Goal: Task Accomplishment & Management: Manage account settings

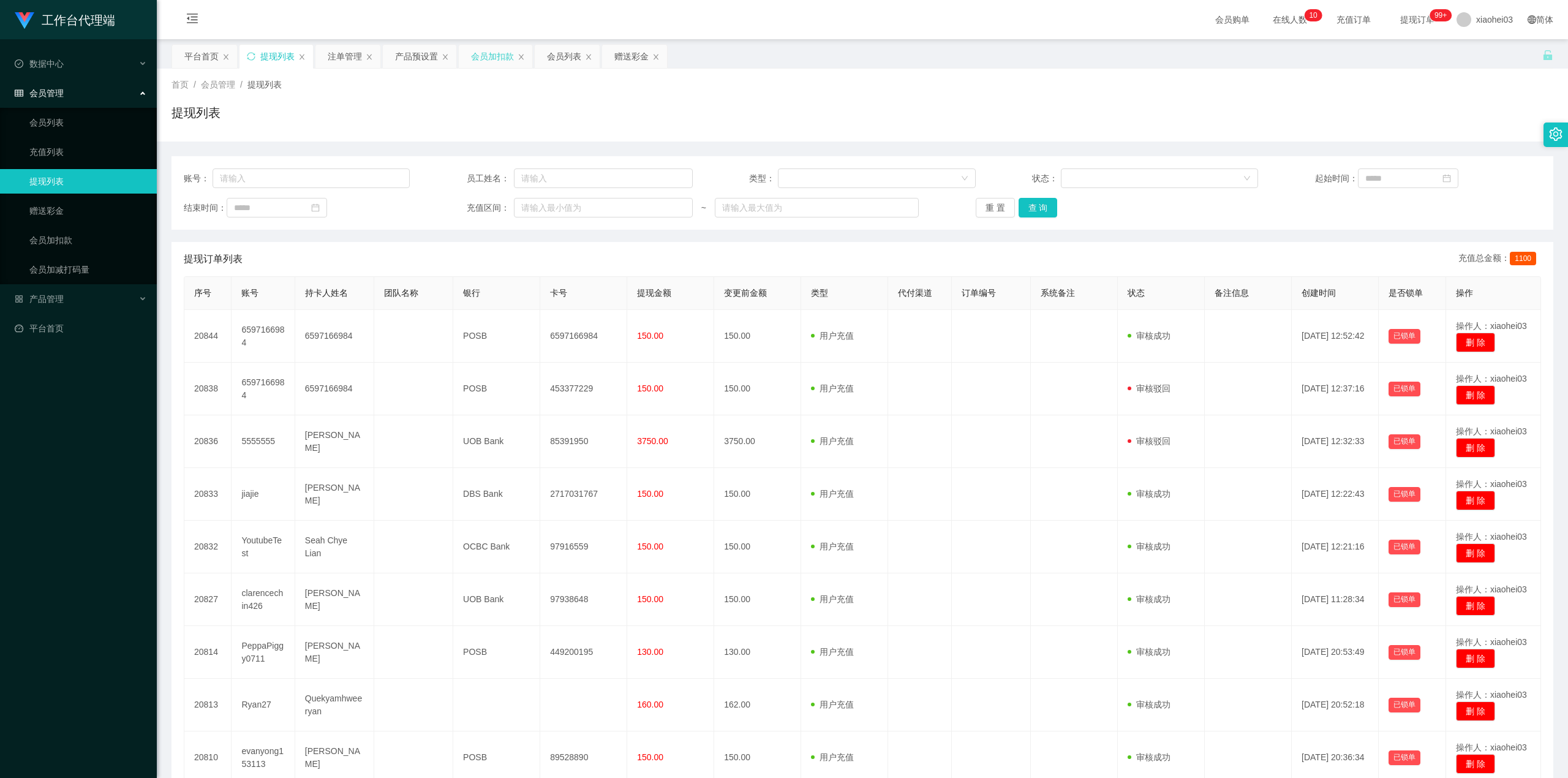
click at [473, 62] on div "会员加扣款" at bounding box center [492, 57] width 43 height 24
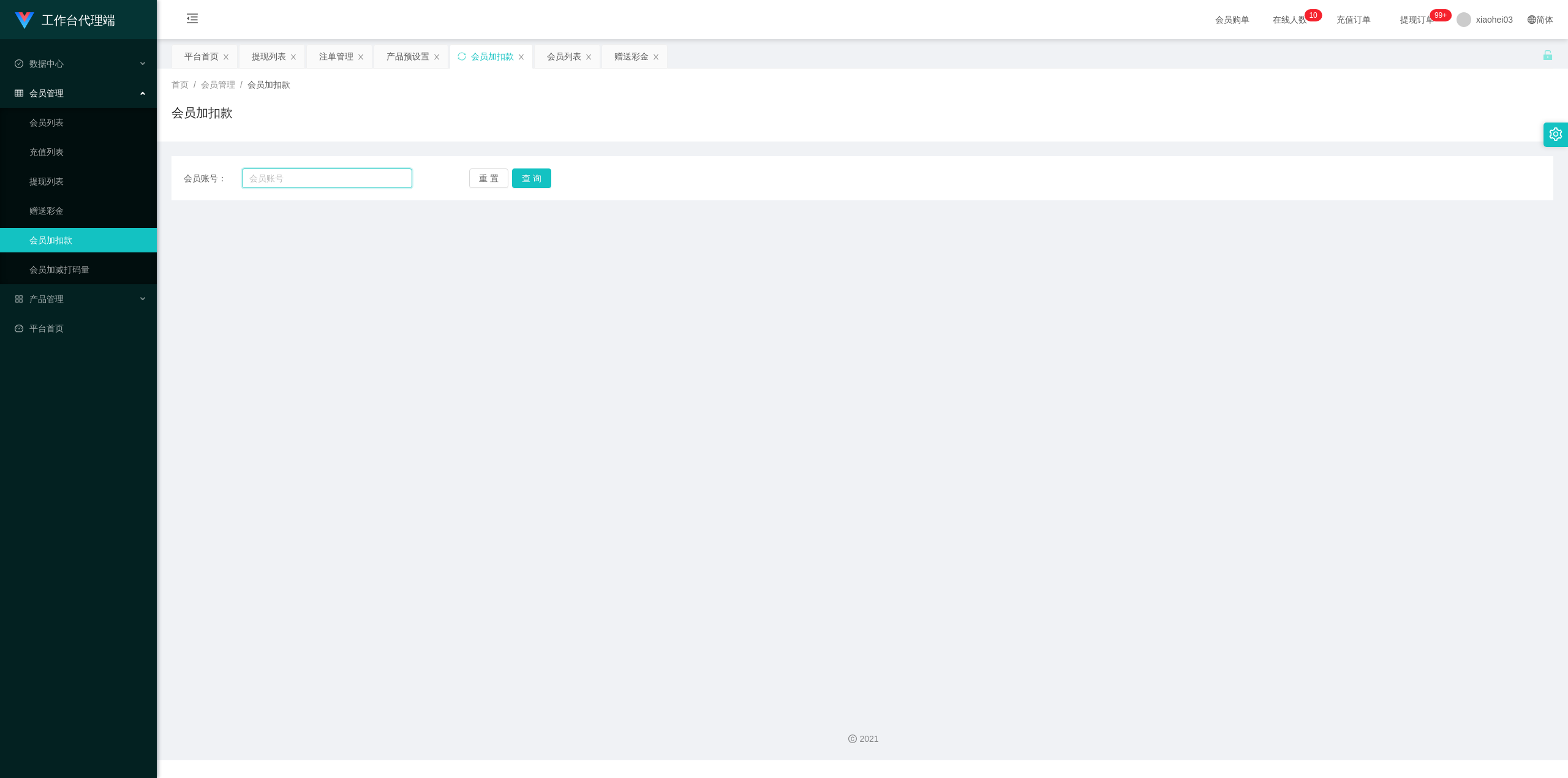
click at [375, 174] on input "text" at bounding box center [327, 178] width 170 height 20
paste input "Jasonlim"
type input "Jasonlim"
click at [542, 174] on button "查 询" at bounding box center [532, 178] width 39 height 20
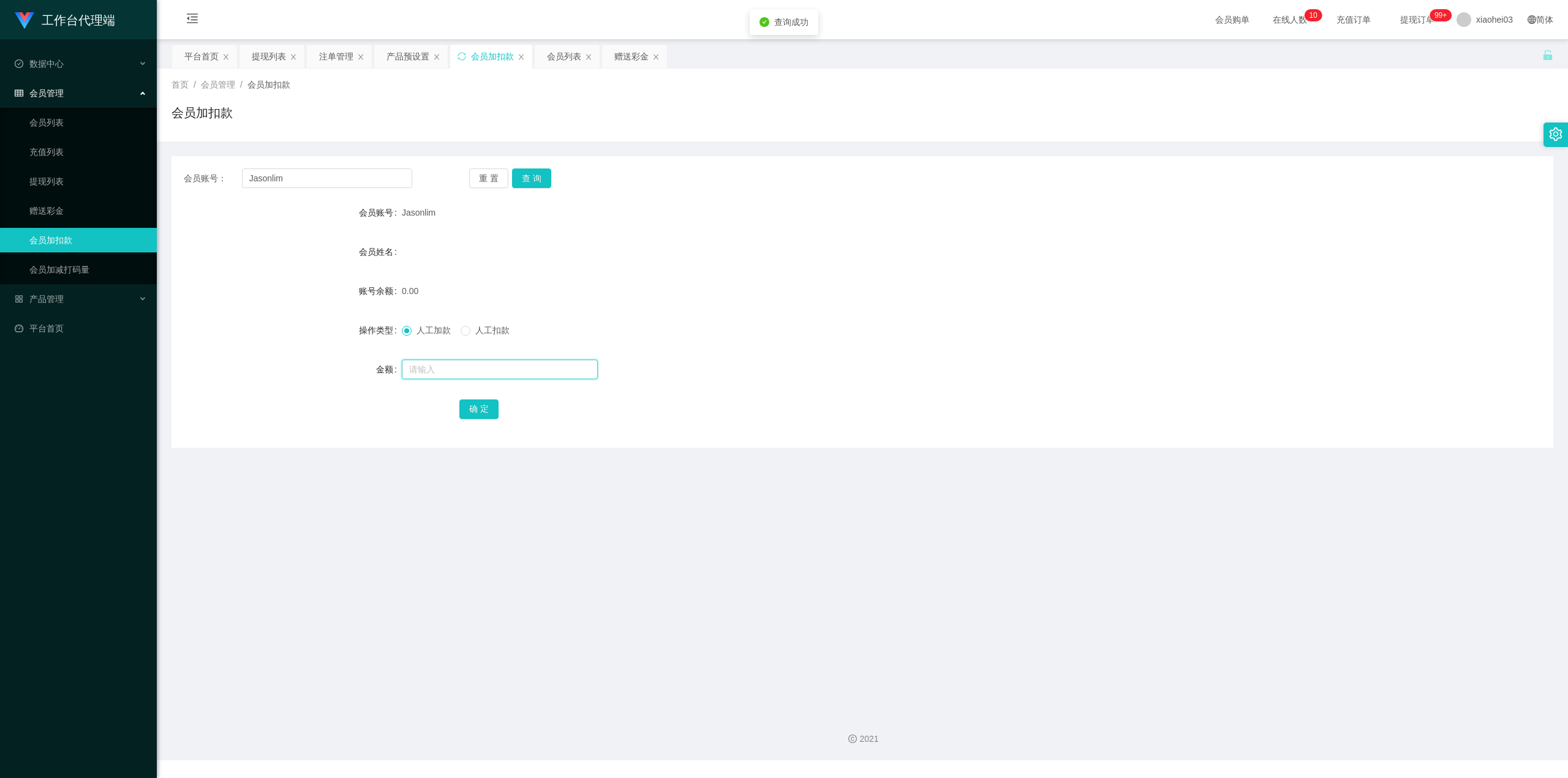
click at [495, 368] on input "text" at bounding box center [499, 369] width 196 height 20
type input "100"
click at [476, 406] on button "确 定" at bounding box center [479, 409] width 39 height 20
drag, startPoint x: 1094, startPoint y: 150, endPoint x: 1425, endPoint y: 6, distance: 361.0
click at [1096, 147] on div "会员账号： Jasonlim 重 置 查 询 会员账号 Jasonlim 会员姓名 账号余额 100.00 操作类型 人工加款 人工扣款 金额 确 定" at bounding box center [862, 295] width 1382 height 306
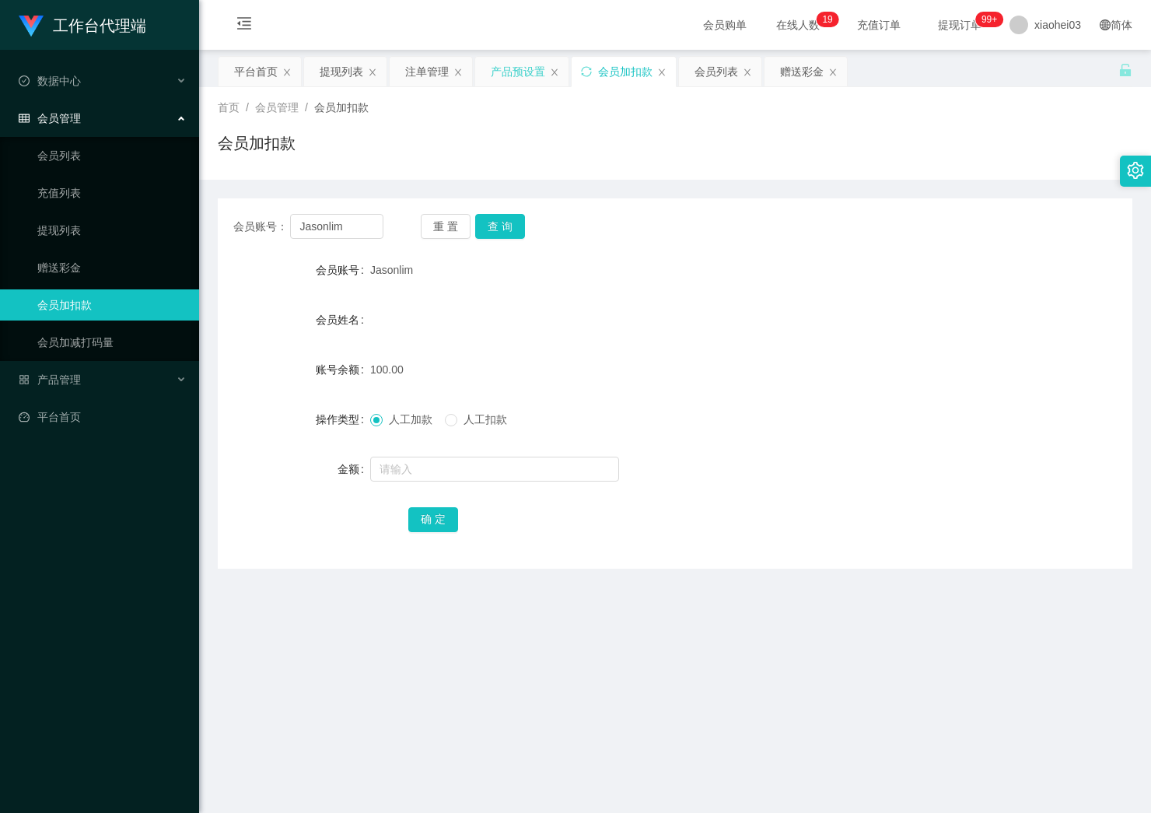
click at [530, 64] on div "产品预设置" at bounding box center [518, 72] width 54 height 30
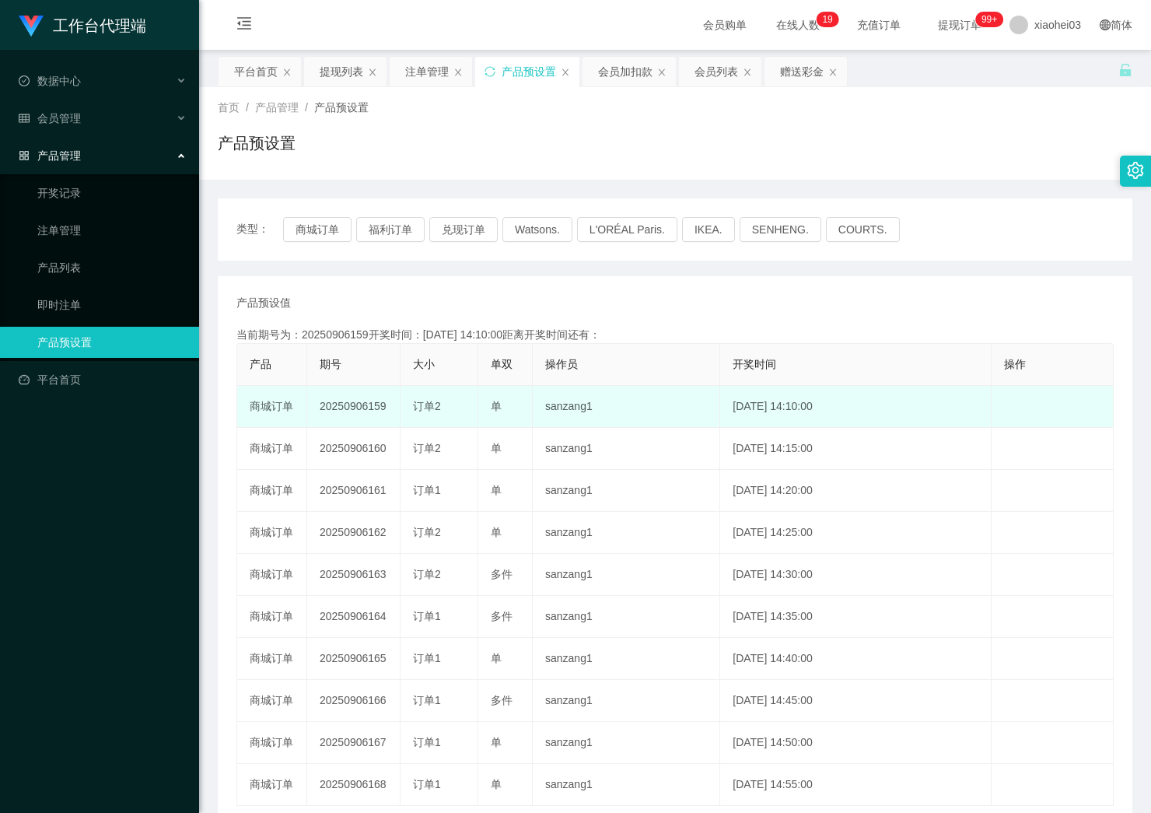
click at [349, 393] on td "20250906159" at bounding box center [353, 407] width 93 height 42
click at [336, 404] on td "20250906159" at bounding box center [353, 407] width 93 height 42
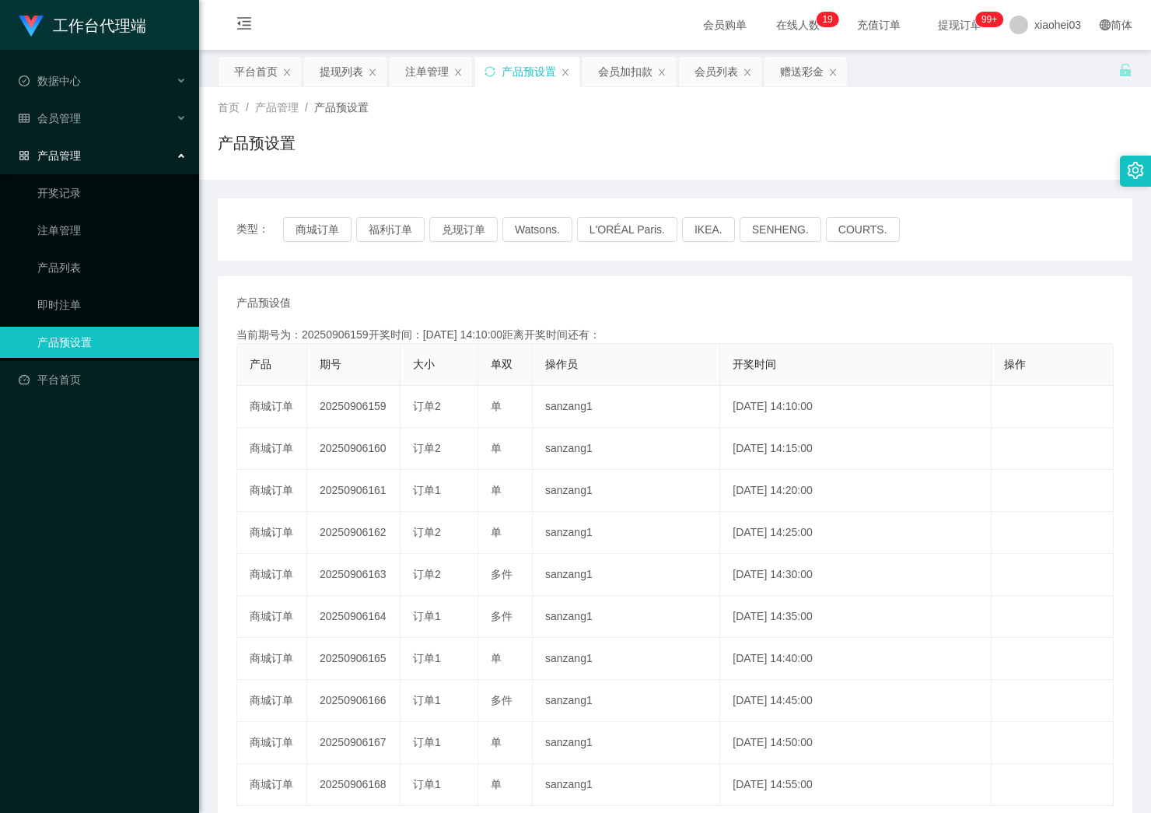
copy td "20250906159"
click at [418, 79] on div "注单管理" at bounding box center [427, 72] width 44 height 30
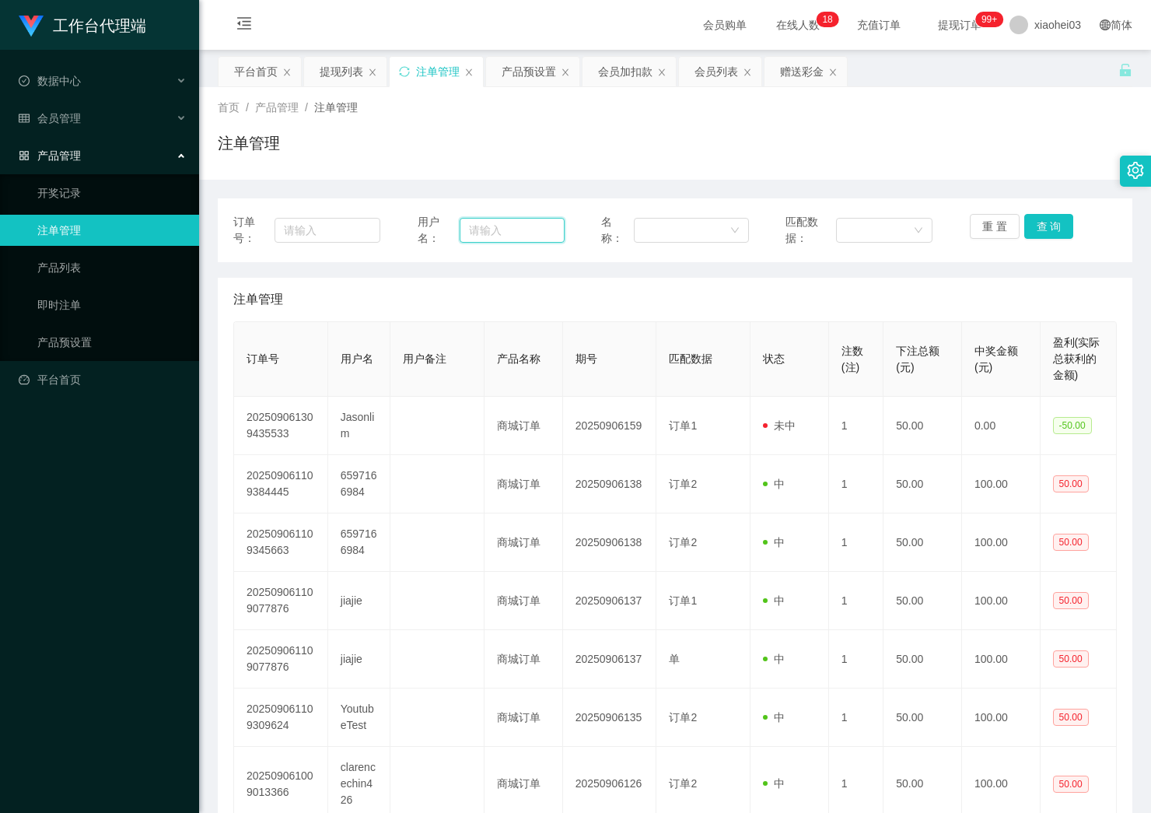
click at [509, 225] on input "text" at bounding box center [512, 230] width 105 height 25
paste input "Jasonlim"
type input "Jasonlim"
click at [1042, 219] on button "查 询" at bounding box center [1049, 226] width 50 height 25
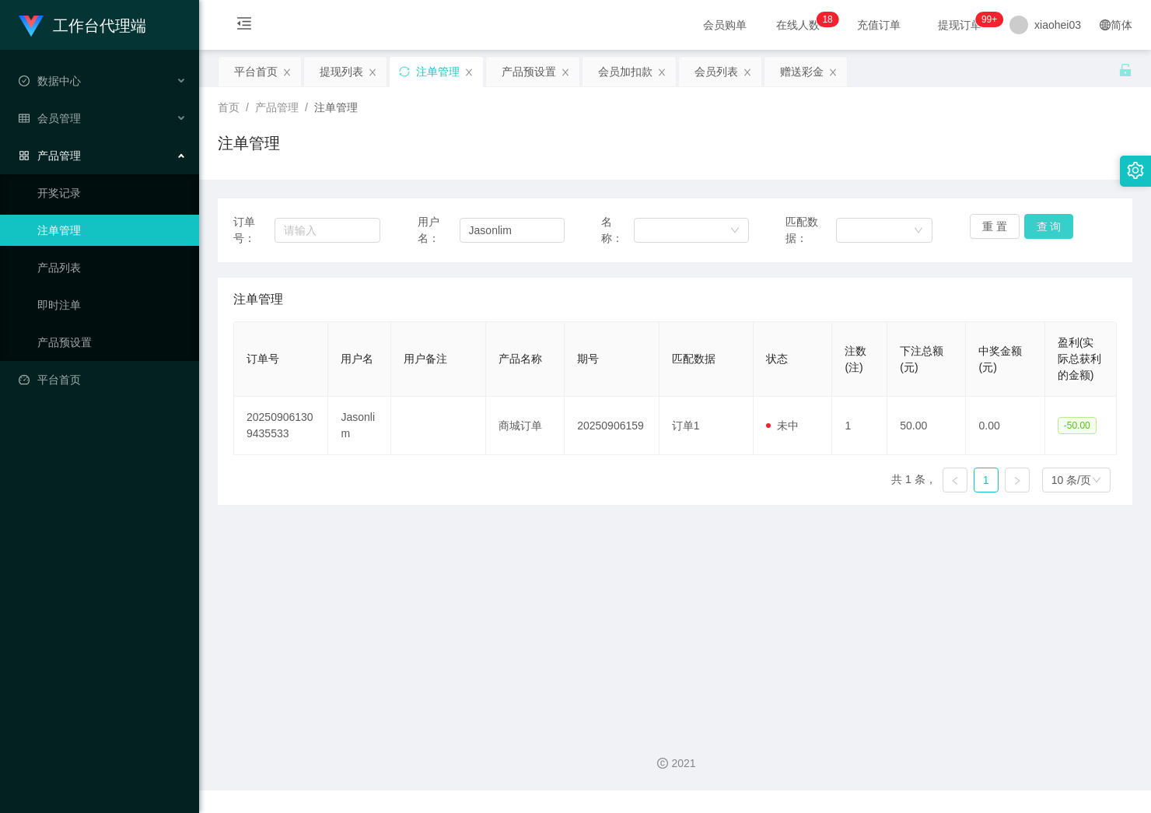
click at [1044, 219] on button "查 询" at bounding box center [1049, 226] width 50 height 25
click at [345, 78] on div "提现列表" at bounding box center [342, 72] width 44 height 30
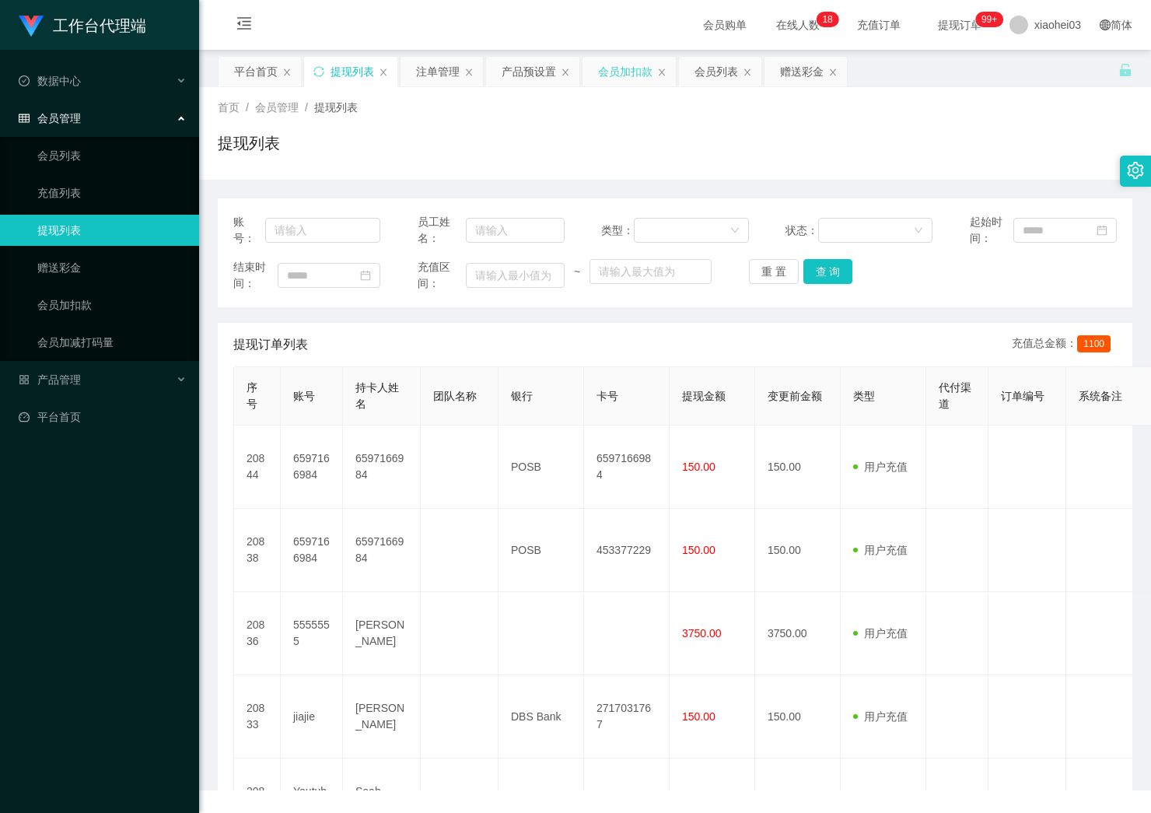
click at [611, 76] on div "会员加扣款" at bounding box center [625, 72] width 54 height 30
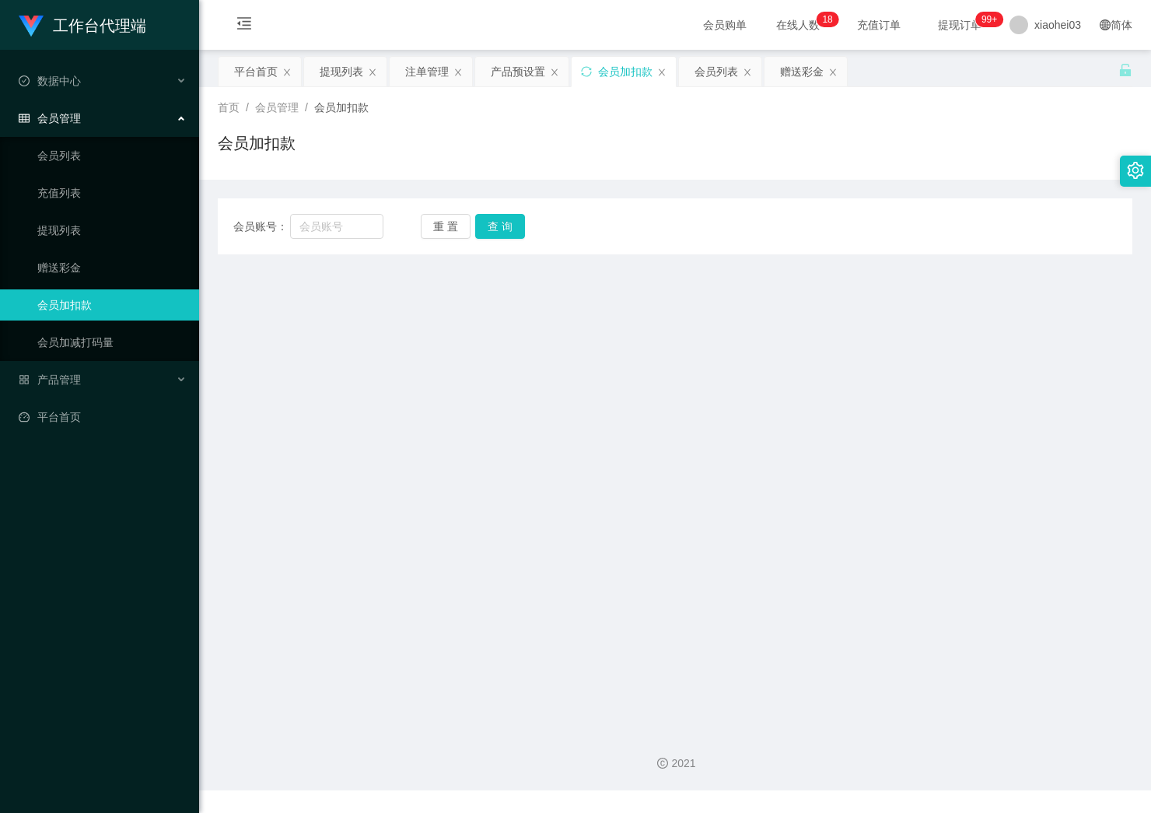
click at [342, 212] on div "会员账号： 重 置 查 询 会员账号 会员姓名 账号余额 操作类型 人工加款 人工扣款 金额 确 定" at bounding box center [675, 226] width 915 height 56
click at [342, 233] on input "text" at bounding box center [336, 226] width 93 height 25
paste input "Jasonlim"
type input "Jasonlim"
click at [504, 224] on button "查 询" at bounding box center [500, 226] width 50 height 25
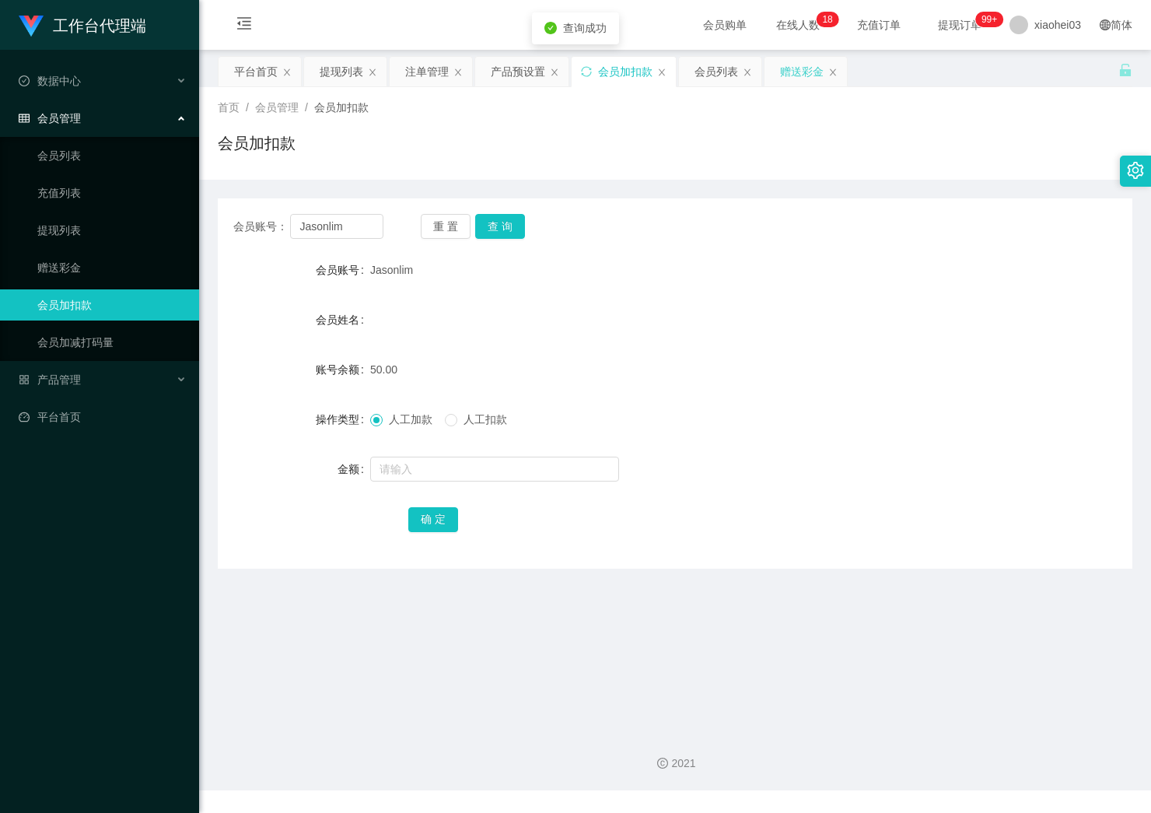
click at [791, 58] on div "赠送彩金" at bounding box center [802, 72] width 44 height 30
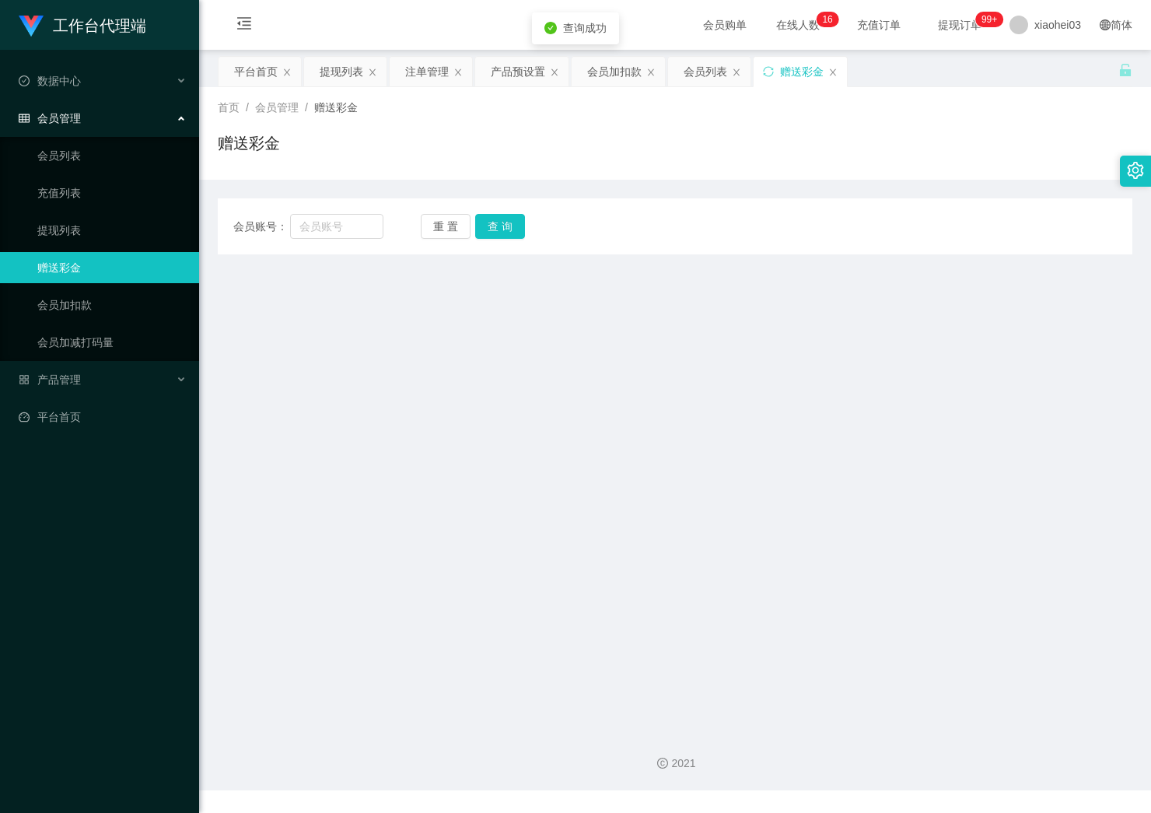
click at [331, 240] on div "会员账号： 重 置 查 询 会员账号 会员姓名 账号余额 操作类型 彩金加款 彩金扣款 金额 确 定" at bounding box center [675, 226] width 915 height 56
click at [337, 222] on input "text" at bounding box center [336, 226] width 93 height 25
paste input "Jasonlim"
type input "Jasonlim"
click at [514, 221] on button "查 询" at bounding box center [500, 226] width 50 height 25
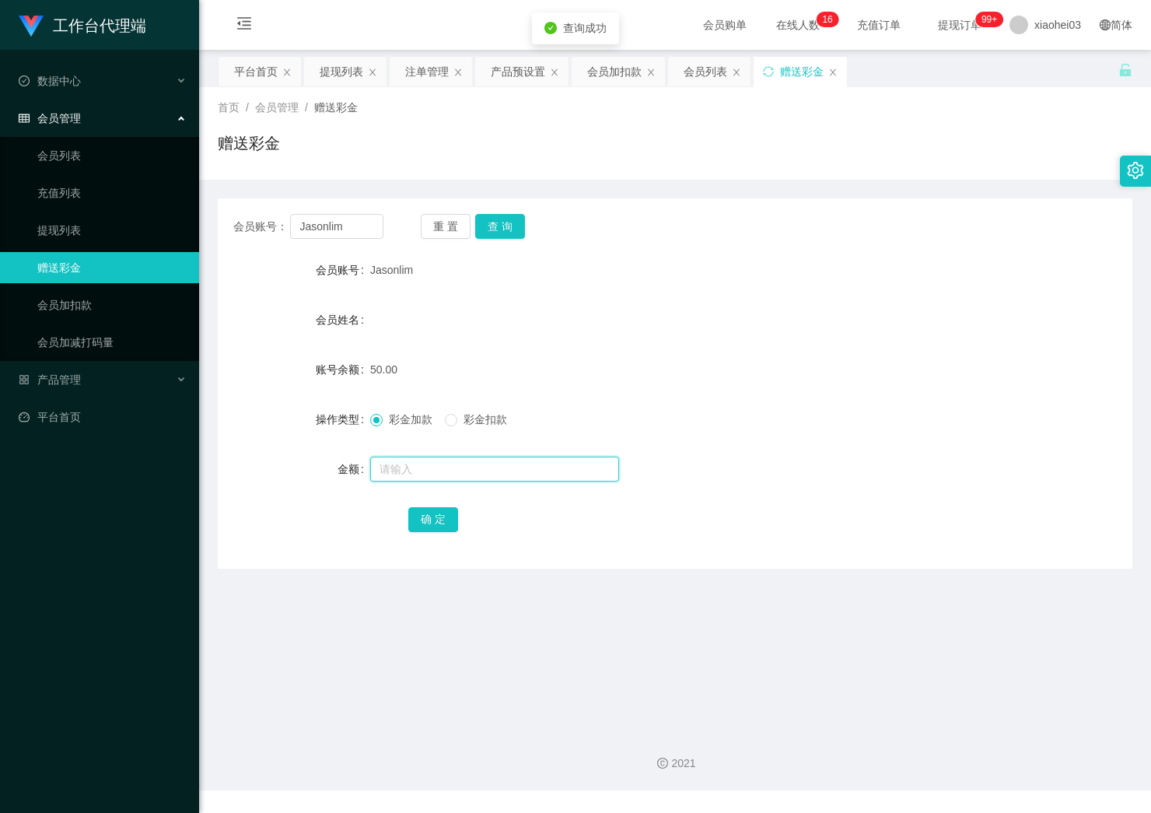
click at [437, 471] on input "text" at bounding box center [494, 469] width 249 height 25
type input "100"
click at [436, 518] on button "确 定" at bounding box center [433, 519] width 50 height 25
drag, startPoint x: 797, startPoint y: 302, endPoint x: 941, endPoint y: 147, distance: 211.3
click at [800, 297] on form "会员账号 Jasonlim 会员姓名 账号余额 150.00 操作类型 彩金加款 彩金扣款 金额 确 定" at bounding box center [675, 394] width 915 height 280
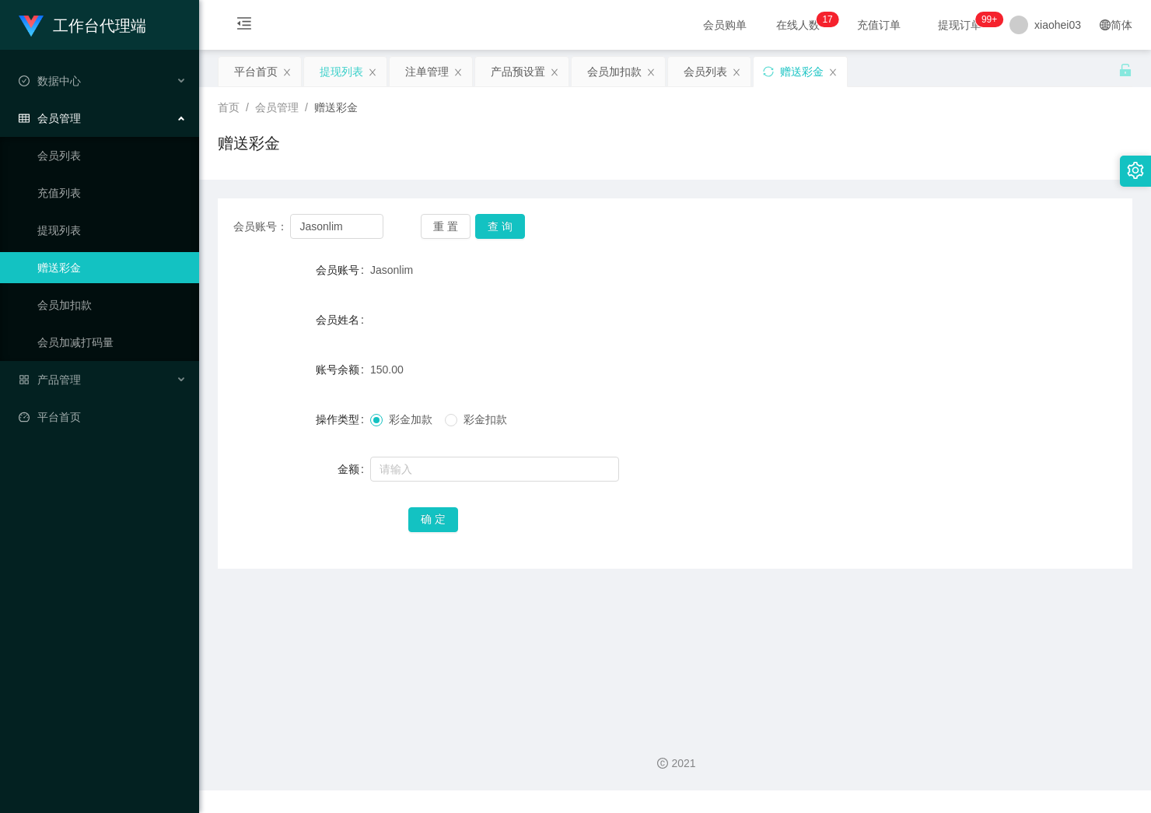
click at [355, 61] on div "提现列表" at bounding box center [342, 72] width 44 height 30
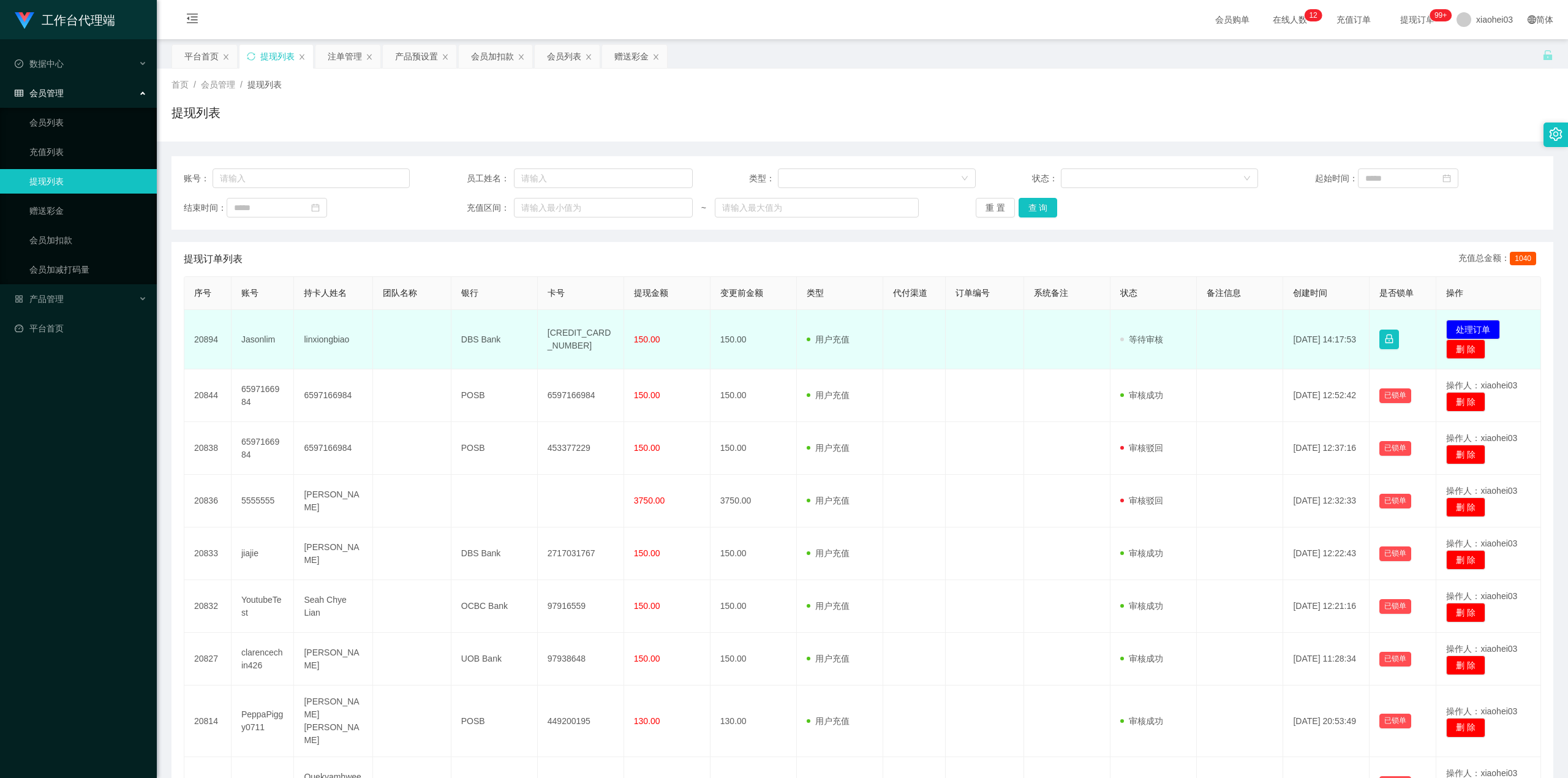
click at [562, 341] on td "4628450437583306" at bounding box center [581, 339] width 87 height 59
click at [574, 333] on td "4628450437583306" at bounding box center [581, 339] width 87 height 59
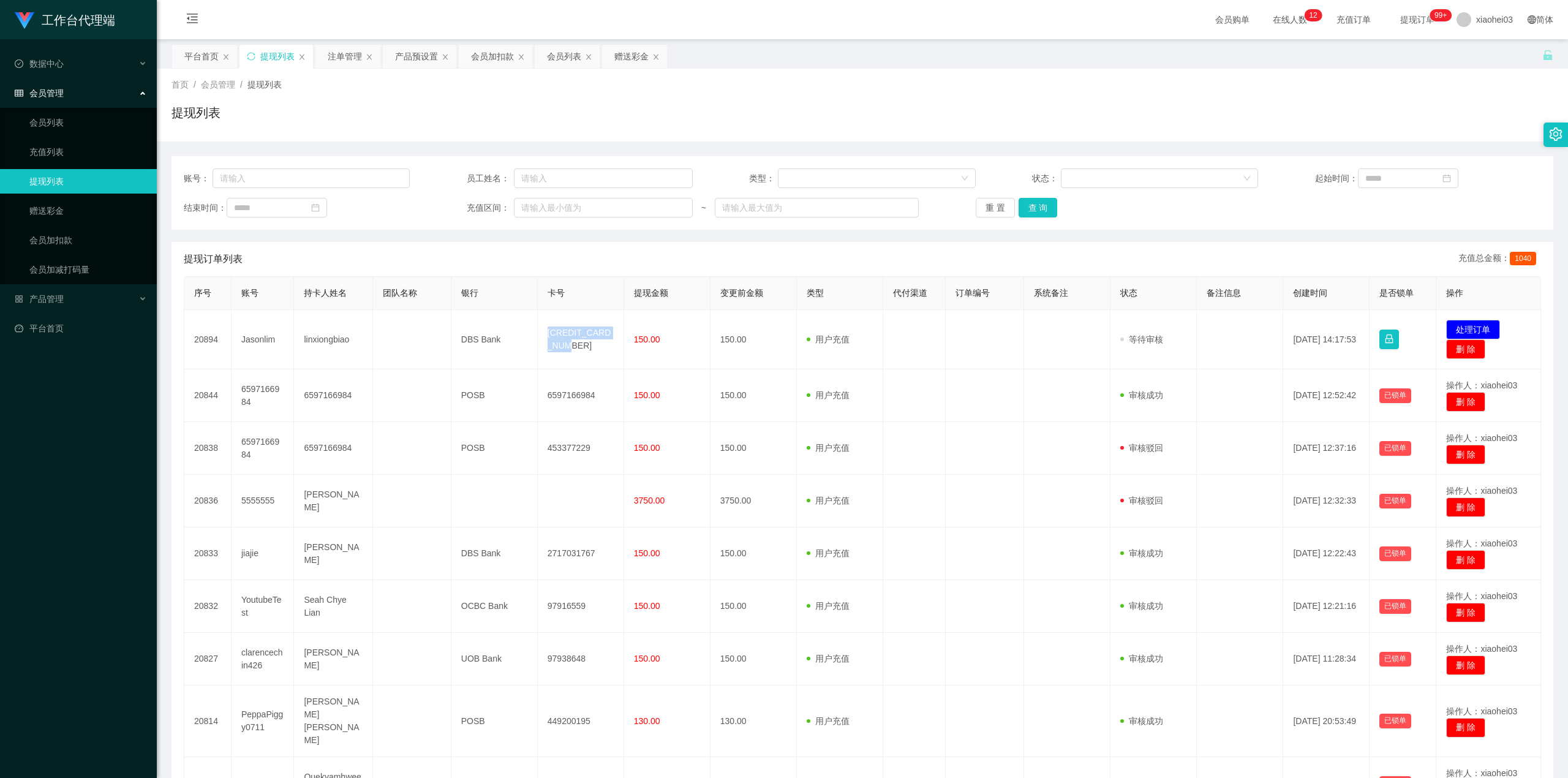
copy td "4628450437583306"
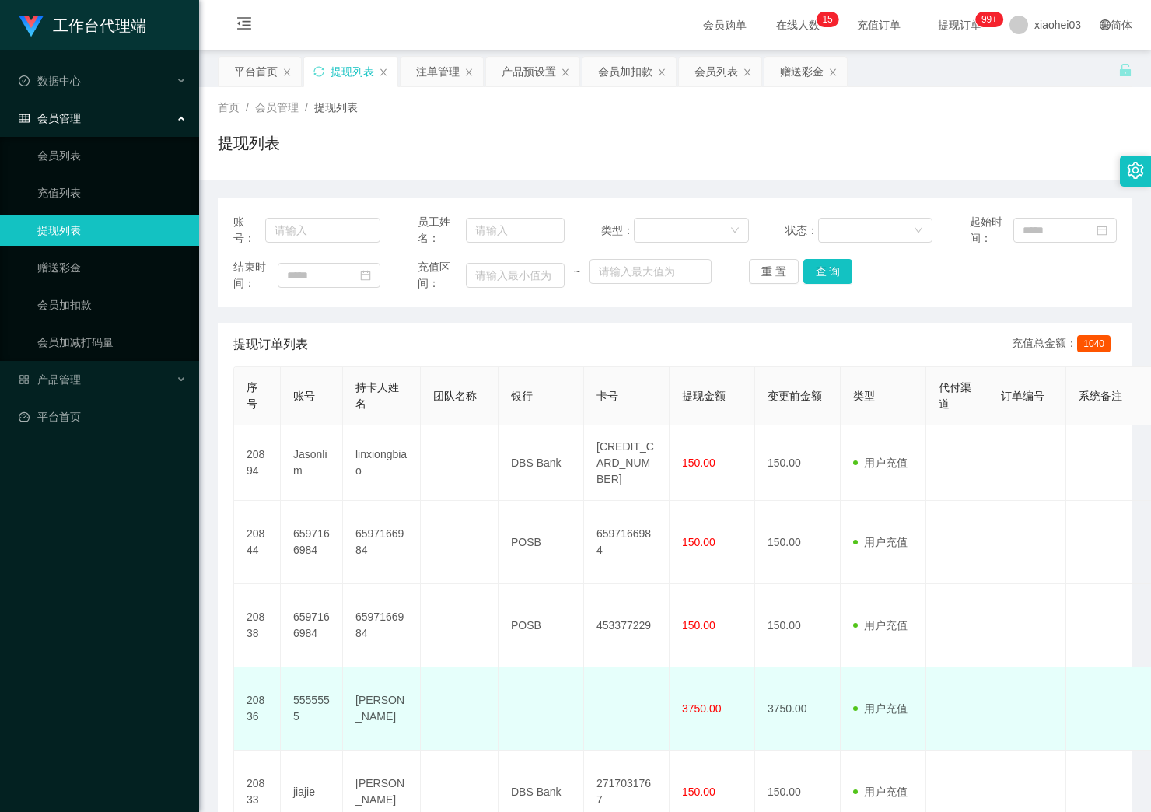
click at [835, 677] on td "3750.00" at bounding box center [798, 708] width 86 height 83
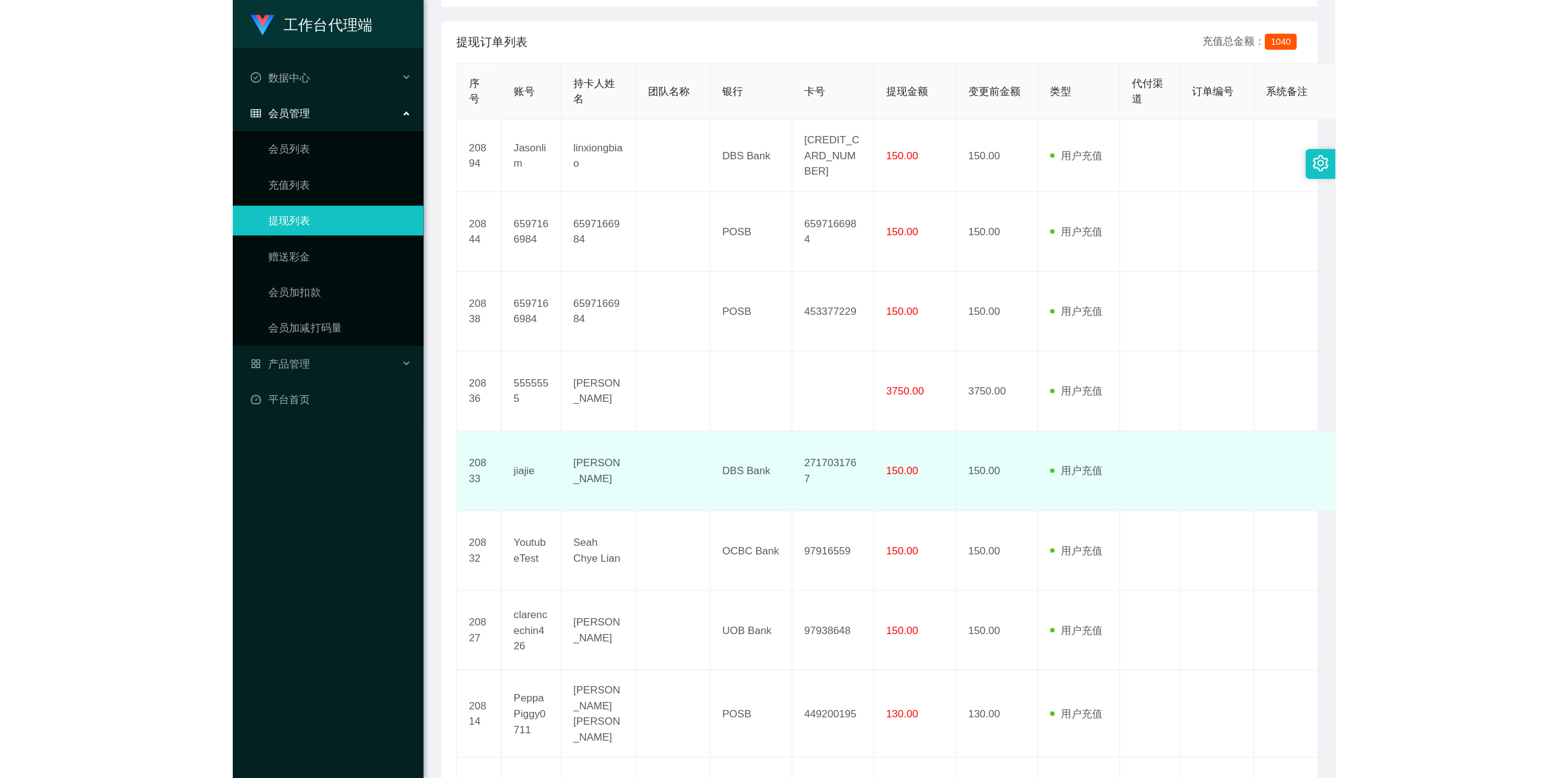
scroll to position [35, 0]
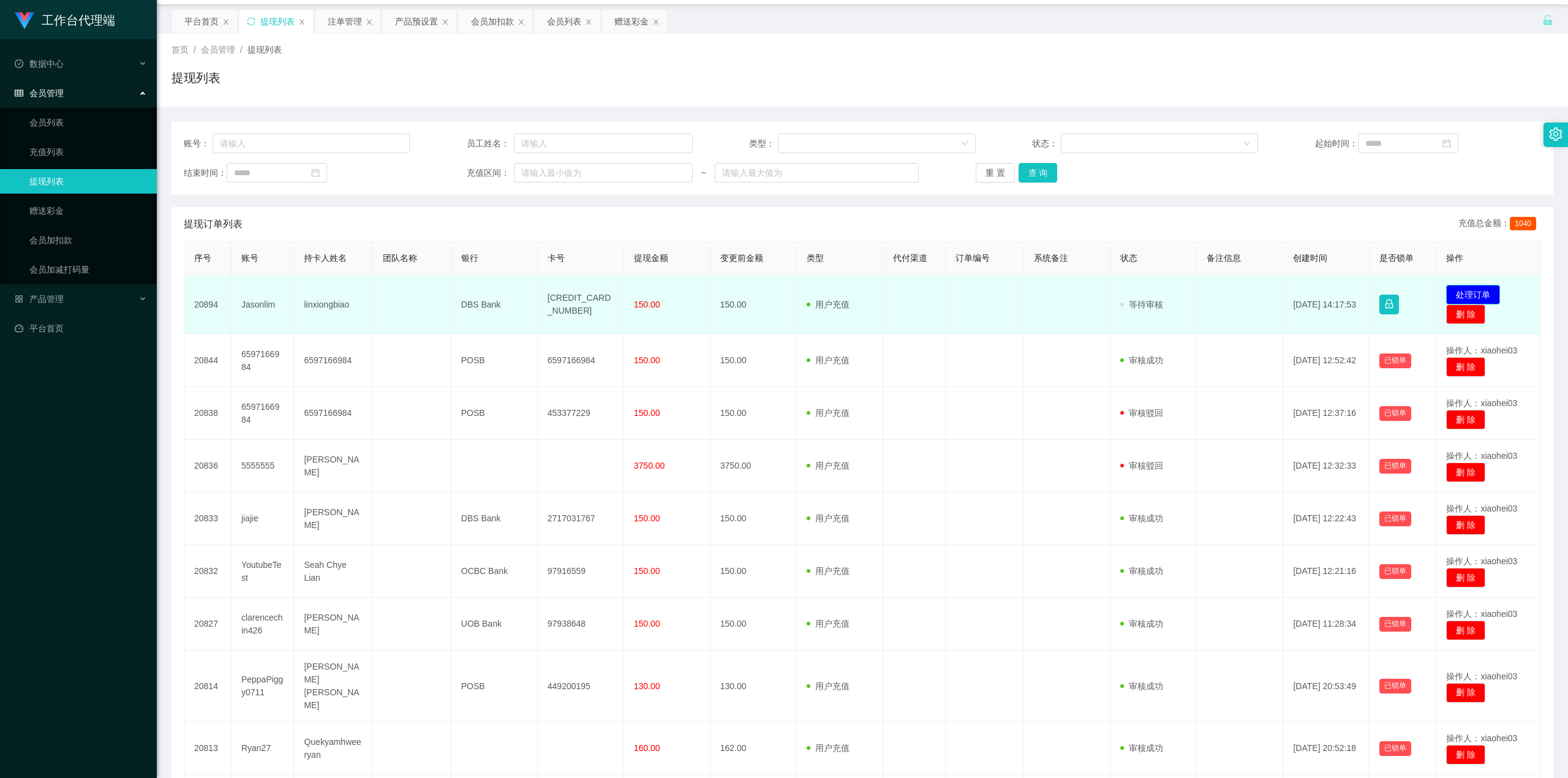
click at [1480, 294] on button "处理订单" at bounding box center [1473, 295] width 54 height 20
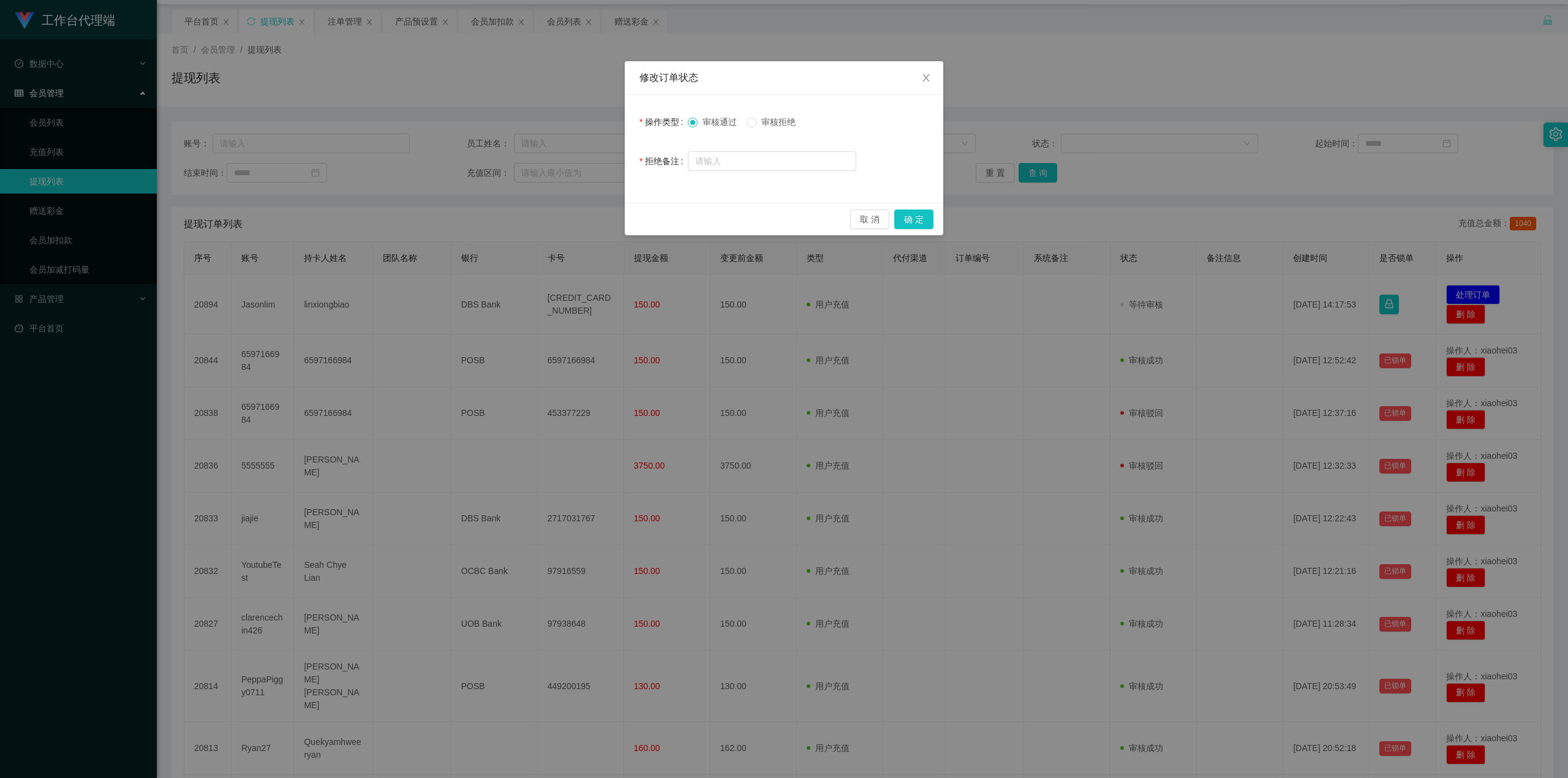
click at [769, 117] on span "审核拒绝" at bounding box center [779, 122] width 44 height 9
click at [900, 221] on button "确 定" at bounding box center [914, 219] width 39 height 20
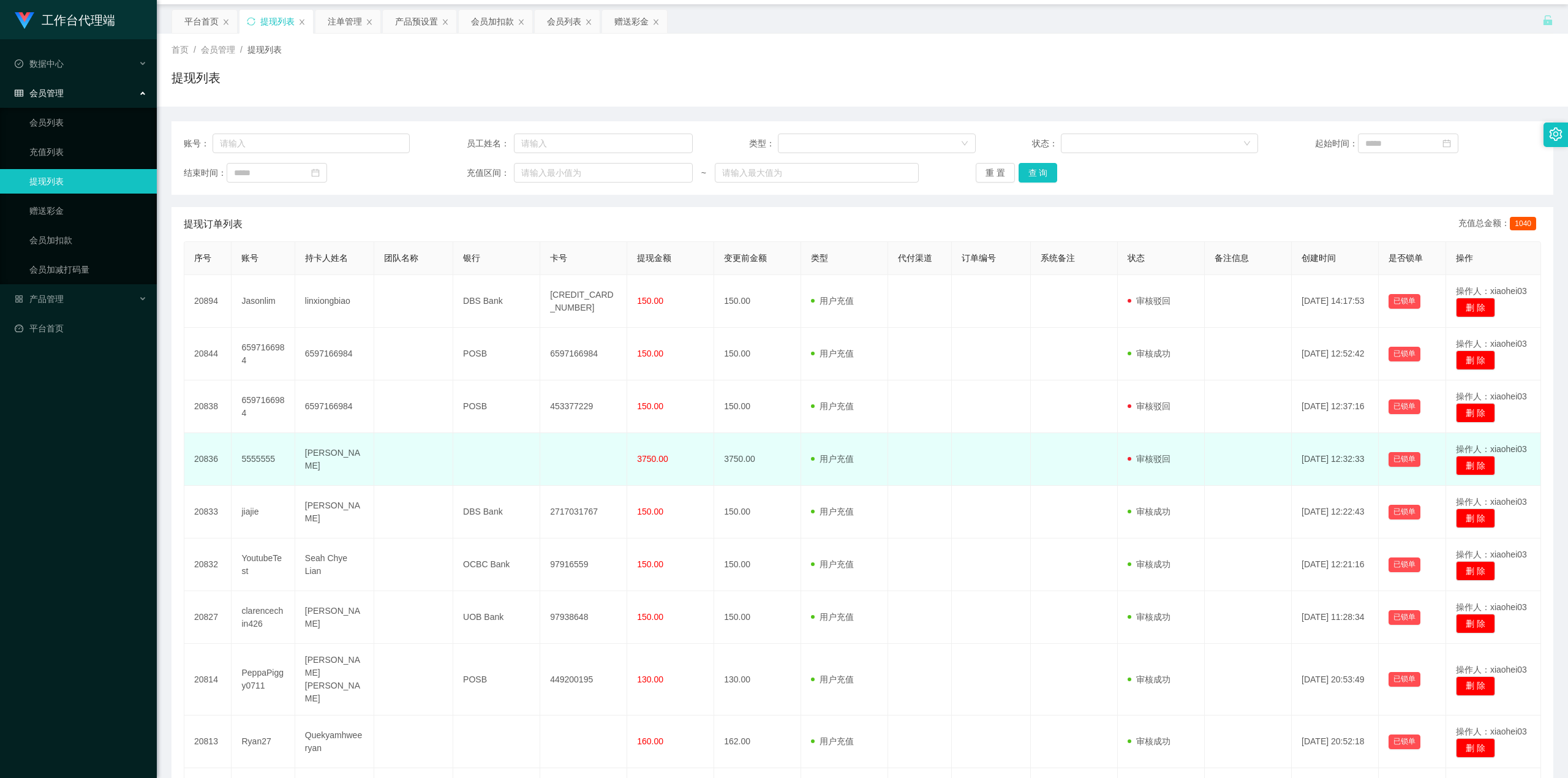
click at [814, 457] on span at bounding box center [815, 459] width 9 height 13
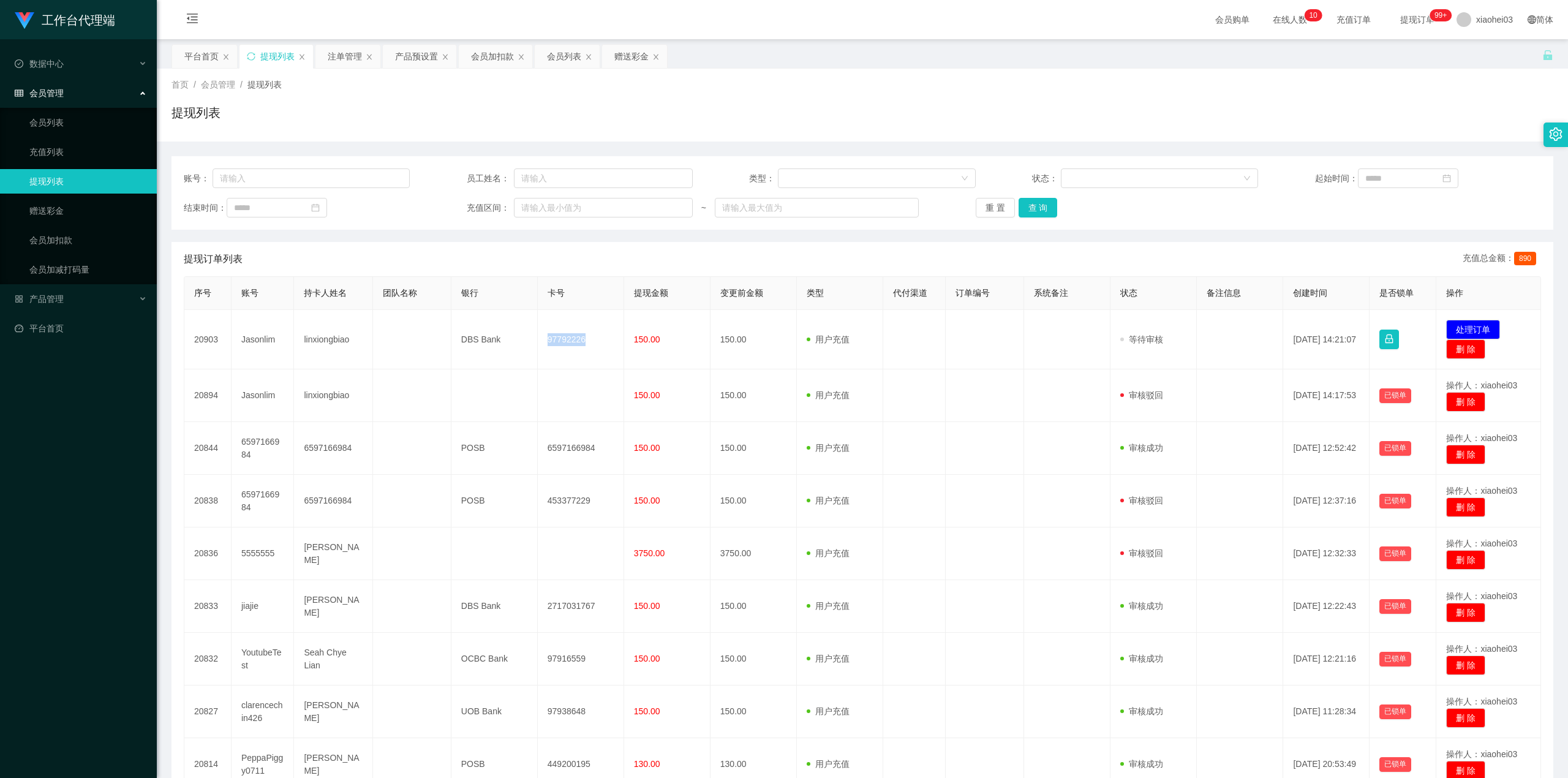
click at [573, 340] on td "97792226" at bounding box center [581, 339] width 87 height 59
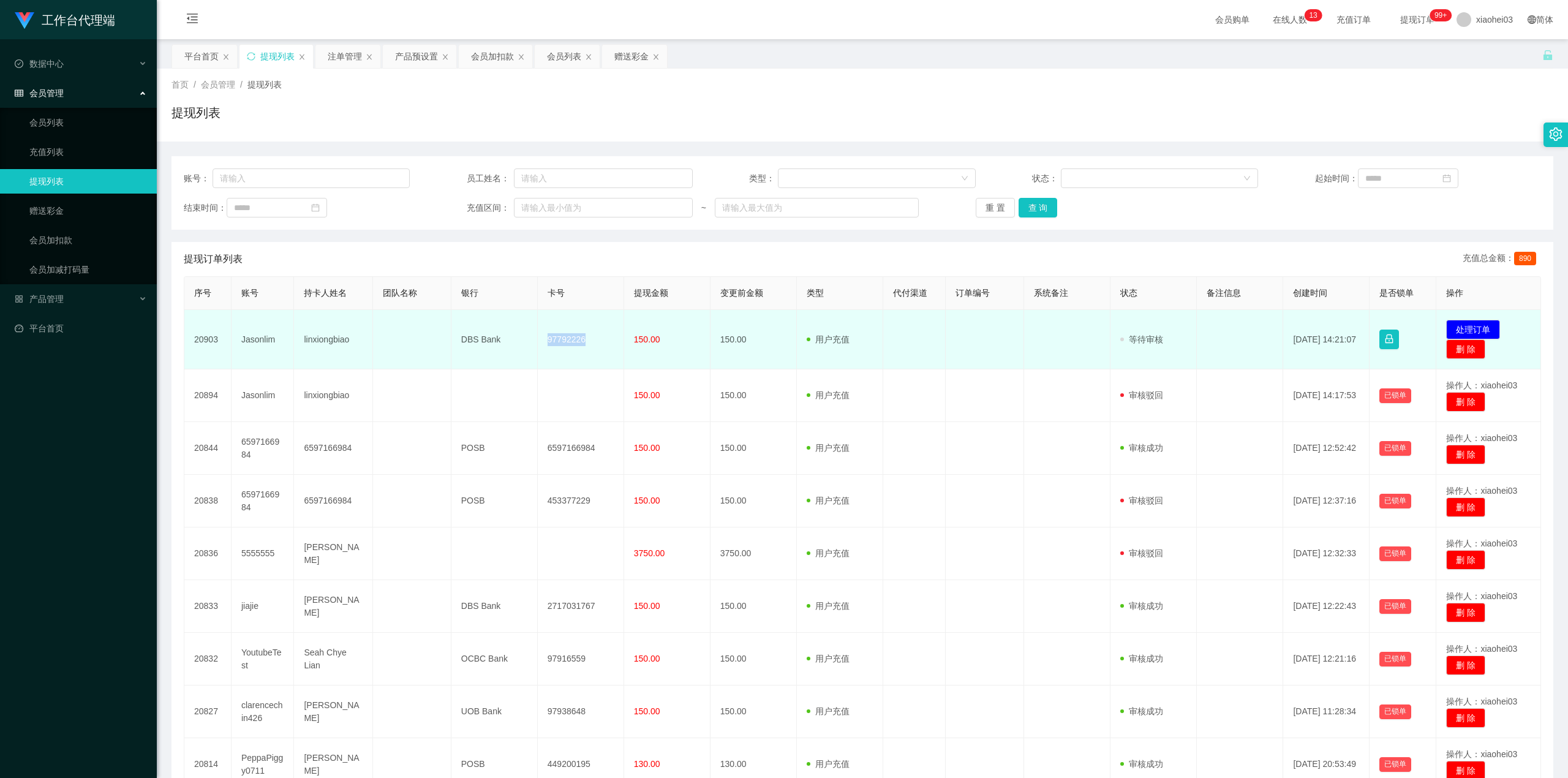
click at [569, 343] on td "97792226" at bounding box center [581, 339] width 87 height 59
drag, startPoint x: 569, startPoint y: 343, endPoint x: 636, endPoint y: 324, distance: 69.6
click at [569, 343] on td "97792226" at bounding box center [581, 339] width 87 height 59
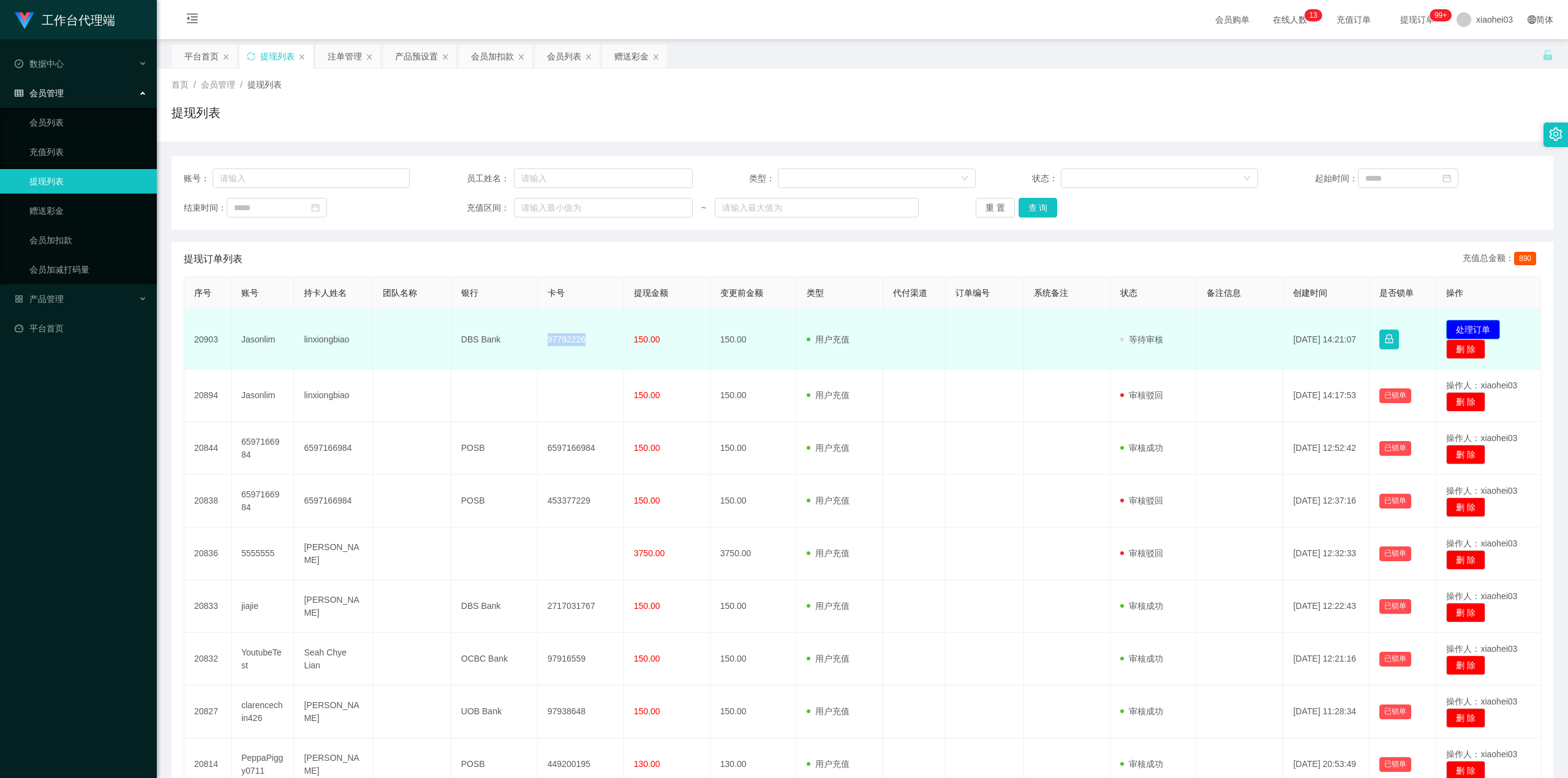
click at [1469, 326] on button "处理订单" at bounding box center [1473, 329] width 54 height 20
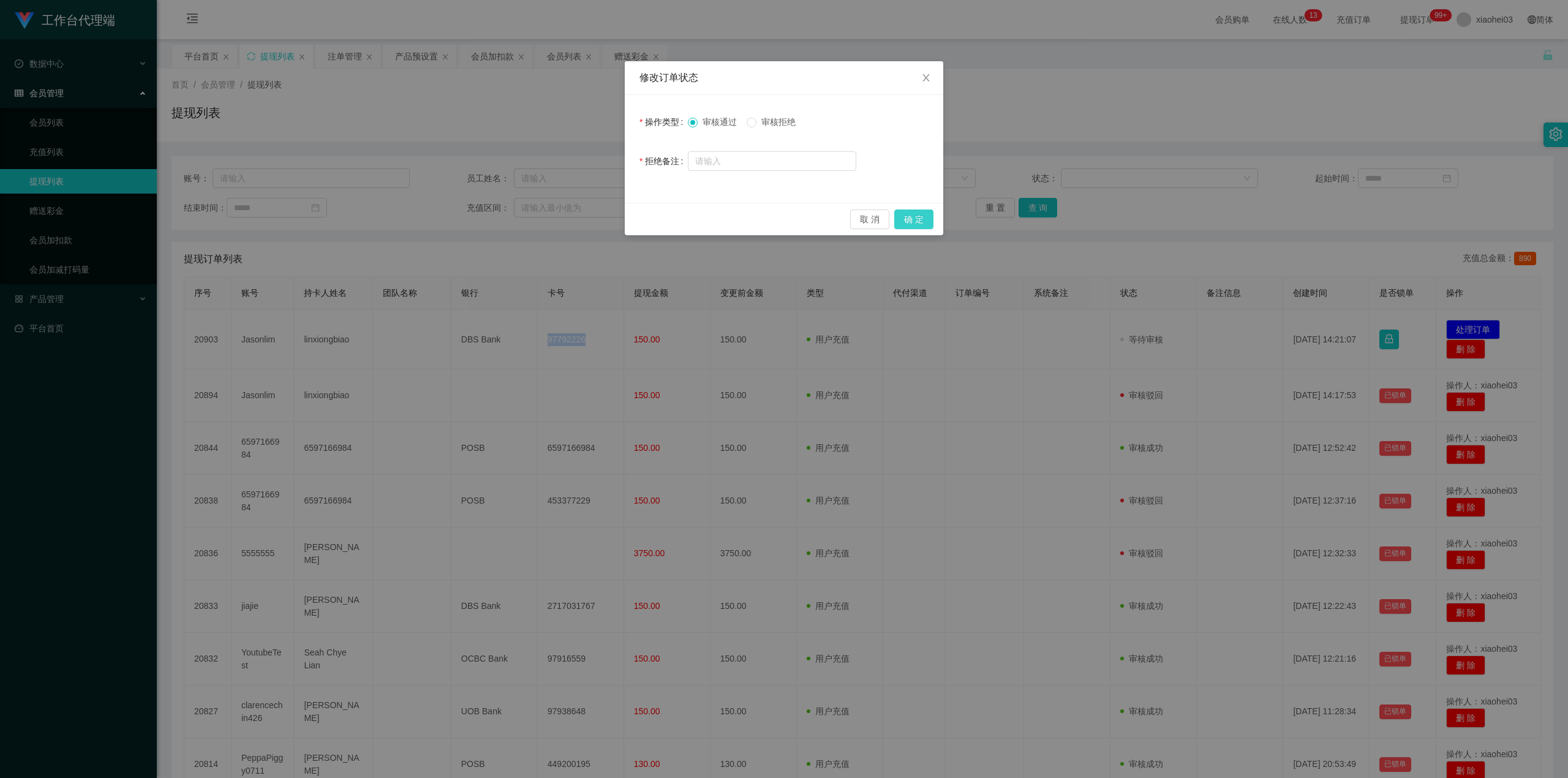
click at [919, 223] on button "确 定" at bounding box center [914, 219] width 39 height 20
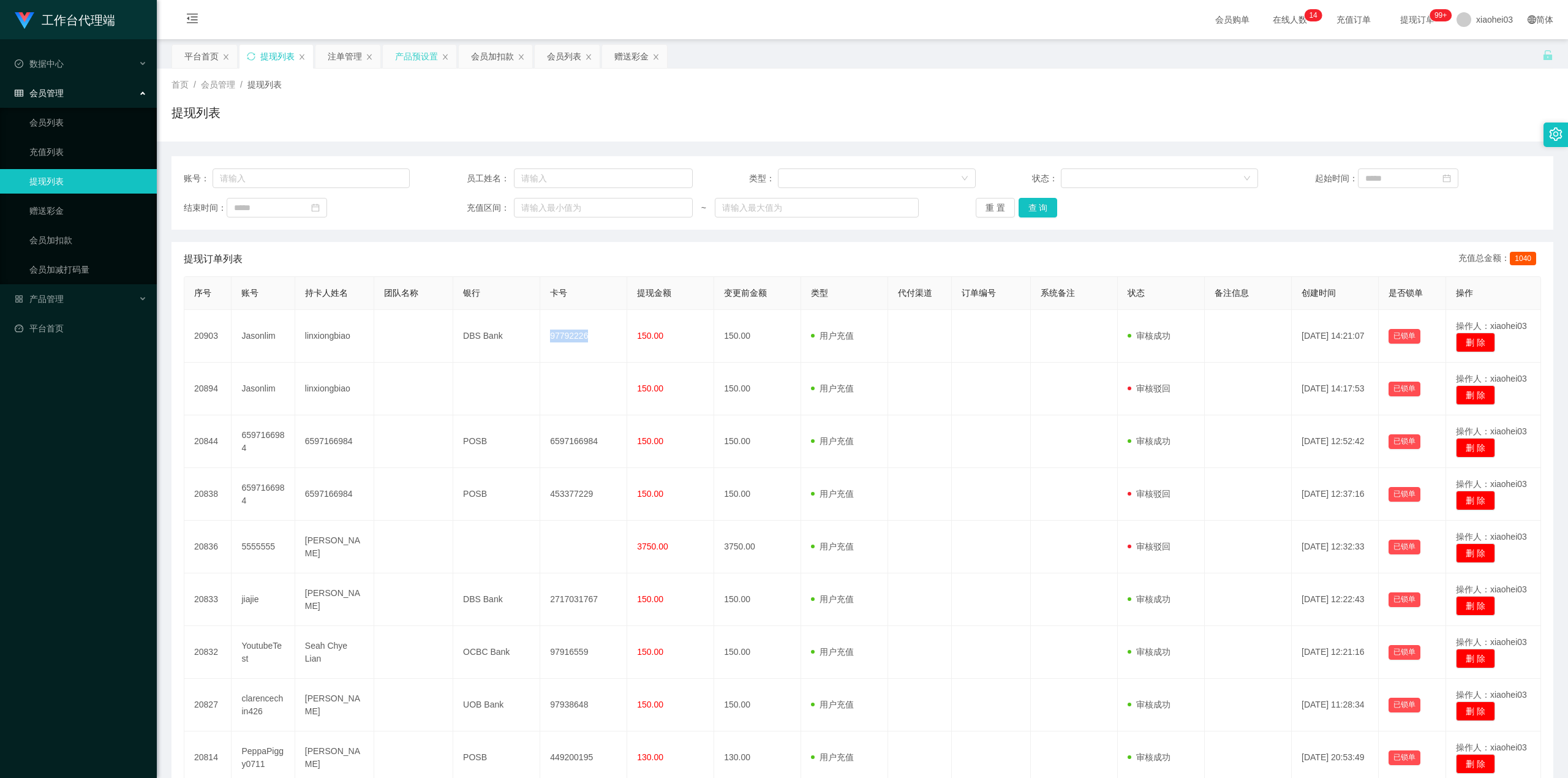
click at [438, 53] on div "产品预设置" at bounding box center [417, 57] width 43 height 24
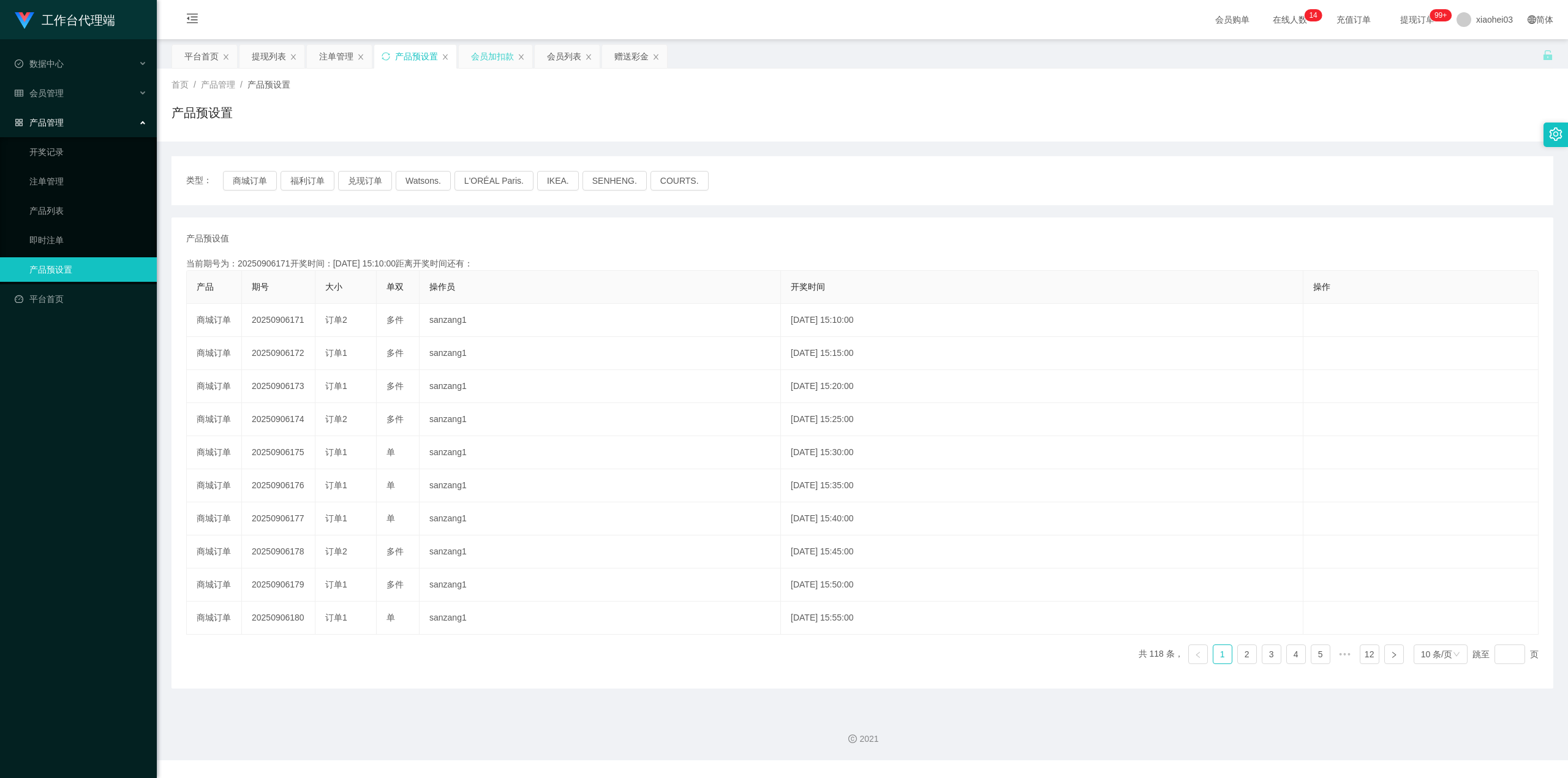
click at [488, 61] on div "会员加扣款" at bounding box center [492, 57] width 43 height 24
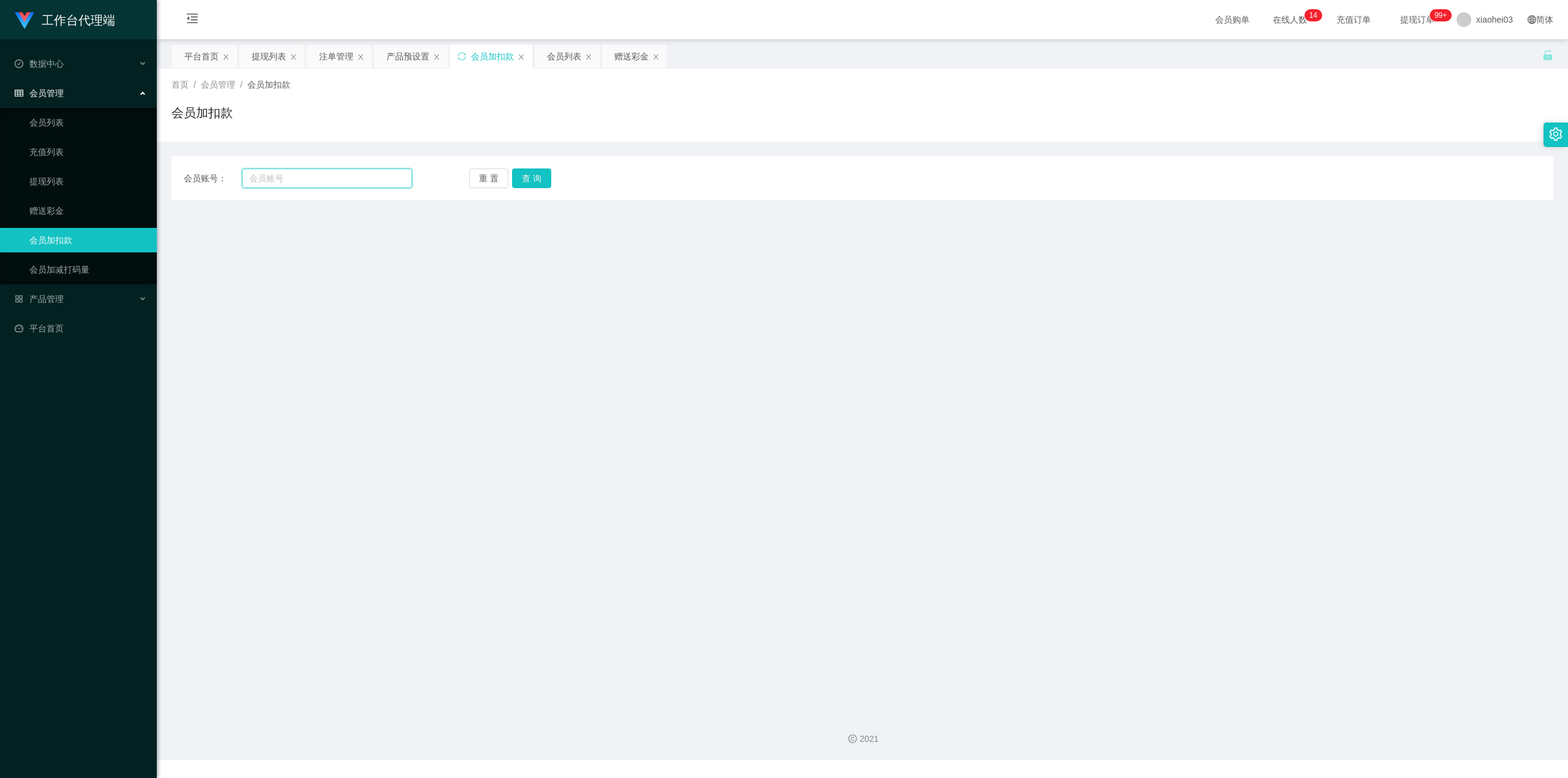
click at [291, 182] on input "text" at bounding box center [327, 178] width 170 height 20
paste input "YoutubeTest"
type input "YoutubeTest"
click at [534, 179] on button "查 询" at bounding box center [532, 178] width 39 height 20
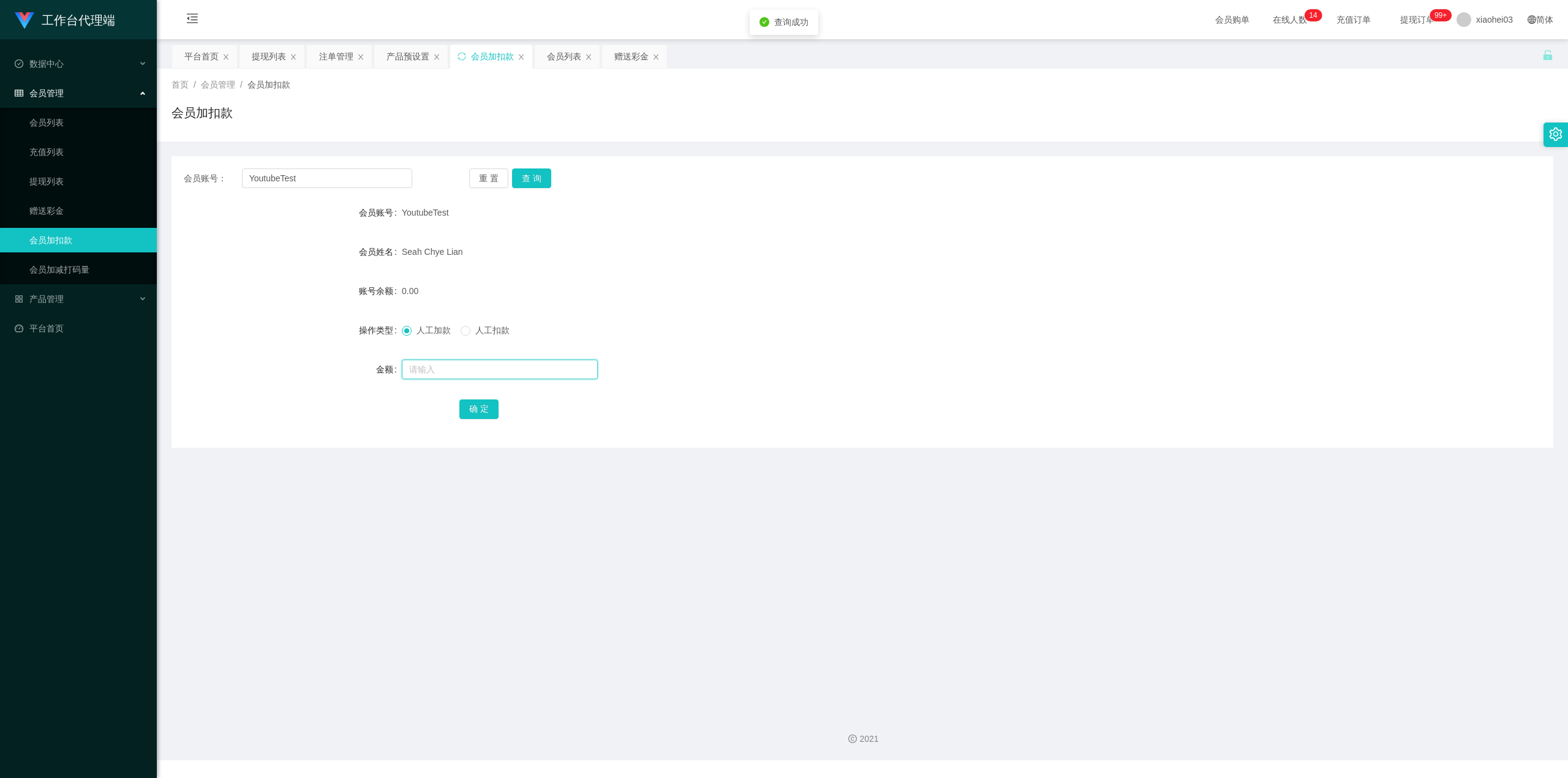
click at [483, 364] on input "text" at bounding box center [499, 369] width 196 height 20
type input "100"
click at [474, 413] on button "确 定" at bounding box center [479, 409] width 39 height 20
drag, startPoint x: 862, startPoint y: 298, endPoint x: 1042, endPoint y: 180, distance: 215.2
click at [865, 295] on div "100.00" at bounding box center [805, 291] width 806 height 24
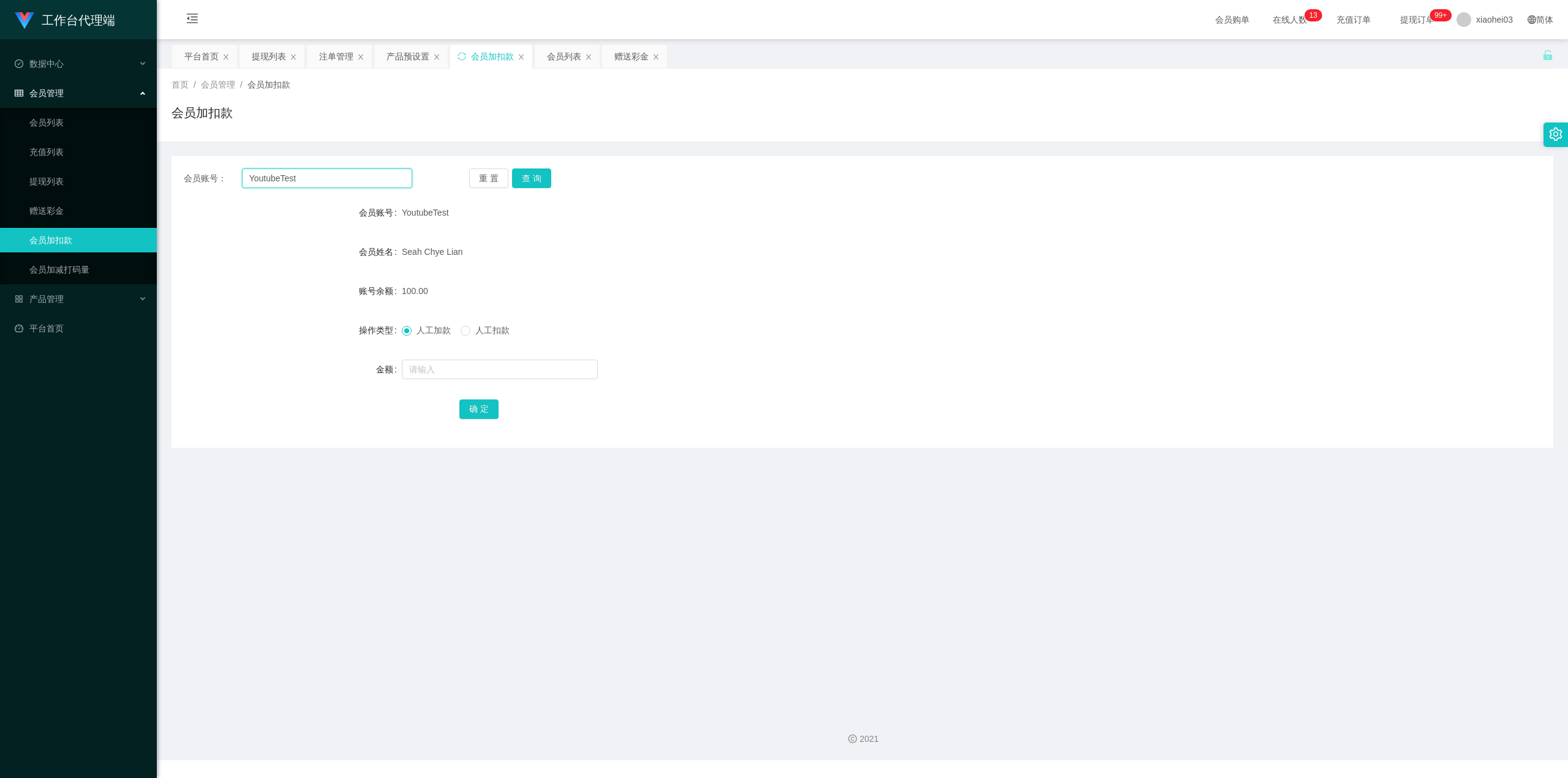
drag, startPoint x: 365, startPoint y: 180, endPoint x: 183, endPoint y: 178, distance: 182.0
click at [154, 182] on section "工作台代理端 数据中心 会员管理 会员列表 充值列表 提现列表 赠送彩金 会员加扣款 会员加减打码量 产品管理 开奖记录 注单管理 产品列表 即时注单 产品预…" at bounding box center [784, 380] width 1568 height 760
paste input "clarencechin426"
type input "clarencechin426"
click at [530, 186] on button "查 询" at bounding box center [532, 178] width 39 height 20
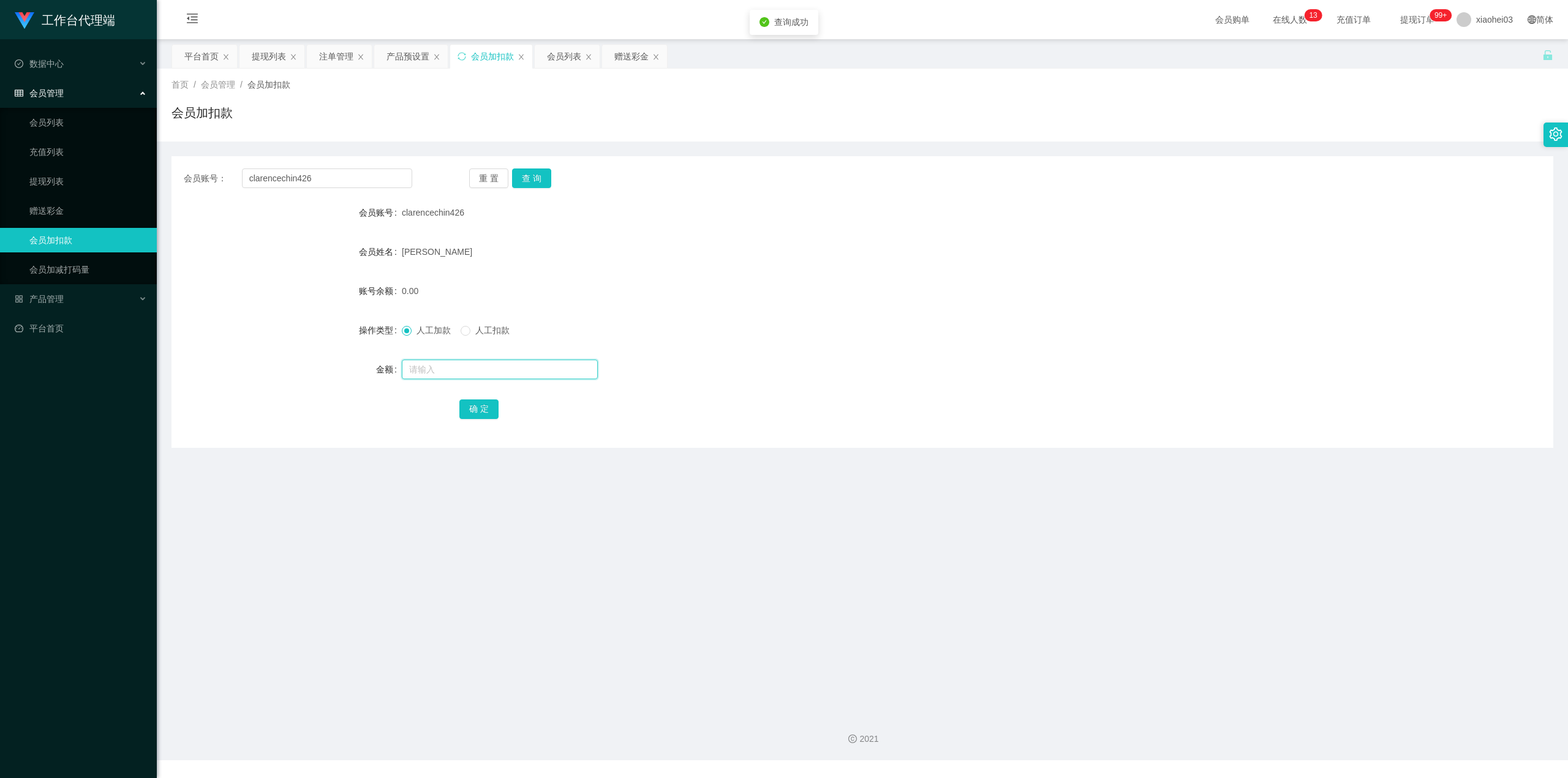
click at [511, 373] on input "text" at bounding box center [499, 369] width 196 height 20
type input "300"
click at [486, 405] on button "确 定" at bounding box center [479, 409] width 39 height 20
click at [1003, 214] on div "clarencechin426" at bounding box center [805, 212] width 806 height 24
click at [545, 176] on button "查 询" at bounding box center [532, 178] width 39 height 20
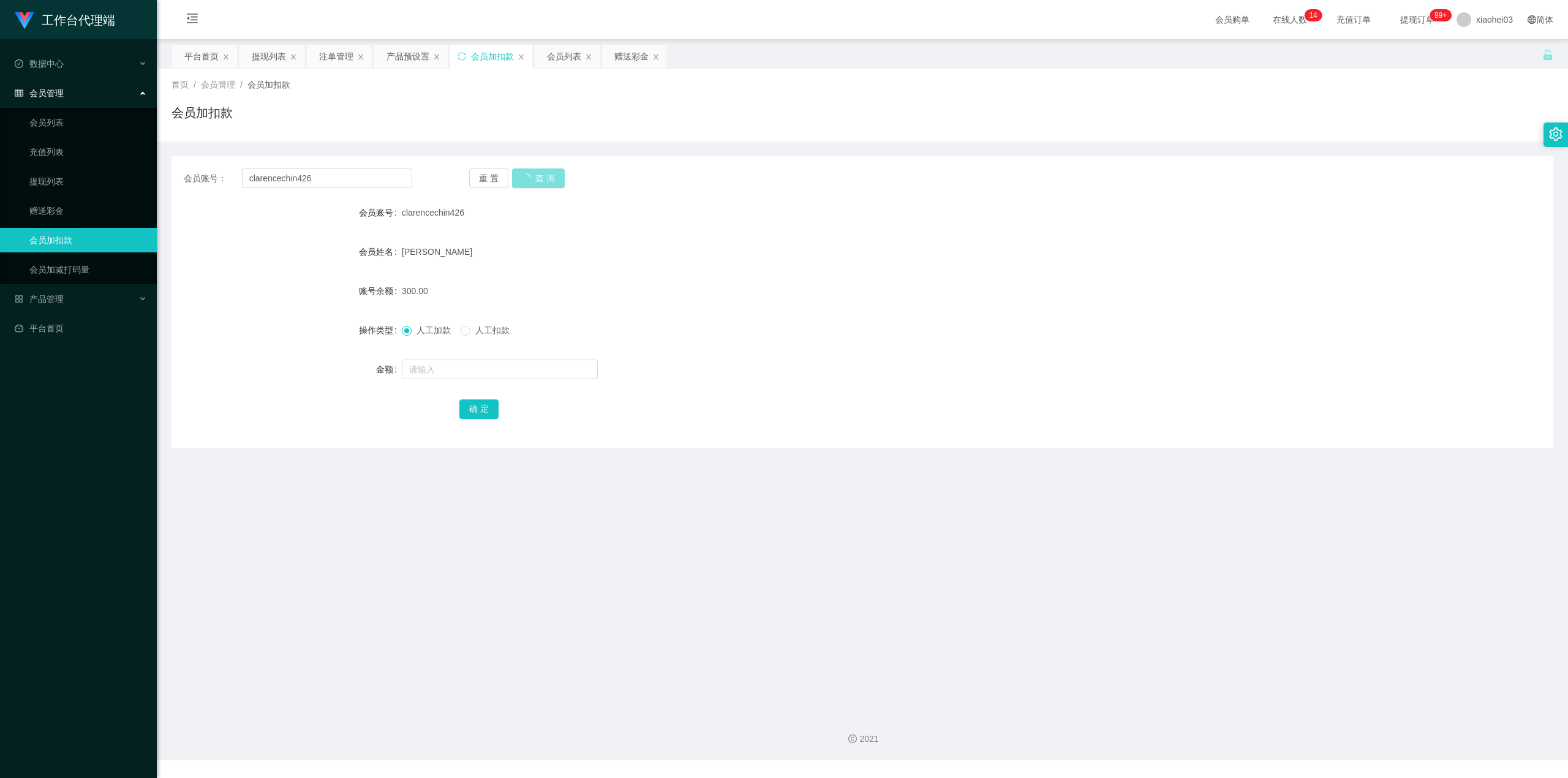
click at [538, 183] on button "查 询" at bounding box center [538, 178] width 53 height 20
drag, startPoint x: 285, startPoint y: 161, endPoint x: 93, endPoint y: 176, distance: 192.6
click at [82, 161] on section "工作台代理端 数据中心 会员管理 会员列表 充值列表 提现列表 赠送彩金 会员加扣款 会员加减打码量 产品管理 开奖记录 注单管理 产品列表 即时注单 产品预…" at bounding box center [784, 380] width 1568 height 760
paste input "jiajie"
type input "jiajie"
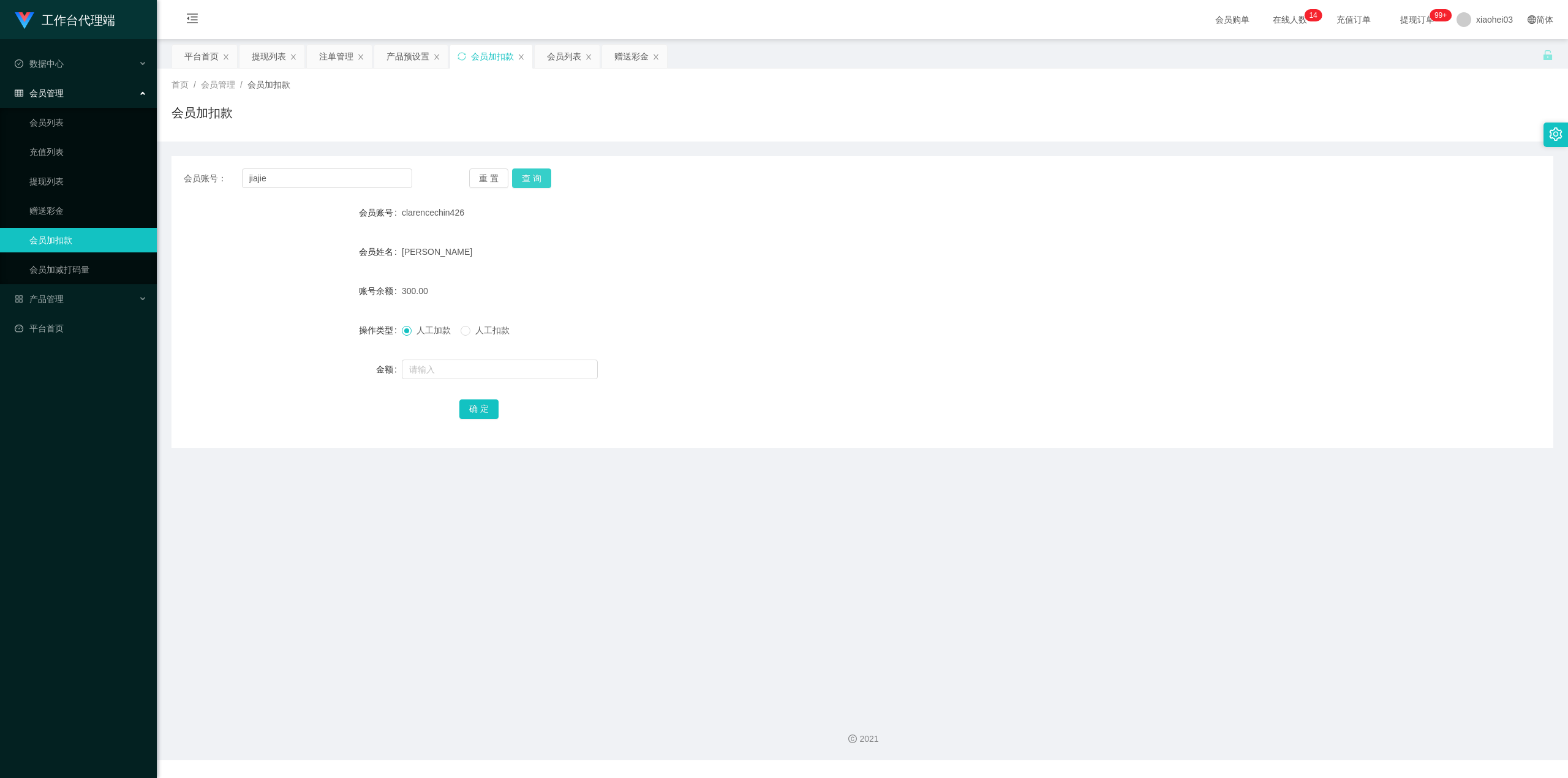
drag, startPoint x: 542, startPoint y: 172, endPoint x: 542, endPoint y: 179, distance: 7.0
click at [542, 172] on button "查 询" at bounding box center [532, 178] width 39 height 20
click at [520, 371] on input "text" at bounding box center [499, 369] width 196 height 20
type input "100"
click at [490, 403] on button "确 定" at bounding box center [479, 409] width 39 height 20
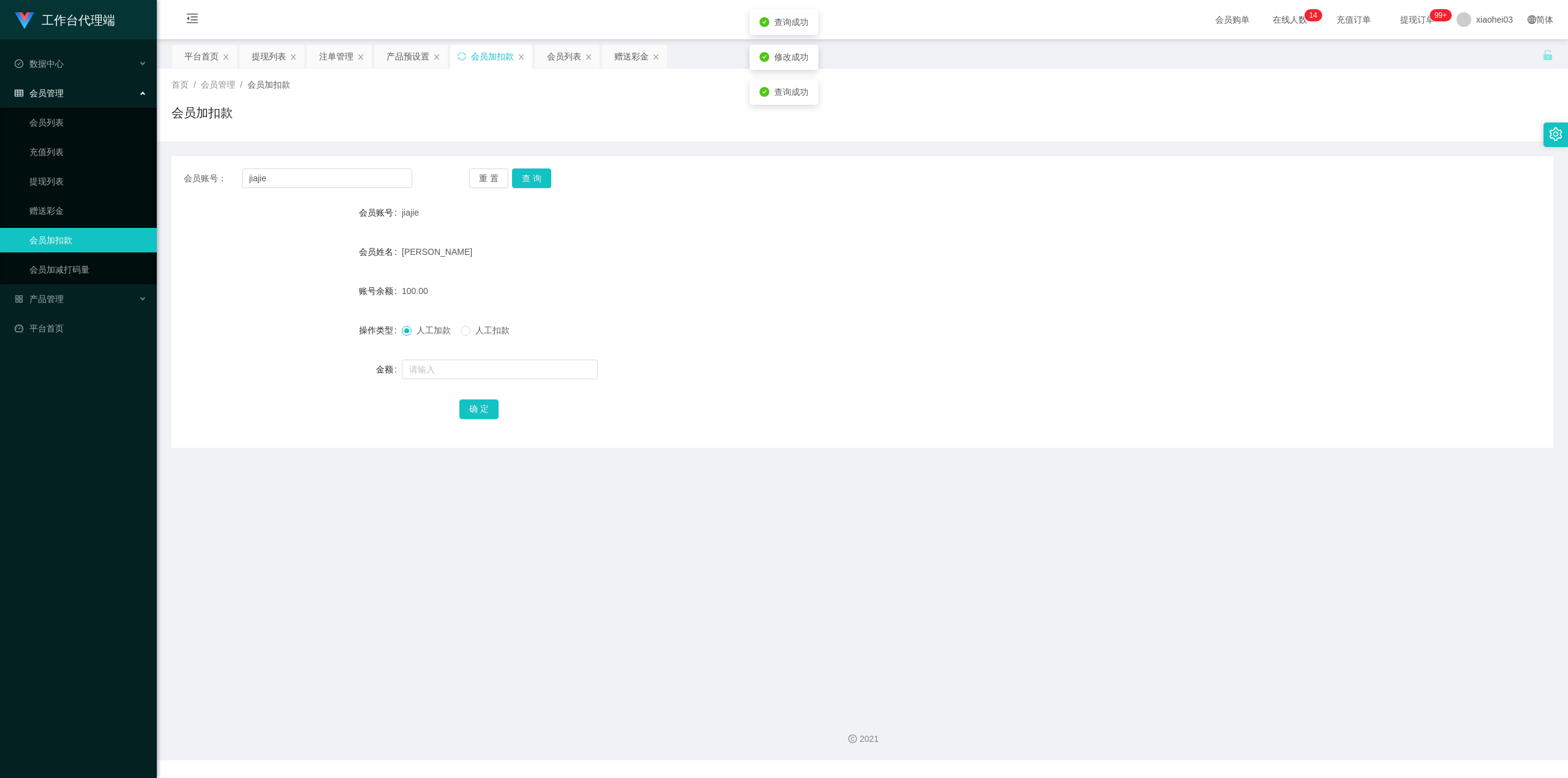
drag, startPoint x: 1023, startPoint y: 221, endPoint x: 1078, endPoint y: 184, distance: 66.3
click at [1027, 218] on div "jiajie" at bounding box center [805, 212] width 806 height 24
click at [373, 172] on input "jiajie" at bounding box center [327, 178] width 170 height 20
drag, startPoint x: 373, startPoint y: 172, endPoint x: 81, endPoint y: 167, distance: 292.0
click at [82, 167] on section "工作台代理端 数据中心 会员管理 会员列表 充值列表 提现列表 赠送彩金 会员加扣款 会员加减打码量 产品管理 开奖记录 注单管理 产品列表 即时注单 产品预…" at bounding box center [784, 380] width 1568 height 760
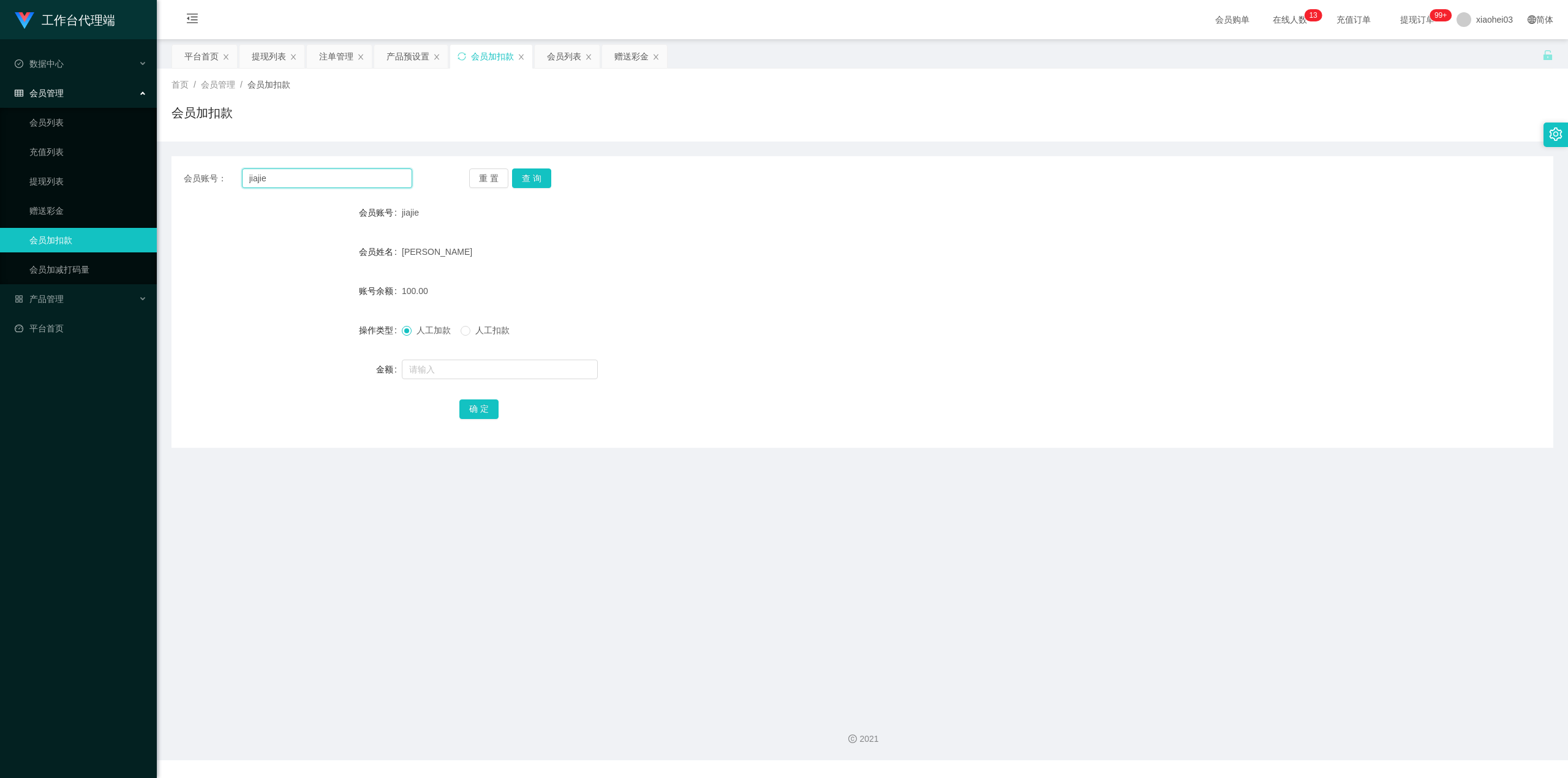
paste input "6597166984"
type input "6597166984"
click at [547, 174] on button "查 询" at bounding box center [532, 178] width 39 height 20
click at [476, 369] on input "text" at bounding box center [499, 369] width 196 height 20
type input "100"
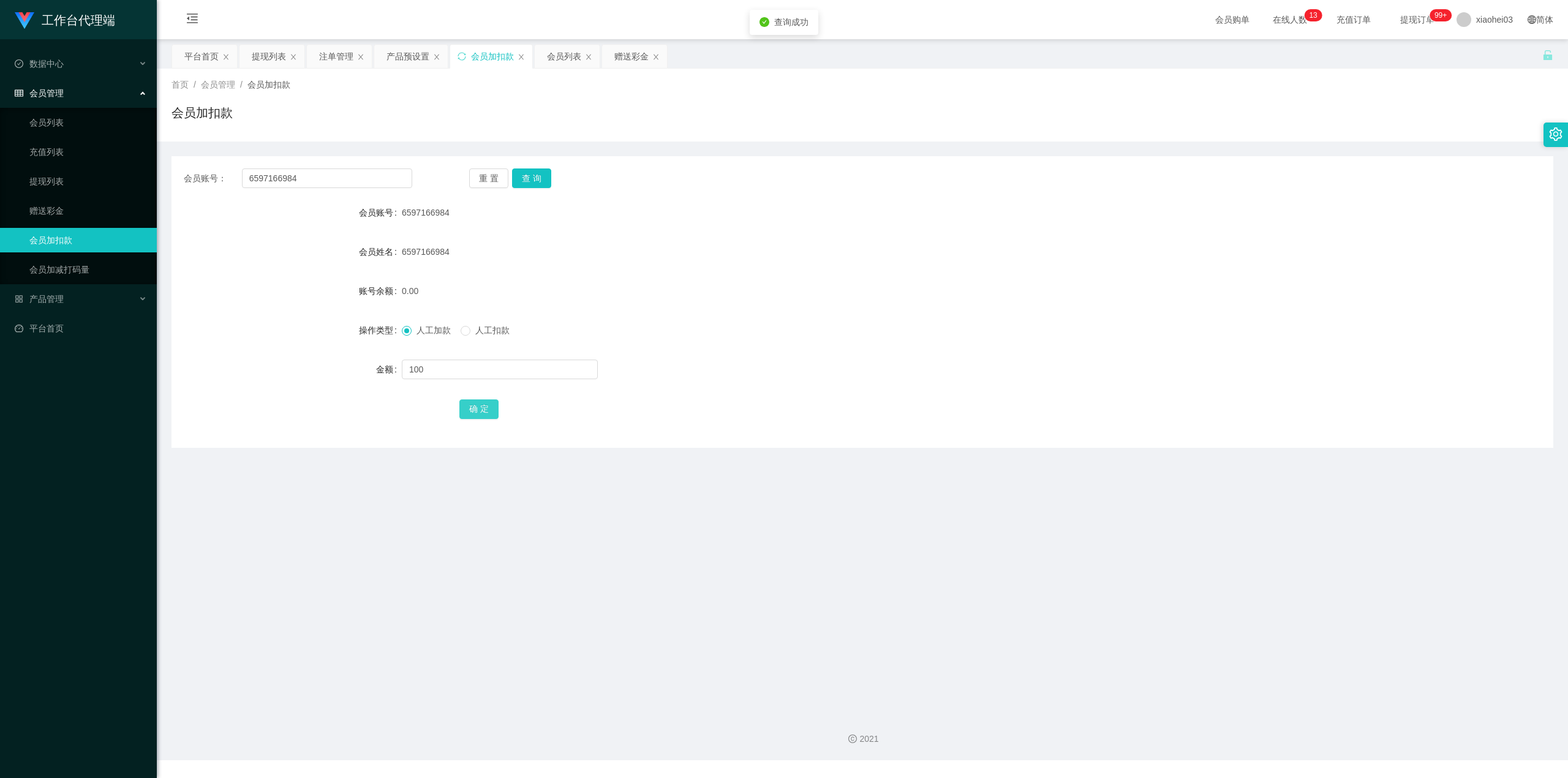
click at [487, 409] on button "确 定" at bounding box center [479, 409] width 39 height 20
click at [1055, 267] on form "会员账号 6597166984 会员姓名 6597166984 账号余额 100.00 操作类型 人工加款 人工扣款 金额 确 定" at bounding box center [862, 310] width 1382 height 220
click at [397, 70] on div "首页 / 会员管理 / 会员加扣款 / 会员加扣款" at bounding box center [862, 105] width 1411 height 73
click at [318, 57] on div "注单管理" at bounding box center [339, 57] width 65 height 24
click at [329, 59] on div "注单管理" at bounding box center [336, 57] width 35 height 24
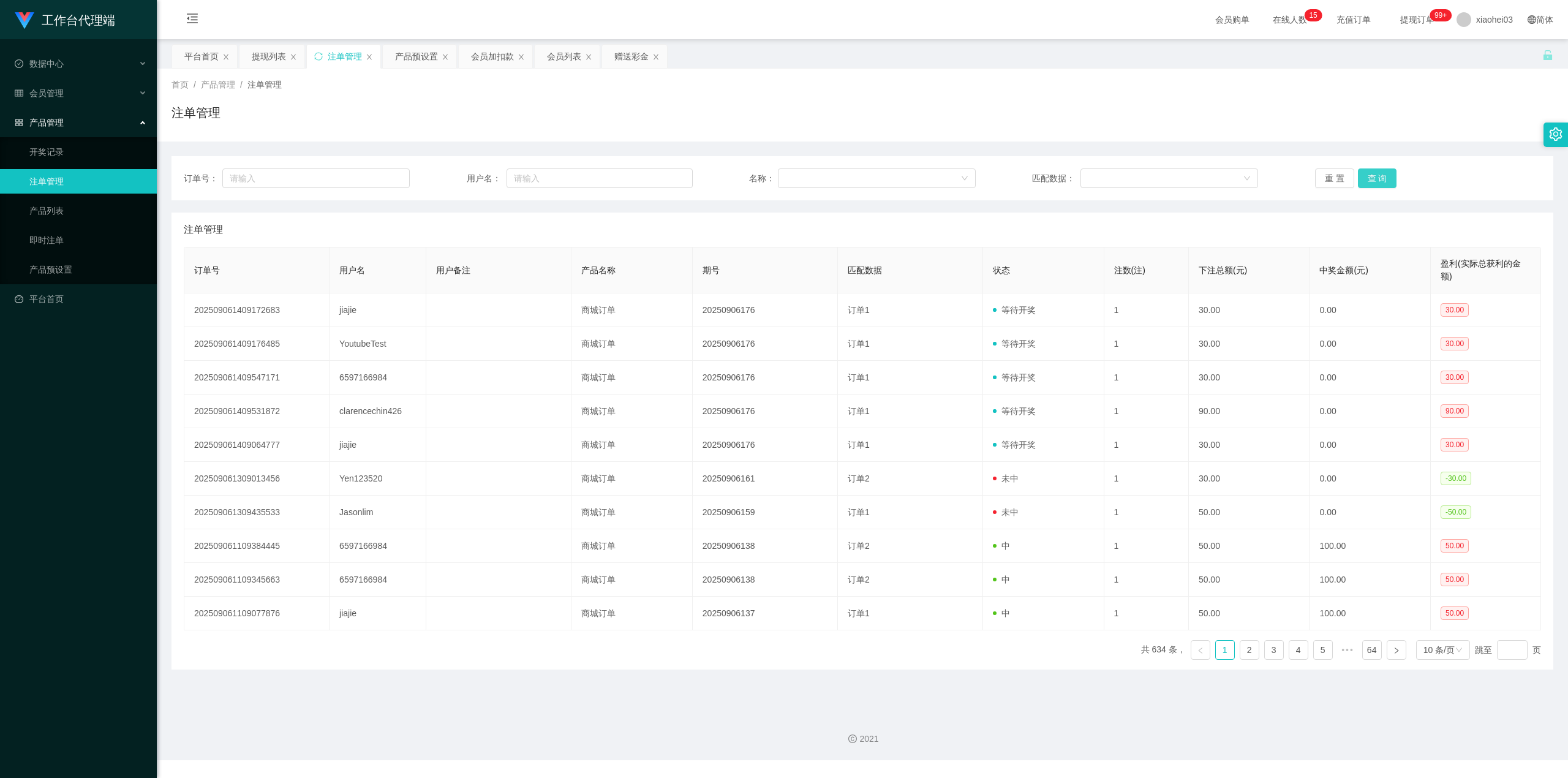
click at [1370, 180] on button "查 询" at bounding box center [1377, 178] width 39 height 20
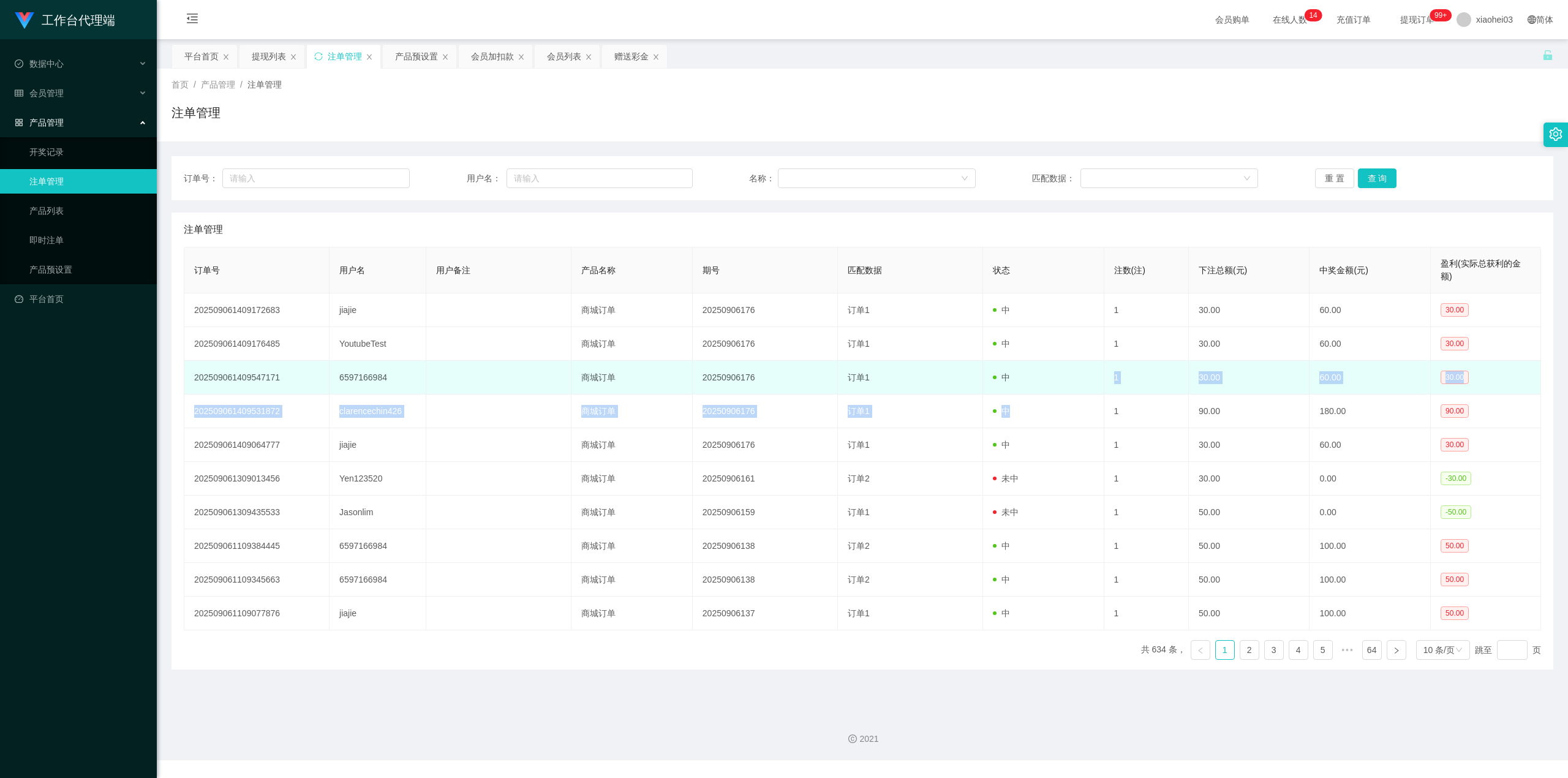
drag, startPoint x: 1014, startPoint y: 417, endPoint x: 1010, endPoint y: 392, distance: 25.3
click at [1010, 392] on tbody "202509061409172683 jiajie 商城订单 20250906176 订单1 中 1 30.00 60.00 30.00 2025090614…" at bounding box center [862, 462] width 1357 height 337
click at [1013, 387] on td "中" at bounding box center [1043, 377] width 121 height 34
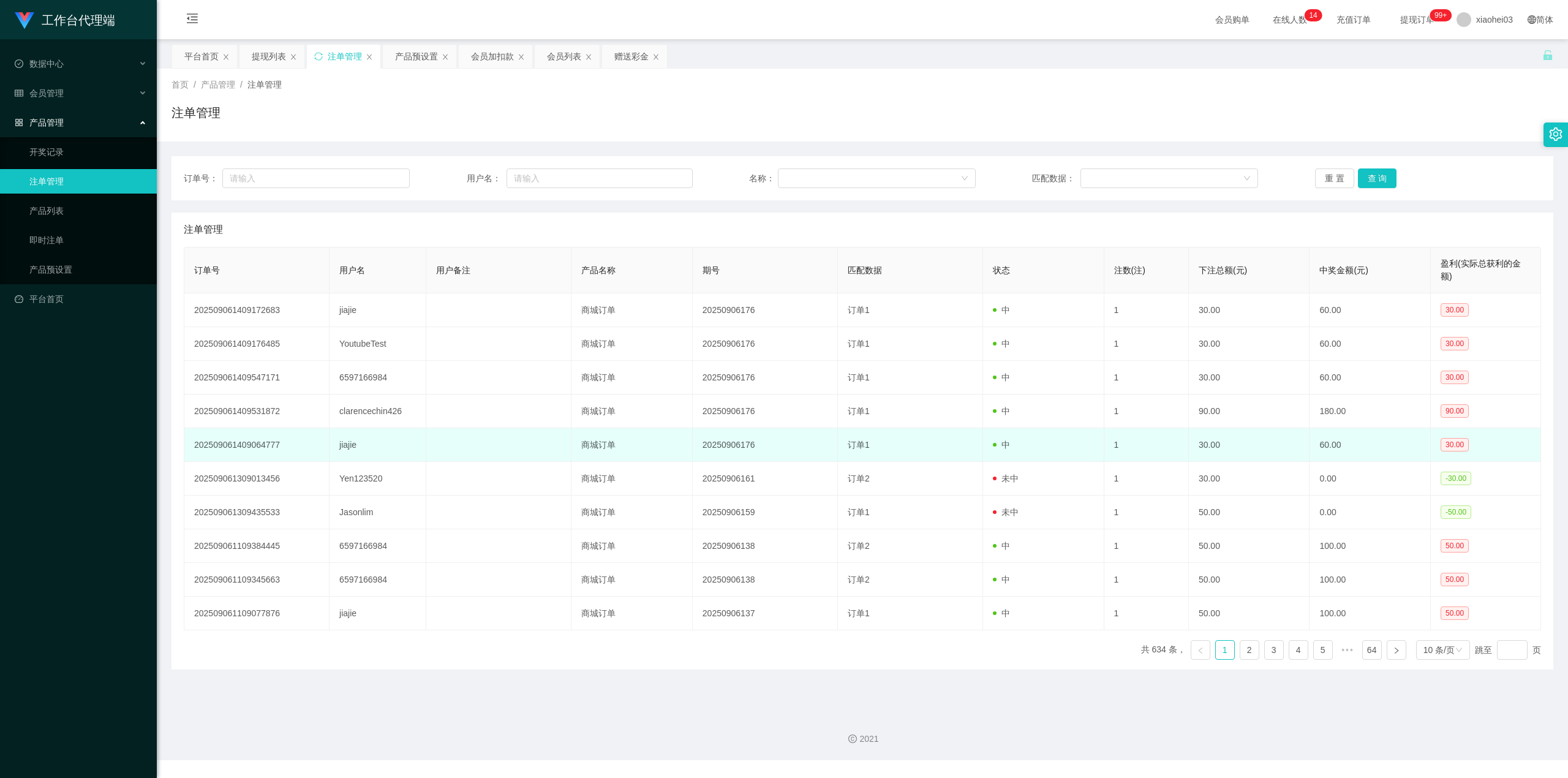
click at [347, 449] on td "jiajie" at bounding box center [377, 445] width 97 height 34
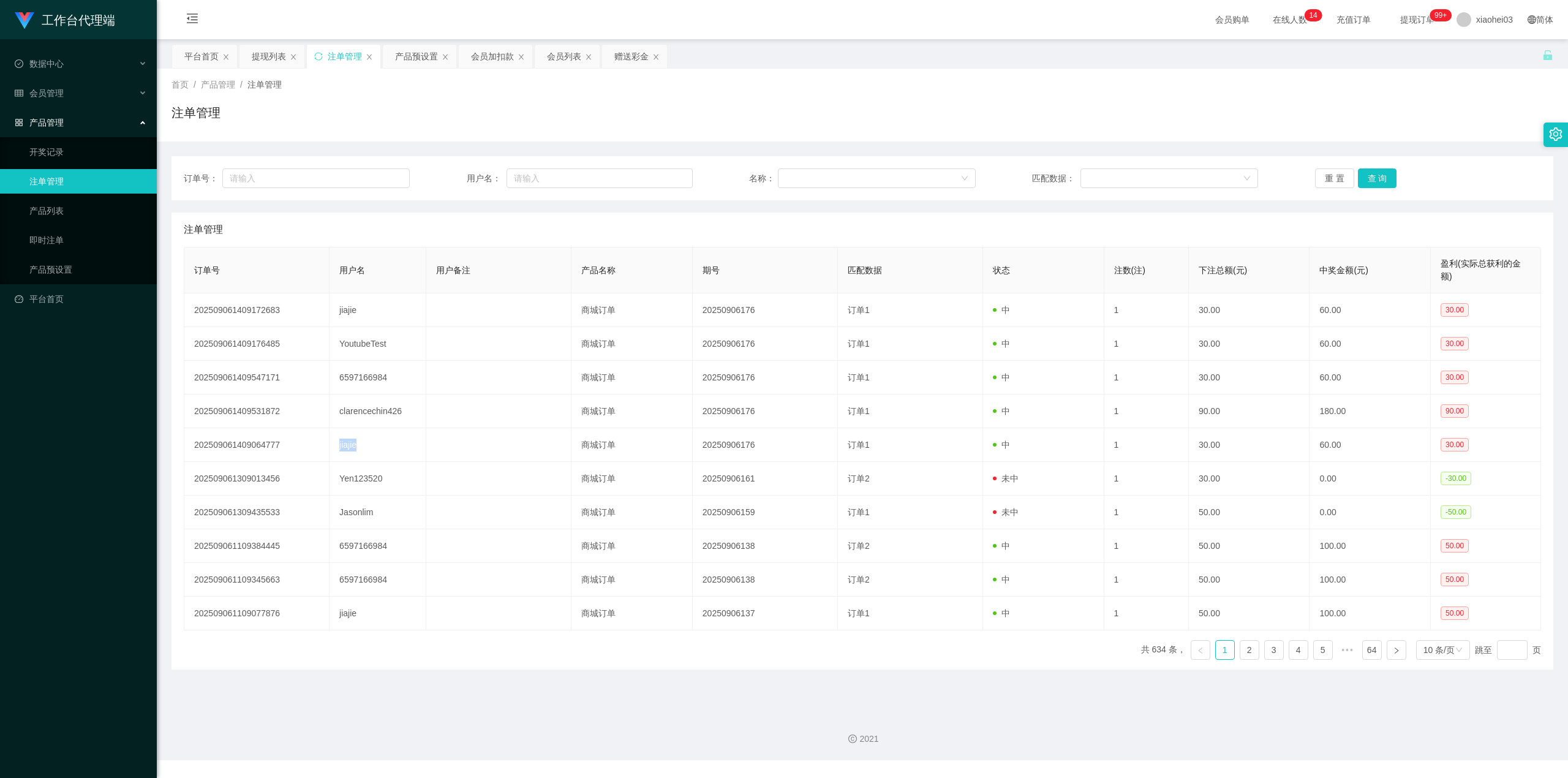
copy td "jiajie"
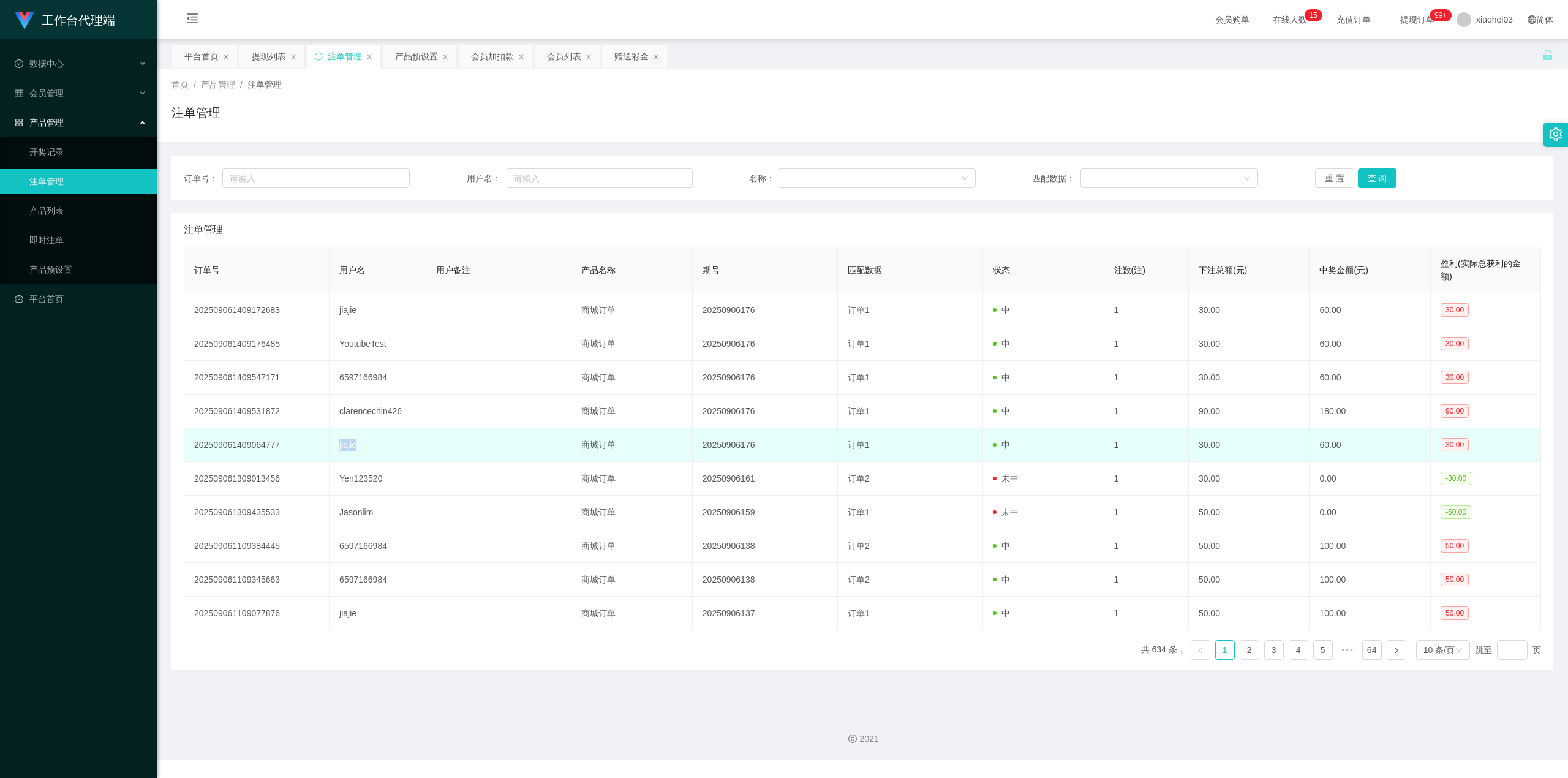
click at [384, 432] on td "jiajie" at bounding box center [377, 445] width 97 height 34
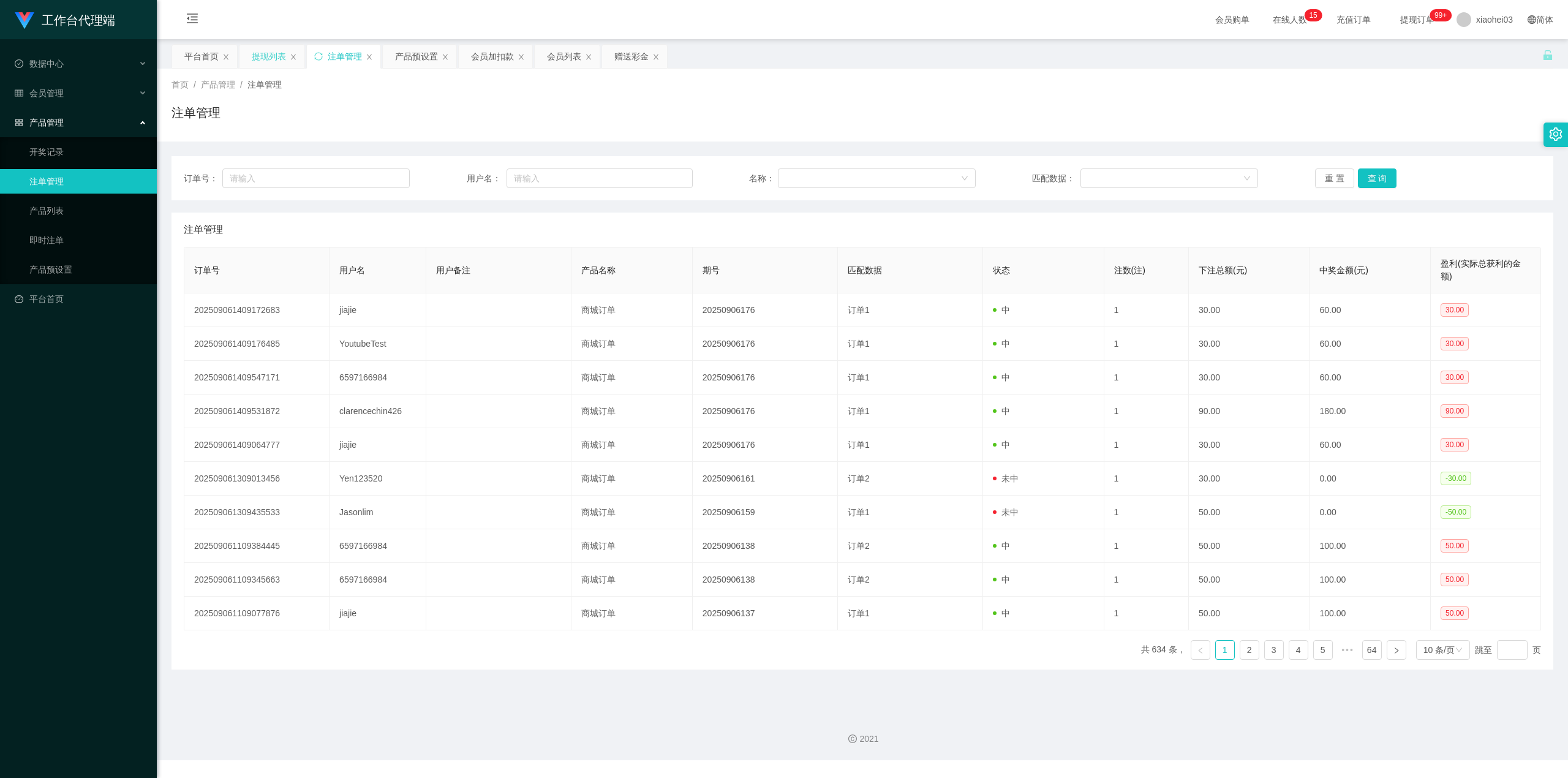
click at [265, 59] on div "提现列表" at bounding box center [269, 57] width 35 height 24
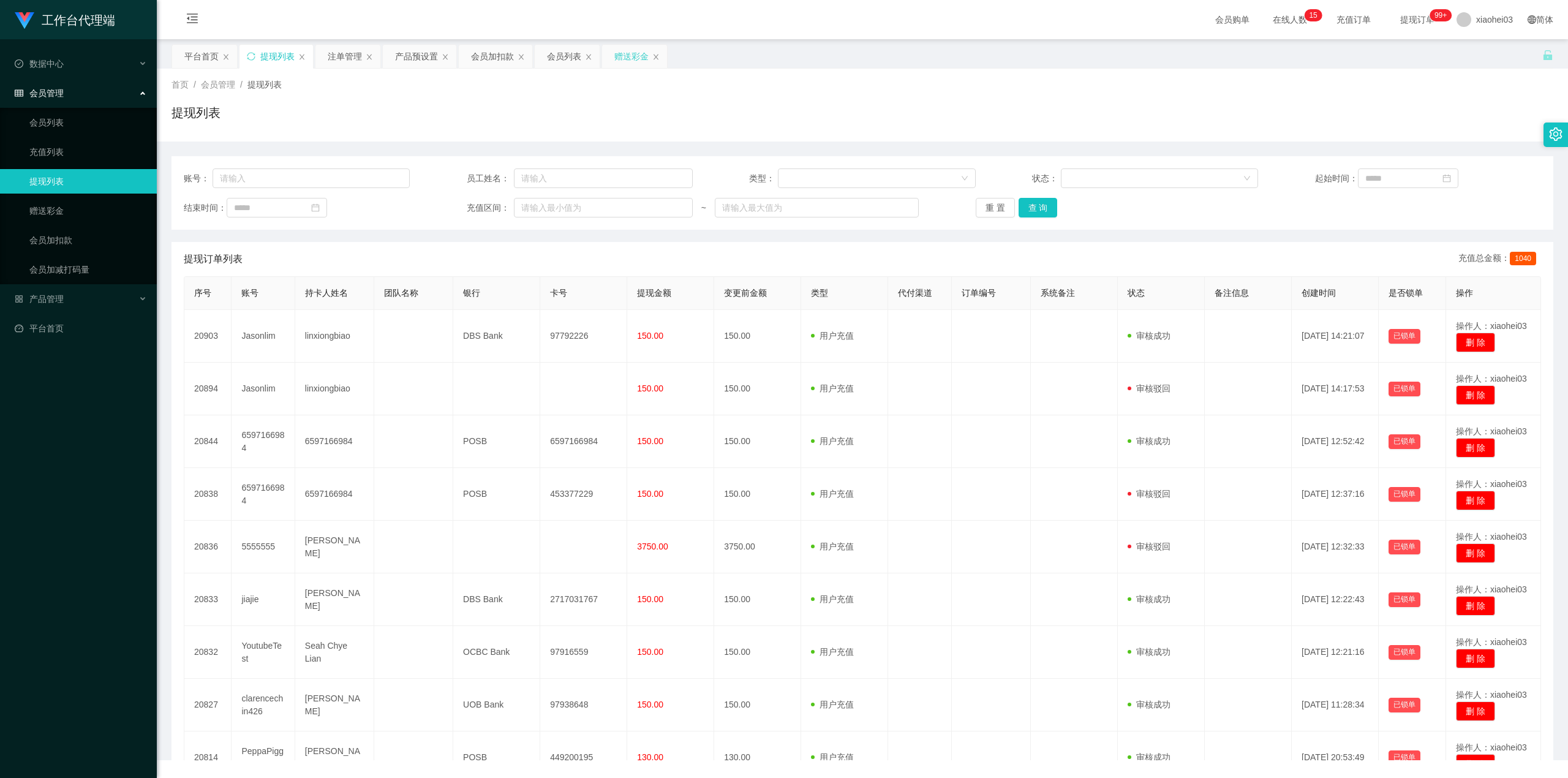
drag, startPoint x: 633, startPoint y: 57, endPoint x: 620, endPoint y: 57, distance: 13.0
click at [633, 57] on div "赠送彩金" at bounding box center [632, 57] width 35 height 24
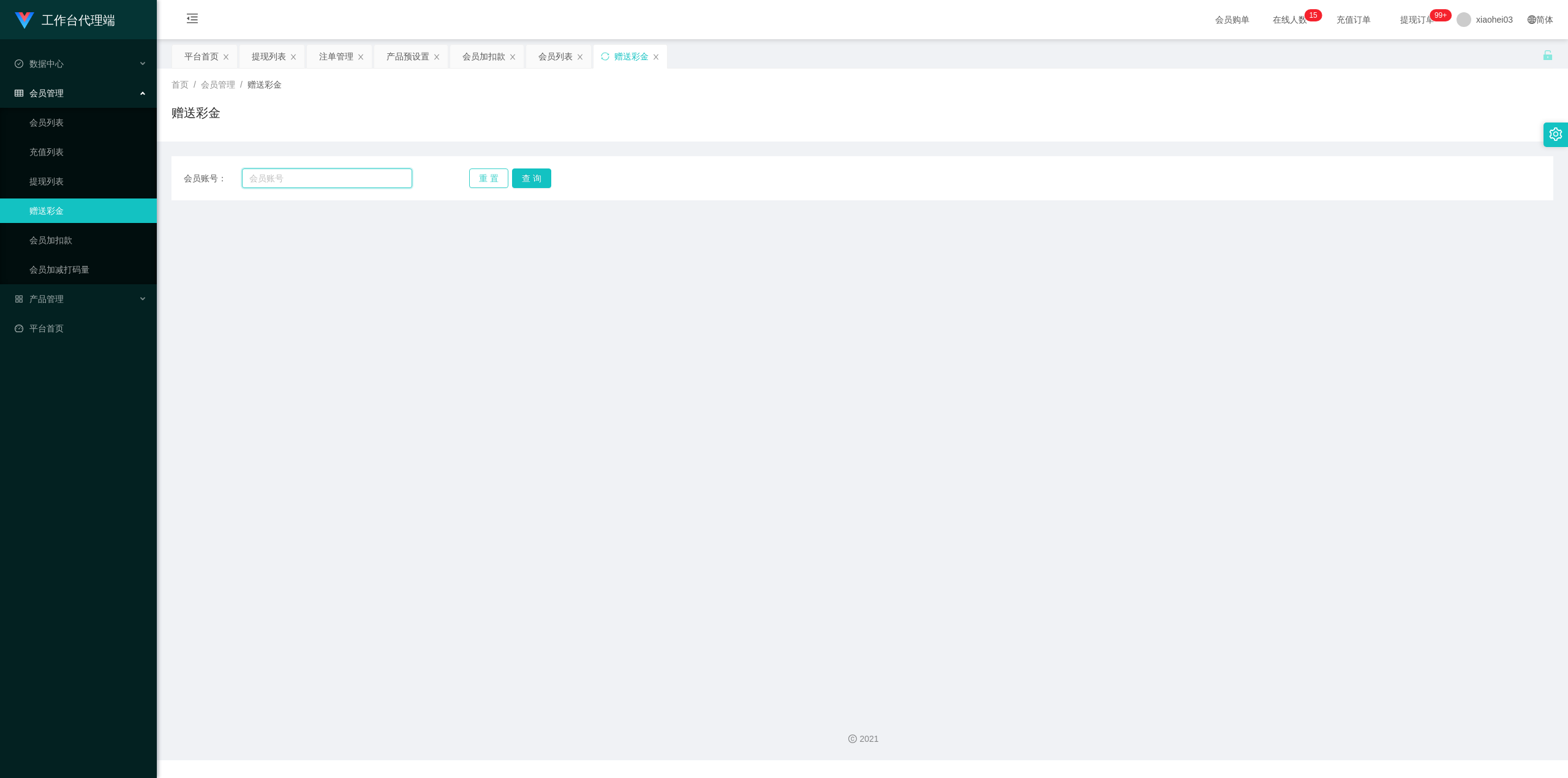
drag, startPoint x: 302, startPoint y: 175, endPoint x: 469, endPoint y: 170, distance: 167.1
click at [302, 176] on input "text" at bounding box center [327, 178] width 170 height 20
paste input "jiajie"
type input "jiajie"
click at [530, 183] on button "查 询" at bounding box center [532, 178] width 39 height 20
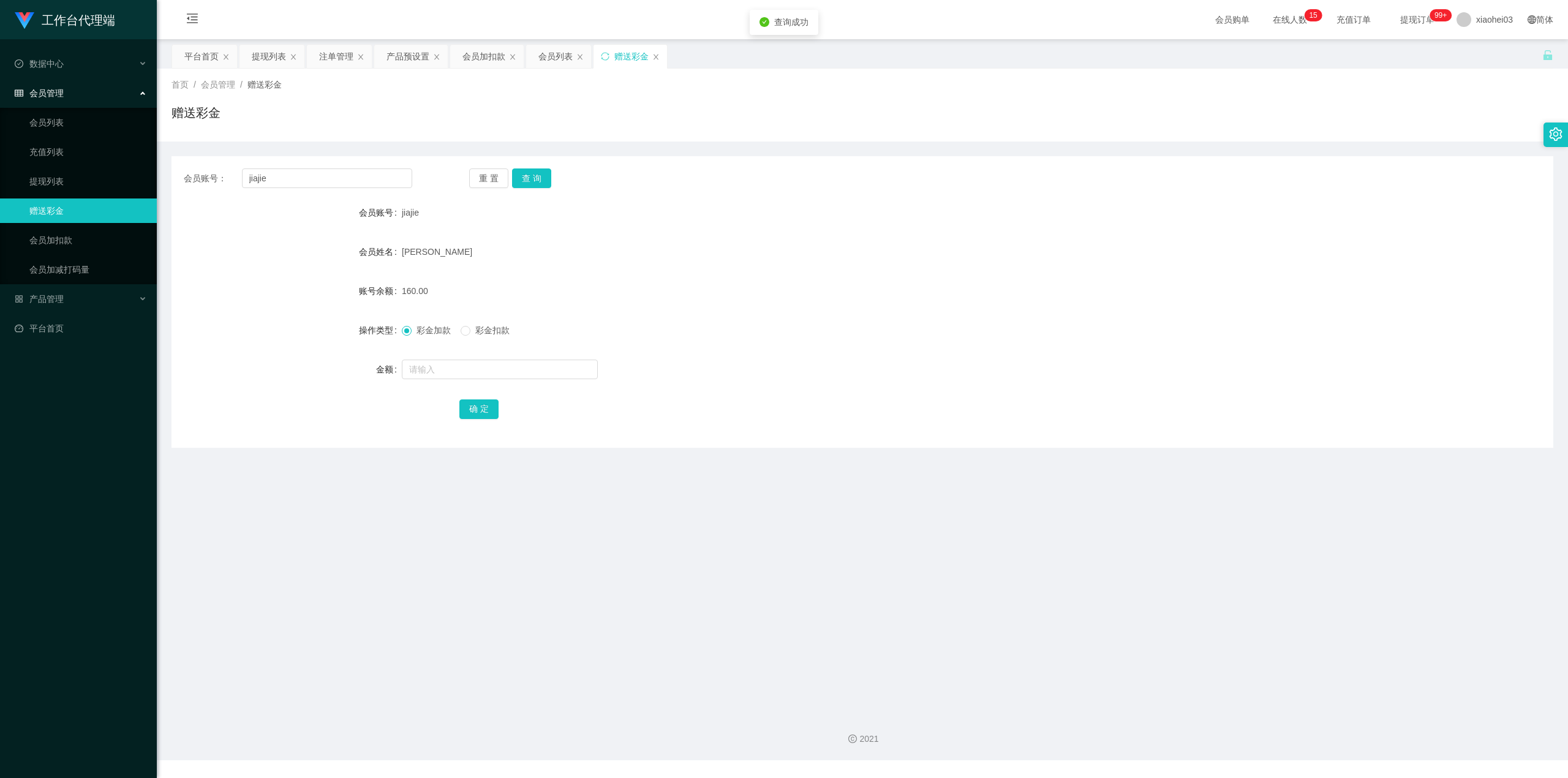
click at [495, 335] on span "彩金扣款" at bounding box center [492, 330] width 44 height 9
click at [476, 368] on input "text" at bounding box center [499, 369] width 196 height 20
type input "30"
click at [486, 406] on button "确 定" at bounding box center [479, 409] width 39 height 20
click at [712, 233] on form "会员账号 jiajie 会员姓名 PANG JIA JIE 账号余额 130.00 操作类型 彩金加款 彩金扣款 金额 确 定" at bounding box center [862, 310] width 1382 height 220
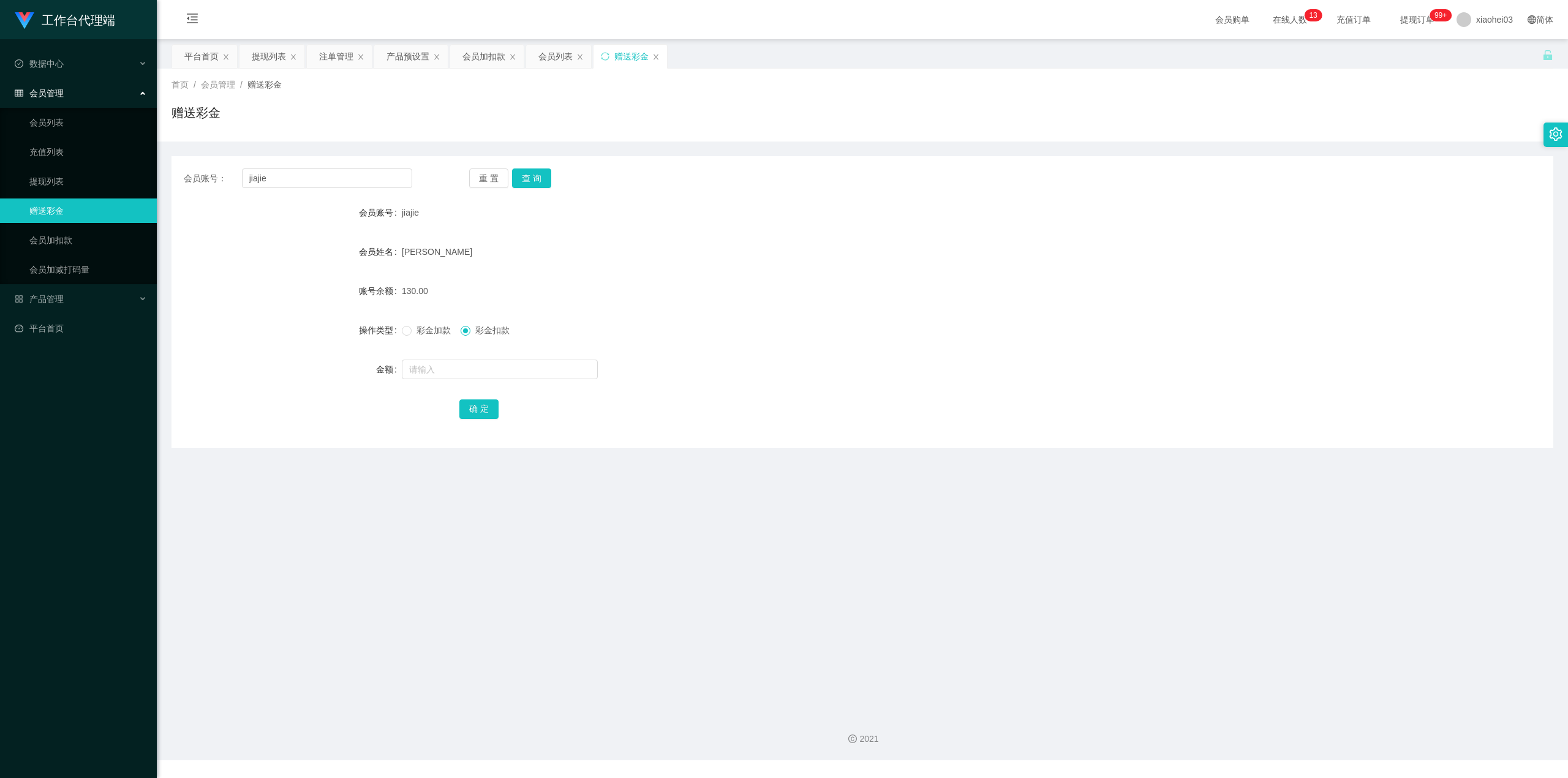
drag, startPoint x: 795, startPoint y: 473, endPoint x: 789, endPoint y: 405, distance: 68.3
click at [795, 466] on main "关闭左侧 关闭右侧 关闭其它 刷新页面 平台首页 提现列表 注单管理 产品预设置 会员加扣款 会员列表 赠送彩金 首页 / 会员管理 / 赠送彩金 / 赠送彩…" at bounding box center [862, 371] width 1411 height 664
click at [263, 62] on div "提现列表" at bounding box center [269, 57] width 35 height 24
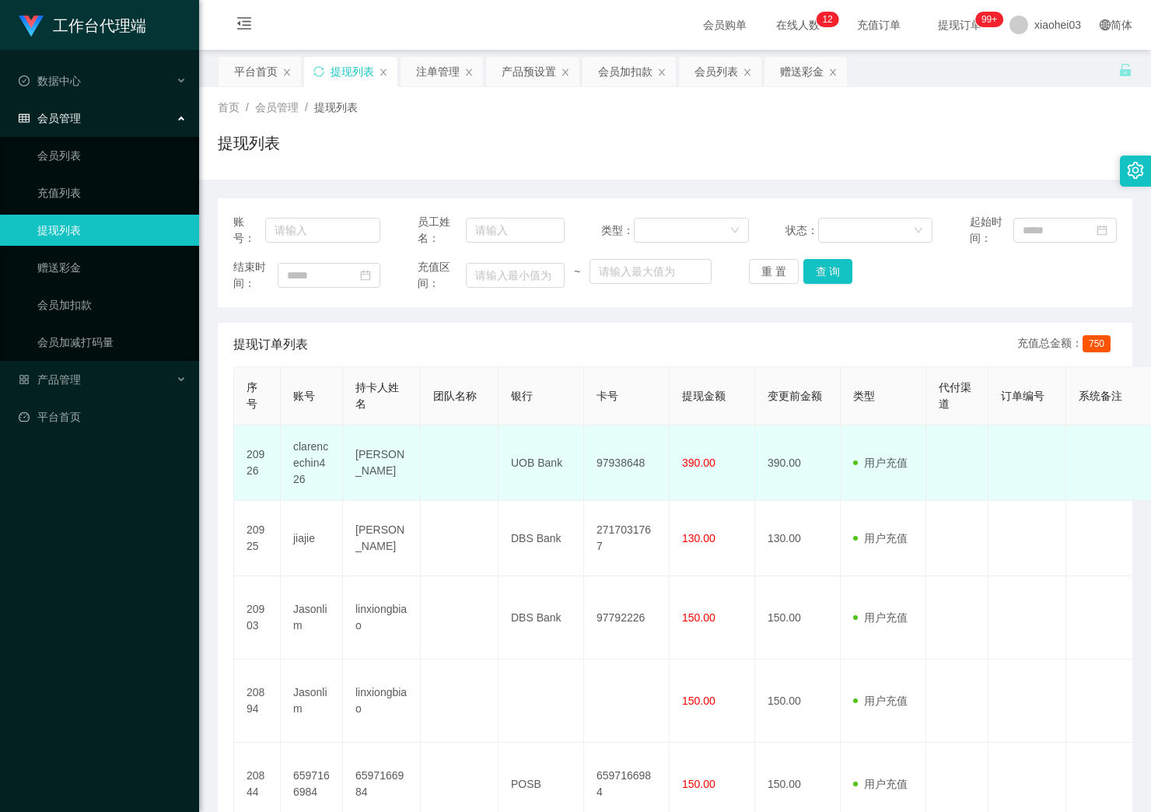
click at [602, 458] on td "97938648" at bounding box center [627, 462] width 86 height 75
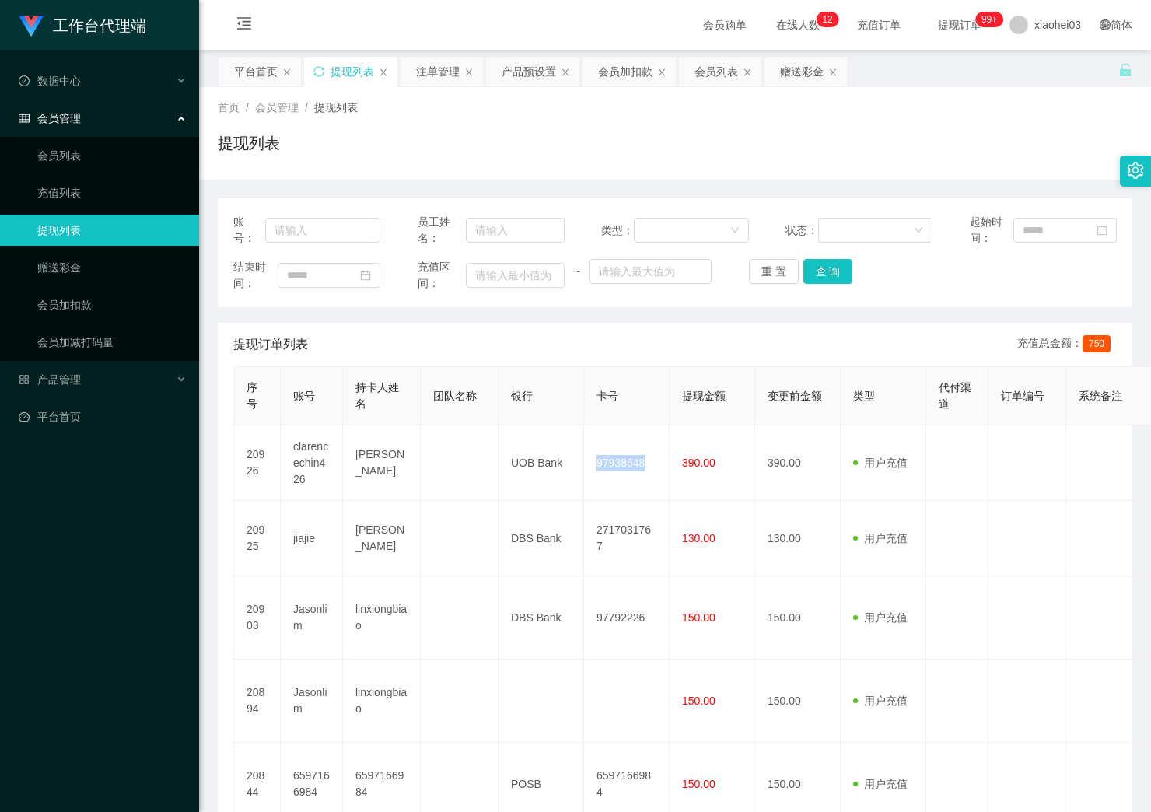
copy td "97938648"
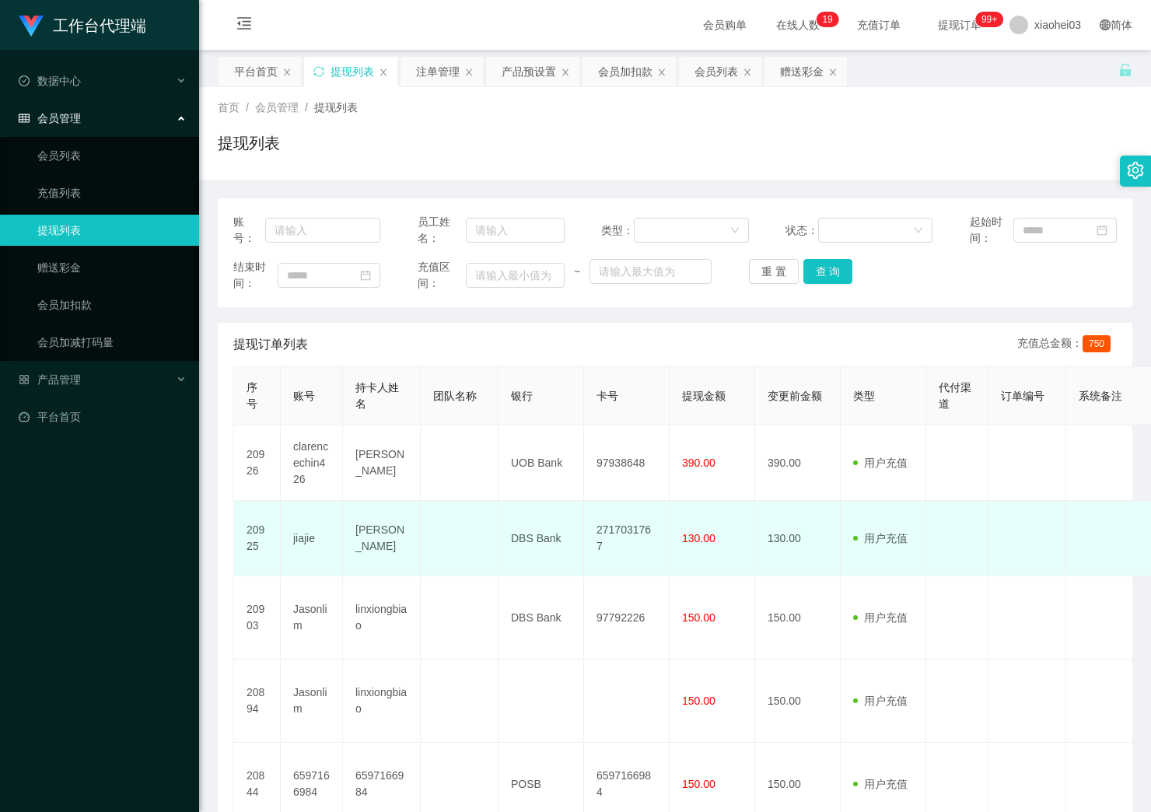
click at [751, 544] on td "130.00" at bounding box center [713, 538] width 86 height 75
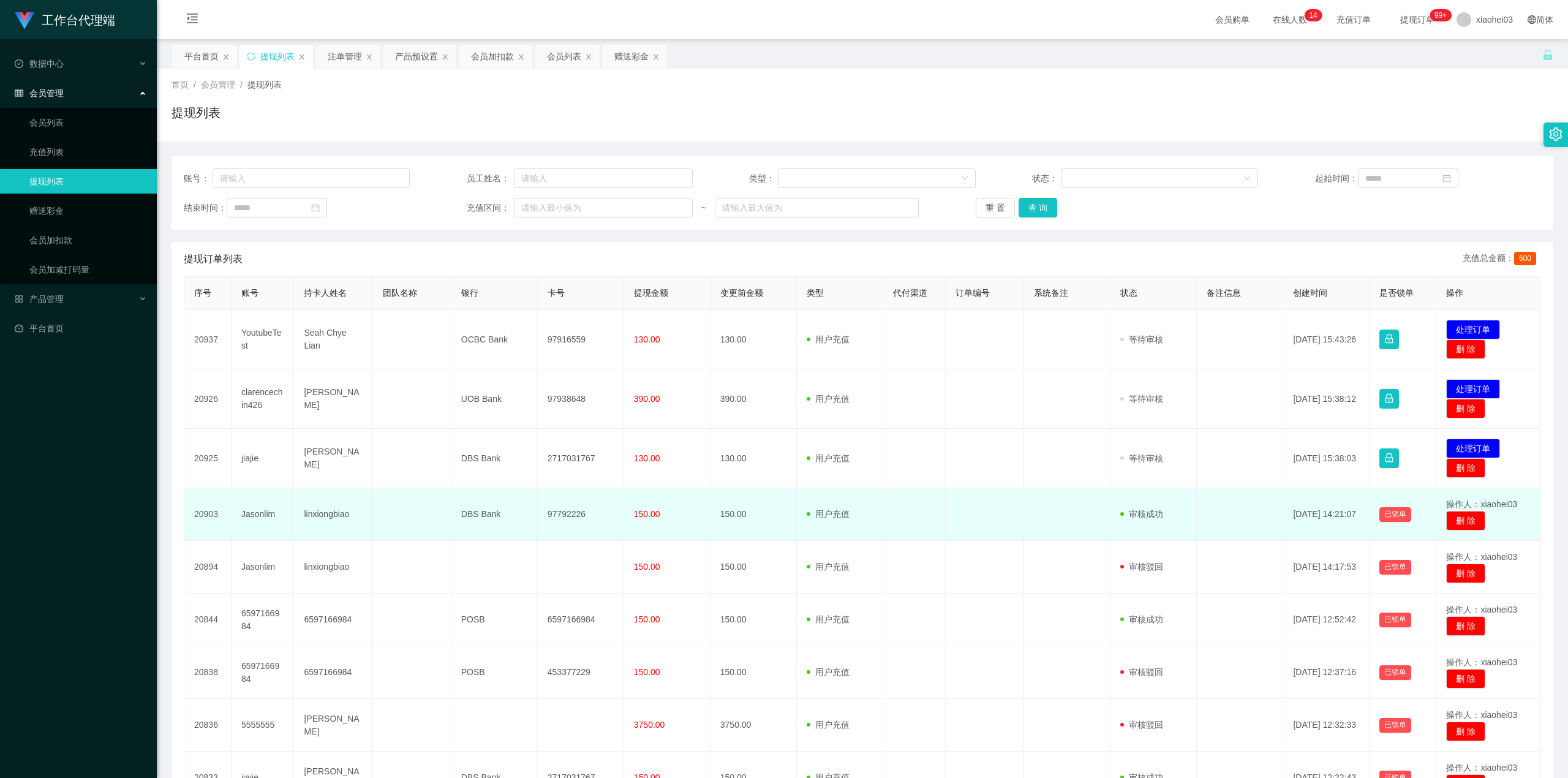
click at [851, 533] on td "用户充值 人工扣款" at bounding box center [840, 514] width 87 height 53
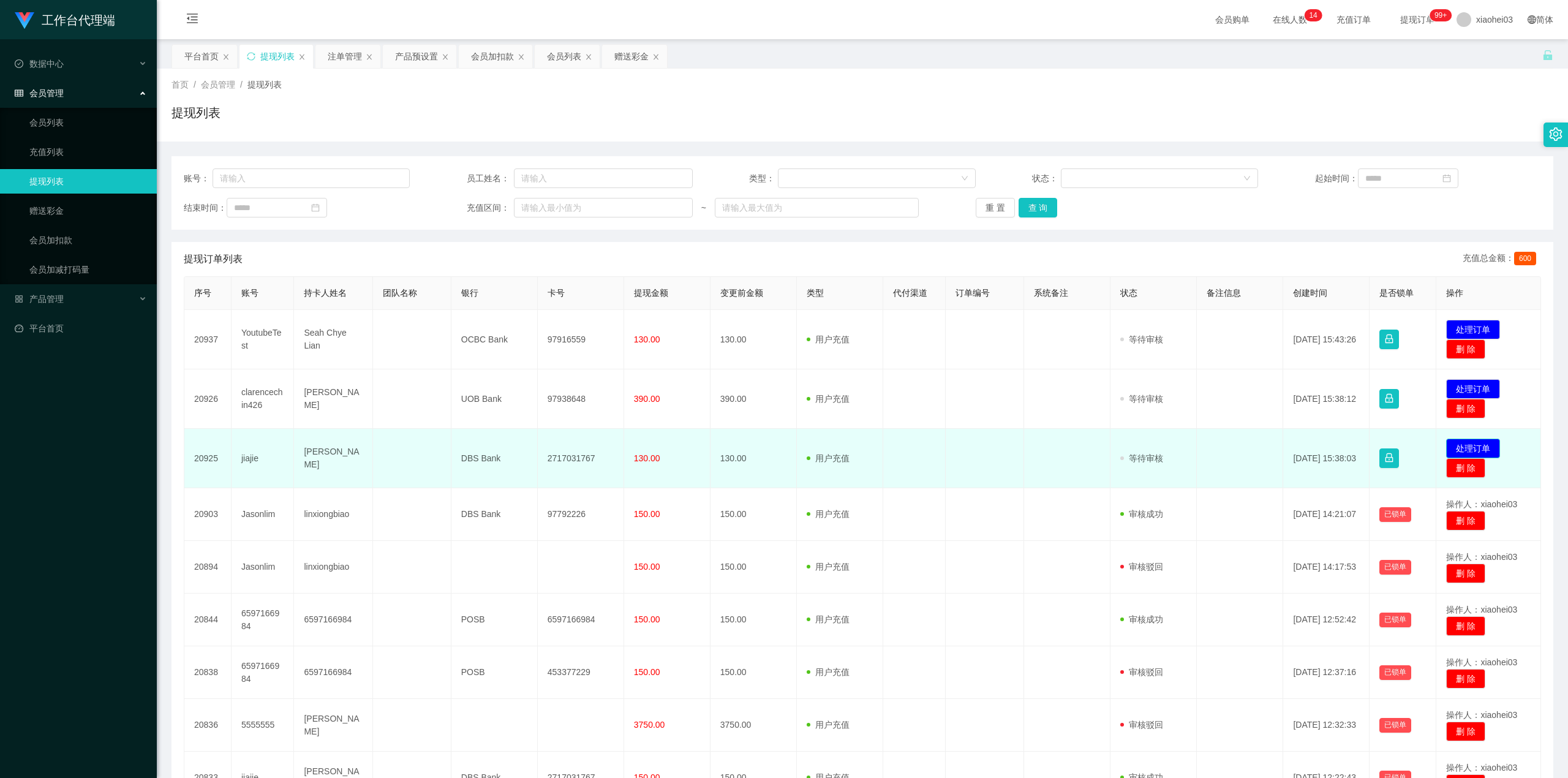
click at [1483, 448] on button "处理订单" at bounding box center [1473, 448] width 54 height 20
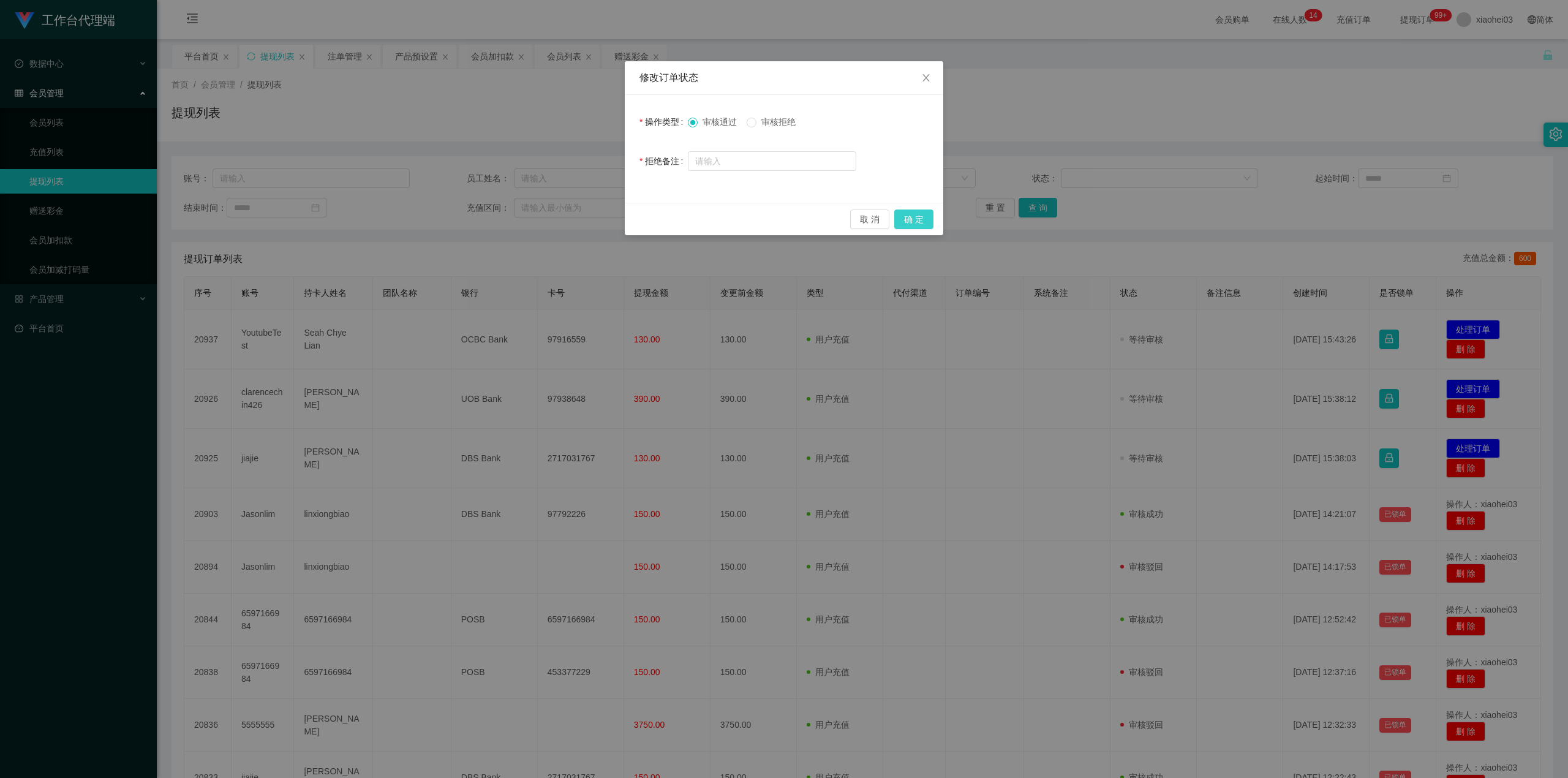
click at [909, 218] on button "确 定" at bounding box center [914, 219] width 39 height 20
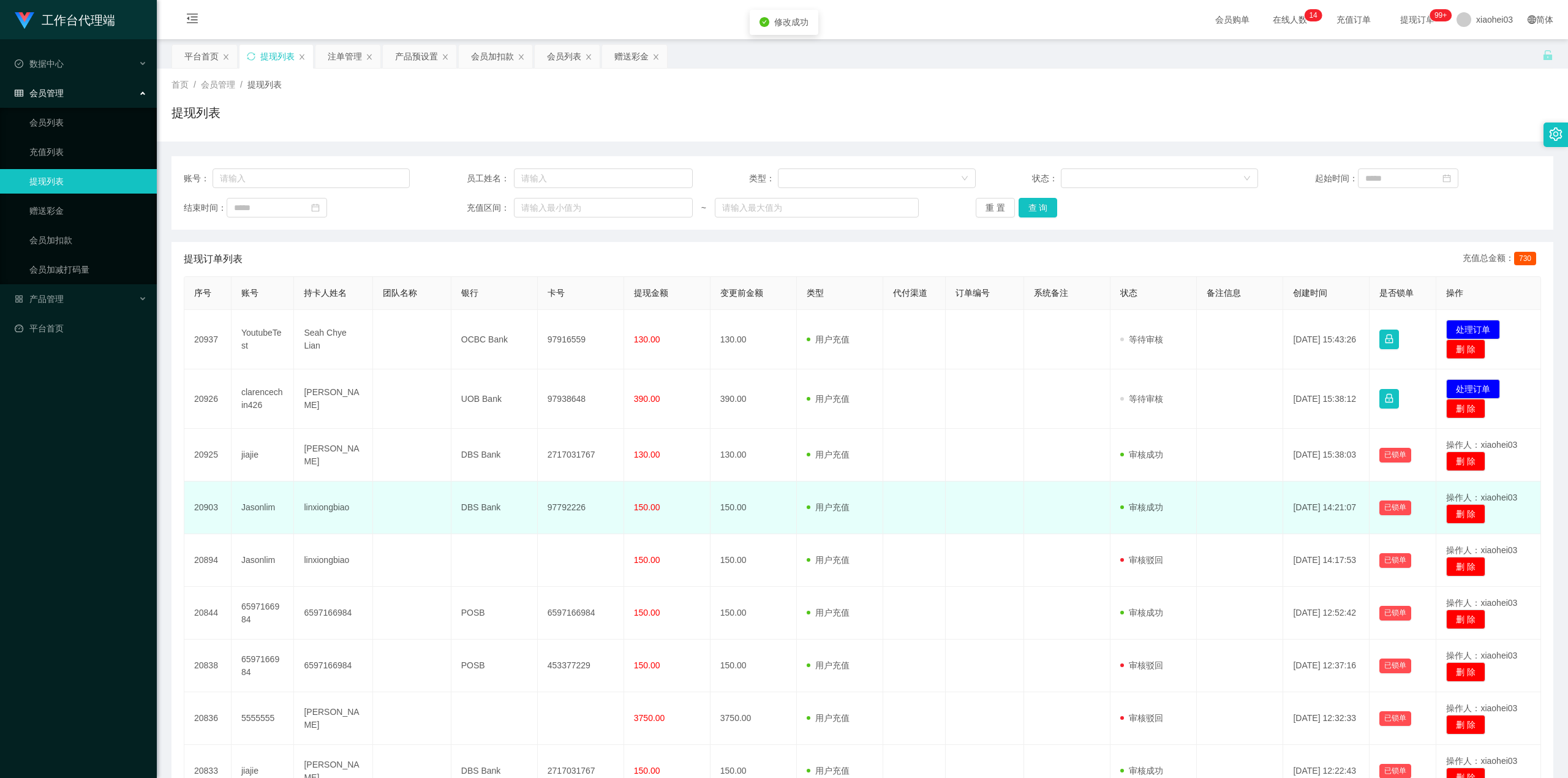
click at [884, 502] on td at bounding box center [915, 507] width 63 height 53
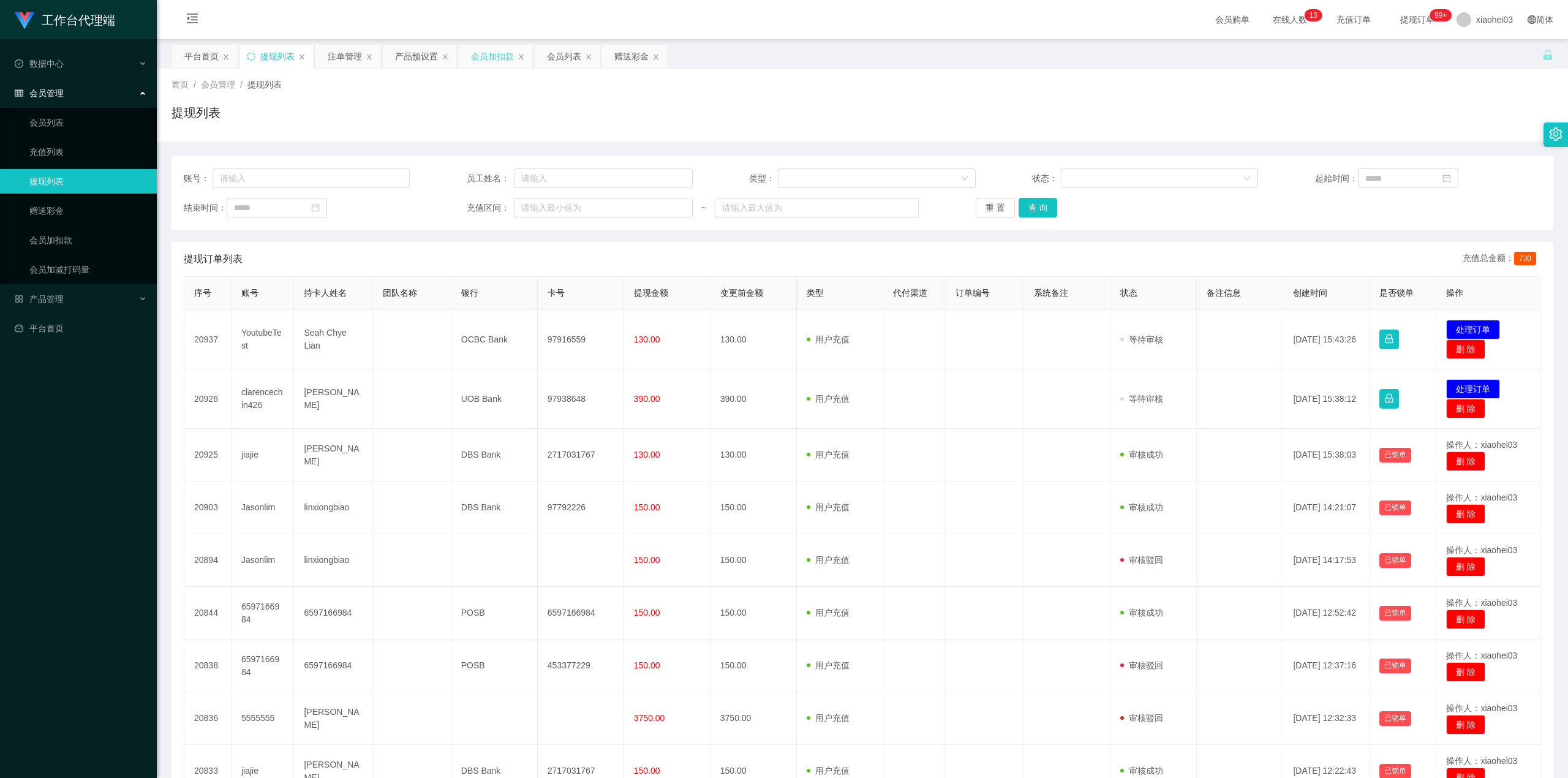
click at [481, 62] on div "会员加扣款" at bounding box center [492, 57] width 43 height 24
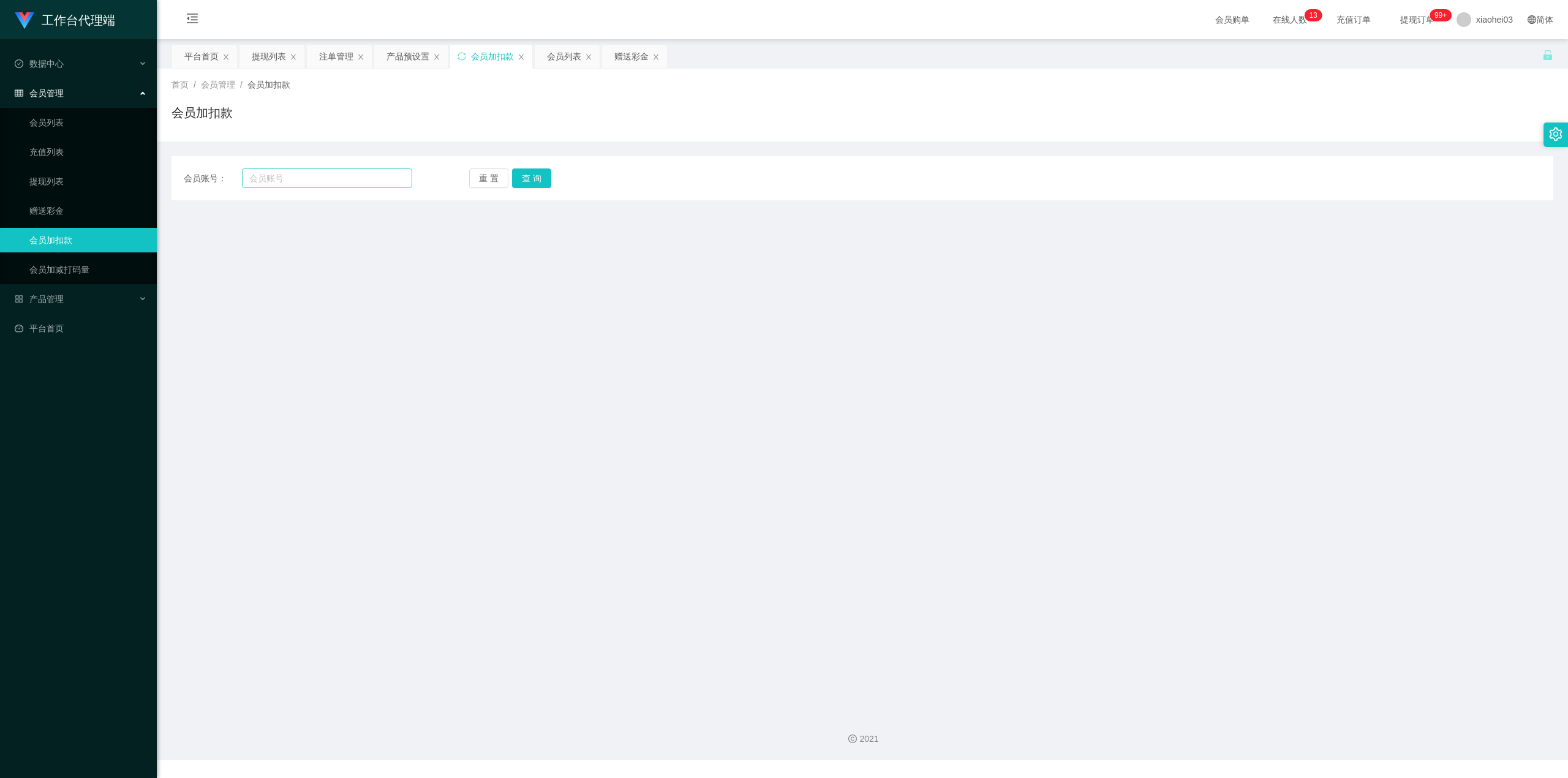
click at [293, 183] on div "会员账号： 重 置 查 询 会员账号 会员姓名 账号余额 操作类型 人工加款 人工扣款 金额 确 定" at bounding box center [862, 178] width 1382 height 44
drag, startPoint x: 293, startPoint y: 183, endPoint x: 302, endPoint y: 186, distance: 9.5
click at [293, 183] on input "text" at bounding box center [327, 178] width 170 height 20
paste input "Shyong8266"
type input "Shyong8266"
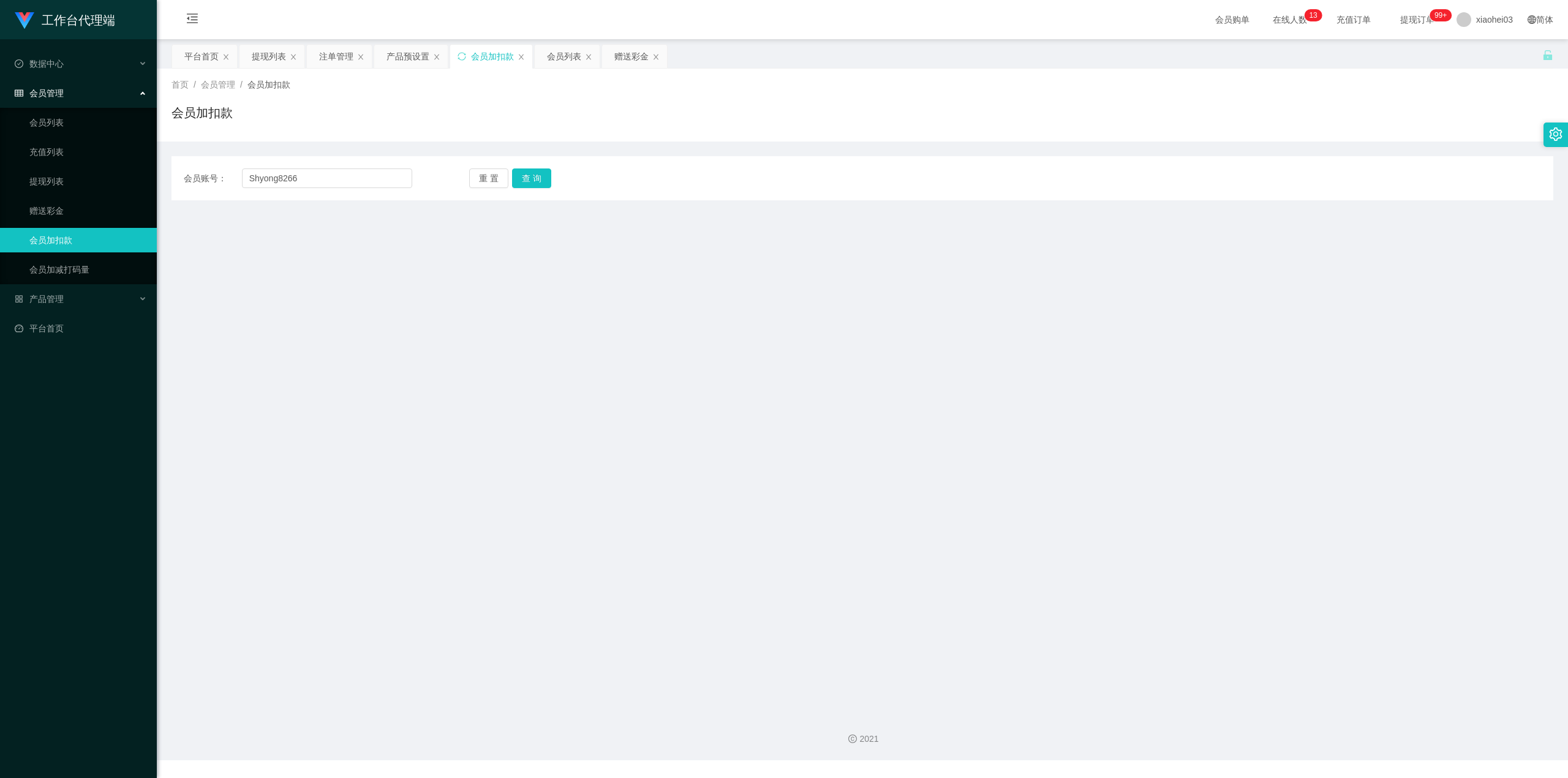
click at [529, 189] on div "会员账号： Shyong8266 重 置 查 询 会员账号 会员姓名 账号余额 操作类型 人工加款 人工扣款 金额 确 定" at bounding box center [862, 178] width 1382 height 44
click at [534, 180] on button "查 询" at bounding box center [532, 178] width 39 height 20
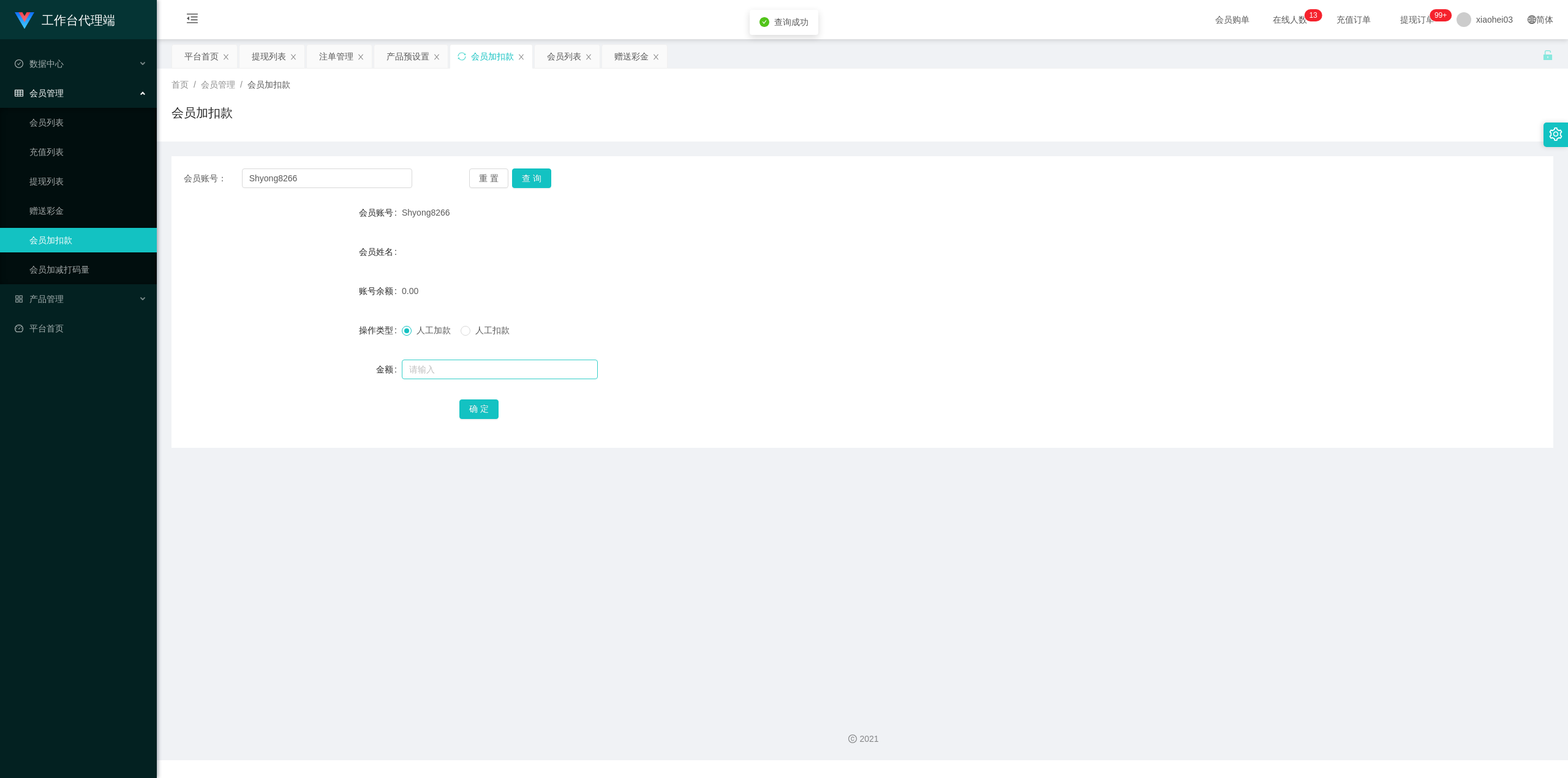
click at [454, 359] on div at bounding box center [805, 369] width 806 height 24
click at [480, 365] on input "text" at bounding box center [499, 369] width 196 height 20
type input "100"
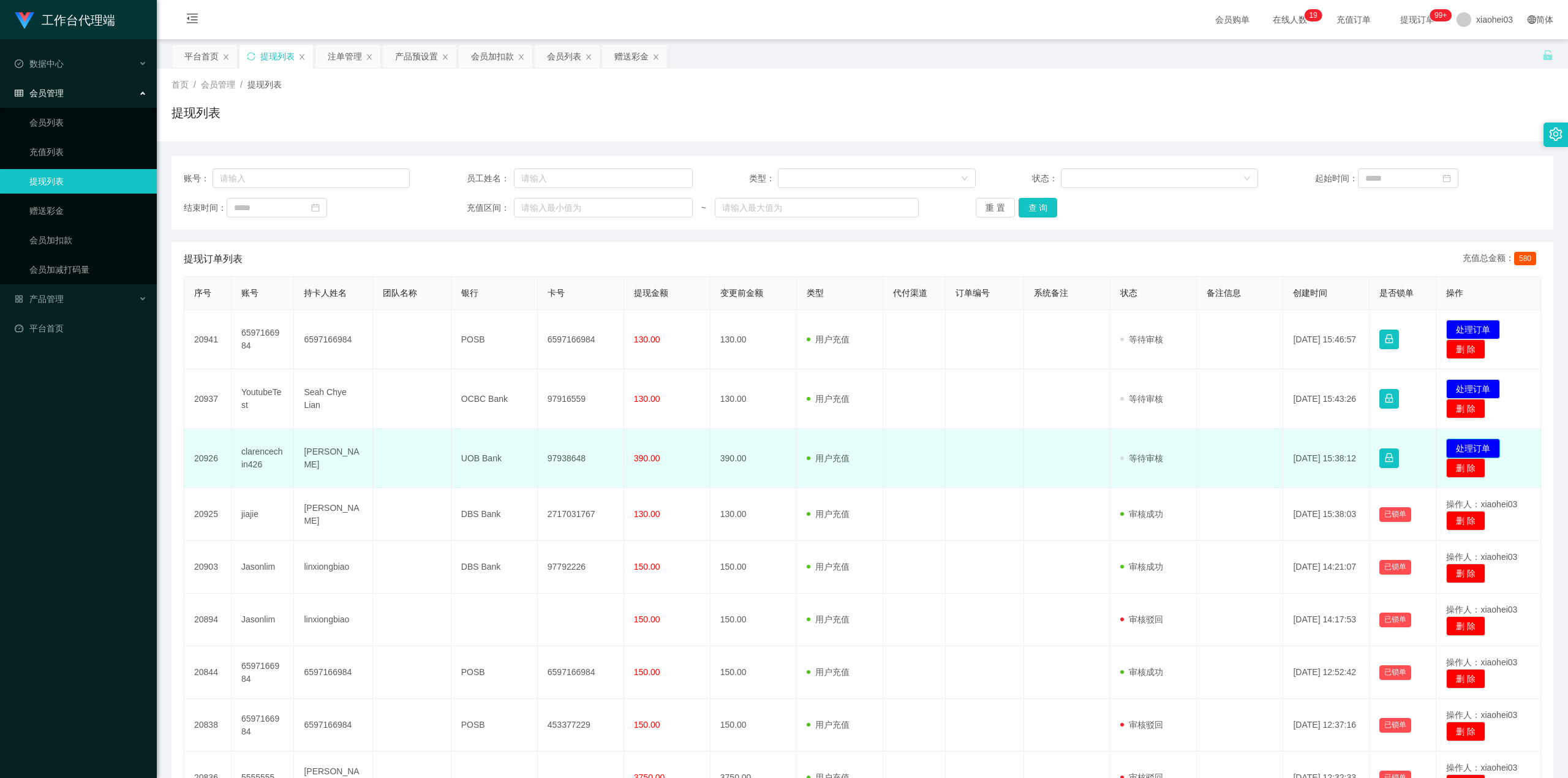
click at [1469, 444] on button "处理订单" at bounding box center [1473, 448] width 54 height 20
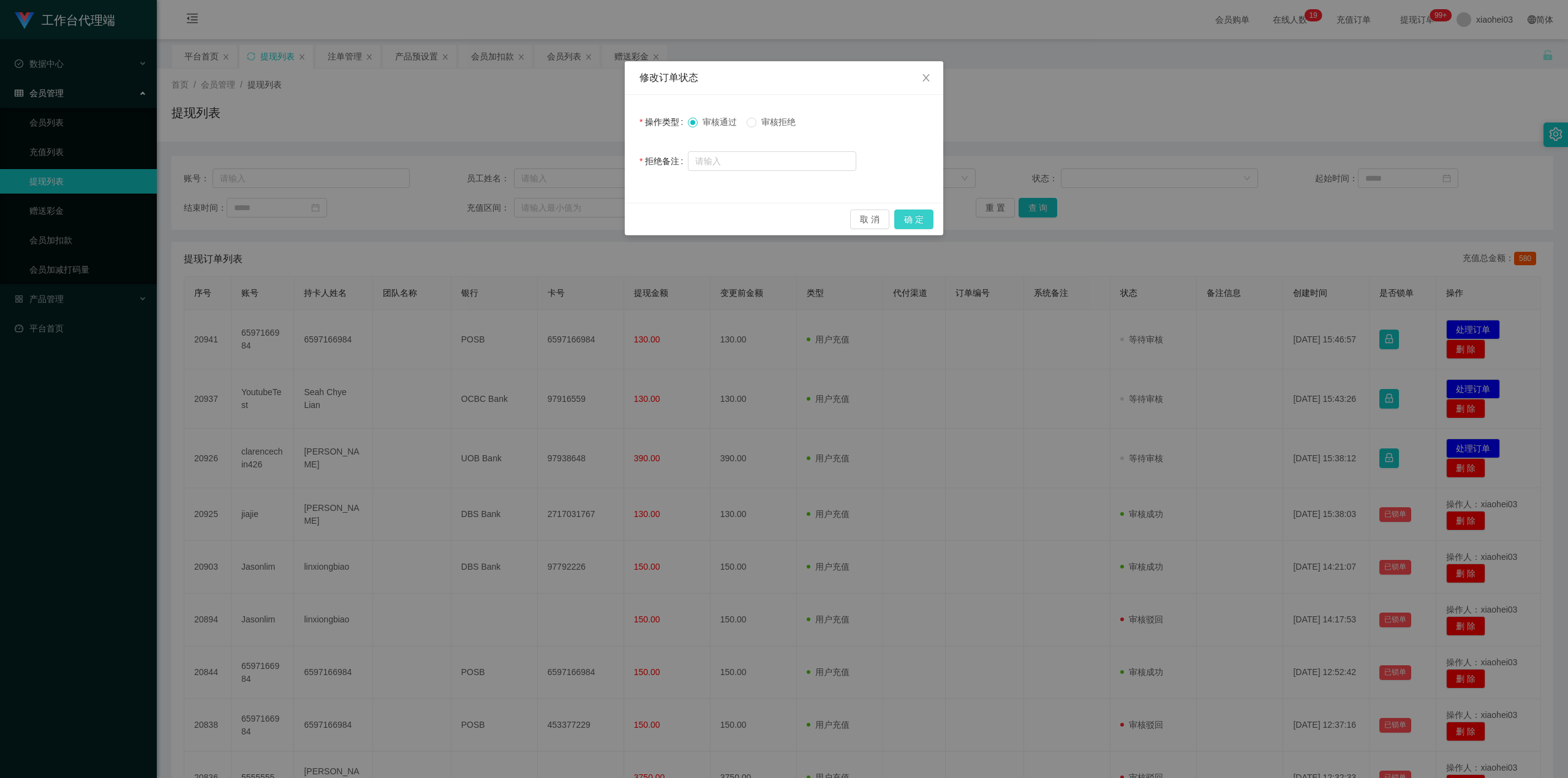
click at [922, 211] on button "确 定" at bounding box center [914, 219] width 39 height 20
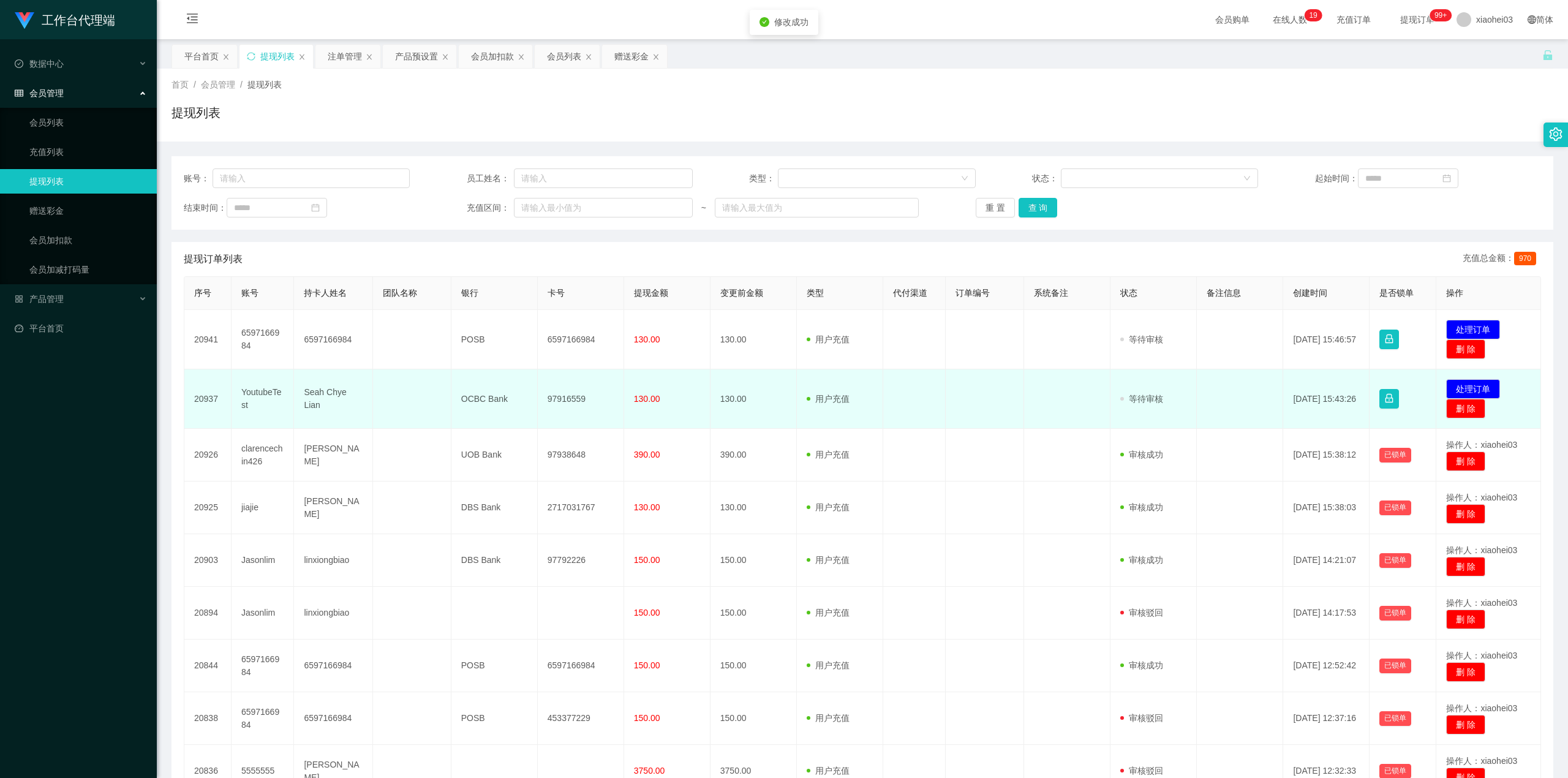
click at [562, 395] on td "97916559" at bounding box center [581, 398] width 87 height 59
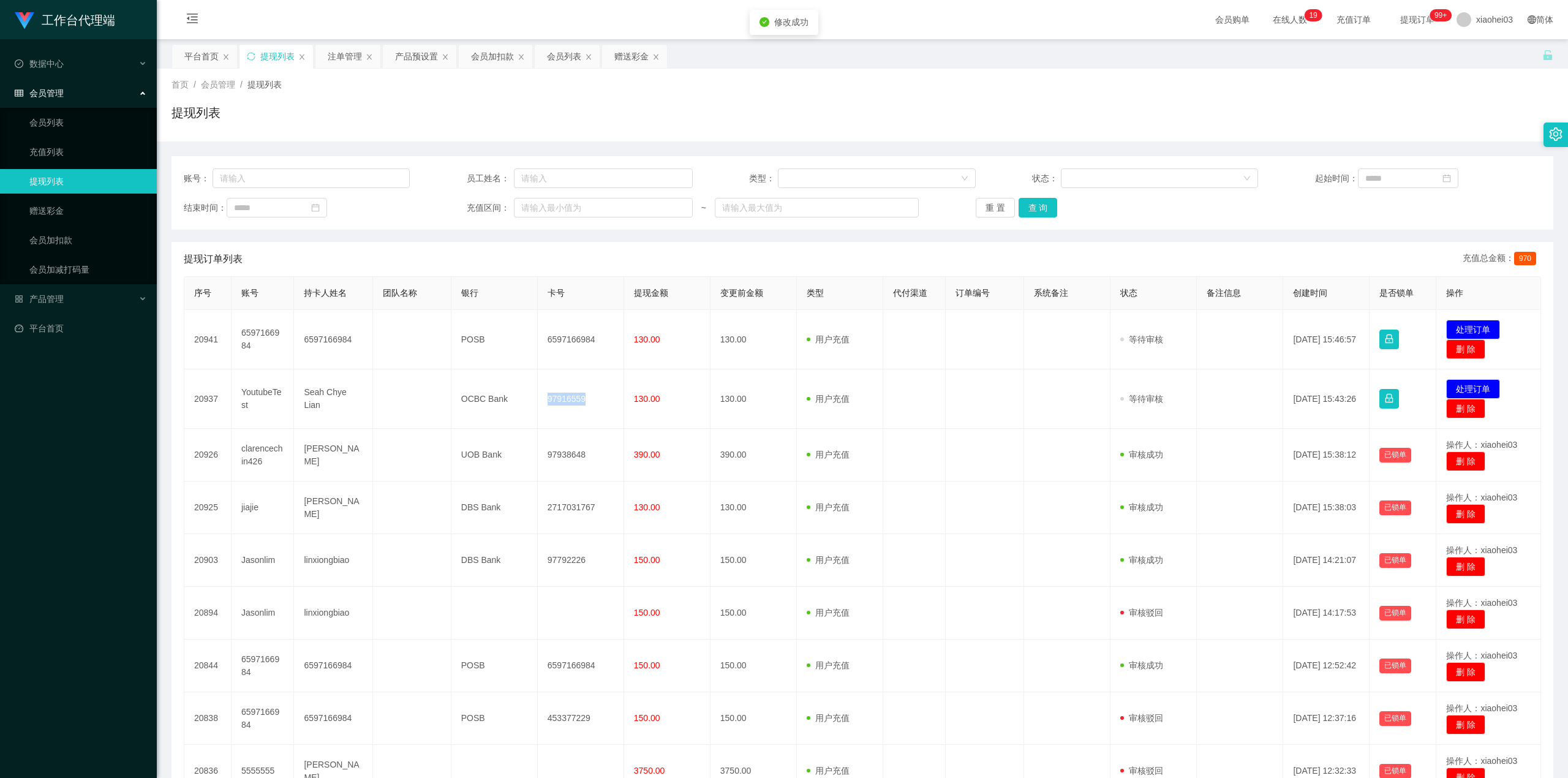
copy td "97916559"
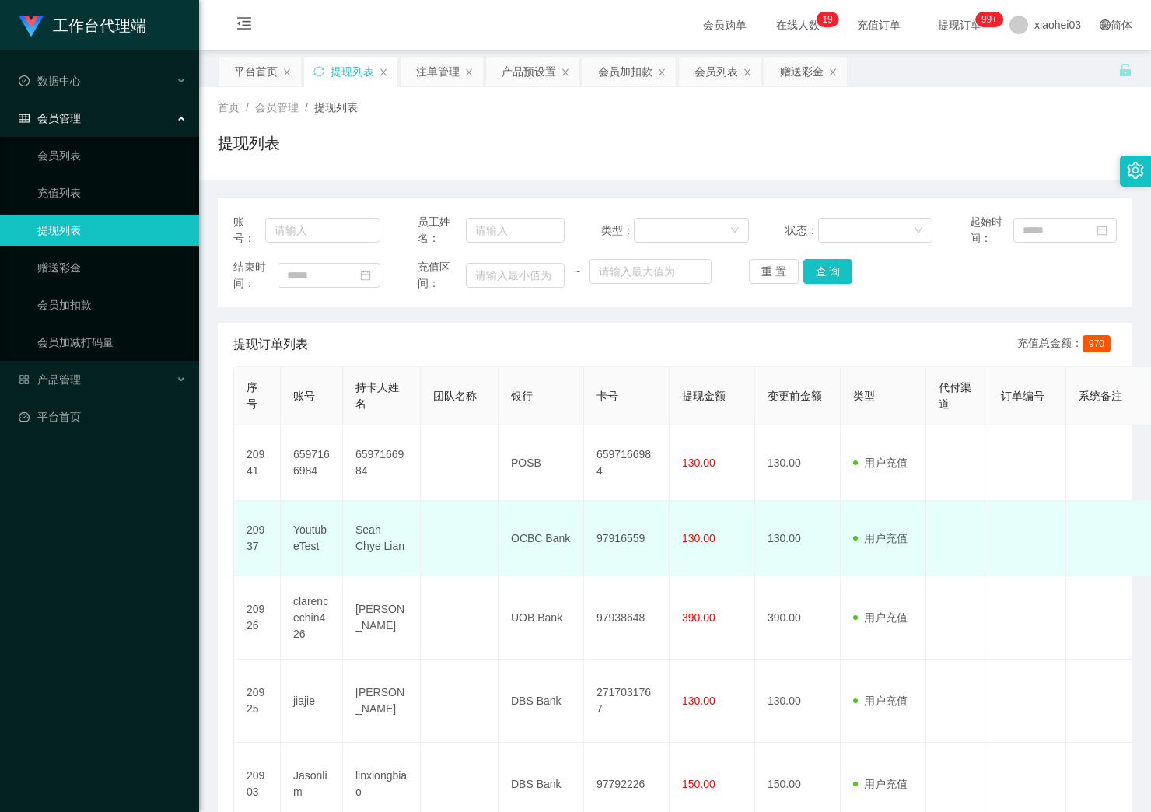
click at [787, 524] on td "130.00" at bounding box center [798, 538] width 86 height 75
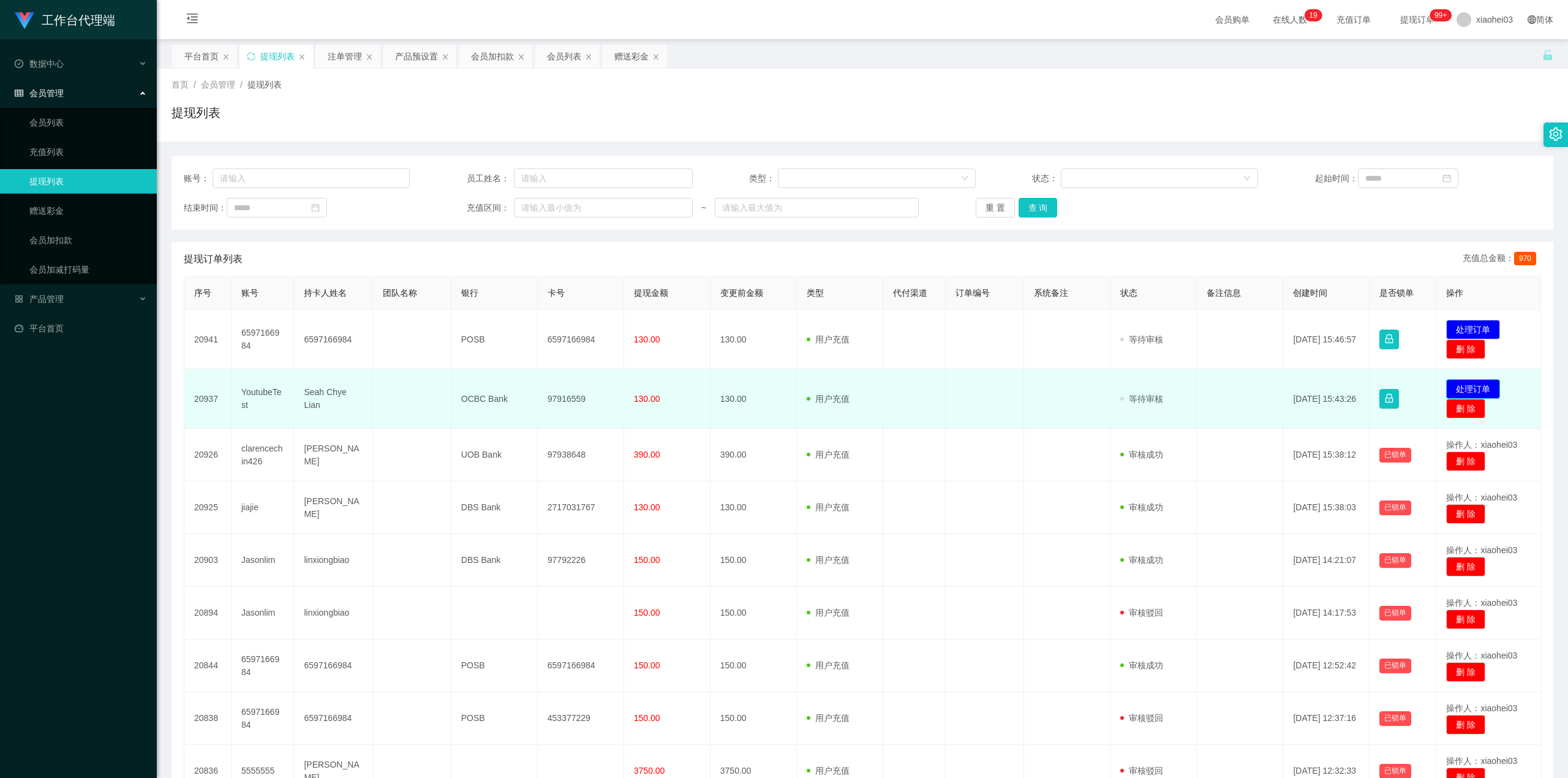
click at [1460, 385] on button "处理订单" at bounding box center [1473, 388] width 54 height 20
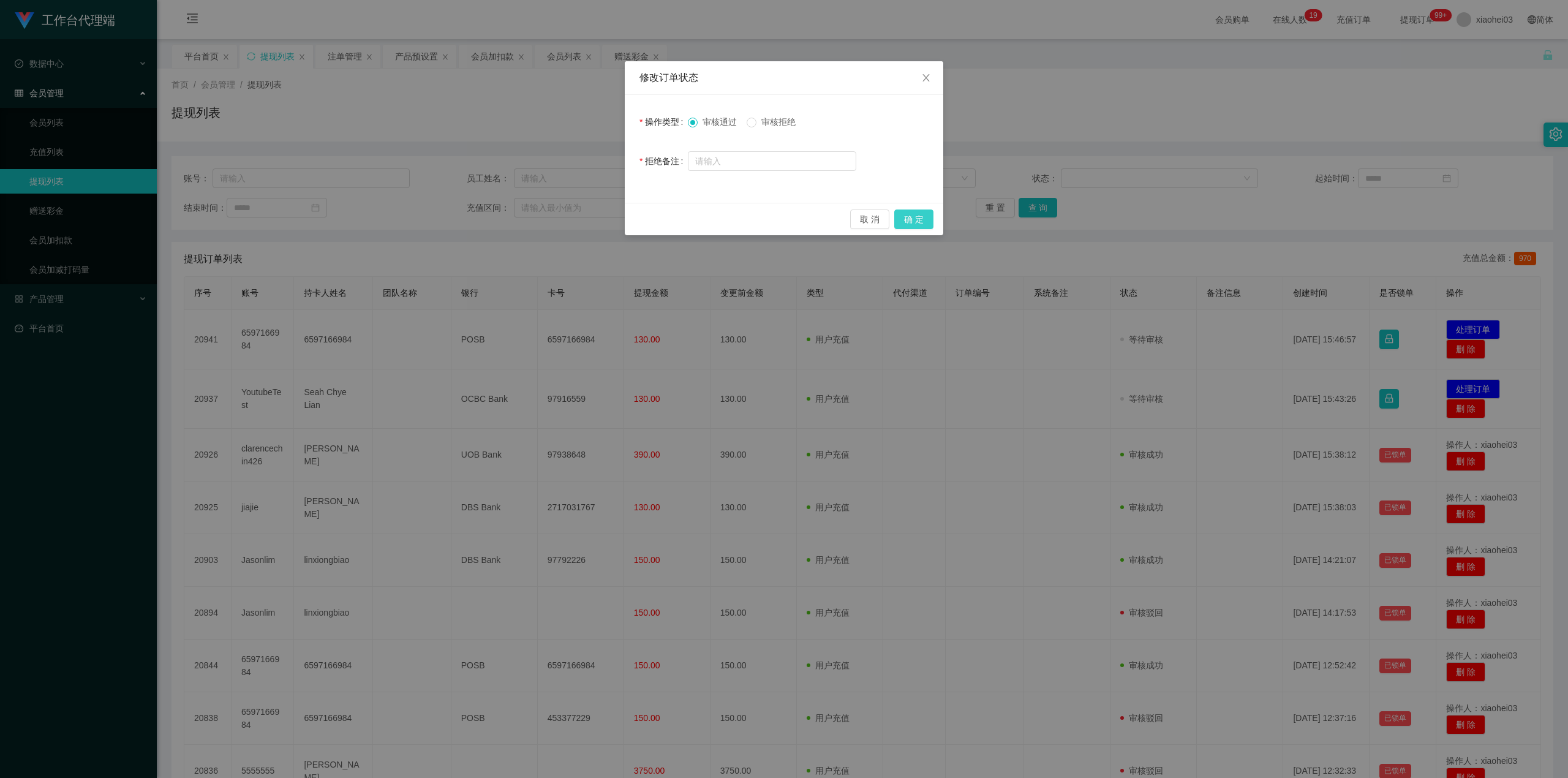
click at [932, 211] on button "确 定" at bounding box center [914, 219] width 39 height 20
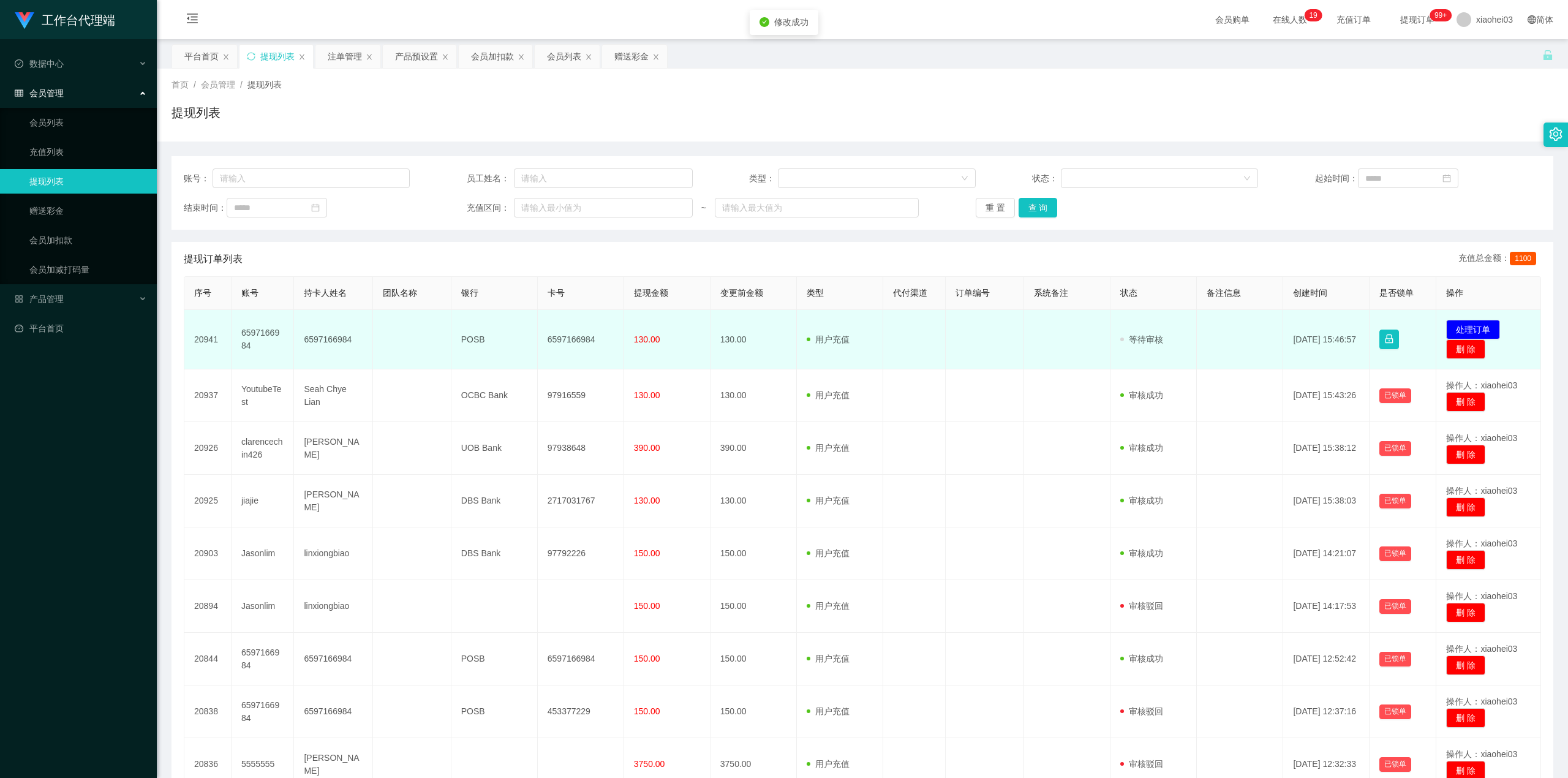
click at [569, 338] on td "6597166984" at bounding box center [581, 339] width 87 height 59
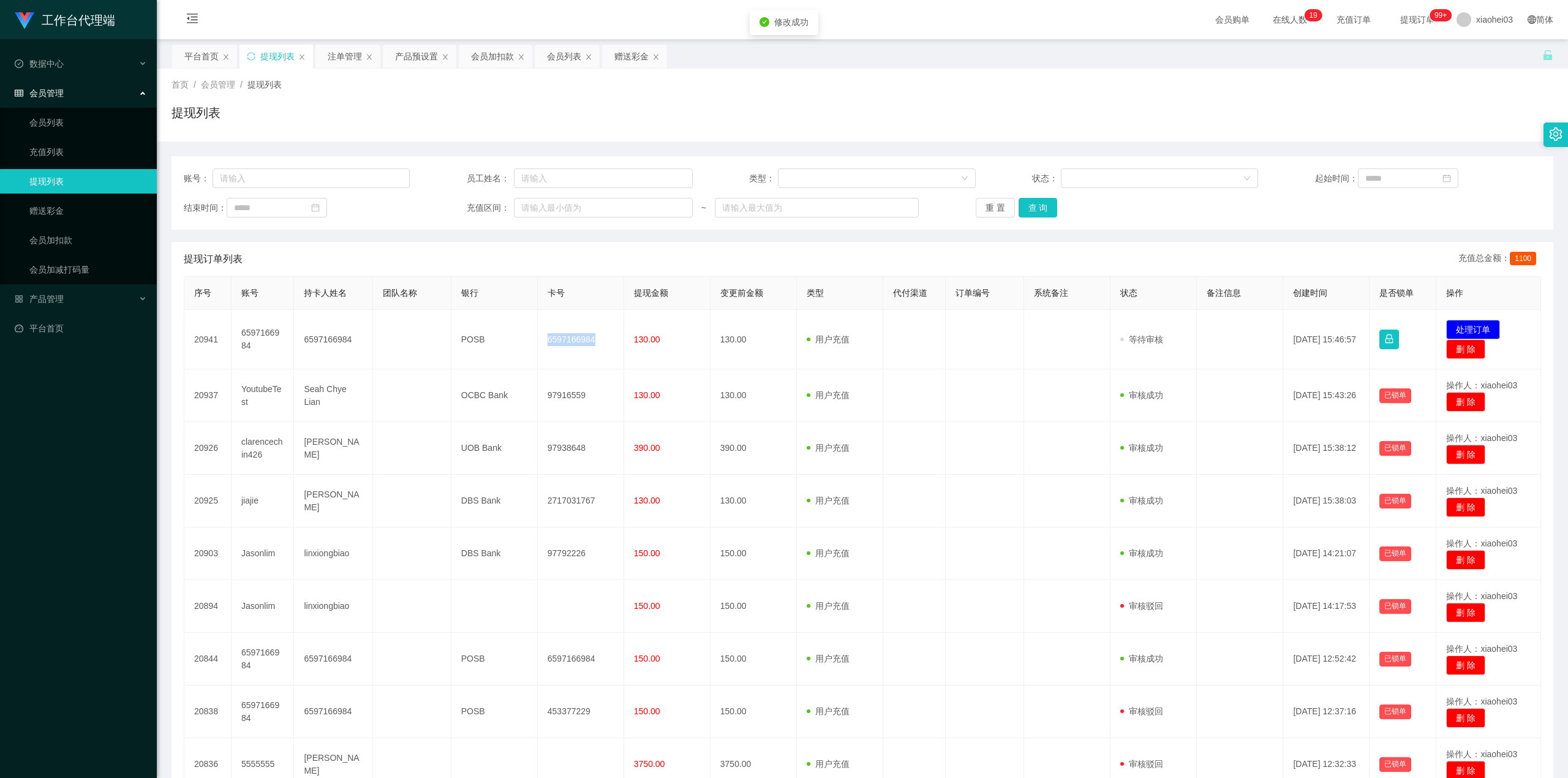
copy td "6597166984"
drag, startPoint x: 1477, startPoint y: 329, endPoint x: 1469, endPoint y: 327, distance: 8.2
click at [1478, 329] on button "处理订单" at bounding box center [1473, 329] width 54 height 20
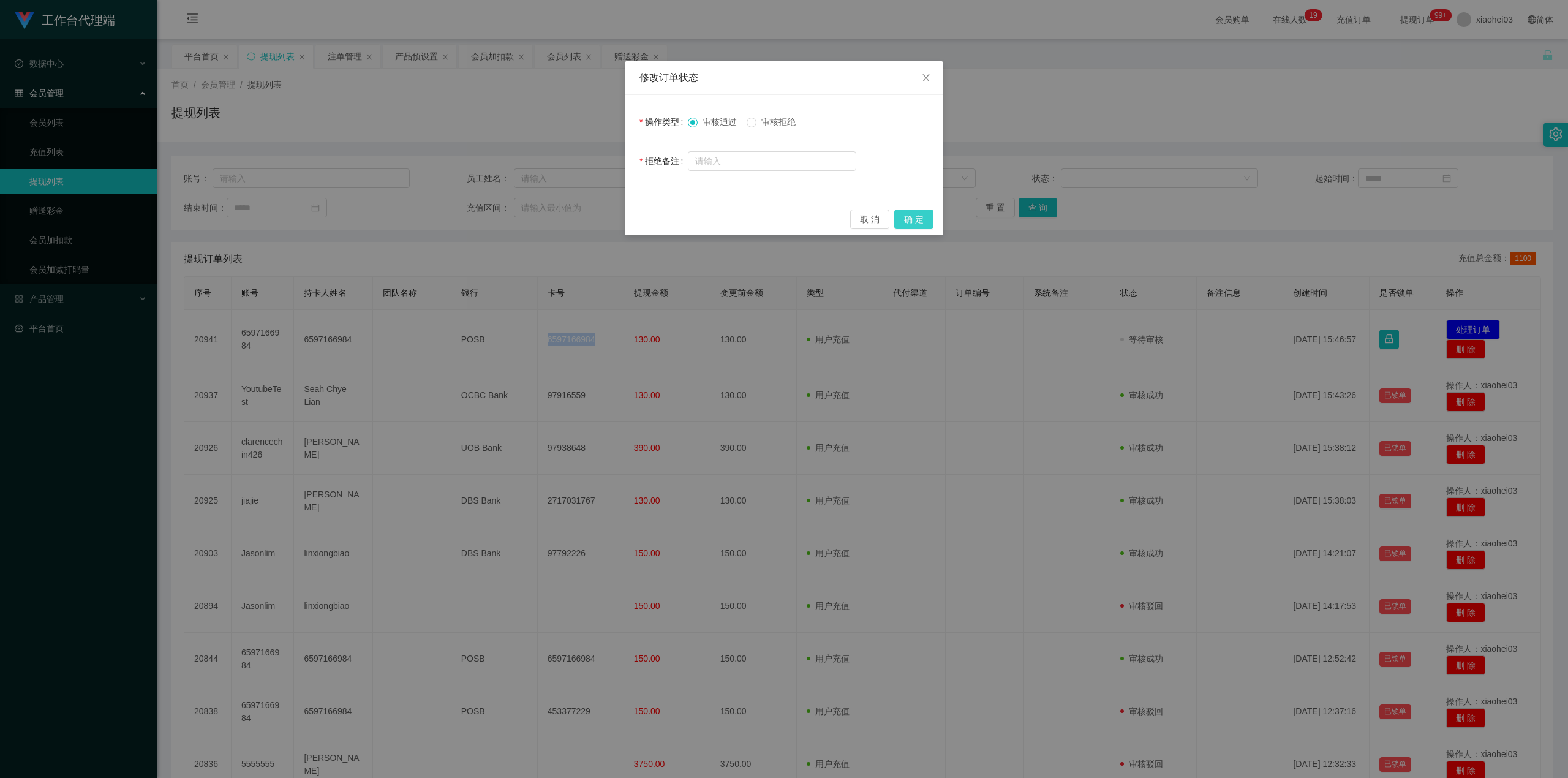
click at [922, 224] on button "确 定" at bounding box center [914, 219] width 39 height 20
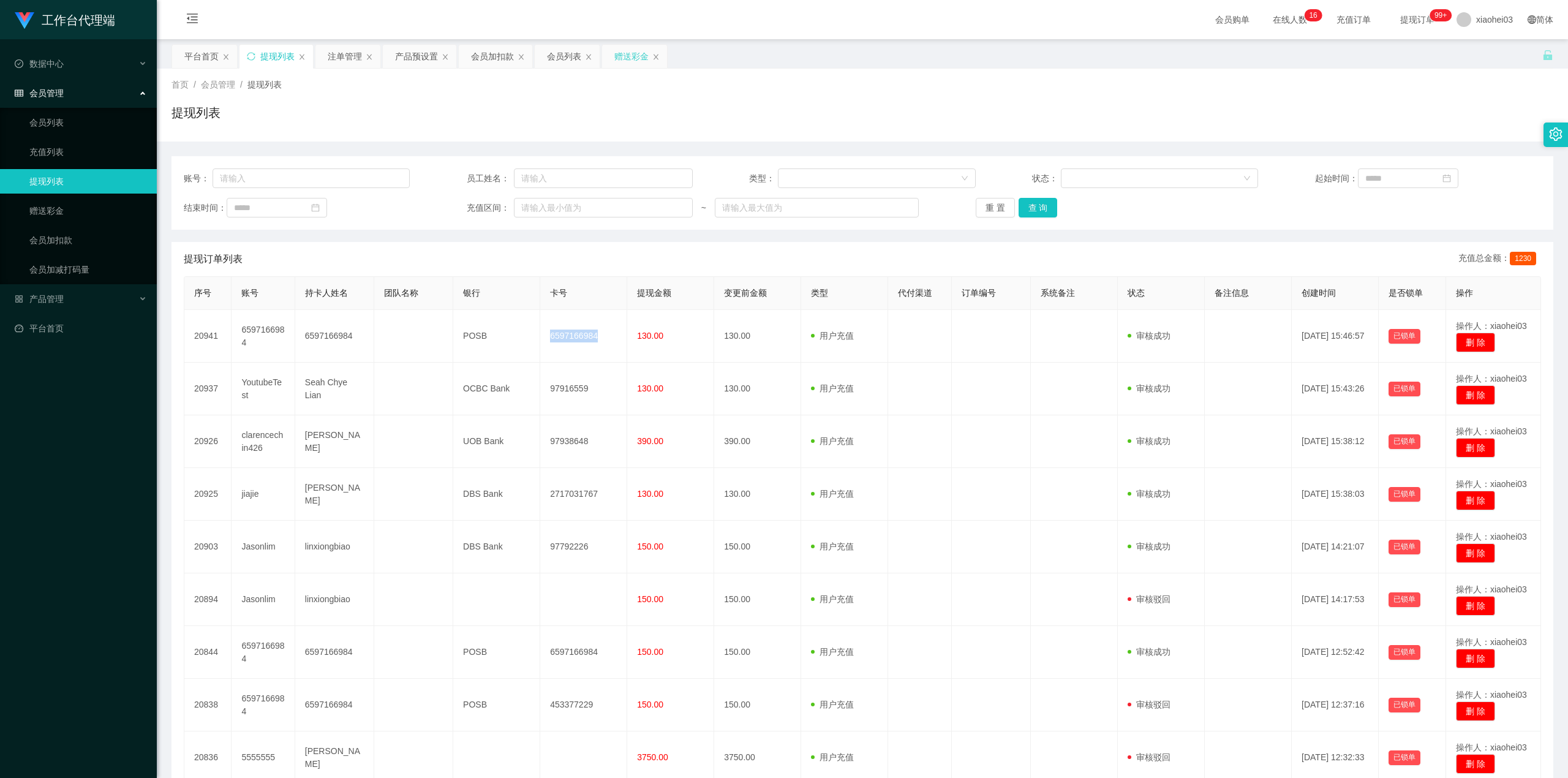
click at [633, 57] on div "赠送彩金" at bounding box center [632, 57] width 35 height 24
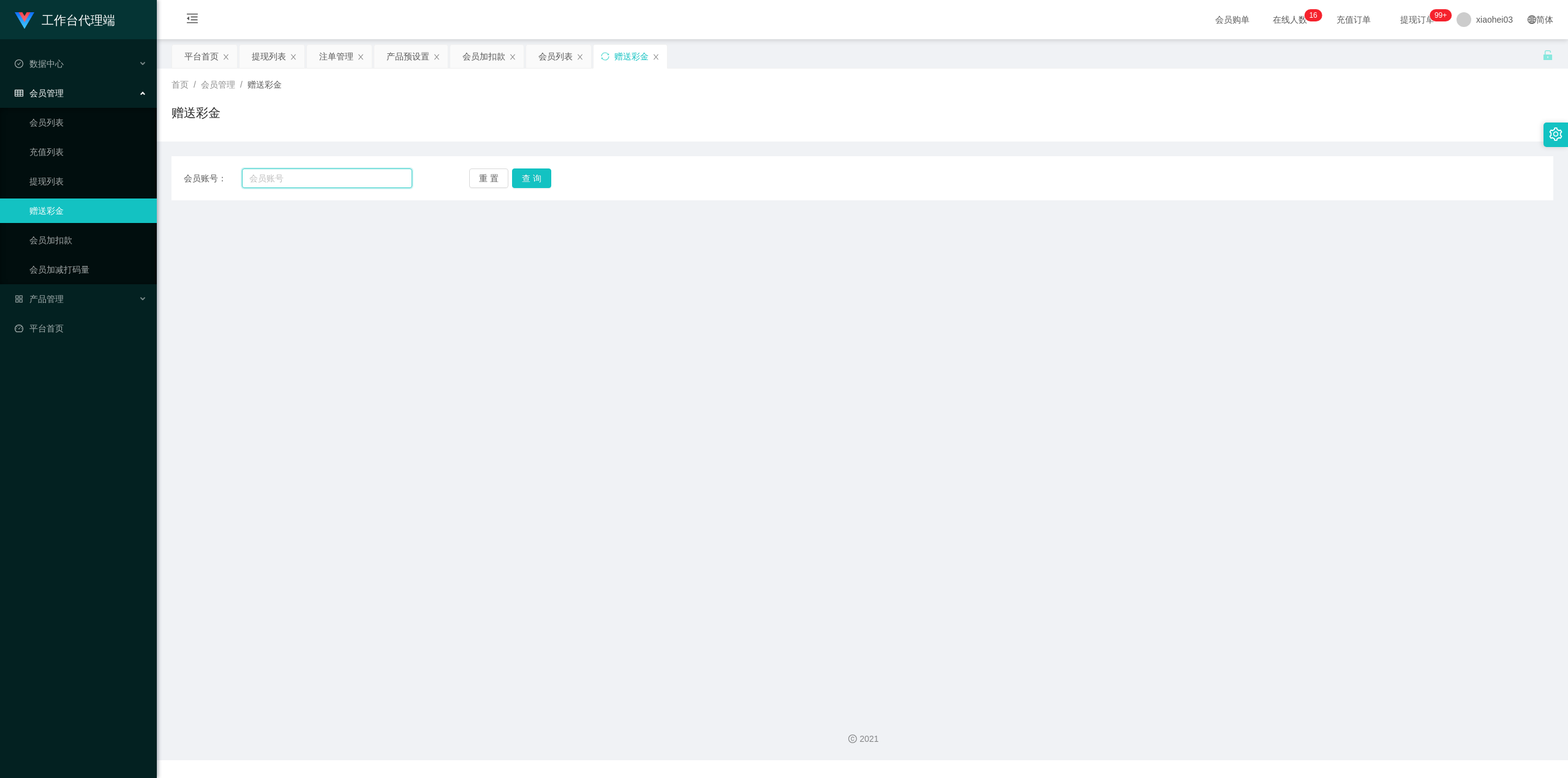
click at [343, 176] on input "text" at bounding box center [327, 178] width 170 height 20
paste input "Shyong8266"
type input "Shyong8266"
click at [540, 172] on button "查 询" at bounding box center [532, 178] width 39 height 20
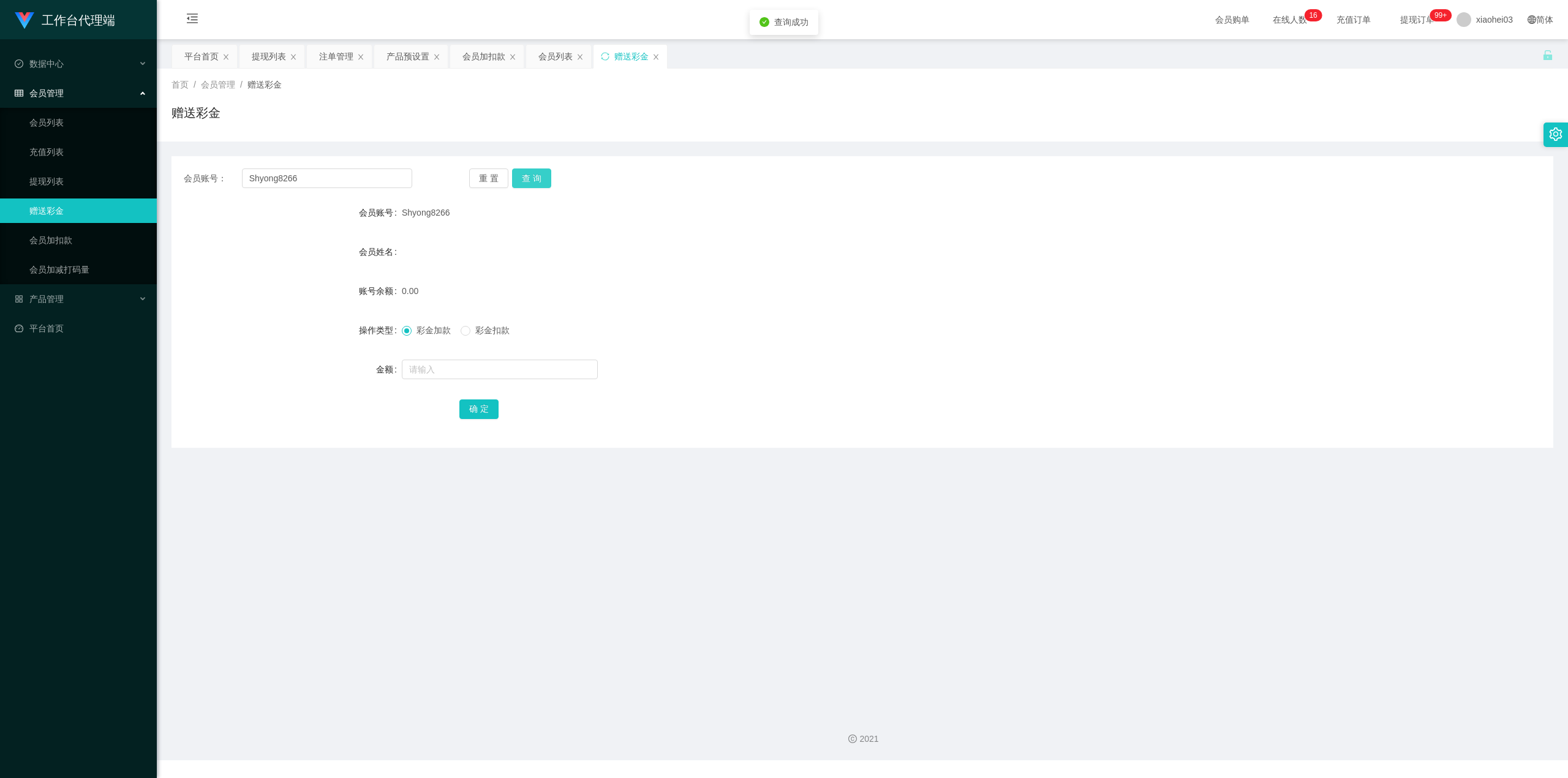
click at [537, 180] on button "查 询" at bounding box center [532, 178] width 39 height 20
click at [479, 61] on div "会员加扣款" at bounding box center [484, 57] width 43 height 24
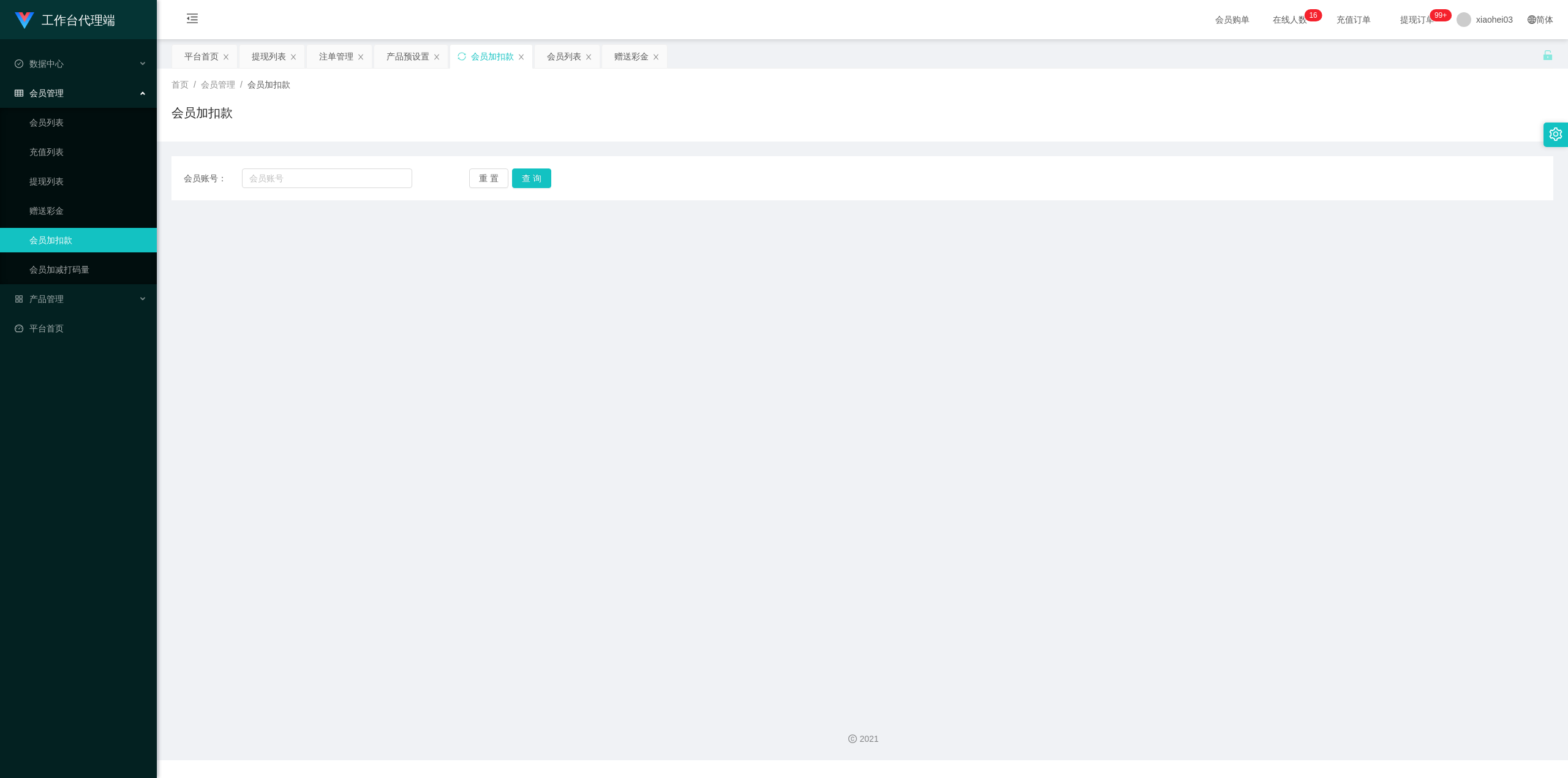
click at [875, 406] on main "关闭左侧 关闭右侧 关闭其它 刷新页面 平台首页 提现列表 注单管理 产品预设置 会员加扣款 会员列表 赠送彩金 首页 / 会员管理 / 会员加扣款 / 会员…" at bounding box center [862, 371] width 1411 height 664
click at [284, 53] on div "提现列表" at bounding box center [269, 57] width 35 height 24
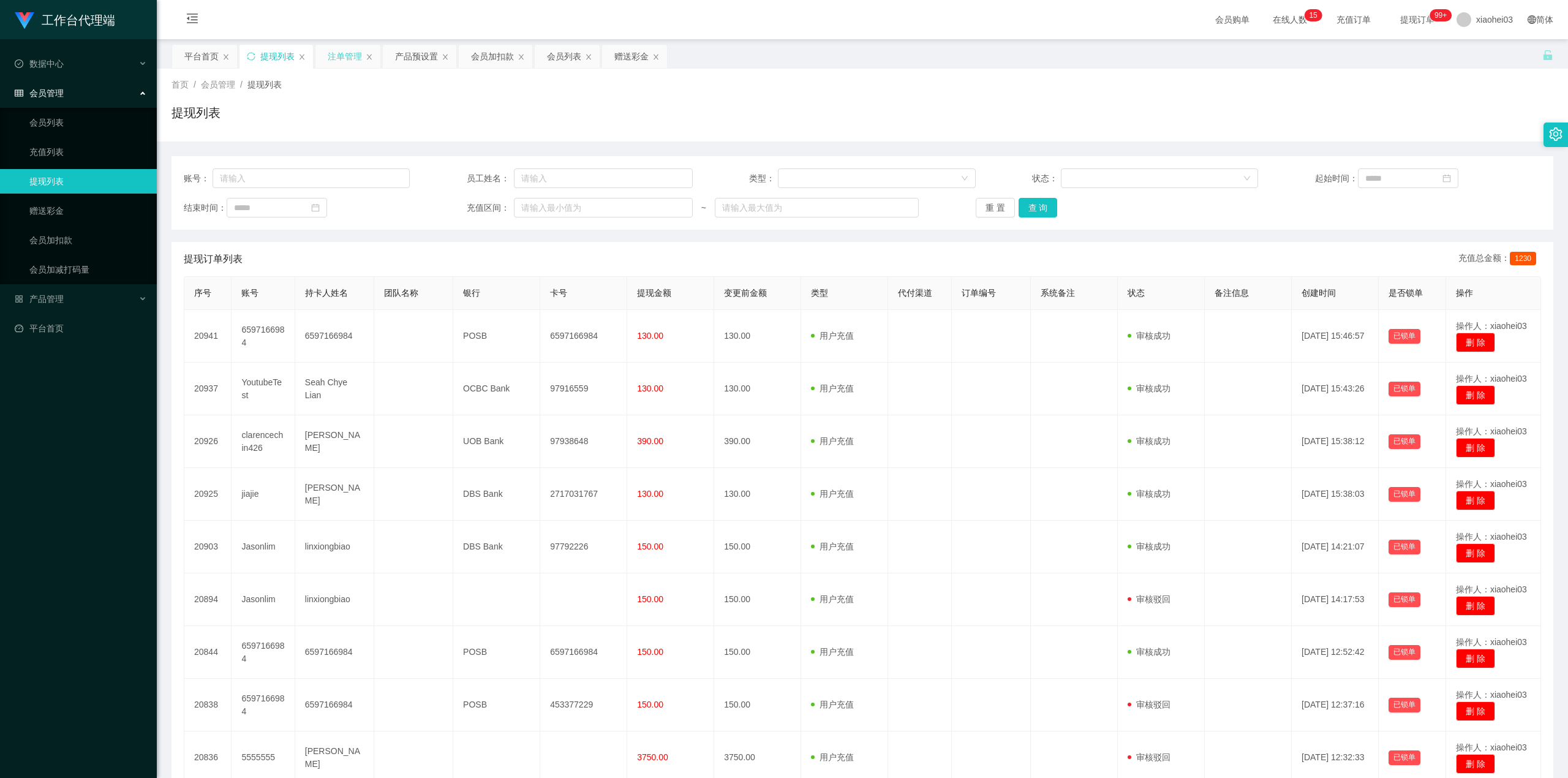
click at [349, 59] on div "注单管理" at bounding box center [345, 57] width 35 height 24
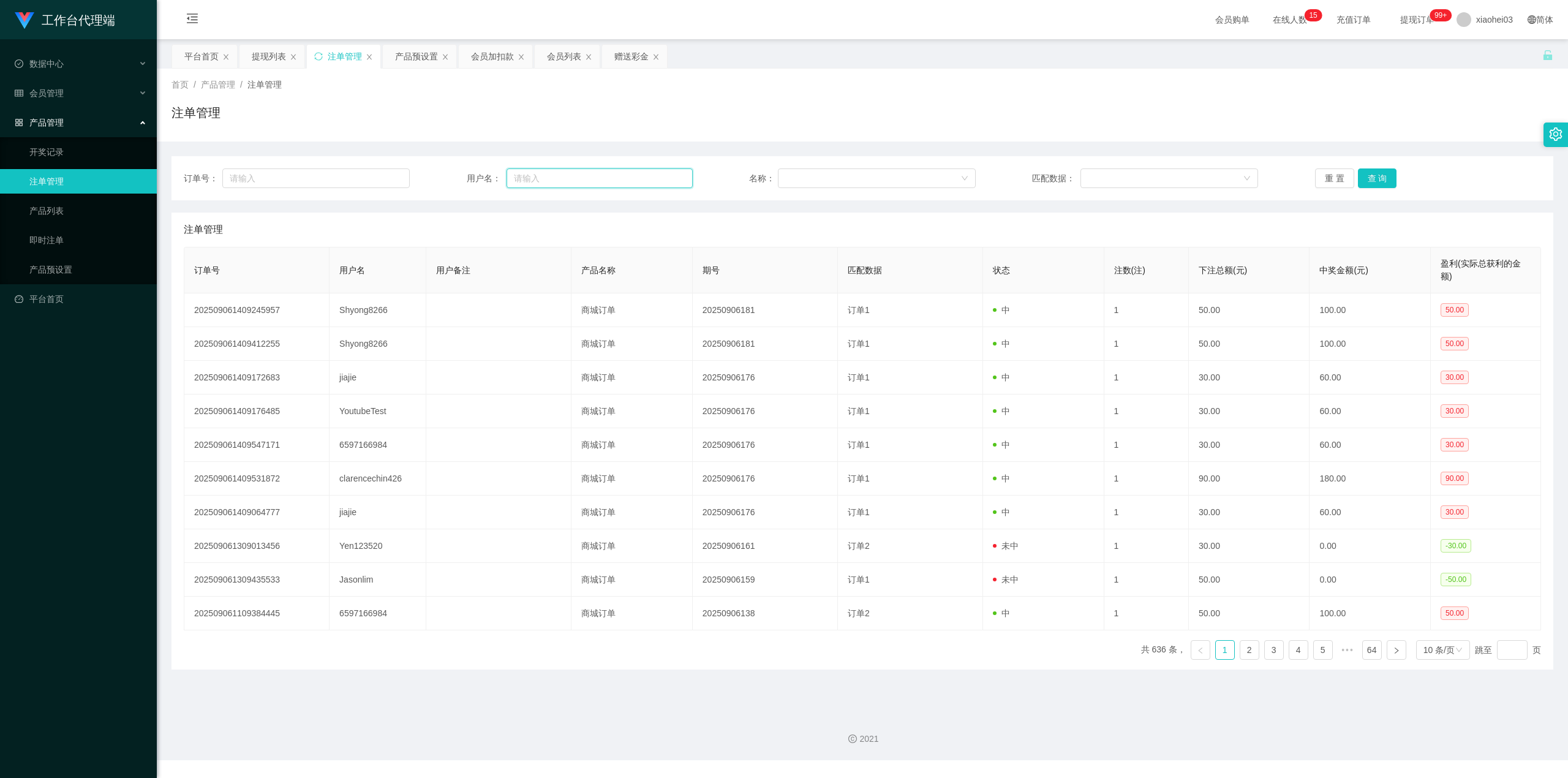
click at [560, 175] on input "text" at bounding box center [599, 178] width 186 height 20
paste input "由于你第一次参与购单，操作不是很熟练，帮您申请到一次新人免责的机会，下次记得不要重复进行购单"
type input "由于你第一次参与购单，操作不是很熟练，帮您申请到一次新人免责的机会，下次记得不要重复进行购单"
click at [636, 52] on div "赠送彩金" at bounding box center [632, 57] width 35 height 24
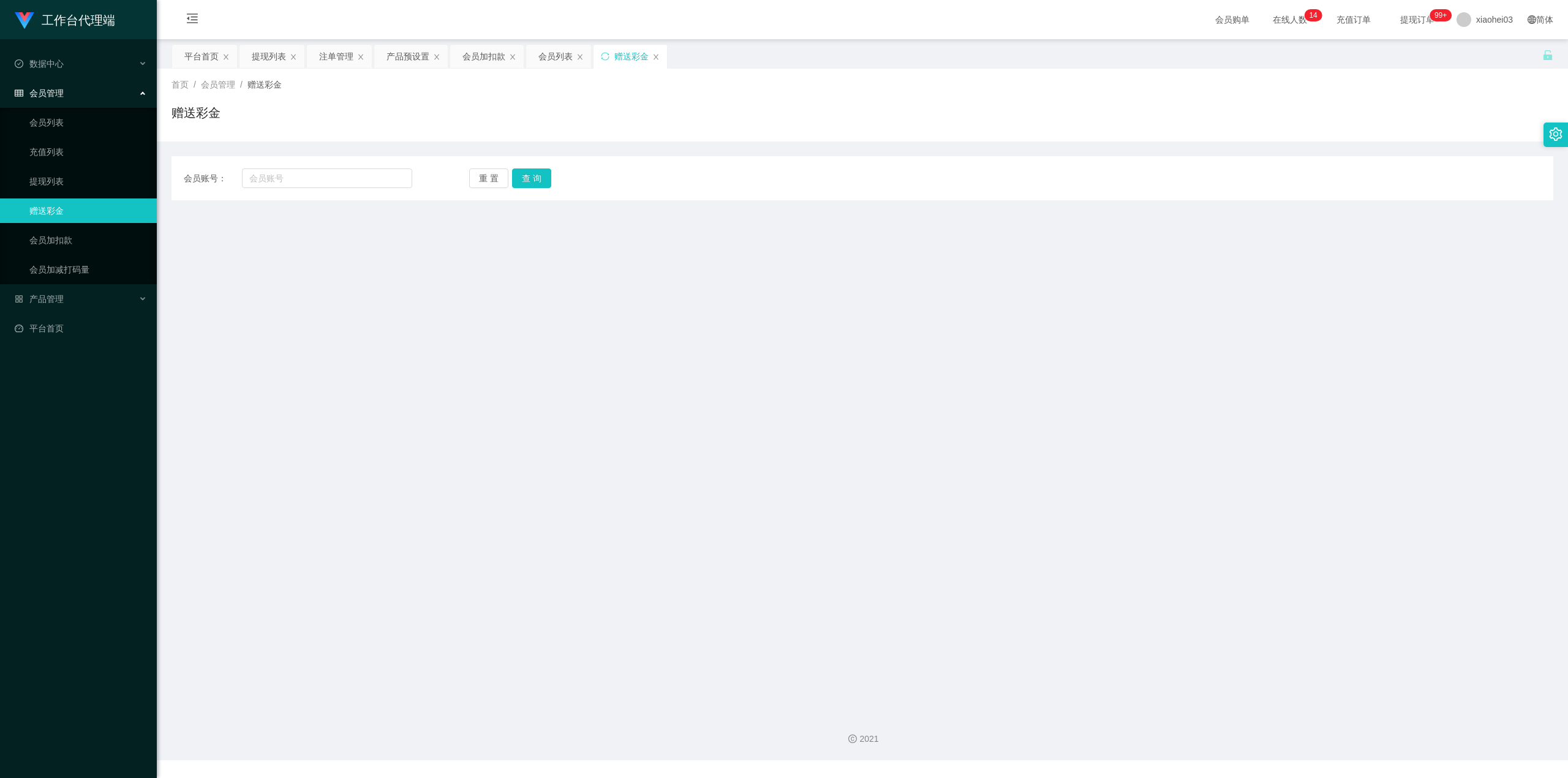
click at [353, 164] on div "会员账号： 重 置 查 询 会员账号 会员姓名 账号余额 操作类型 彩金加款 彩金扣款 金额 确 定" at bounding box center [862, 178] width 1382 height 44
click at [339, 180] on input "text" at bounding box center [327, 178] width 170 height 20
paste input "Shyong8266"
type input "Shyong8266"
click at [537, 185] on button "查 询" at bounding box center [532, 178] width 39 height 20
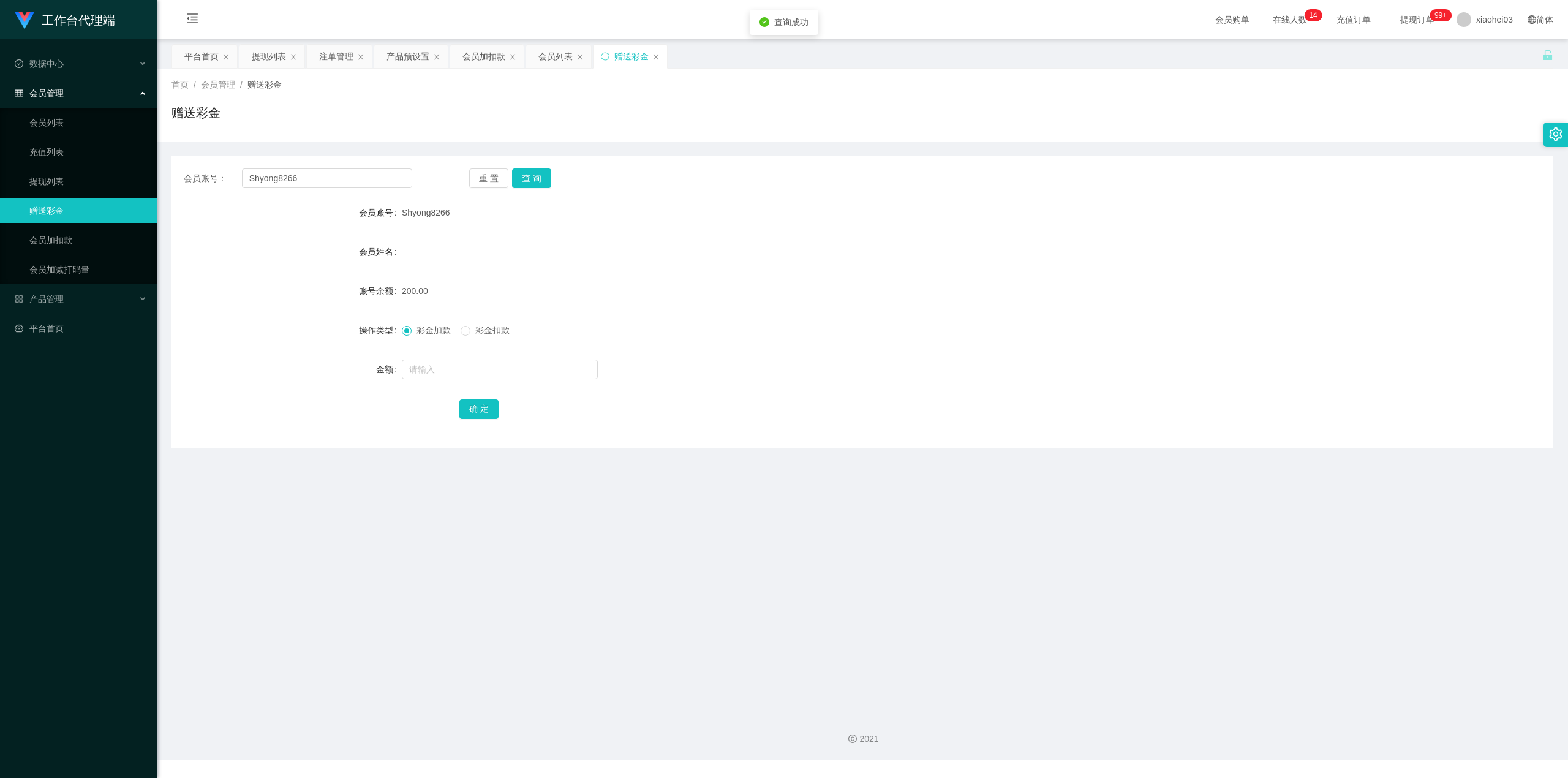
click at [492, 329] on span "彩金扣款" at bounding box center [492, 330] width 44 height 9
click at [481, 360] on form "会员账号 Shyong8266 会员姓名 账号余额 200.00 操作类型 彩金加款 彩金扣款 金额 确 定" at bounding box center [862, 310] width 1382 height 220
click at [479, 369] on input "text" at bounding box center [499, 369] width 196 height 20
type input "50"
click at [479, 399] on button "确 定" at bounding box center [479, 409] width 39 height 20
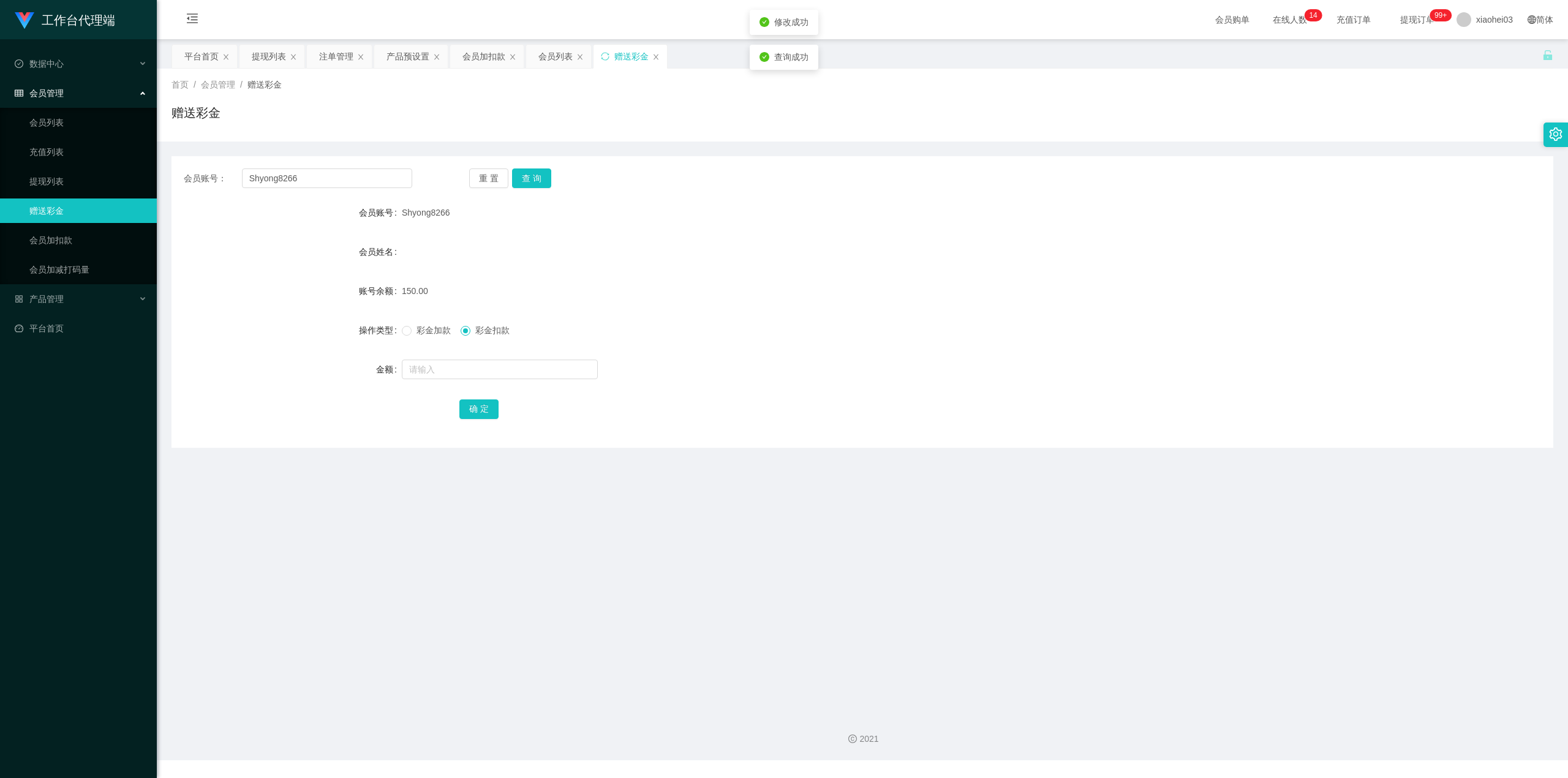
click at [836, 272] on form "会员账号 Shyong8266 会员姓名 账号余额 150.00 操作类型 彩金加款 彩金扣款 金额 确 定" at bounding box center [862, 310] width 1382 height 220
click at [479, 57] on div "会员加扣款" at bounding box center [484, 57] width 43 height 24
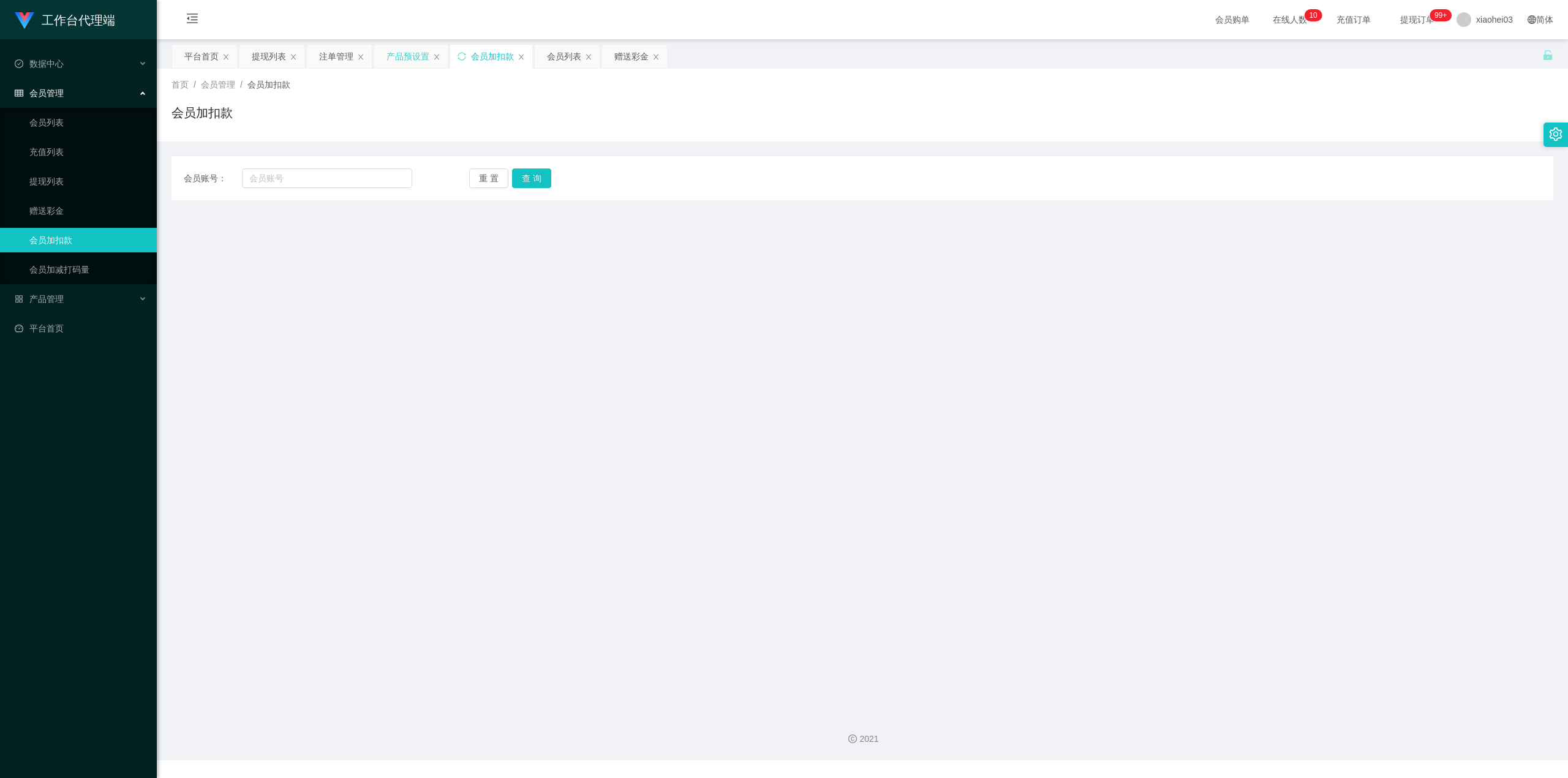
click at [410, 59] on div "产品预设置" at bounding box center [408, 57] width 43 height 24
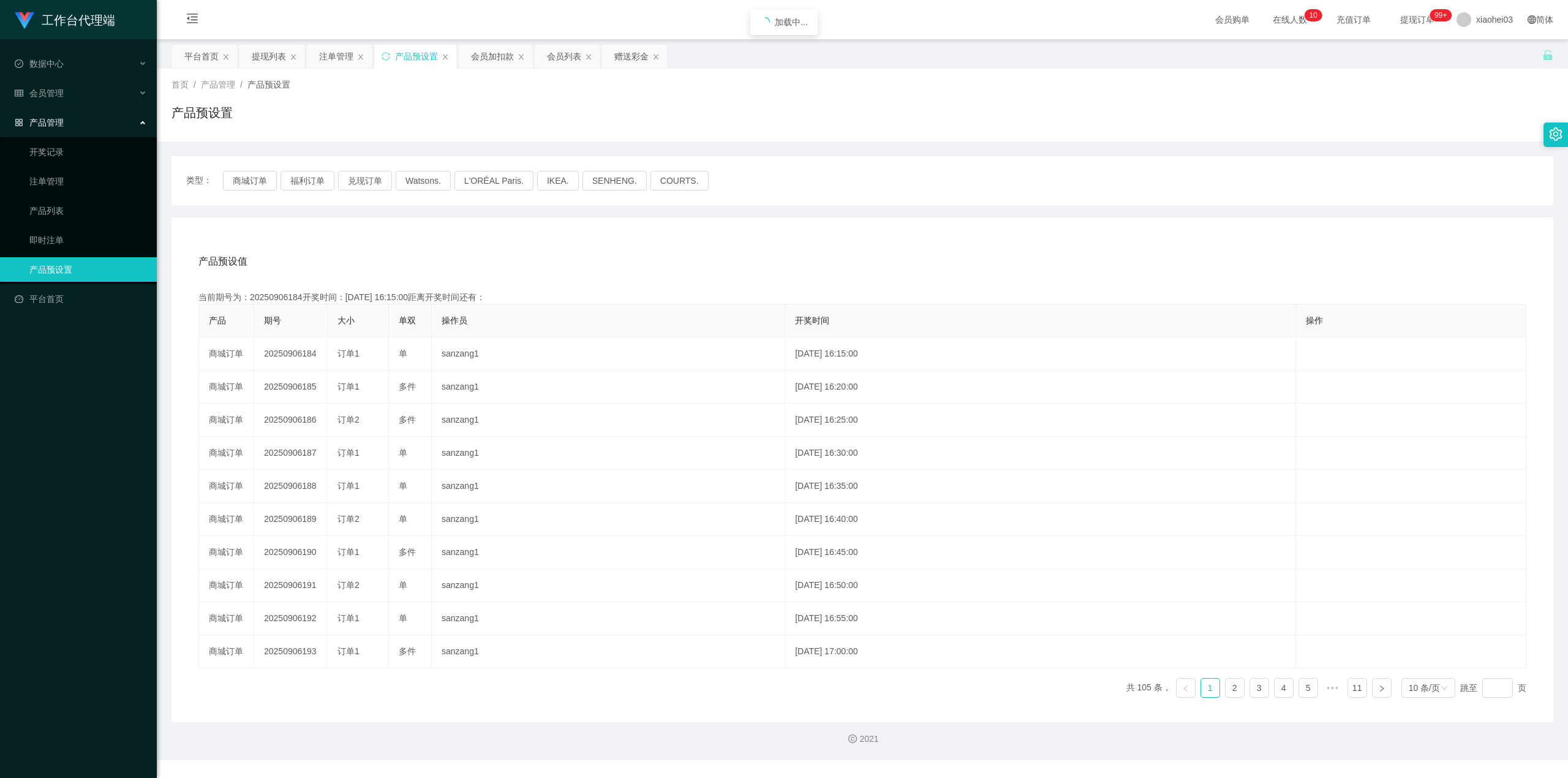
click at [494, 72] on div "首页 / 产品管理 / 产品预设置 / 产品预设置" at bounding box center [862, 105] width 1411 height 73
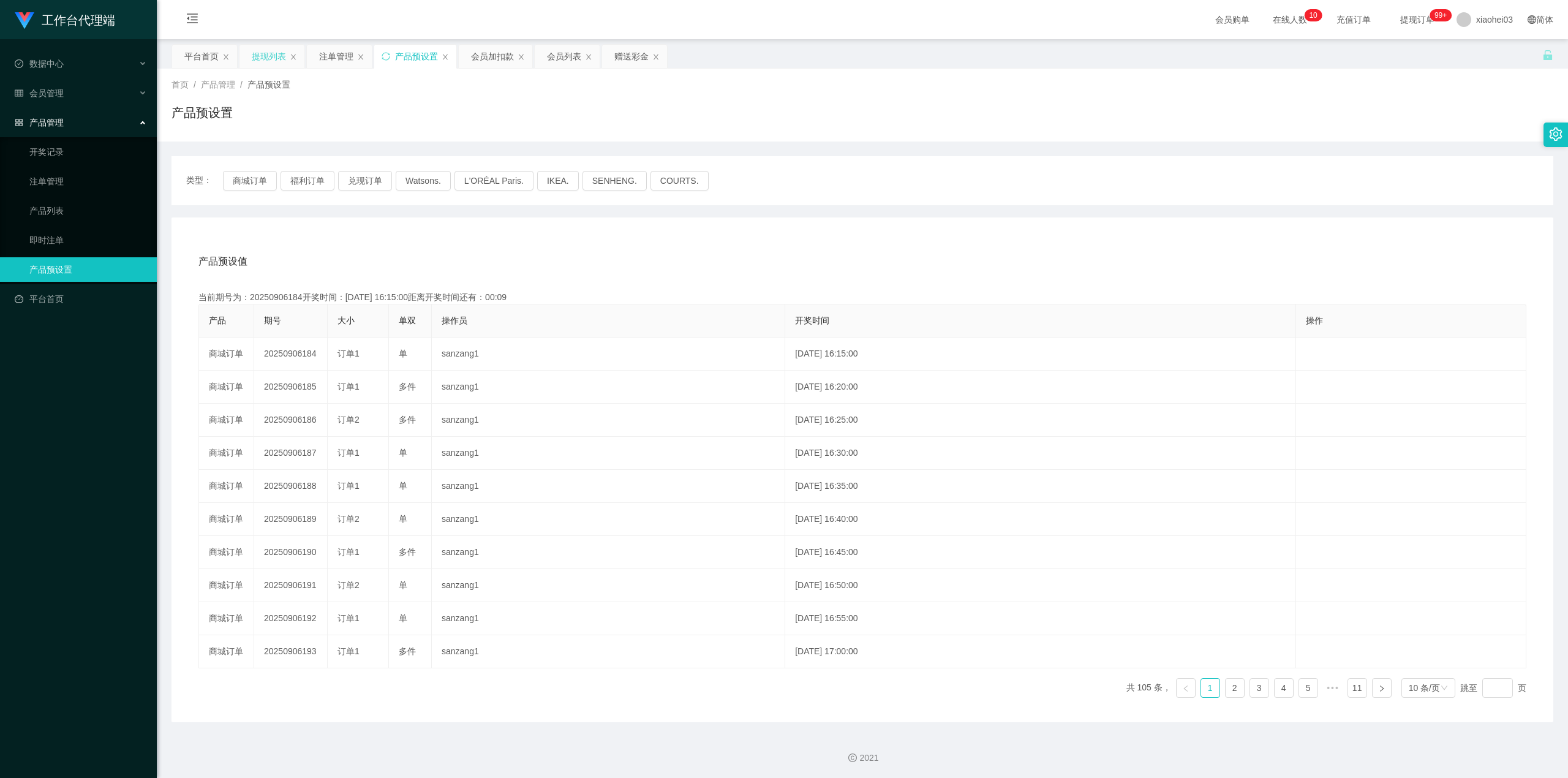
click at [262, 64] on div "提现列表" at bounding box center [269, 57] width 35 height 24
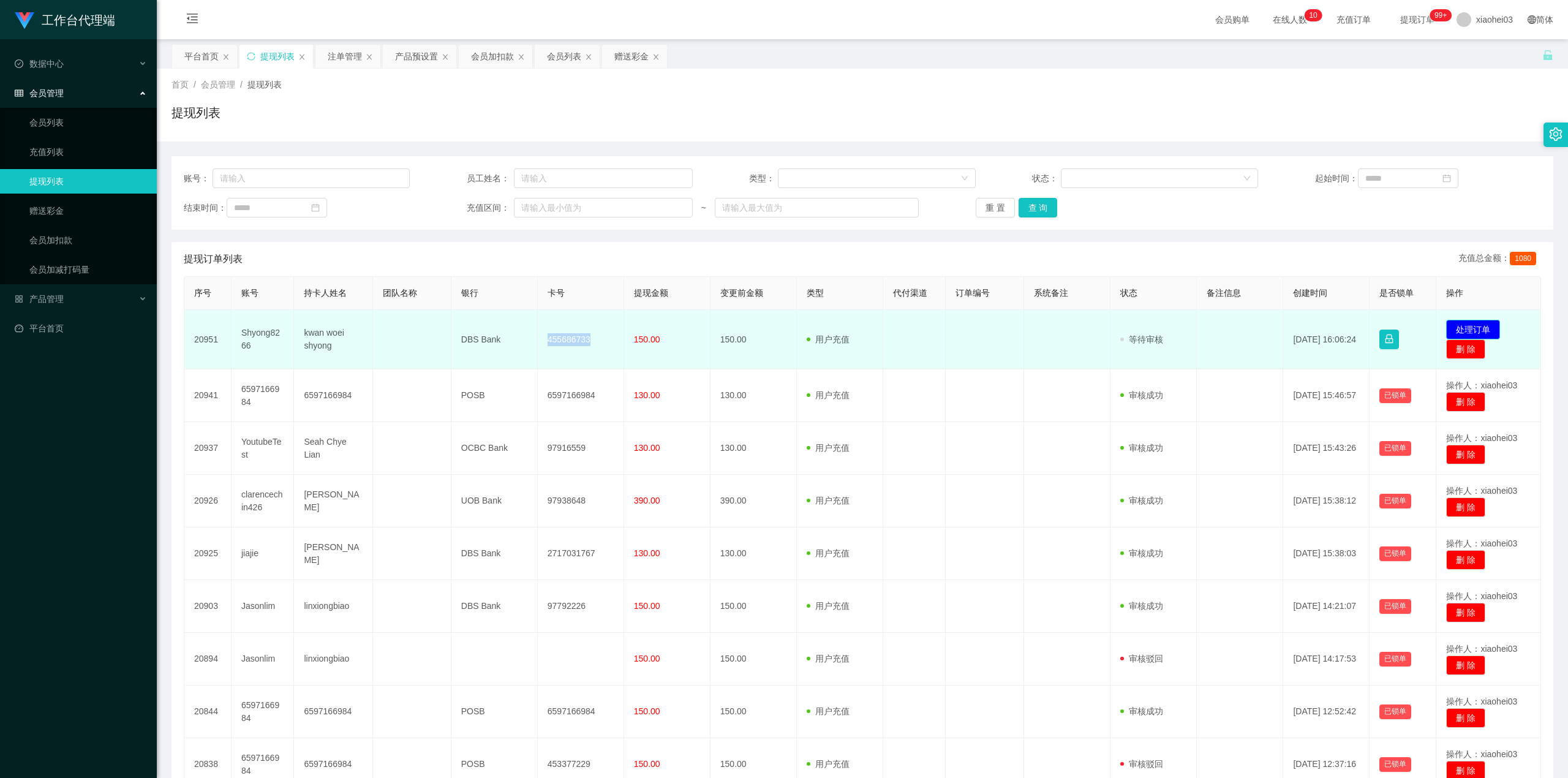
click at [1447, 324] on button "处理订单" at bounding box center [1473, 329] width 54 height 20
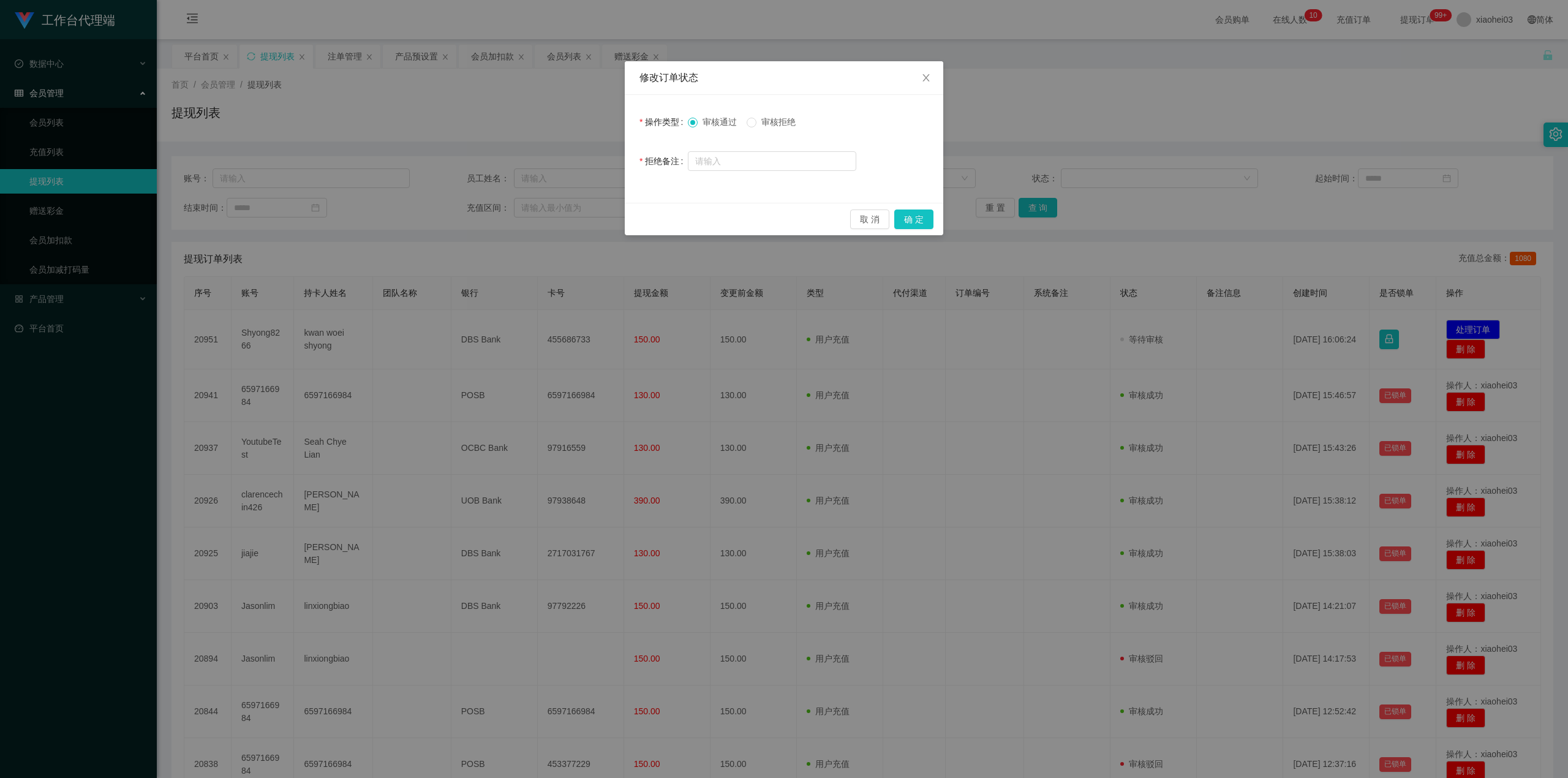
click at [791, 125] on span "审核拒绝" at bounding box center [779, 122] width 44 height 9
drag, startPoint x: 932, startPoint y: 243, endPoint x: 904, endPoint y: 224, distance: 33.8
click at [929, 243] on div "修改订单状态 操作类型 审核通过 审核拒绝 拒绝备注 取 消 确 定" at bounding box center [784, 389] width 1568 height 778
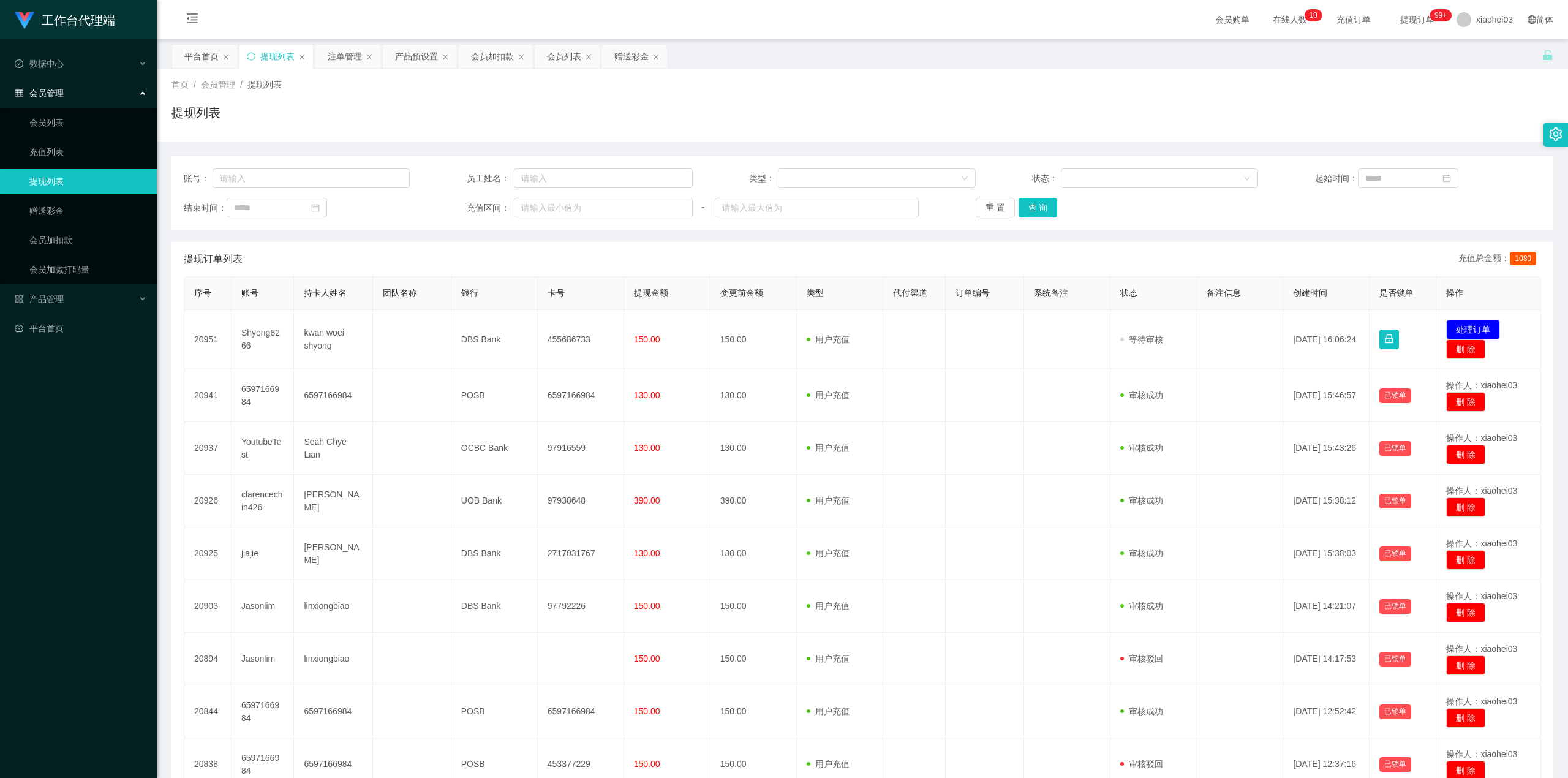
click at [904, 224] on div "修改订单状态 操作类型 审核通过 审核拒绝 拒绝备注 取 消 确 定" at bounding box center [784, 389] width 1568 height 778
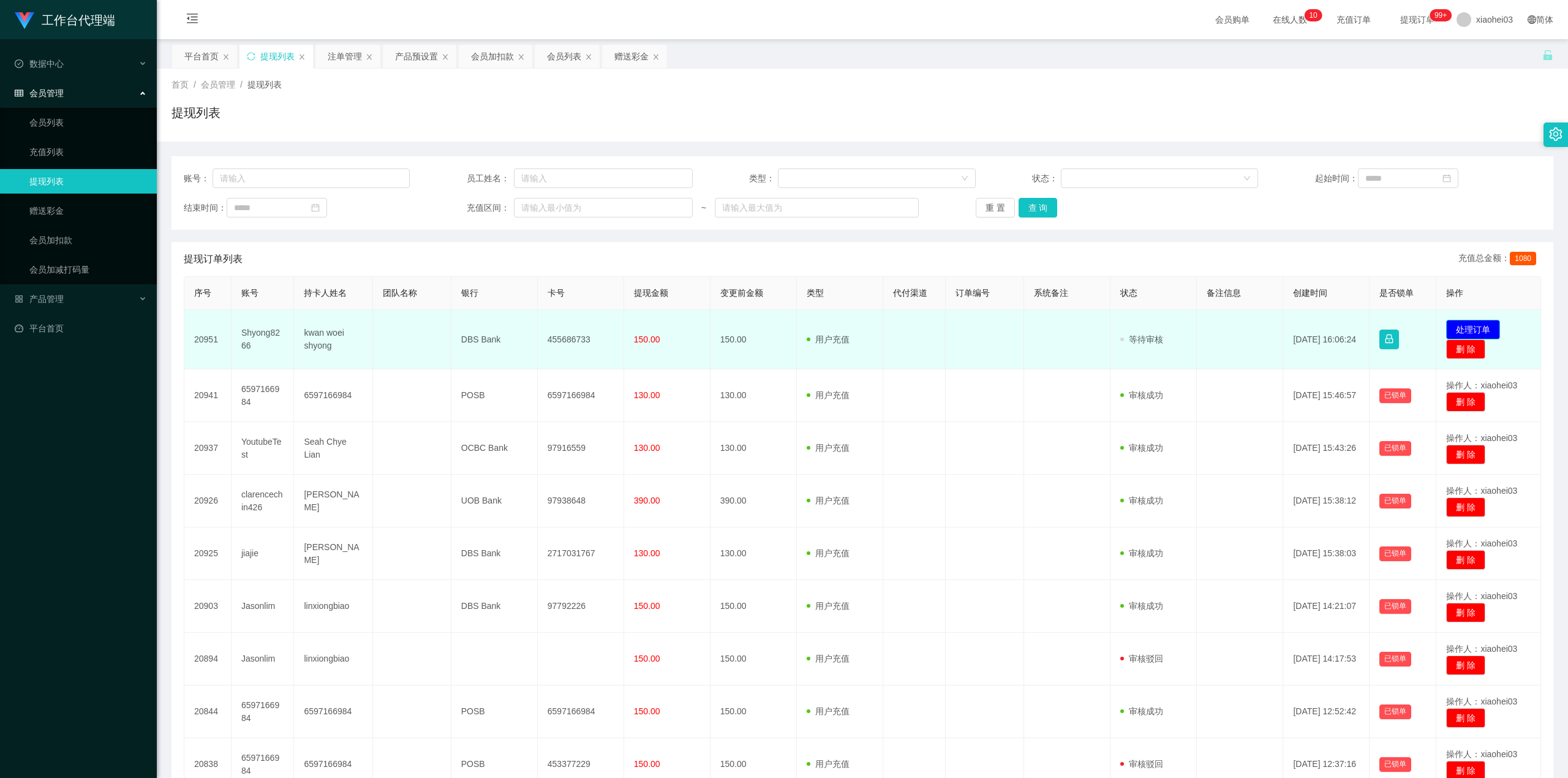
click at [1473, 326] on button "处理订单" at bounding box center [1473, 329] width 54 height 20
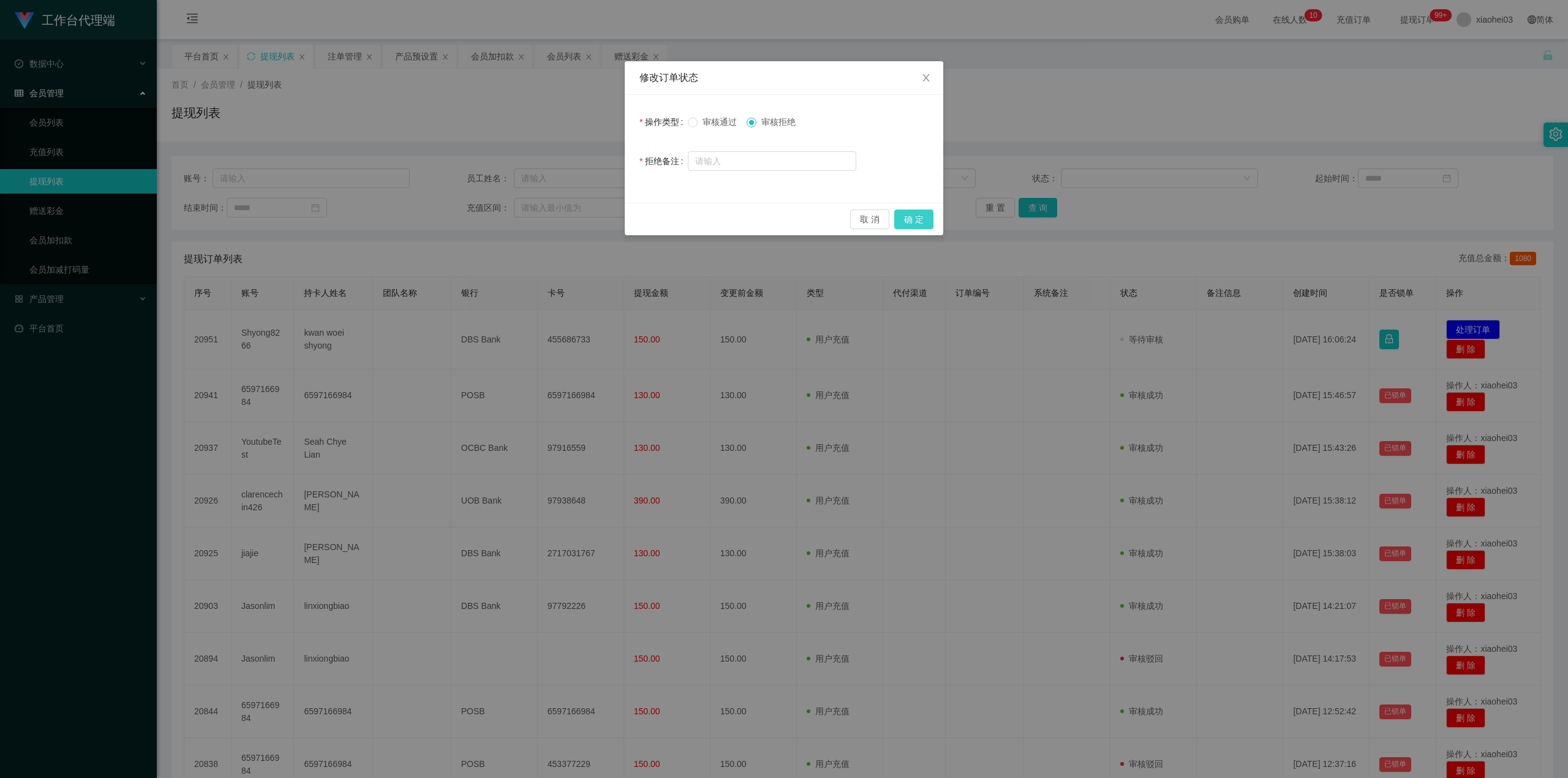
click at [910, 222] on button "确 定" at bounding box center [914, 219] width 39 height 20
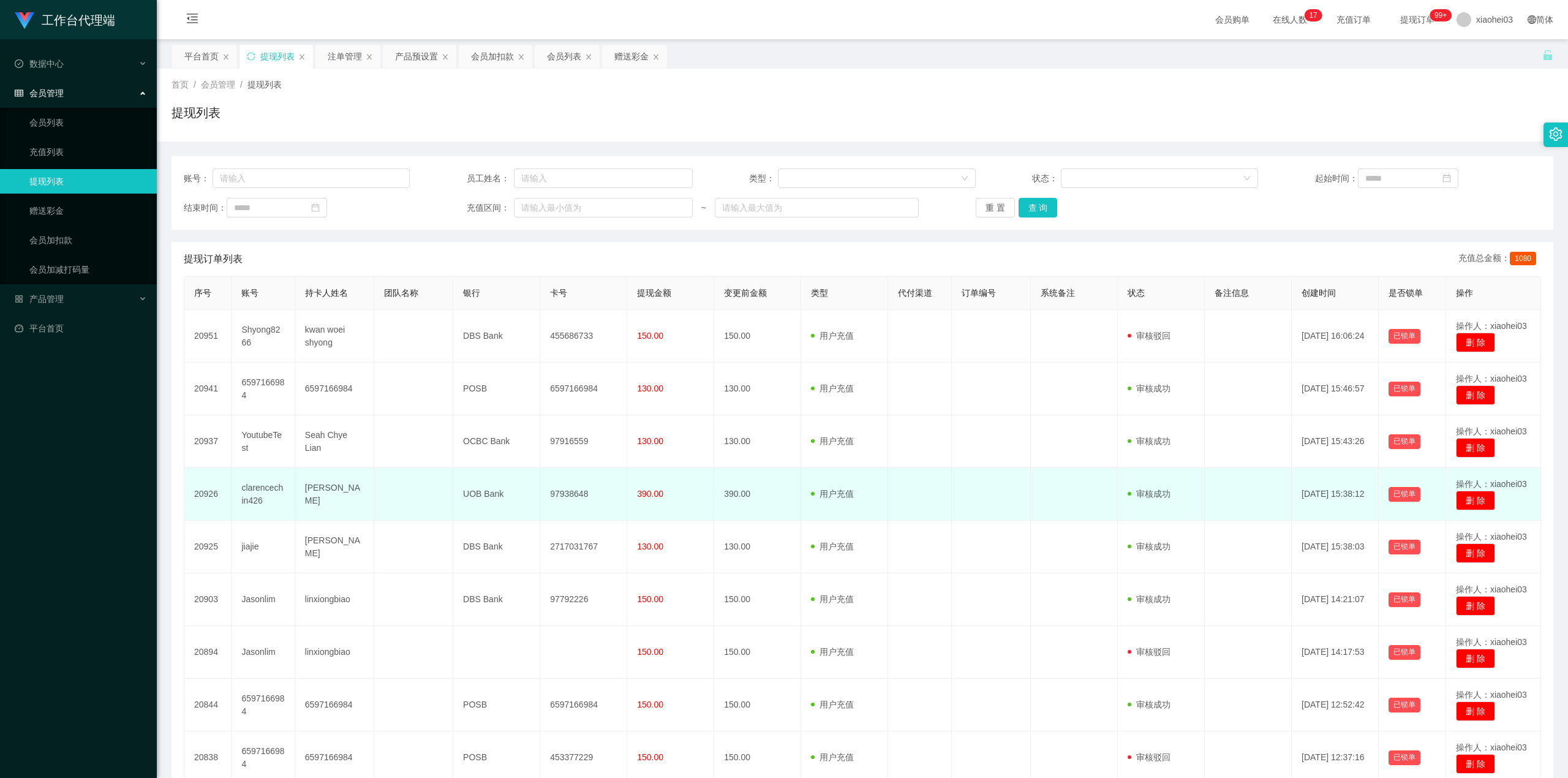
click at [718, 500] on td "390.00" at bounding box center [758, 494] width 87 height 53
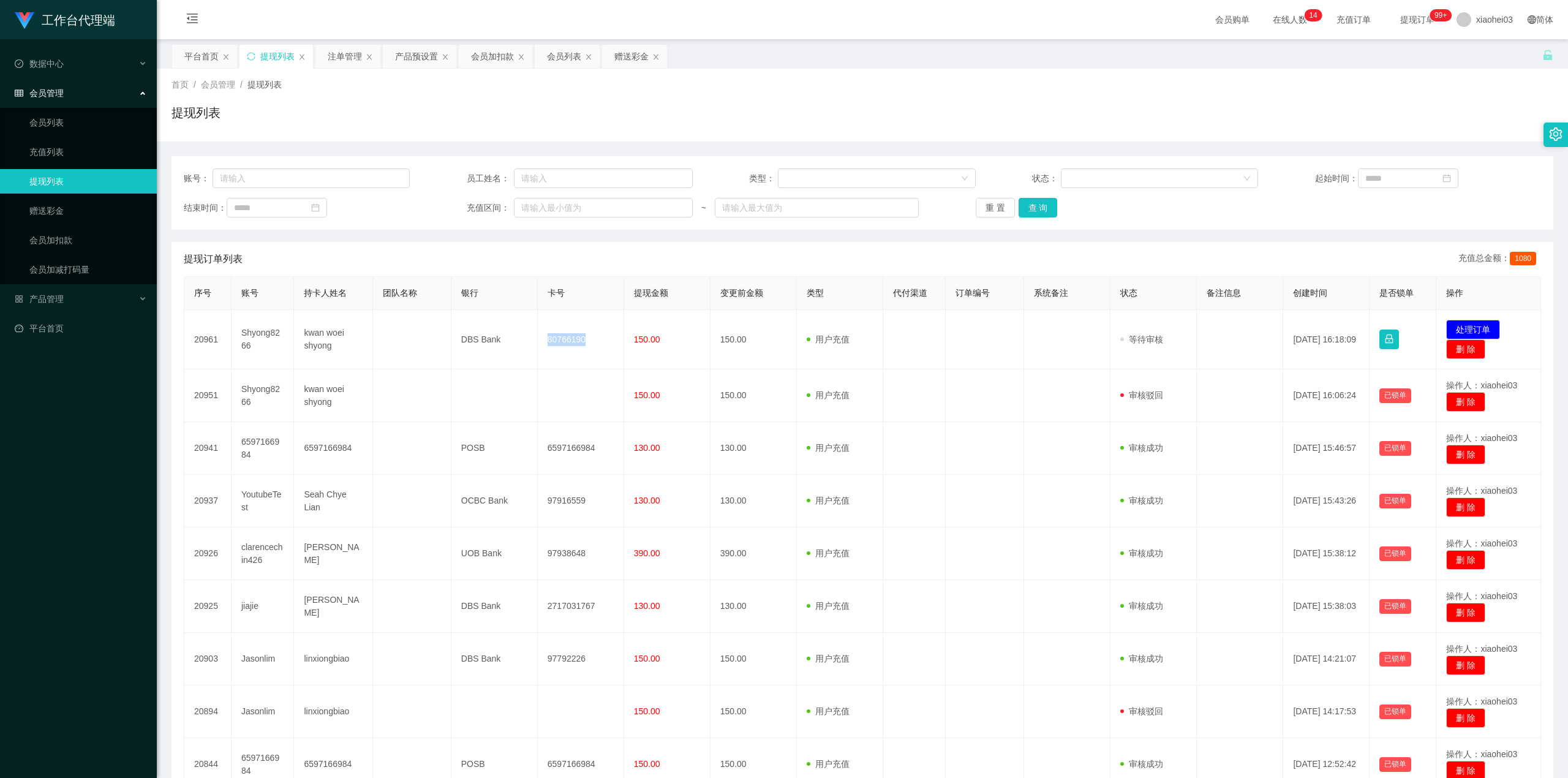
click at [571, 336] on td "80766190" at bounding box center [581, 339] width 87 height 59
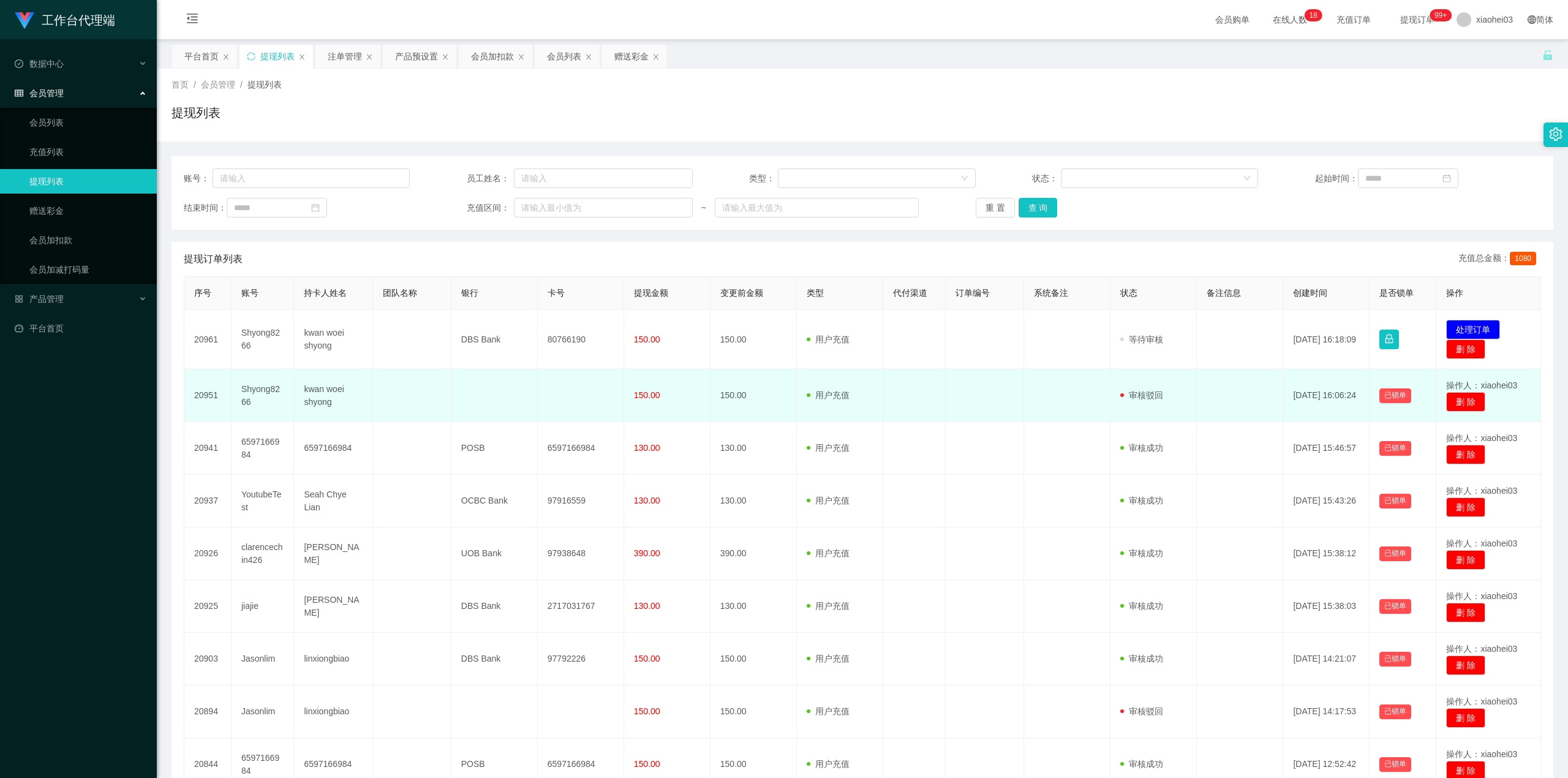
click at [1077, 376] on td at bounding box center [1068, 395] width 87 height 53
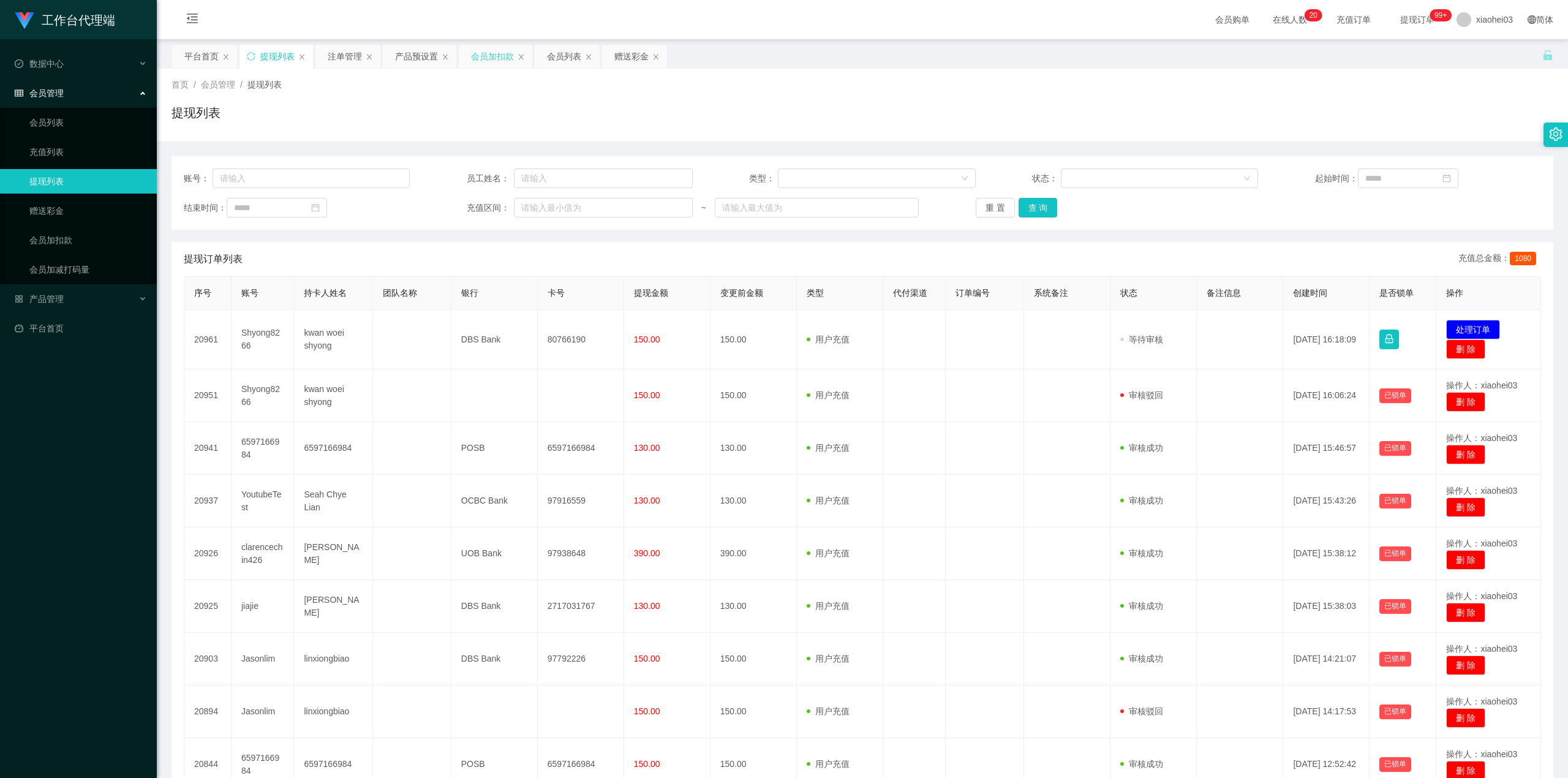
click at [498, 55] on div "会员加扣款" at bounding box center [492, 57] width 43 height 24
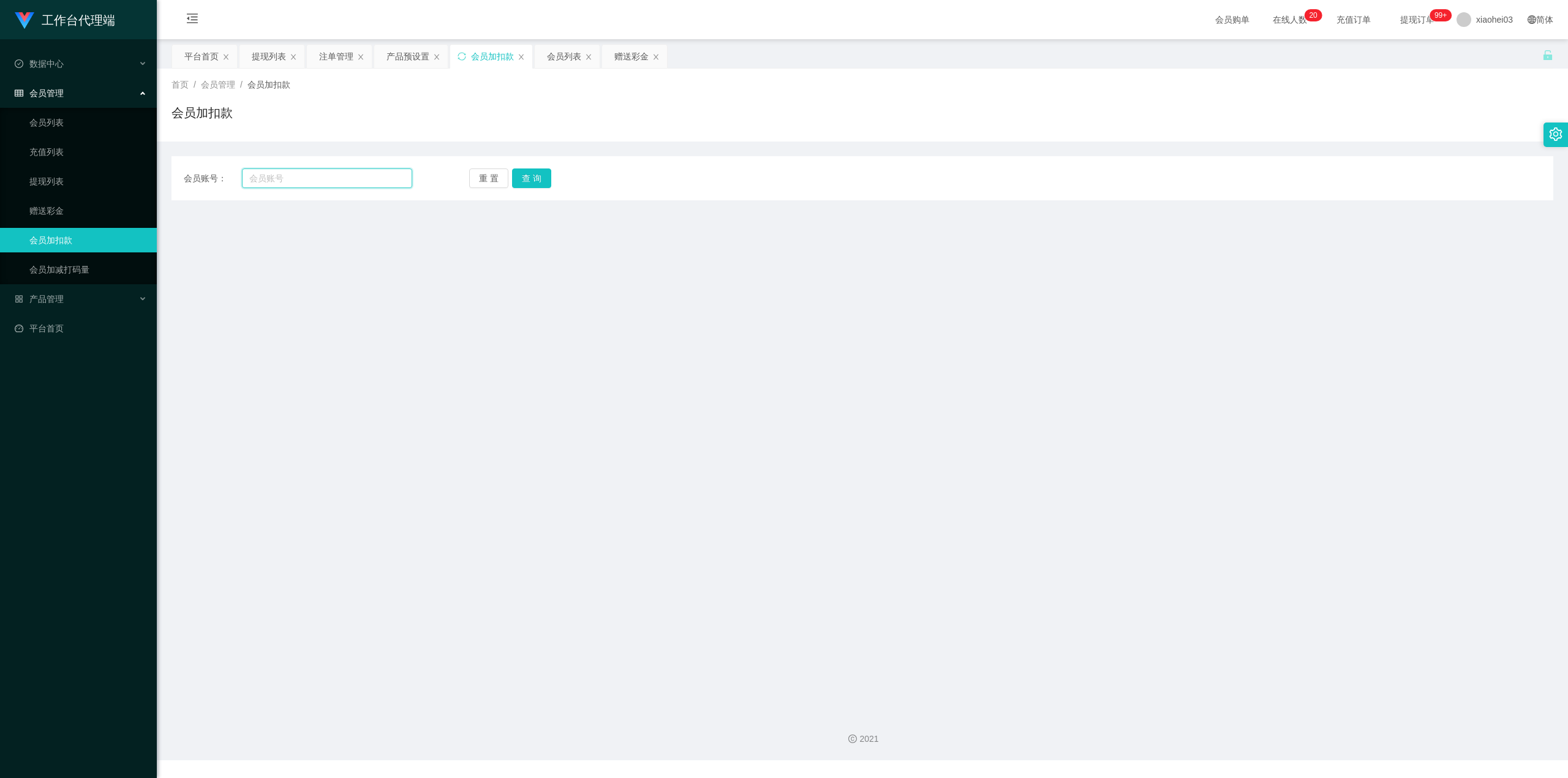
click at [302, 175] on input "text" at bounding box center [327, 178] width 170 height 20
paste input "LeeWenAlan"
type input "LeeWenAlan"
click at [553, 180] on div "重 置 查 询" at bounding box center [584, 178] width 228 height 20
click at [544, 180] on button "查 询" at bounding box center [532, 178] width 39 height 20
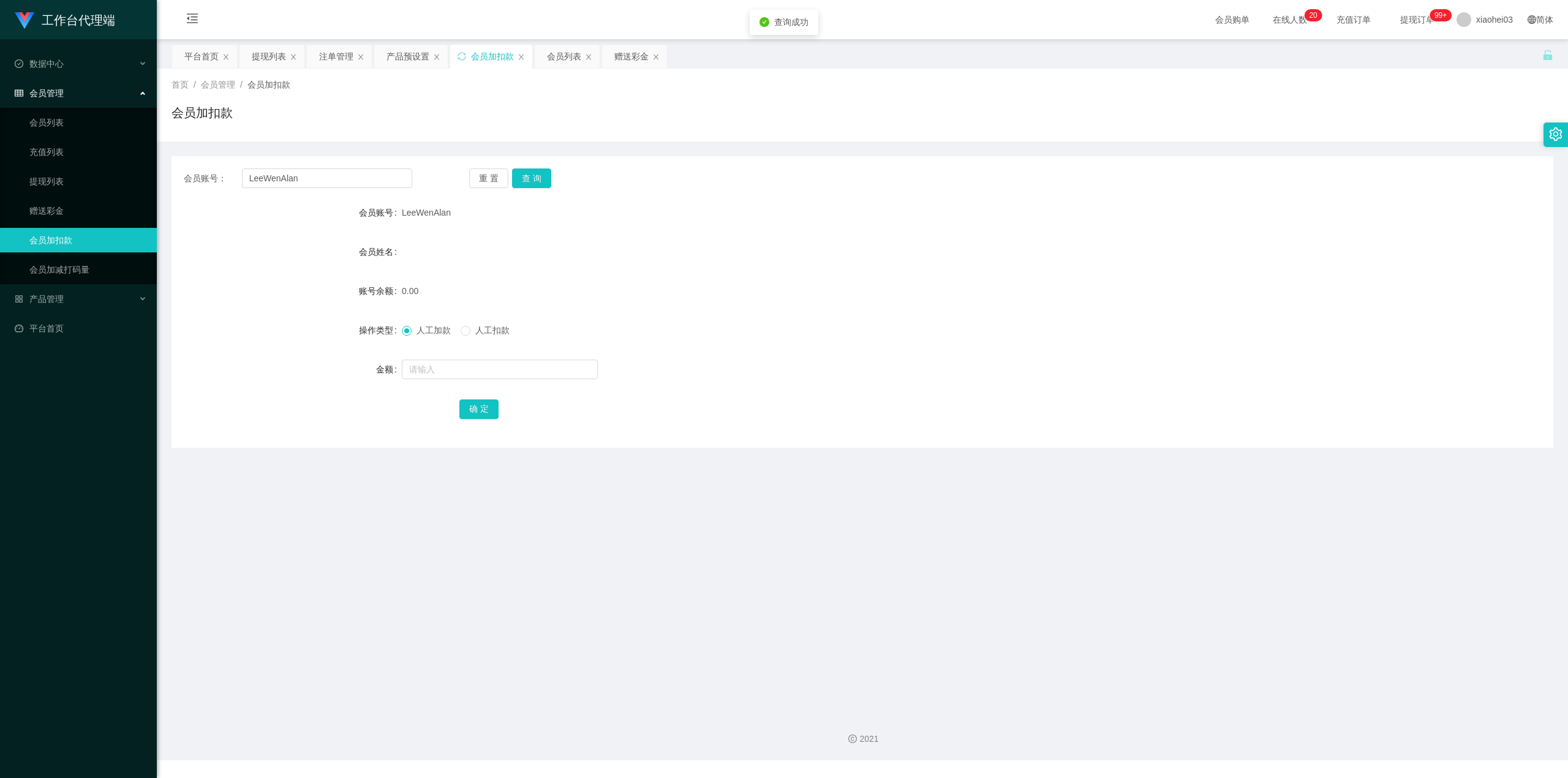
click at [491, 358] on form "会员账号 [PERSON_NAME] 会员姓名 账号余额 0.00 操作类型 人工加款 人工扣款 金额 确 定" at bounding box center [862, 310] width 1382 height 220
click at [492, 370] on input "text" at bounding box center [499, 369] width 196 height 20
type input "100"
click at [479, 415] on button "确 定" at bounding box center [479, 409] width 39 height 20
drag, startPoint x: 944, startPoint y: 307, endPoint x: 1224, endPoint y: 153, distance: 319.6
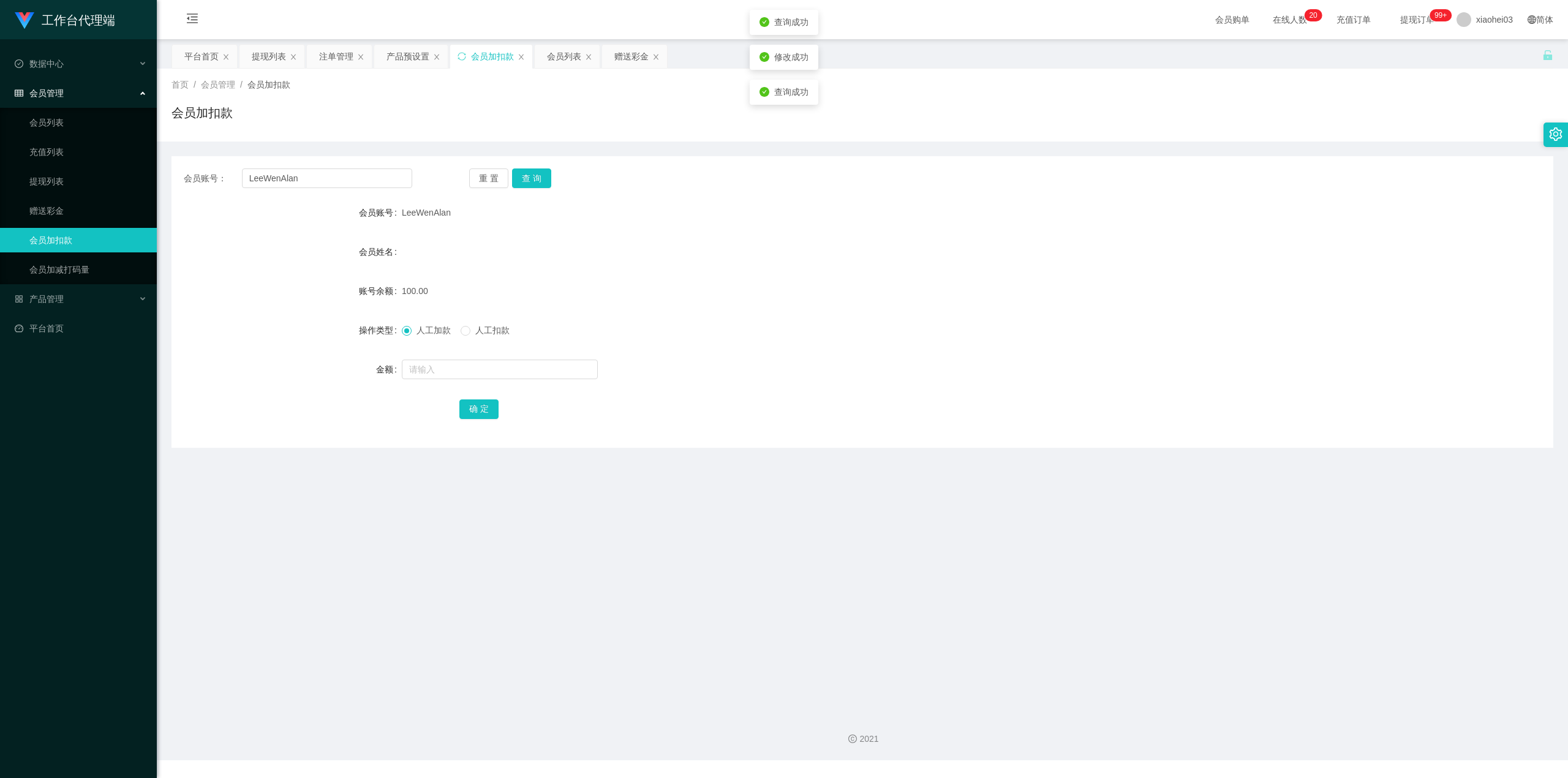
click at [951, 305] on form "会员账号 [PERSON_NAME] 会员姓名 账号余额 100.00 操作类型 人工加款 人工扣款 金额 确 定" at bounding box center [862, 310] width 1382 height 220
click at [400, 53] on div "产品预设置" at bounding box center [408, 57] width 43 height 24
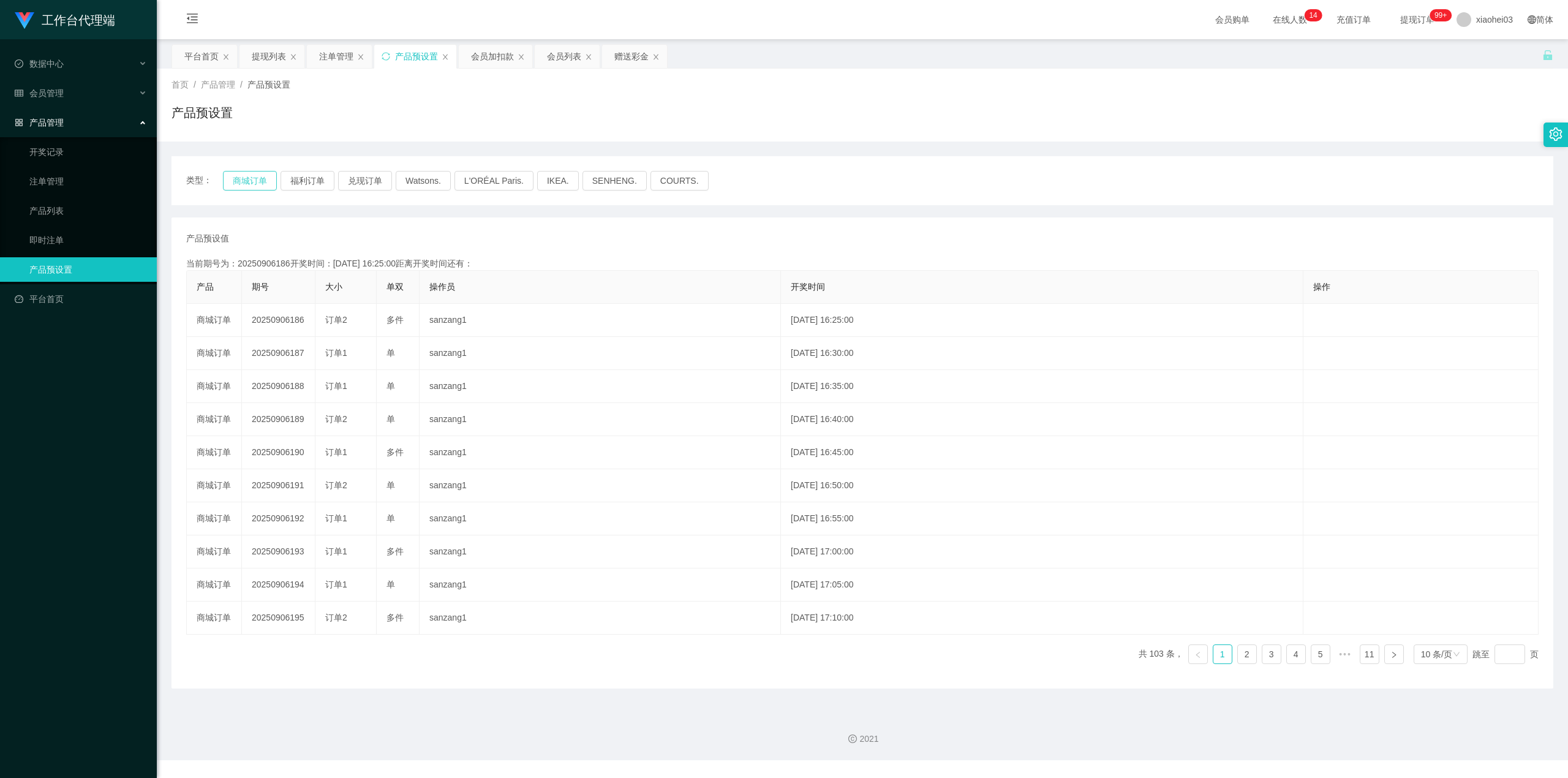
click at [241, 172] on button "商城订单" at bounding box center [250, 180] width 54 height 20
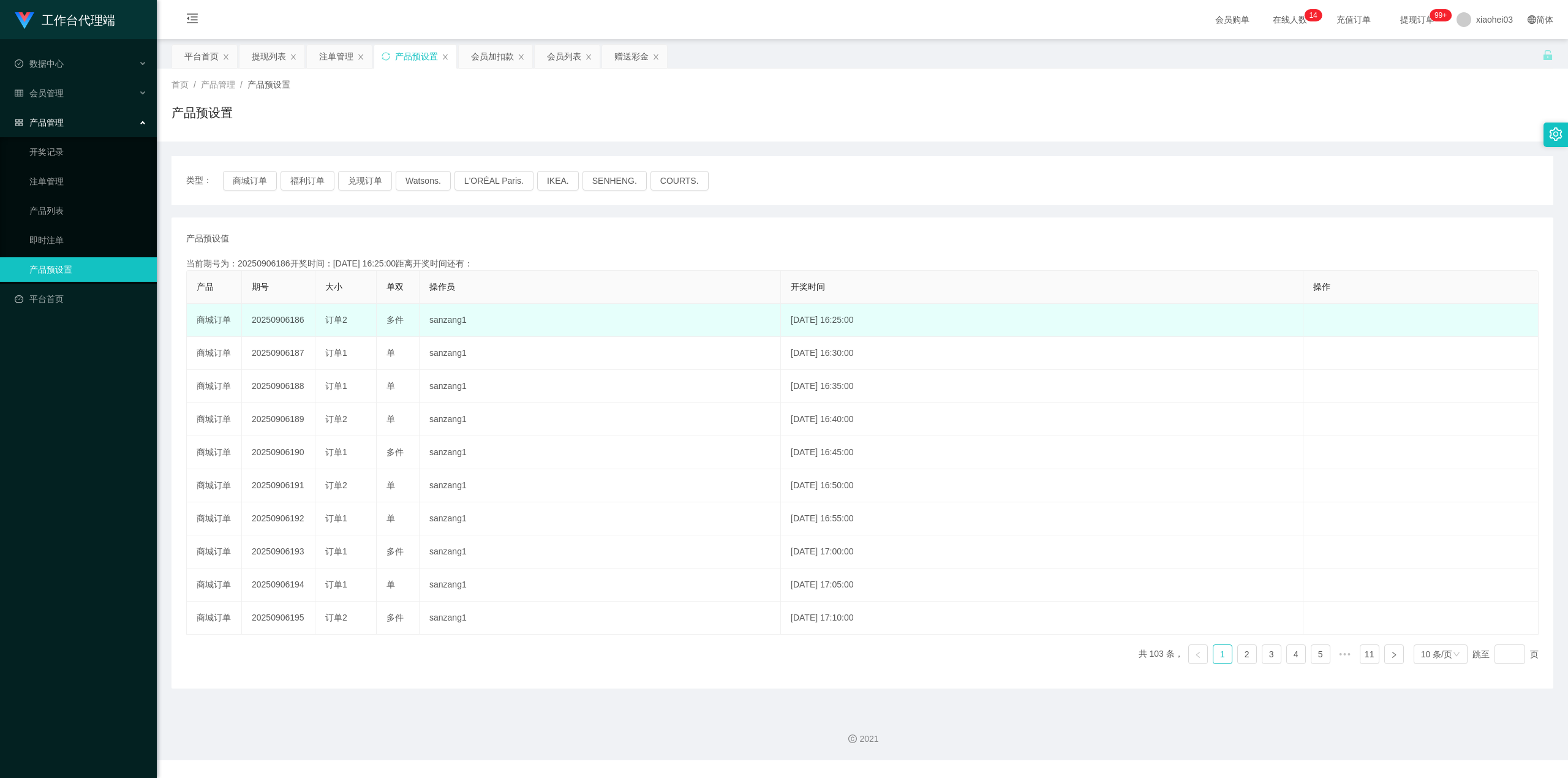
click at [280, 326] on td "20250906186" at bounding box center [278, 320] width 73 height 33
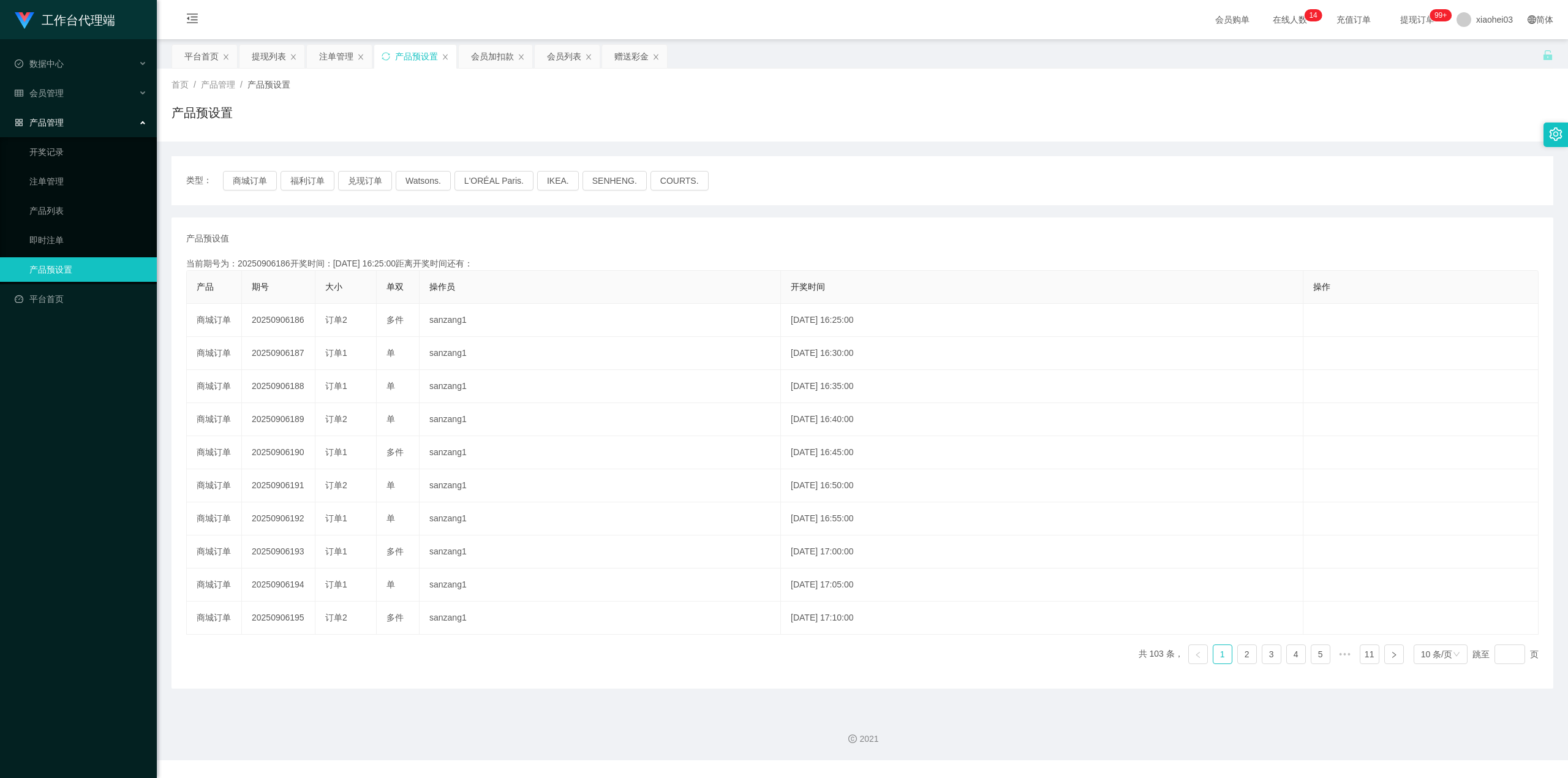
copy td "20250906186"
click at [490, 43] on main "关闭左侧 关闭右侧 关闭其它 刷新页面 平台首页 提现列表 注单管理 产品预设置 会员加扣款 会员列表 赠送彩金 首页 / 产品管理 / 产品预设置 / 产品…" at bounding box center [862, 371] width 1411 height 664
click at [490, 57] on div "会员加扣款" at bounding box center [492, 57] width 43 height 24
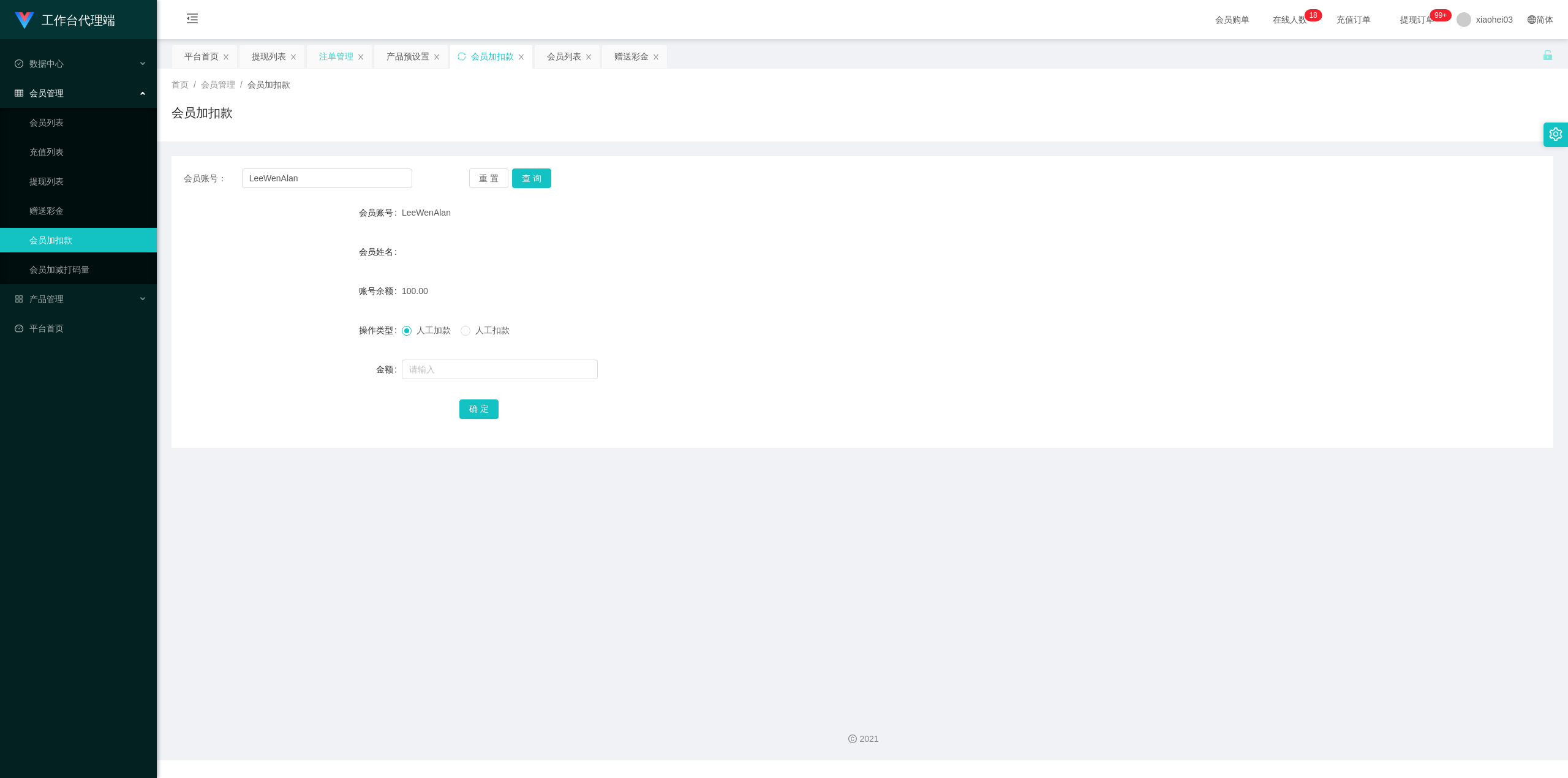
click at [324, 62] on div "注单管理" at bounding box center [336, 57] width 35 height 24
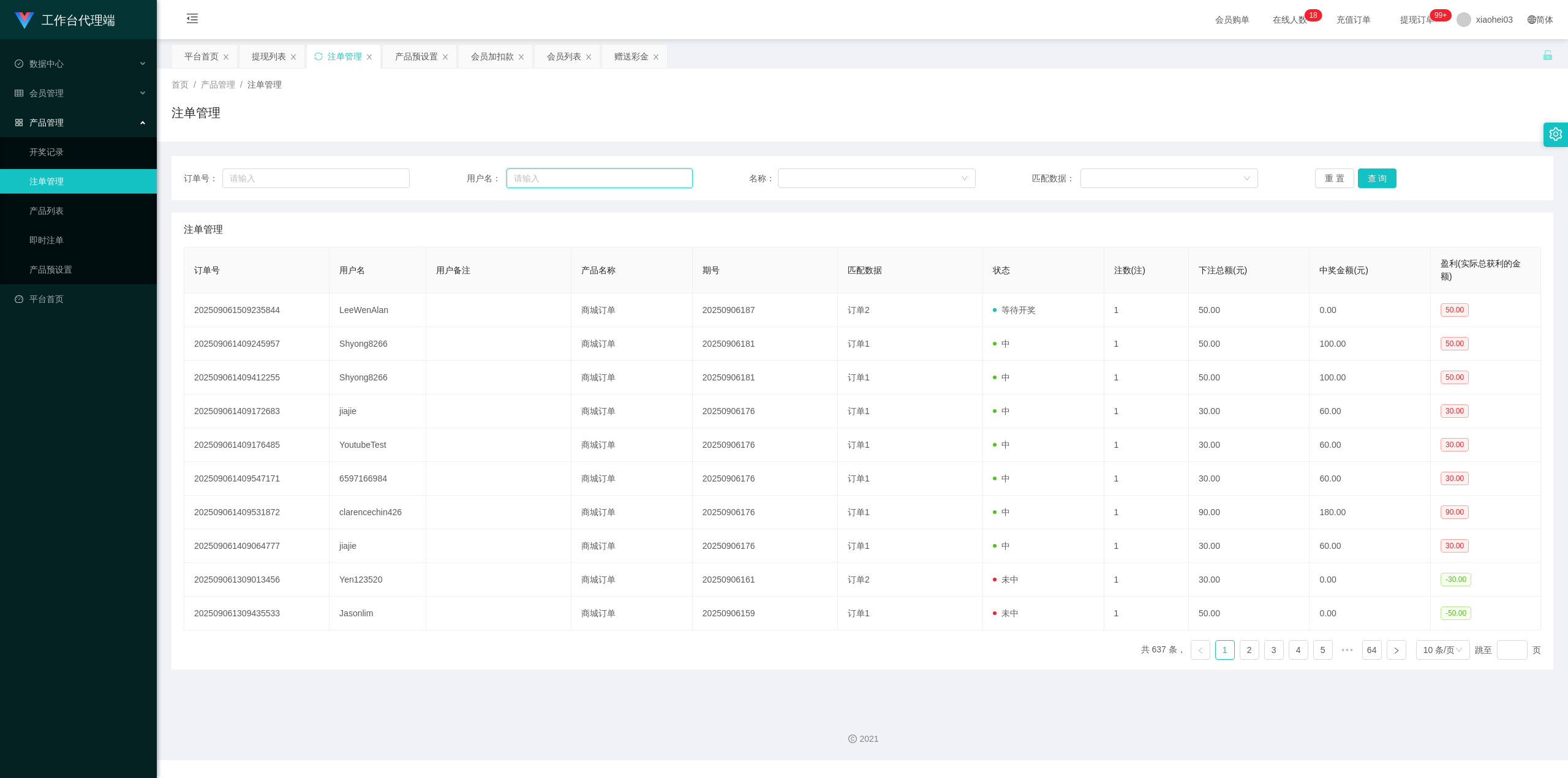
click at [528, 178] on input "text" at bounding box center [599, 178] width 186 height 20
paste input "LeeWenAlan"
type input "LeeWenAlan"
click at [1383, 175] on button "查 询" at bounding box center [1377, 178] width 39 height 20
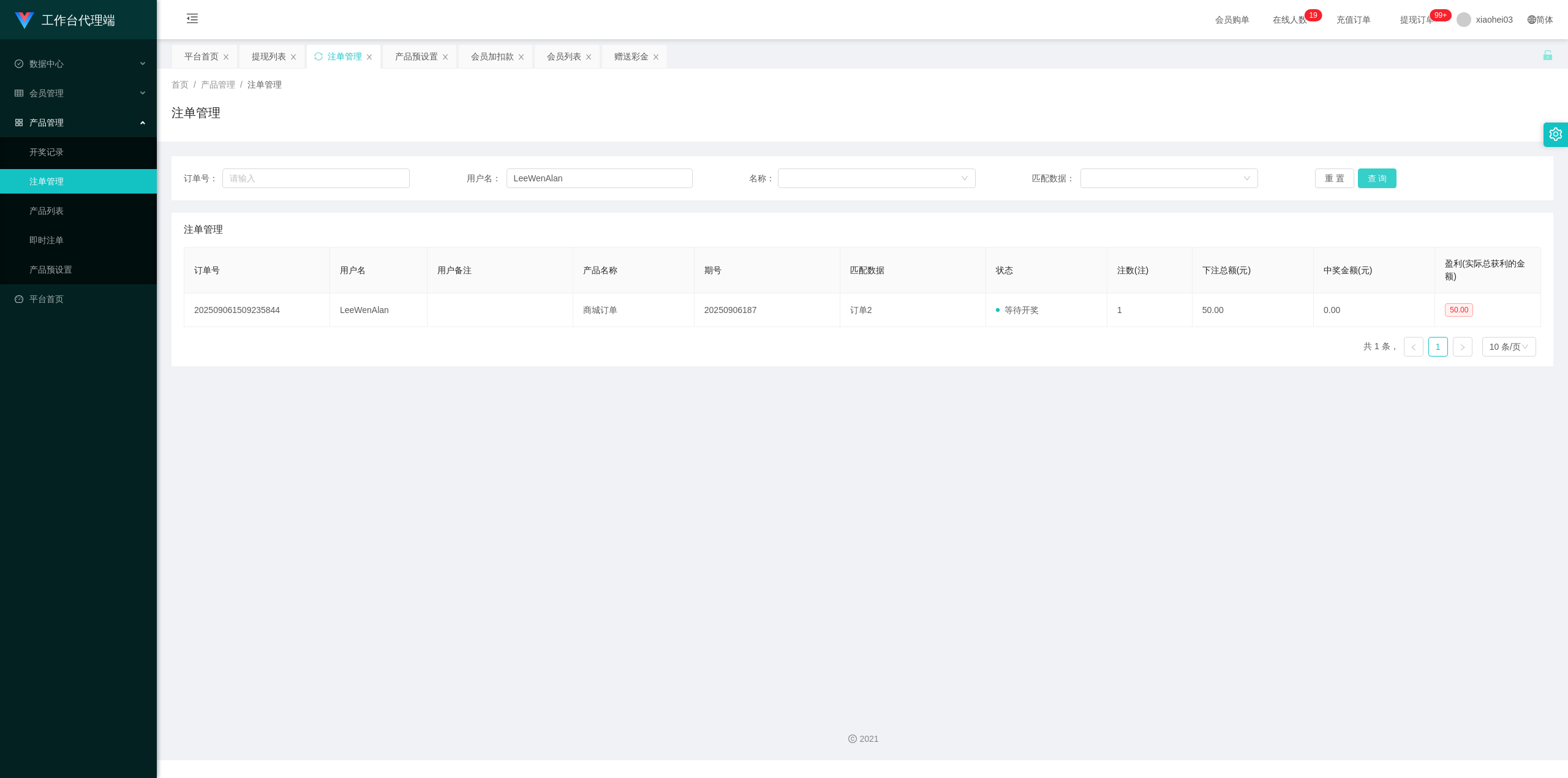
click at [1380, 176] on button "查 询" at bounding box center [1377, 178] width 39 height 20
click at [599, 343] on div "订单号 用户名 用户备注 产品名称 期号 匹配数据 状态 注数(注) 下注总额(元) 中奖金额(元) 盈利(实际总获利的金额) 202509061509235…" at bounding box center [862, 306] width 1358 height 120
drag, startPoint x: 595, startPoint y: 176, endPoint x: 307, endPoint y: 172, distance: 288.0
click at [329, 174] on div "订单号： 用户名： LeeWenAlan 名称： 匹配数据： 重 置 查 询" at bounding box center [862, 178] width 1358 height 20
click at [594, 164] on div "订单号： 用户名： LeeWenAlan 名称： 匹配数据： 重 置 查 询" at bounding box center [862, 178] width 1382 height 44
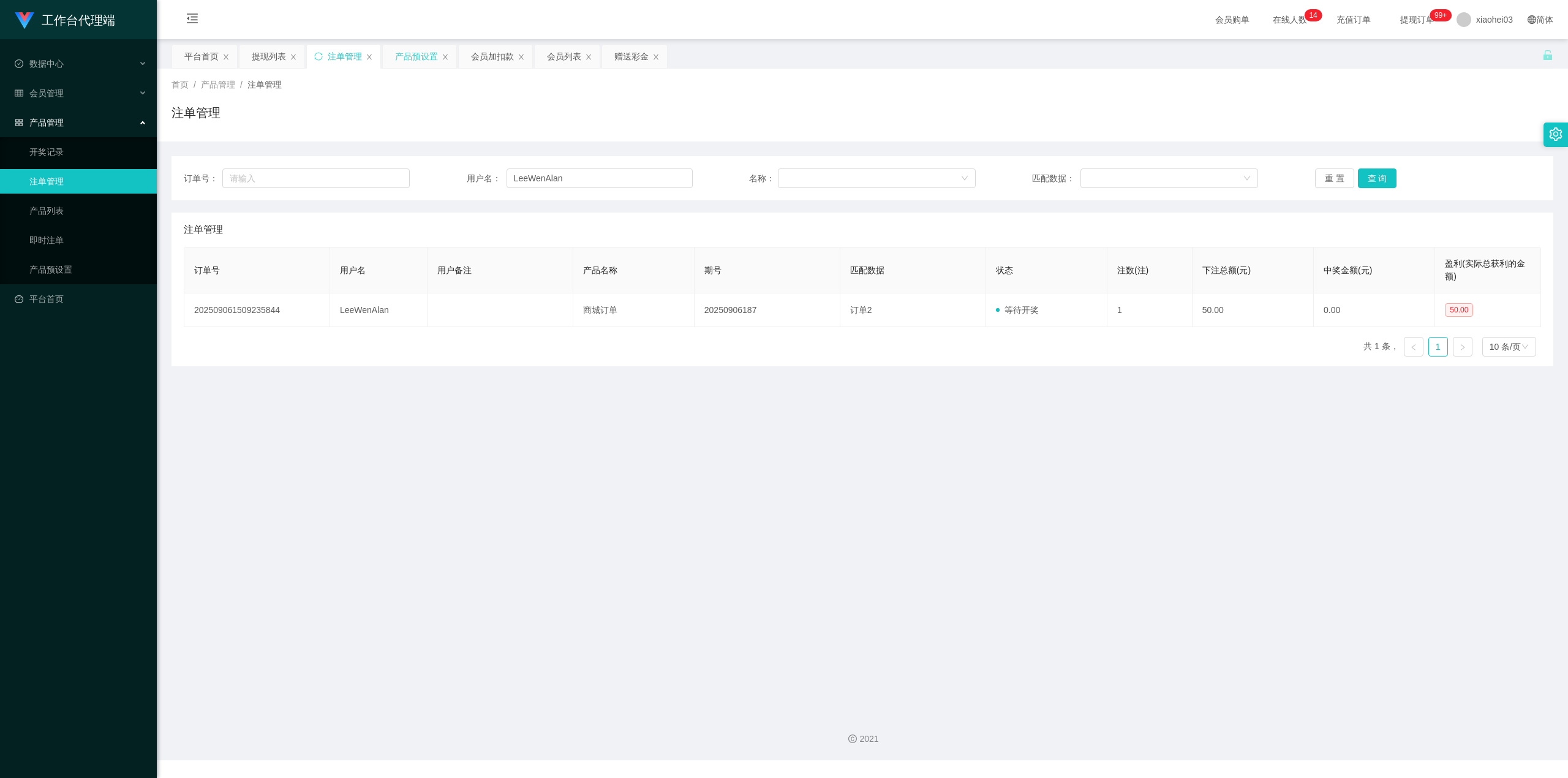
click at [406, 65] on div "产品预设置" at bounding box center [417, 57] width 43 height 24
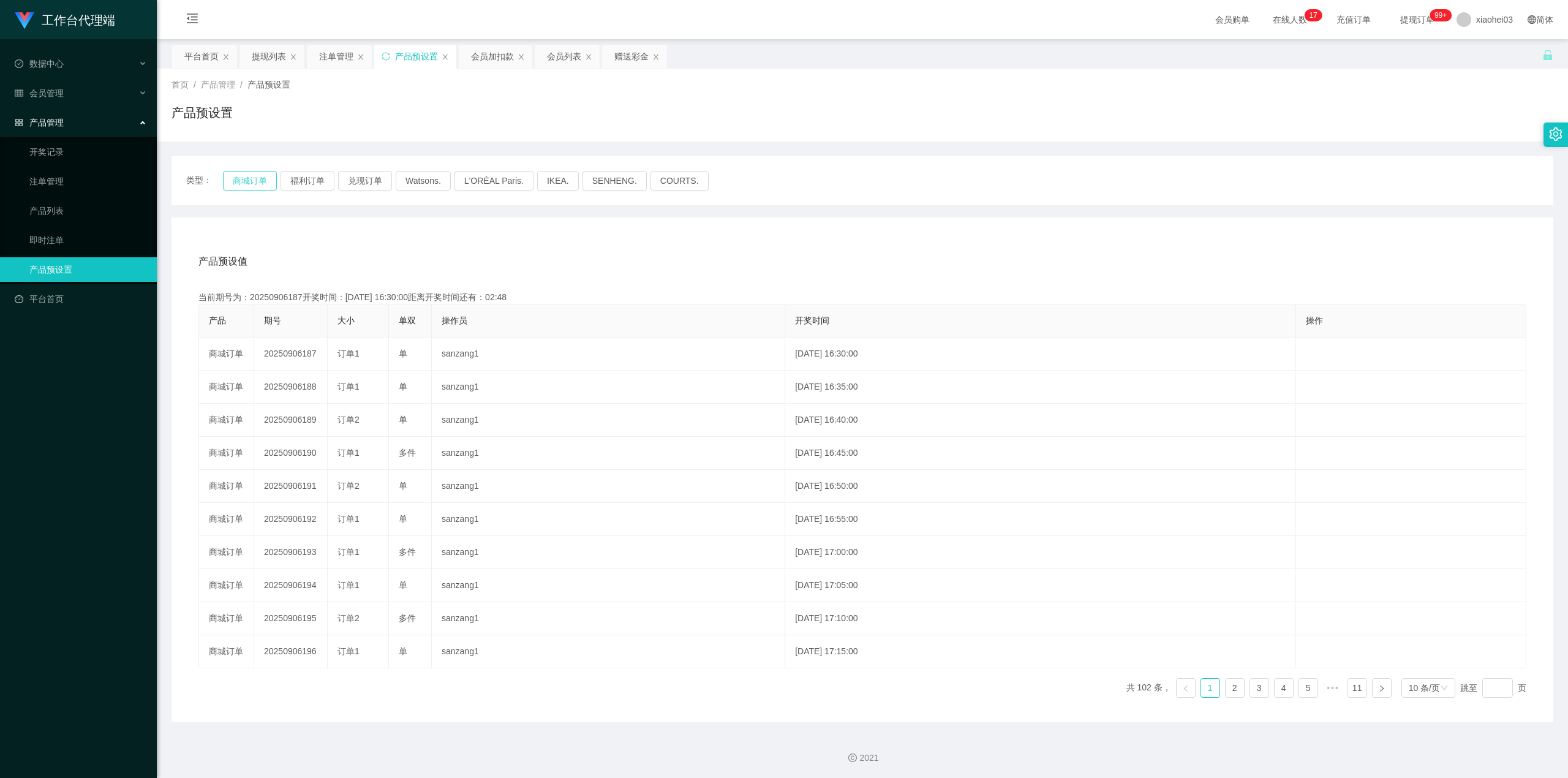
click at [258, 172] on button "商城订单" at bounding box center [250, 180] width 54 height 20
click at [251, 182] on button "商城订单" at bounding box center [250, 180] width 54 height 20
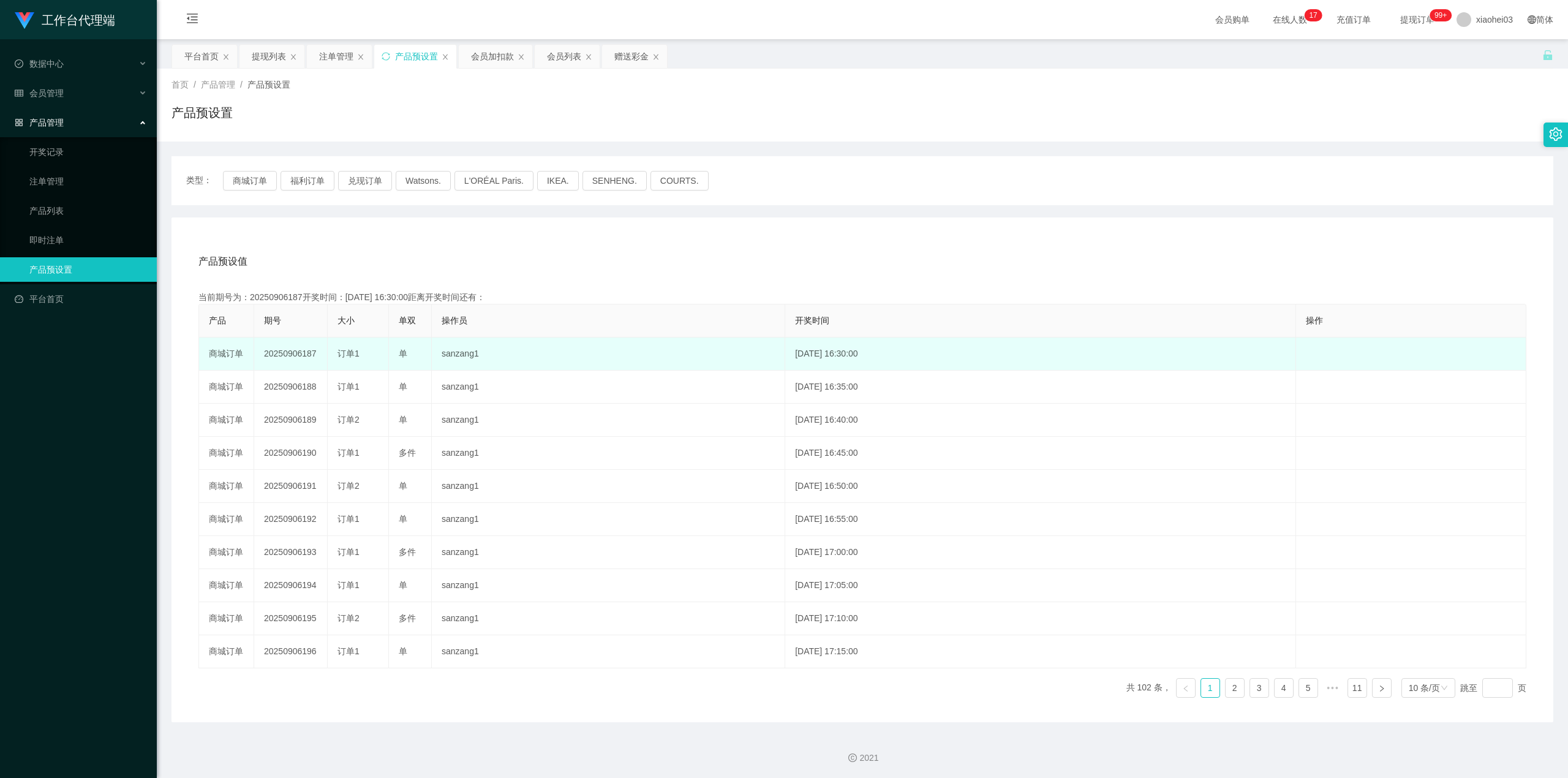
click at [317, 346] on td "20250906187" at bounding box center [291, 354] width 73 height 33
click at [302, 357] on td "20250906187" at bounding box center [291, 354] width 73 height 33
click at [378, 362] on td "订单1" at bounding box center [358, 354] width 61 height 33
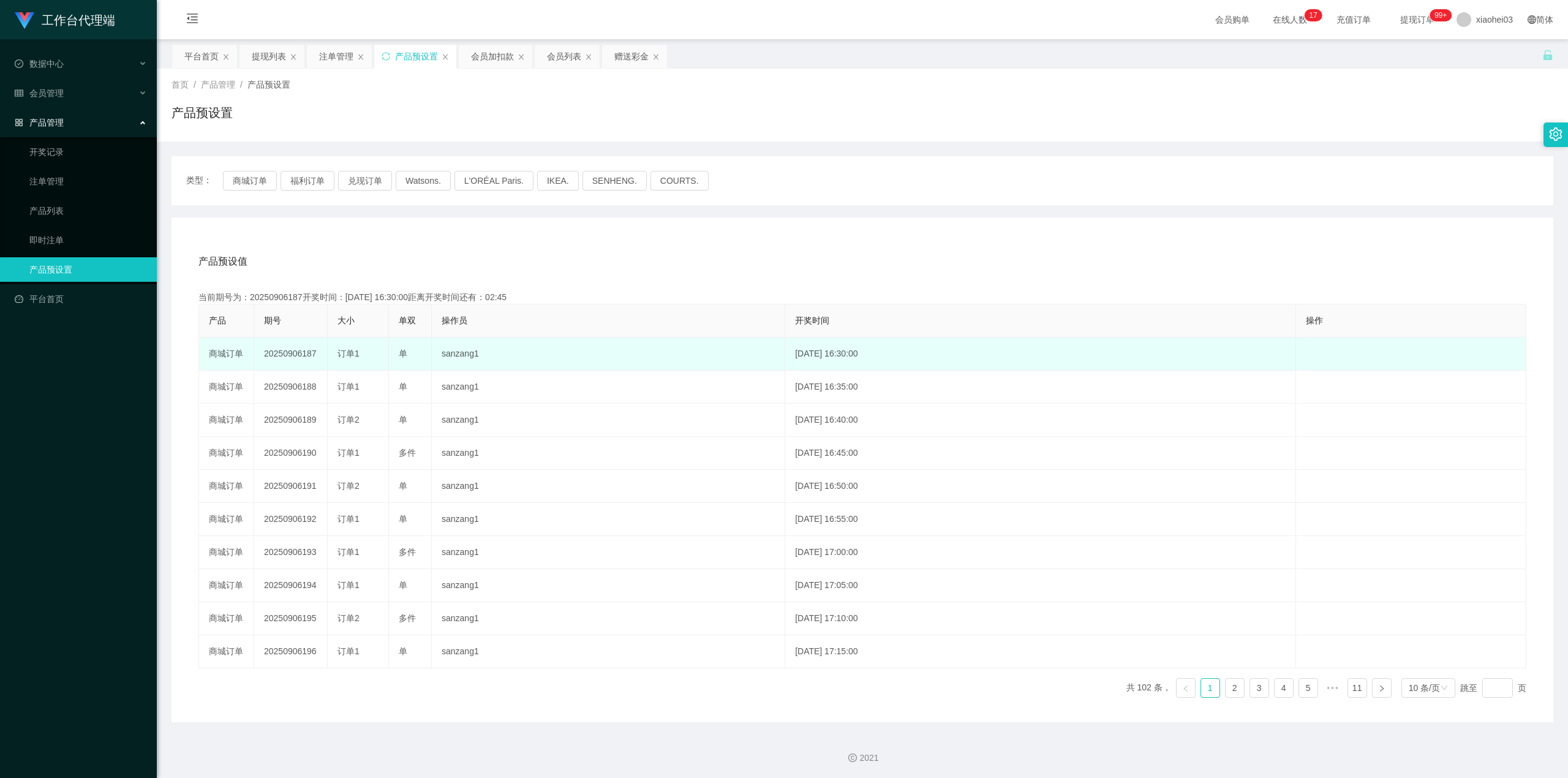
click at [348, 349] on span "订单1" at bounding box center [349, 354] width 22 height 9
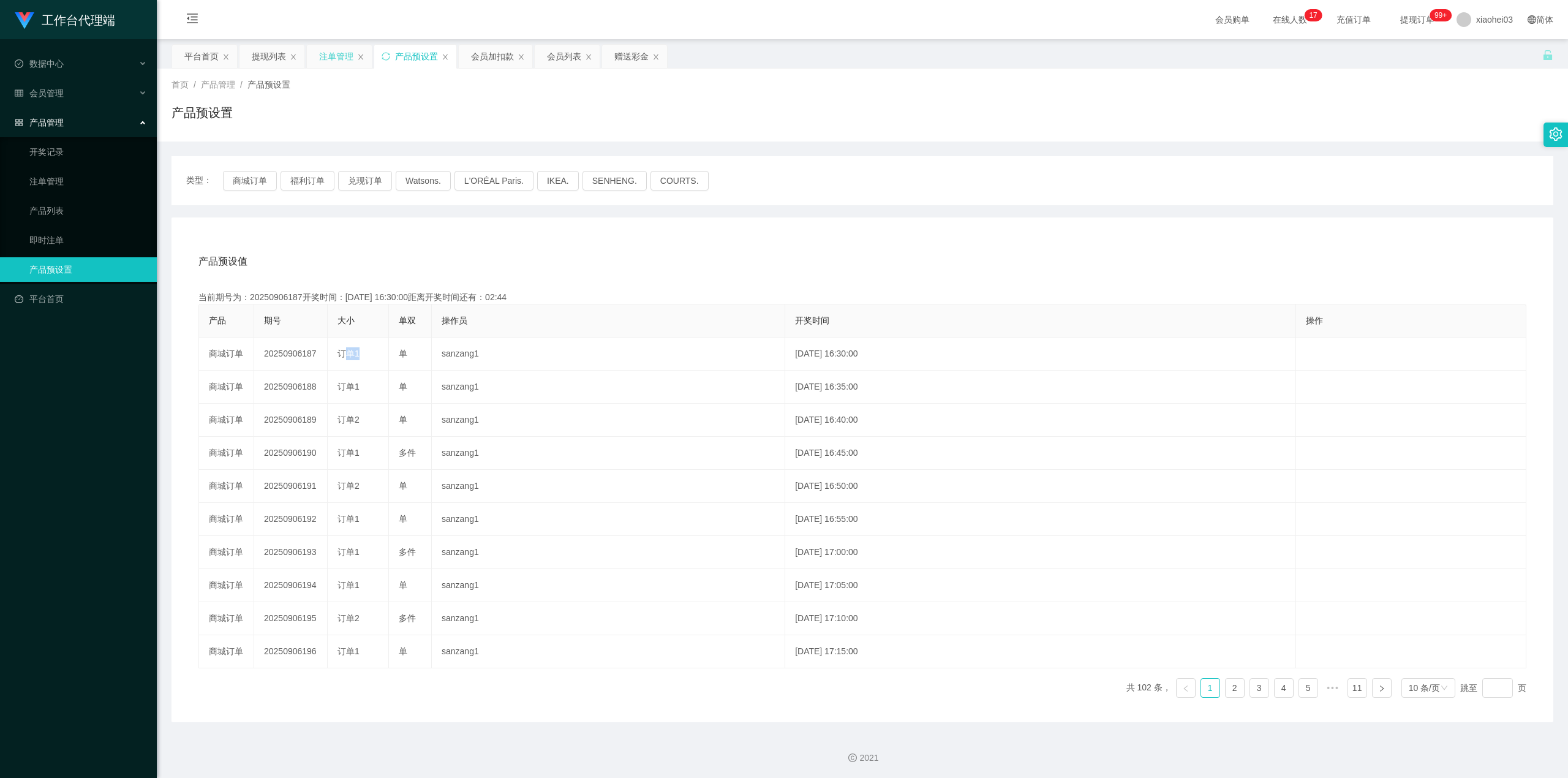
drag, startPoint x: 340, startPoint y: 61, endPoint x: 309, endPoint y: 57, distance: 31.3
click at [339, 60] on div "注单管理" at bounding box center [336, 57] width 35 height 24
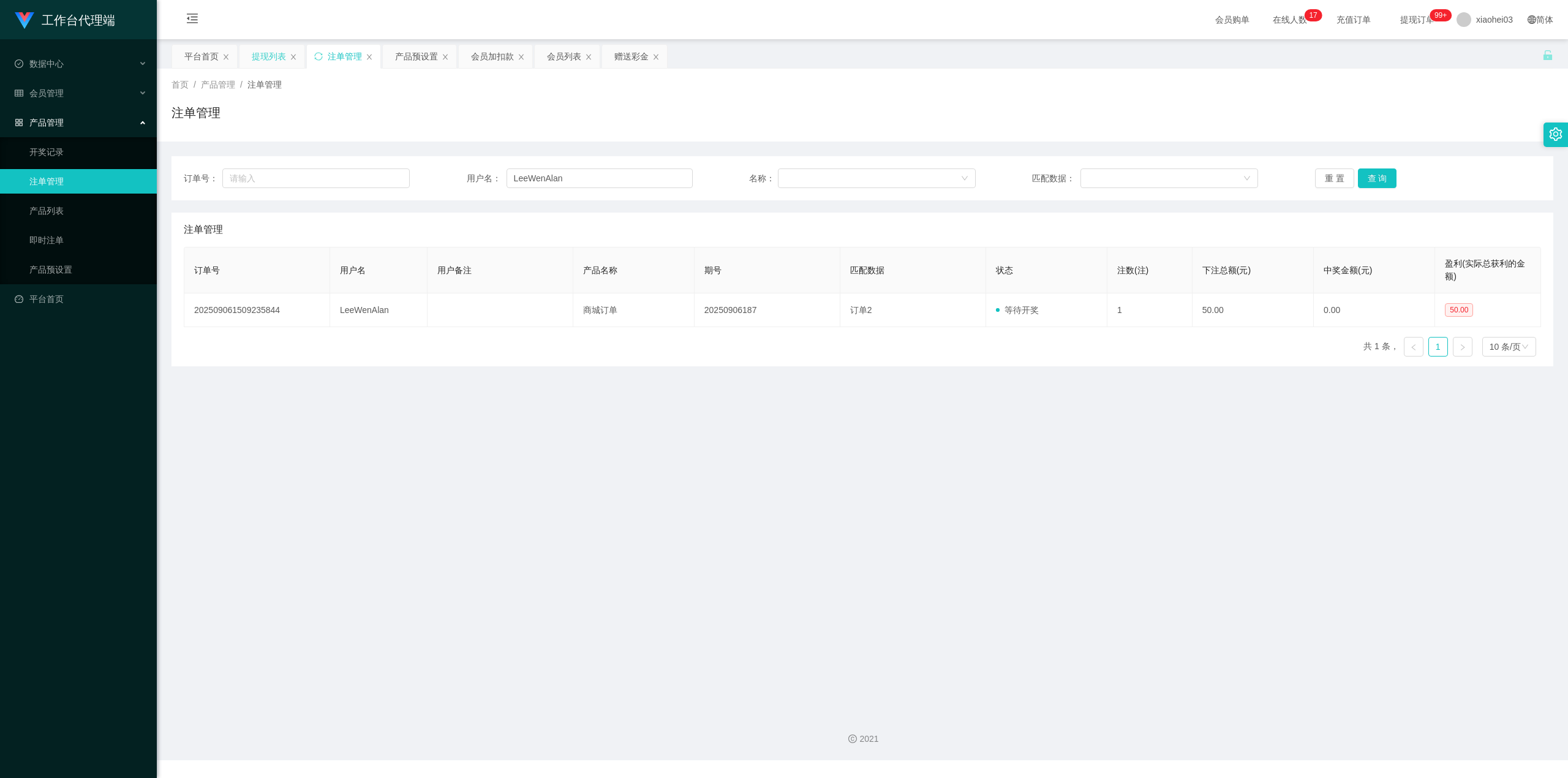
click at [255, 64] on div "提现列表" at bounding box center [269, 57] width 35 height 24
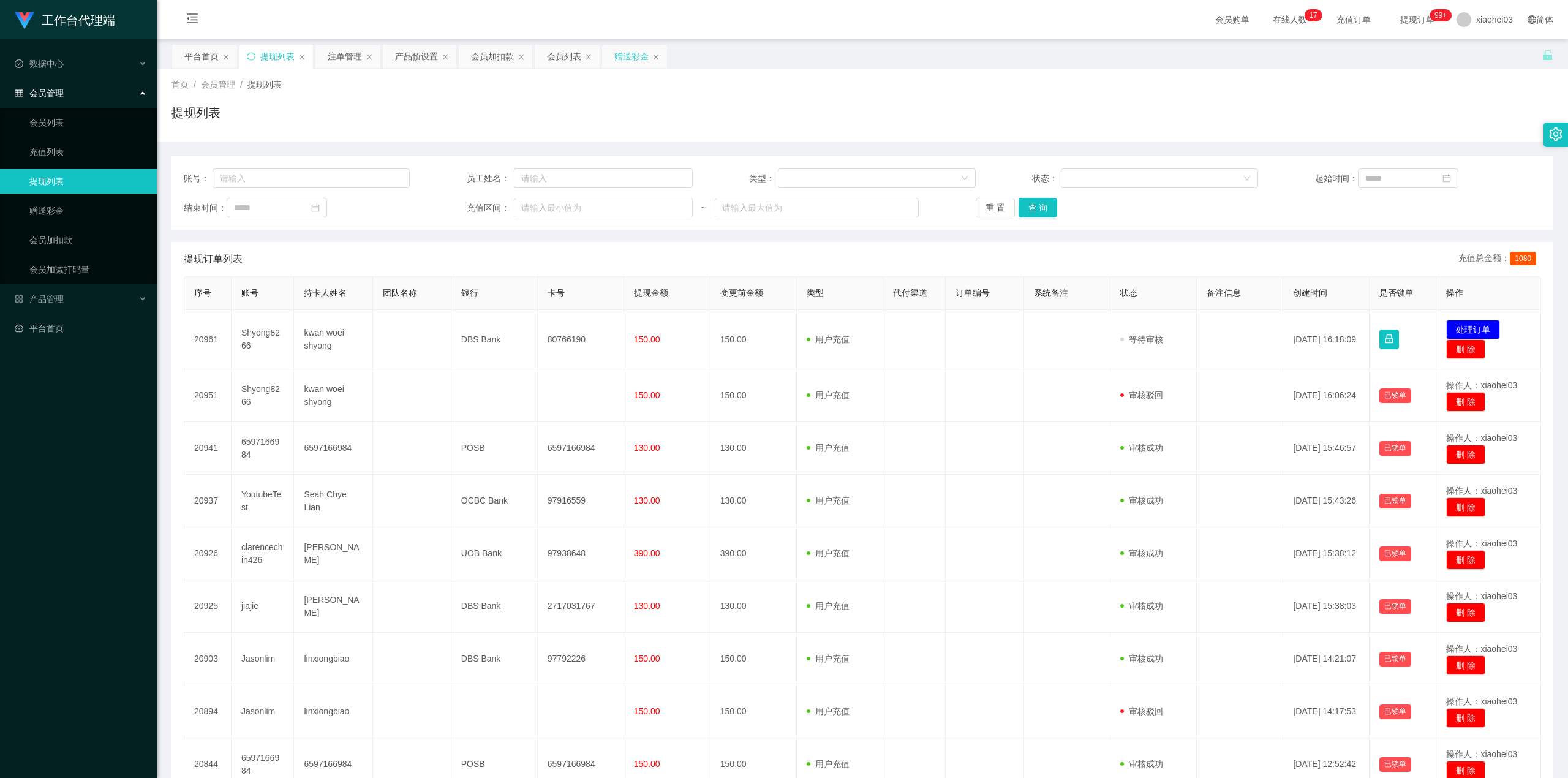
click at [639, 57] on div "赠送彩金" at bounding box center [632, 57] width 35 height 24
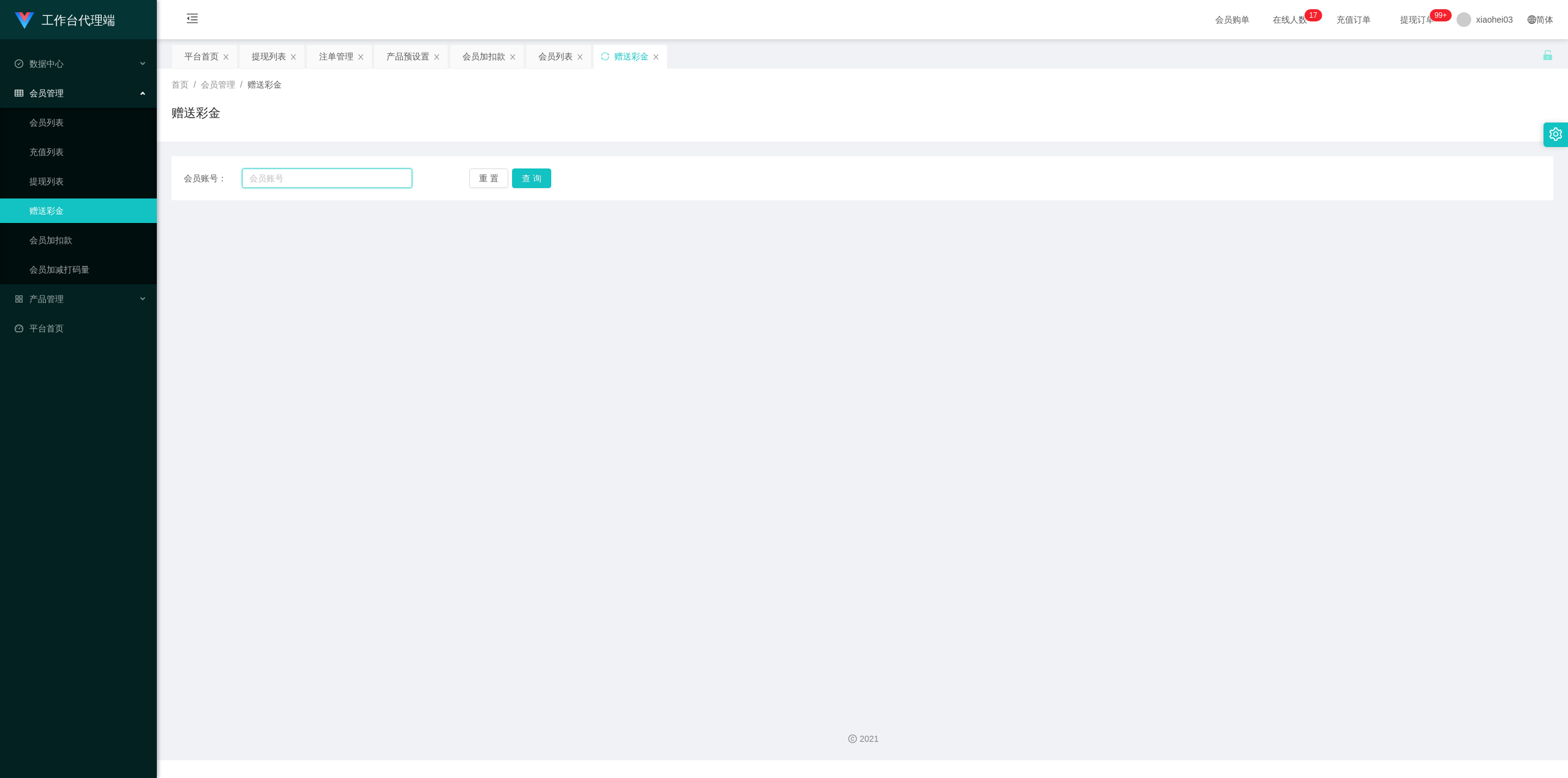
click at [344, 174] on input "text" at bounding box center [327, 178] width 170 height 20
paste input "为了商家的数据保密机制，系统会自动禁言【交流8群和竞抢6群】，以防数据泄露，导致商家数据缺失，做单完成后，联系我解除禁言即可，订阅奖励不变。 你现在点击名片添…"
type input "为了商家的数据保密机制，系统会自动禁言【交流8群和竞抢6群】，以防数据泄露，导致商家数据缺失，做单完成后，联系我解除禁言即可，订阅奖励不变。 你现在点击名片添…"
paste input "LeeWenAlan"
type input "LeeWenAlan"
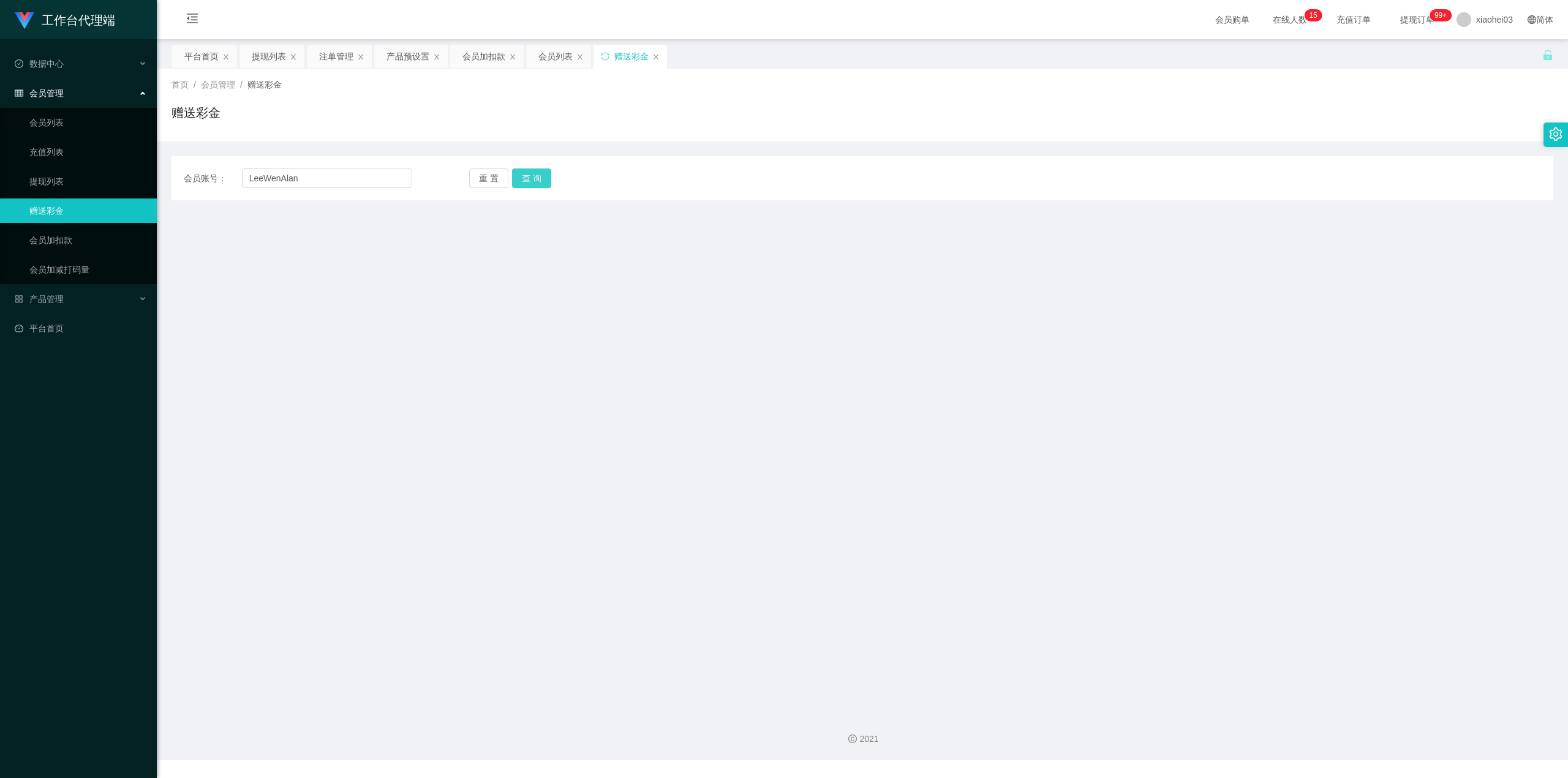
click at [525, 172] on button "查 询" at bounding box center [532, 178] width 39 height 20
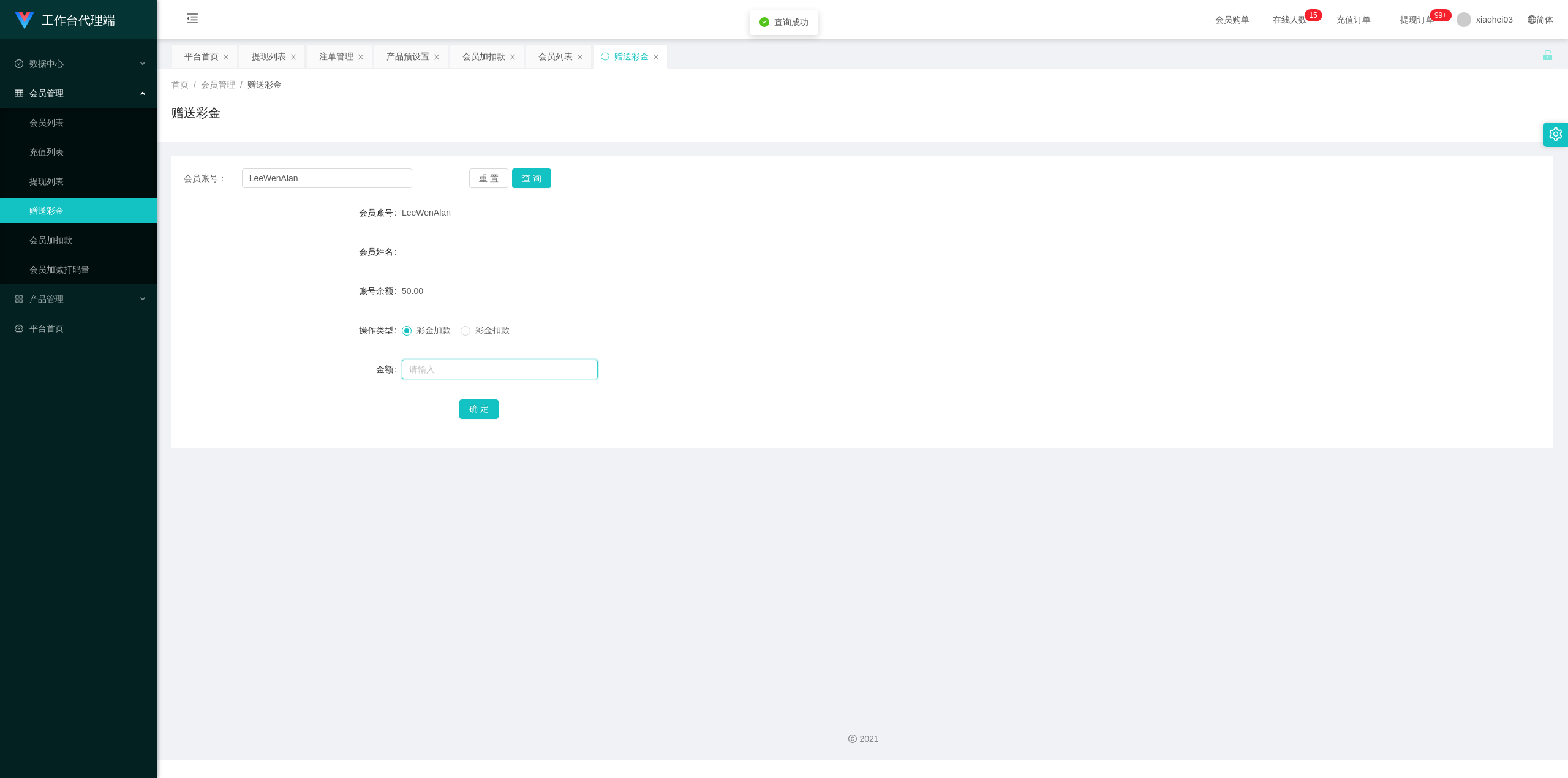
drag, startPoint x: 469, startPoint y: 365, endPoint x: 479, endPoint y: 364, distance: 10.0
click at [469, 365] on input "text" at bounding box center [499, 369] width 196 height 20
type input "100"
click at [485, 409] on button "确 定" at bounding box center [479, 409] width 39 height 20
drag, startPoint x: 955, startPoint y: 203, endPoint x: 1003, endPoint y: 175, distance: 55.6
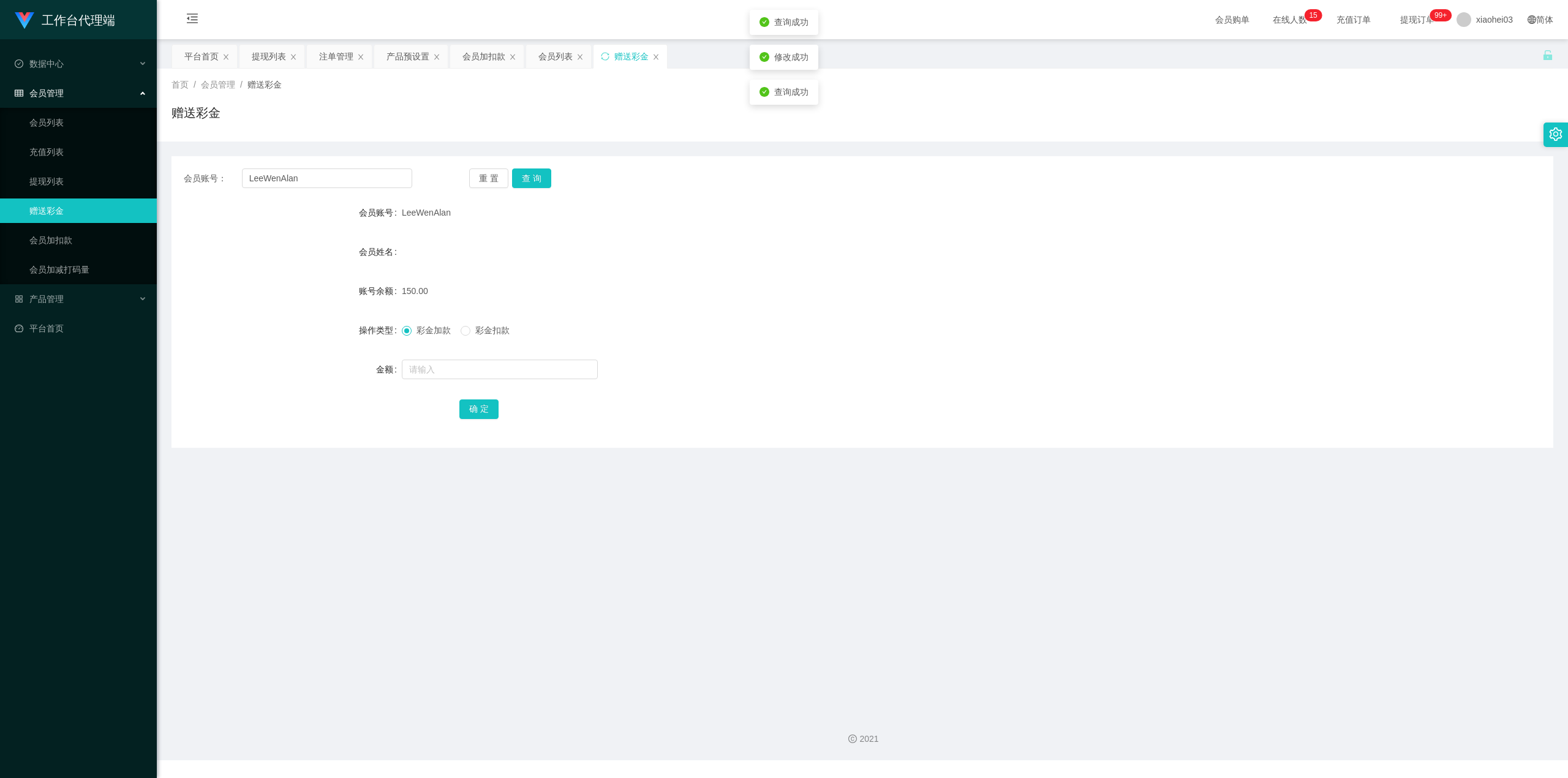
click at [961, 199] on div "会员账号： [PERSON_NAME] 重 置 查 询 会员账号 LeeWenAlan 会员姓名 账号余额 150.00 操作类型 彩金加款 彩金扣款 金额 …" at bounding box center [862, 302] width 1382 height 291
drag, startPoint x: 348, startPoint y: 178, endPoint x: 176, endPoint y: 179, distance: 172.0
click at [178, 179] on div "会员账号： LeeWenAlan 重 置 查 询" at bounding box center [862, 178] width 1382 height 20
paste input "Shyong8266"
type input "LeeWenAlan"
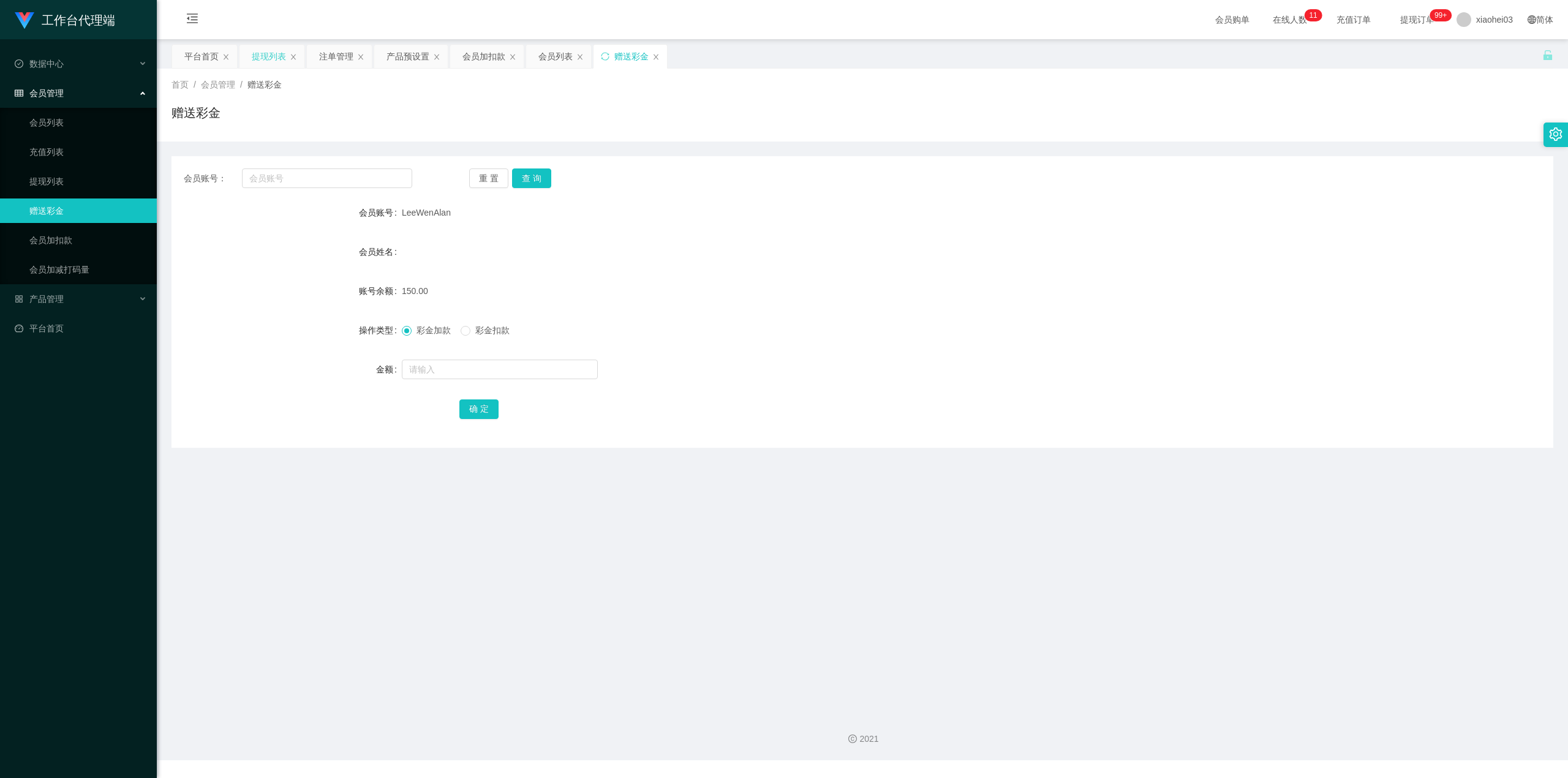
drag, startPoint x: 254, startPoint y: 57, endPoint x: 261, endPoint y: 59, distance: 7.3
click at [254, 57] on div "提现列表" at bounding box center [269, 57] width 35 height 24
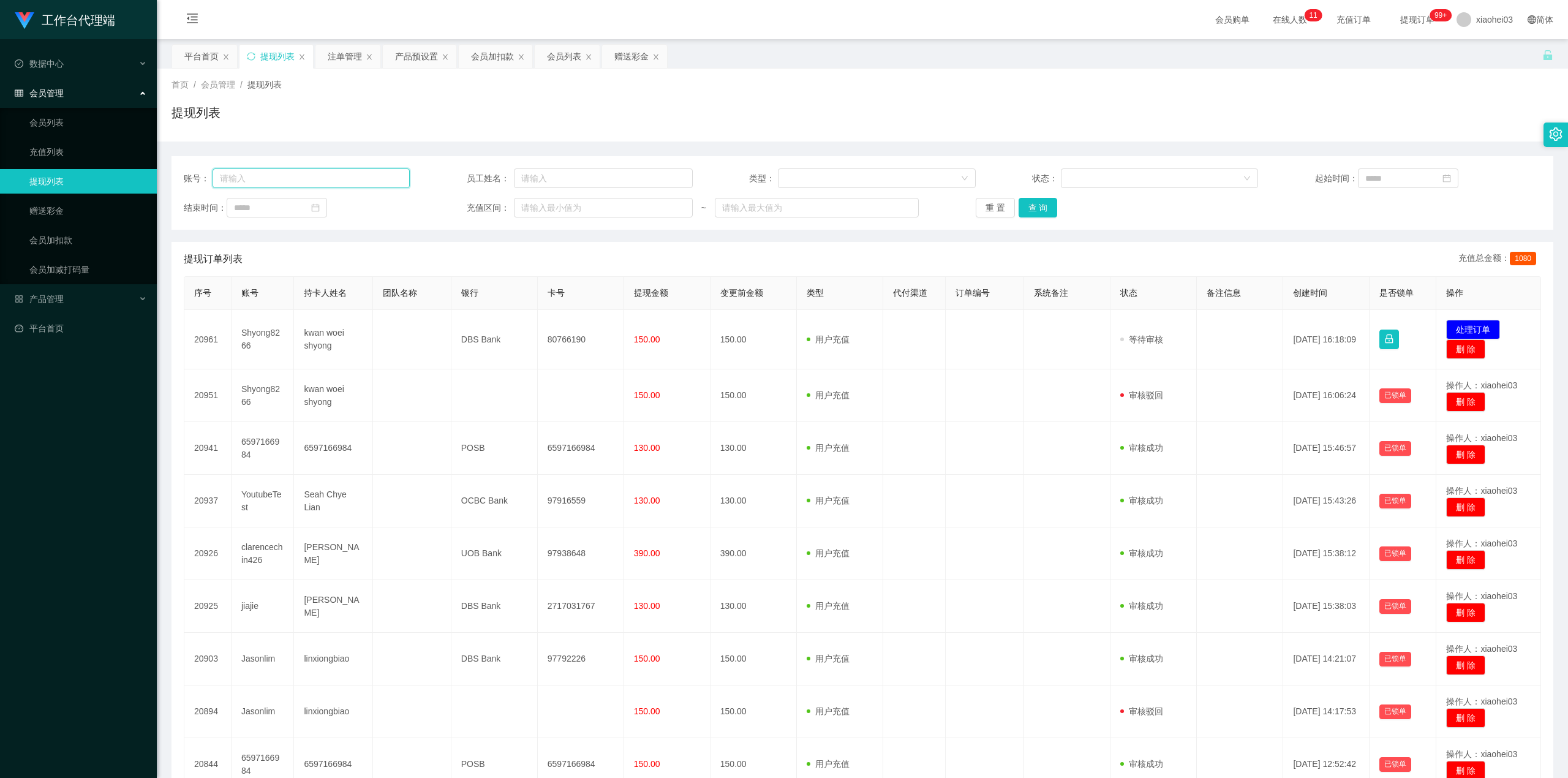
click at [287, 179] on input "text" at bounding box center [311, 178] width 198 height 20
paste input "Shyong8266"
type input "Shyong8266"
click at [1027, 199] on button "查 询" at bounding box center [1039, 207] width 39 height 20
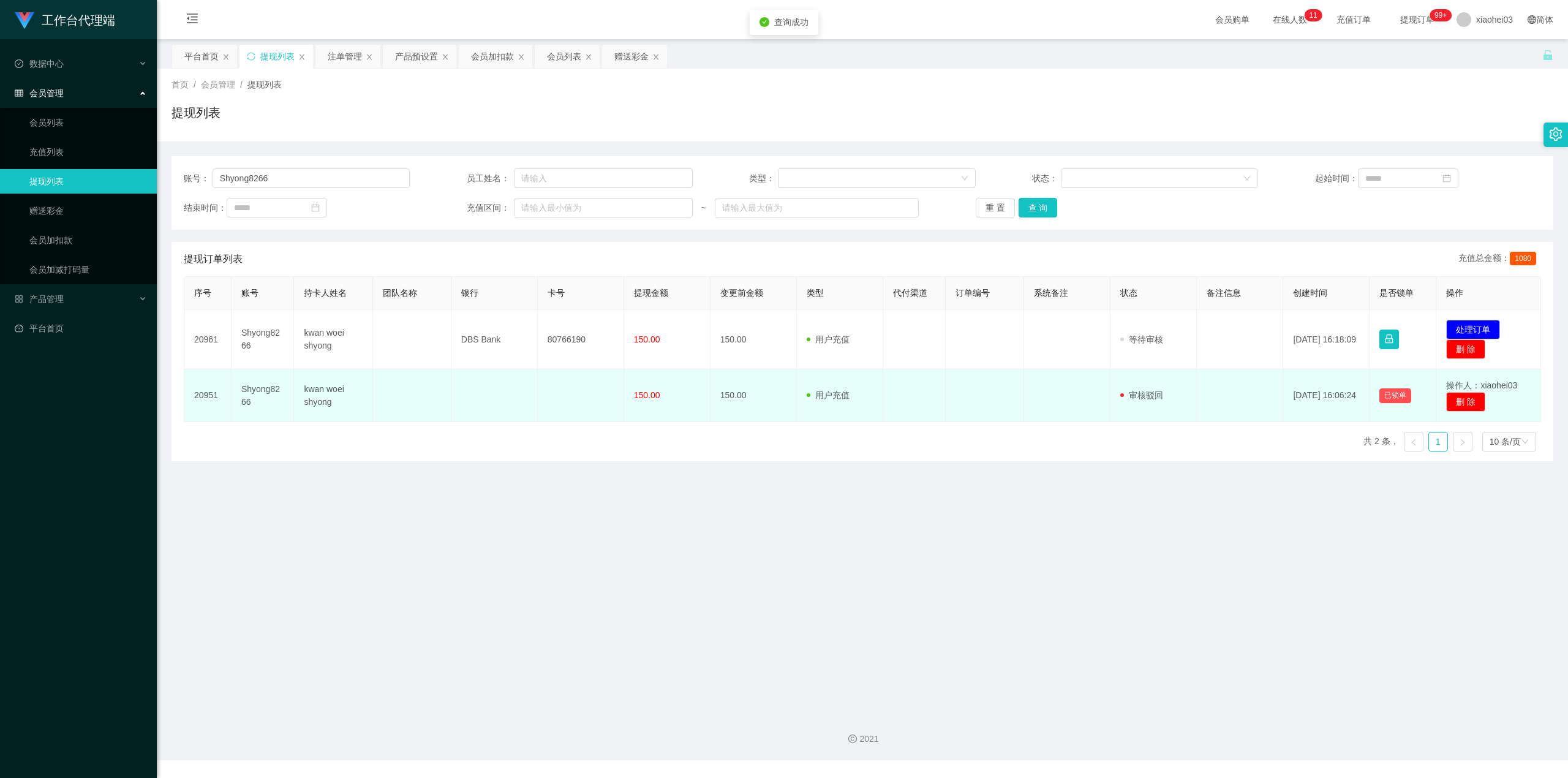
click at [754, 402] on td "150.00" at bounding box center [754, 395] width 87 height 53
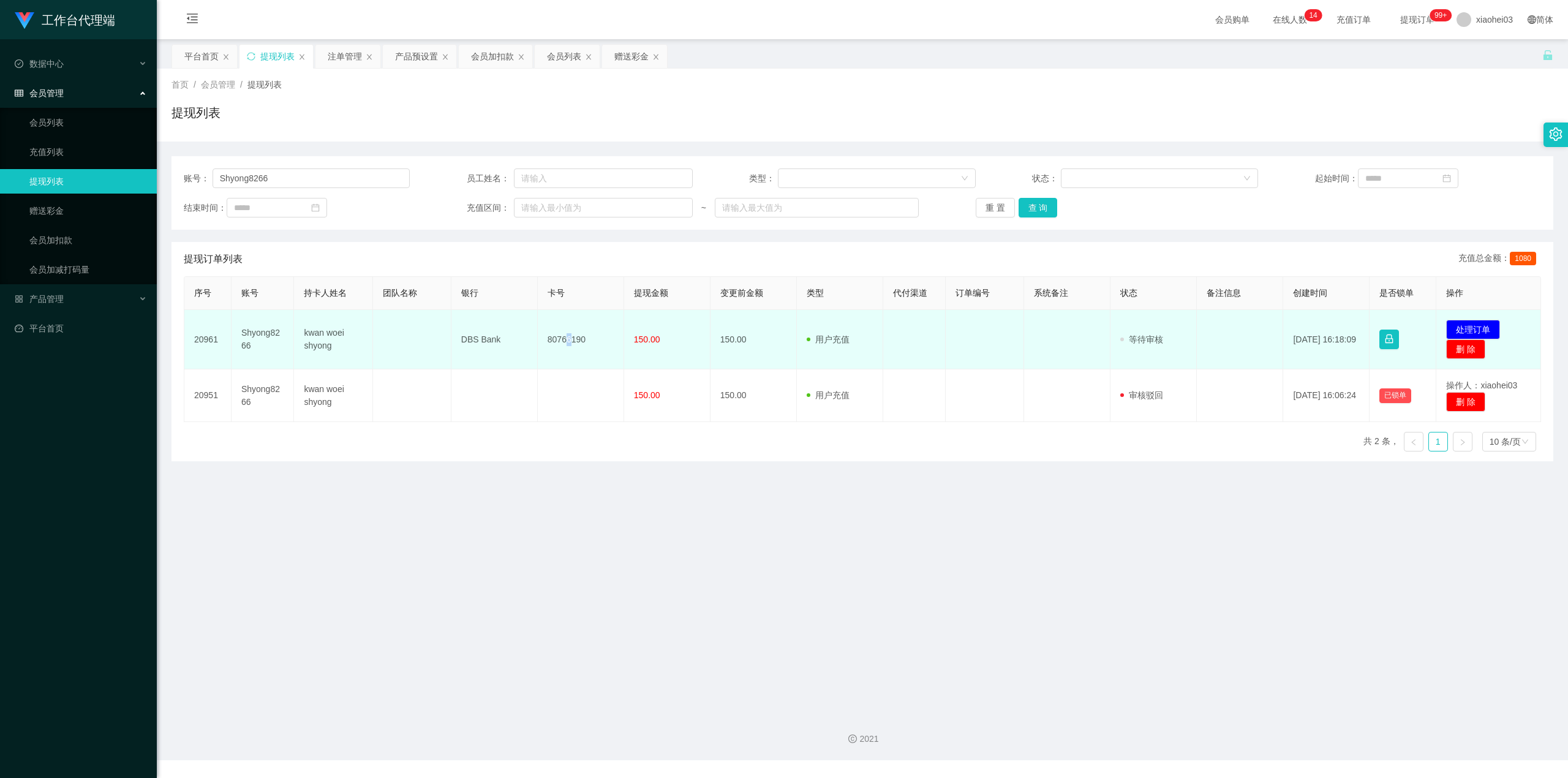
click at [565, 329] on td "80766190" at bounding box center [581, 339] width 87 height 59
click at [571, 329] on td "80766190" at bounding box center [581, 339] width 87 height 59
click at [562, 339] on td "80766190" at bounding box center [581, 339] width 87 height 59
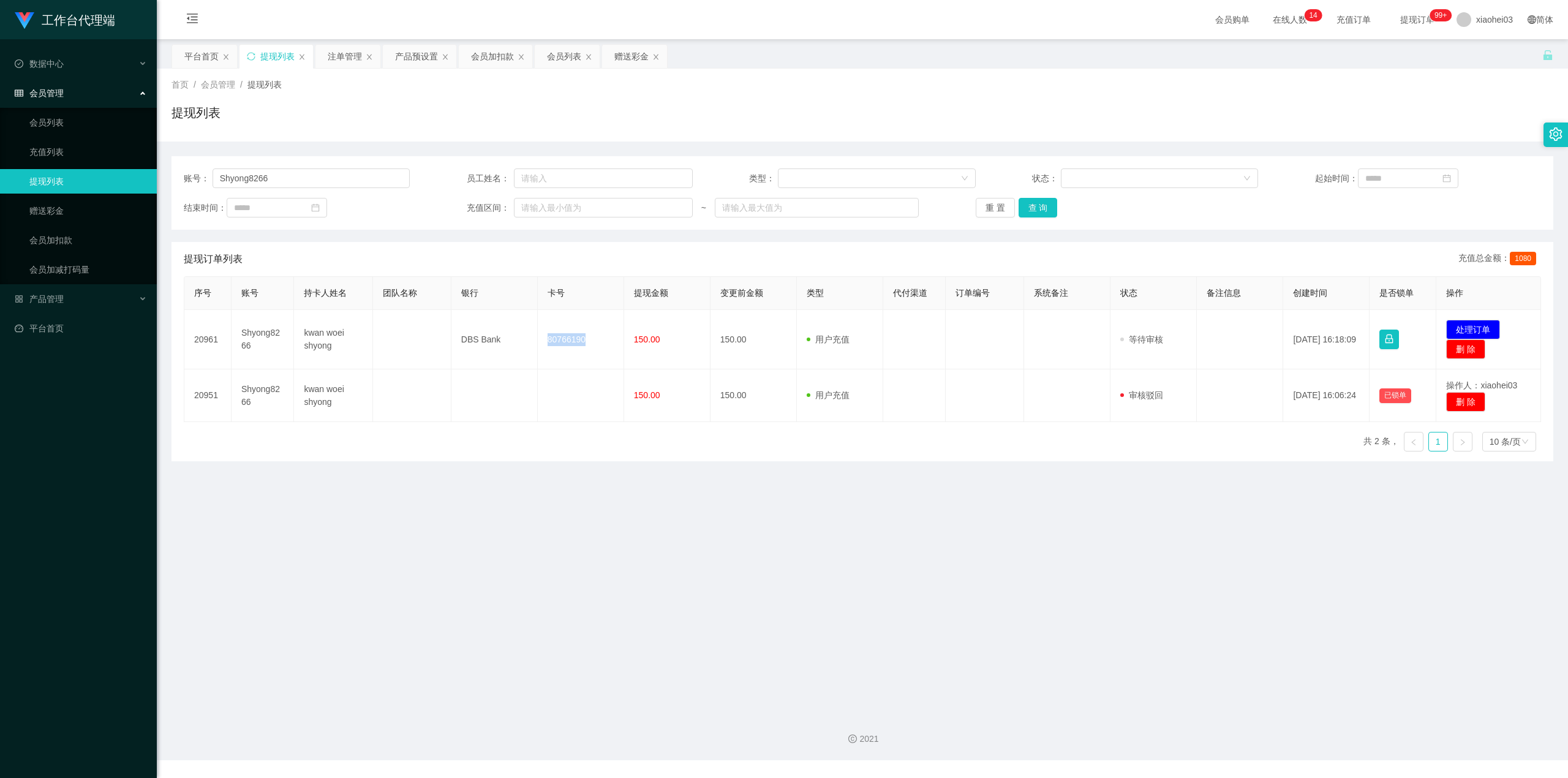
copy td "80766190"
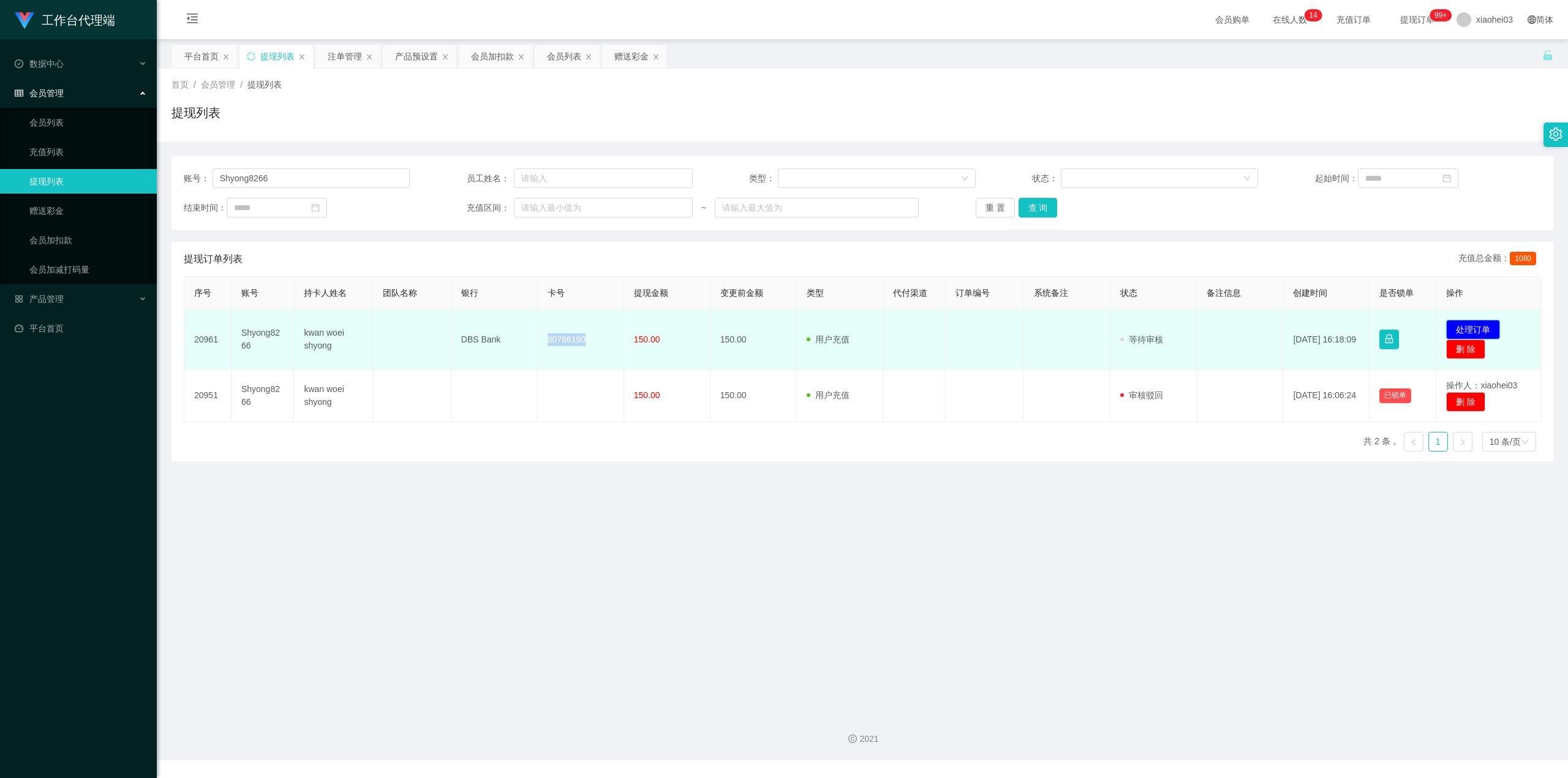
click at [1473, 324] on button "处理订单" at bounding box center [1473, 329] width 54 height 20
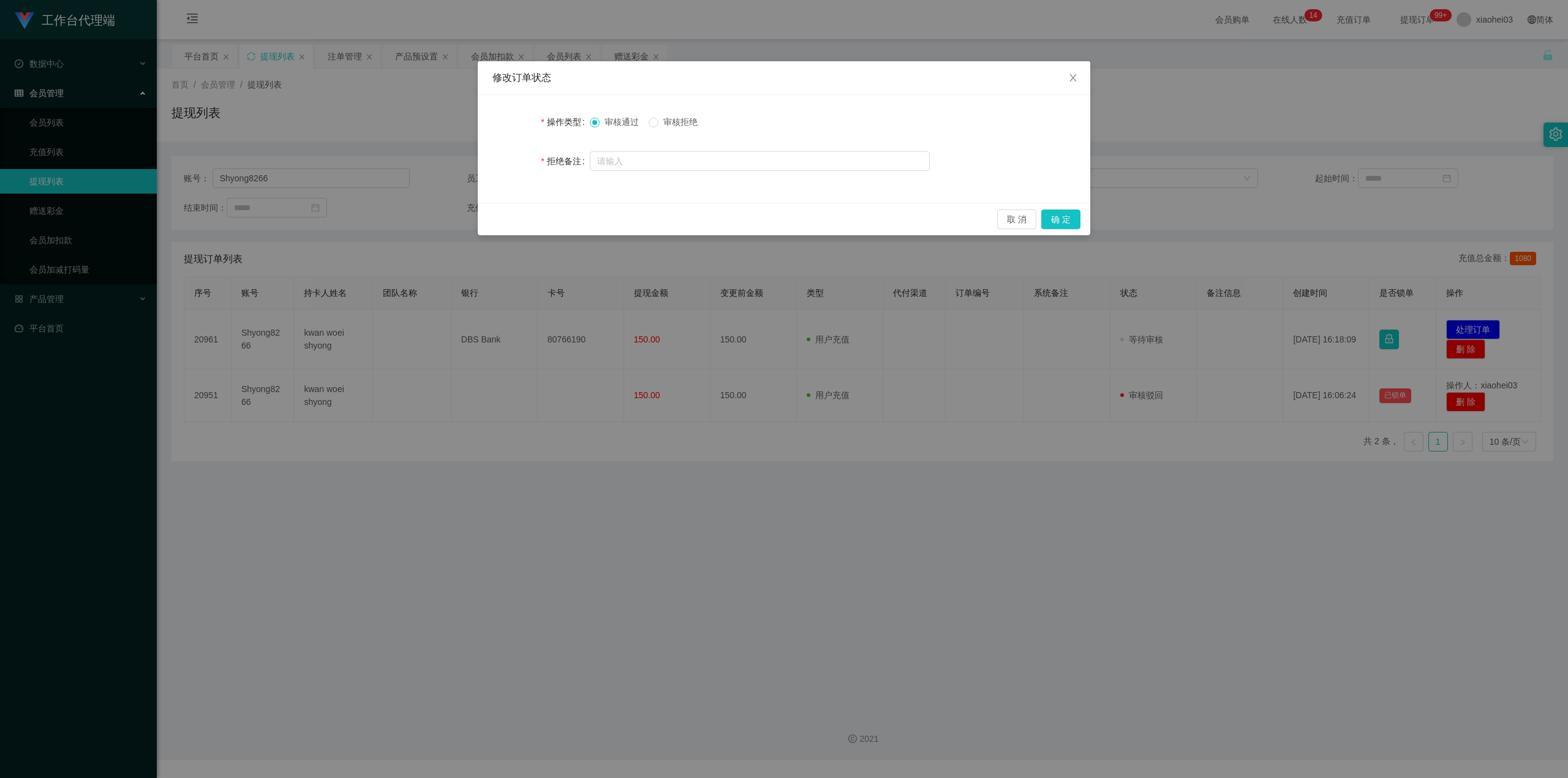
click at [1081, 212] on div "取 消 确 定" at bounding box center [784, 218] width 613 height 32
click at [1071, 212] on button "确 定" at bounding box center [1061, 219] width 39 height 20
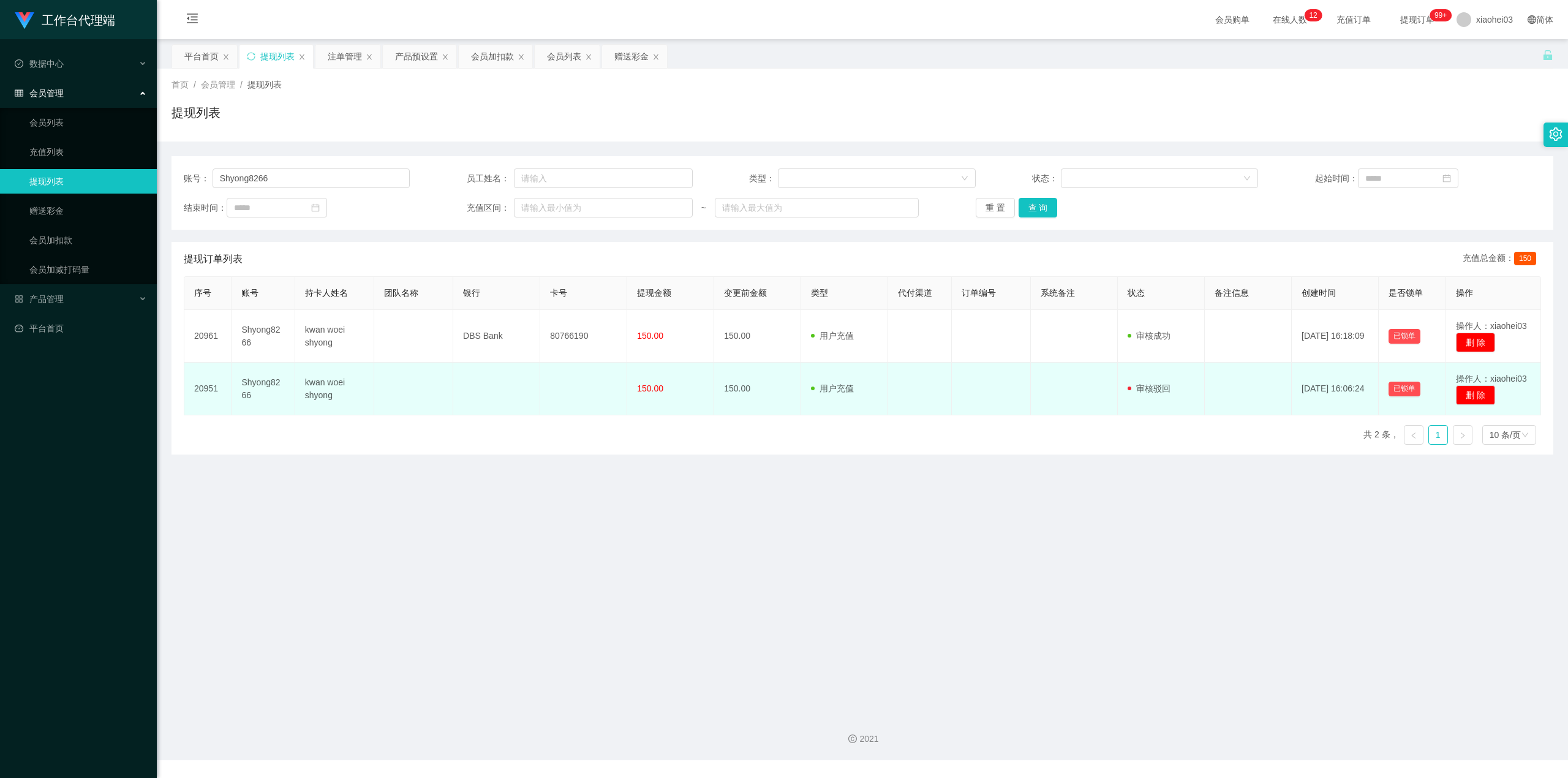
click at [856, 376] on td "用户充值 人工扣款" at bounding box center [844, 388] width 87 height 53
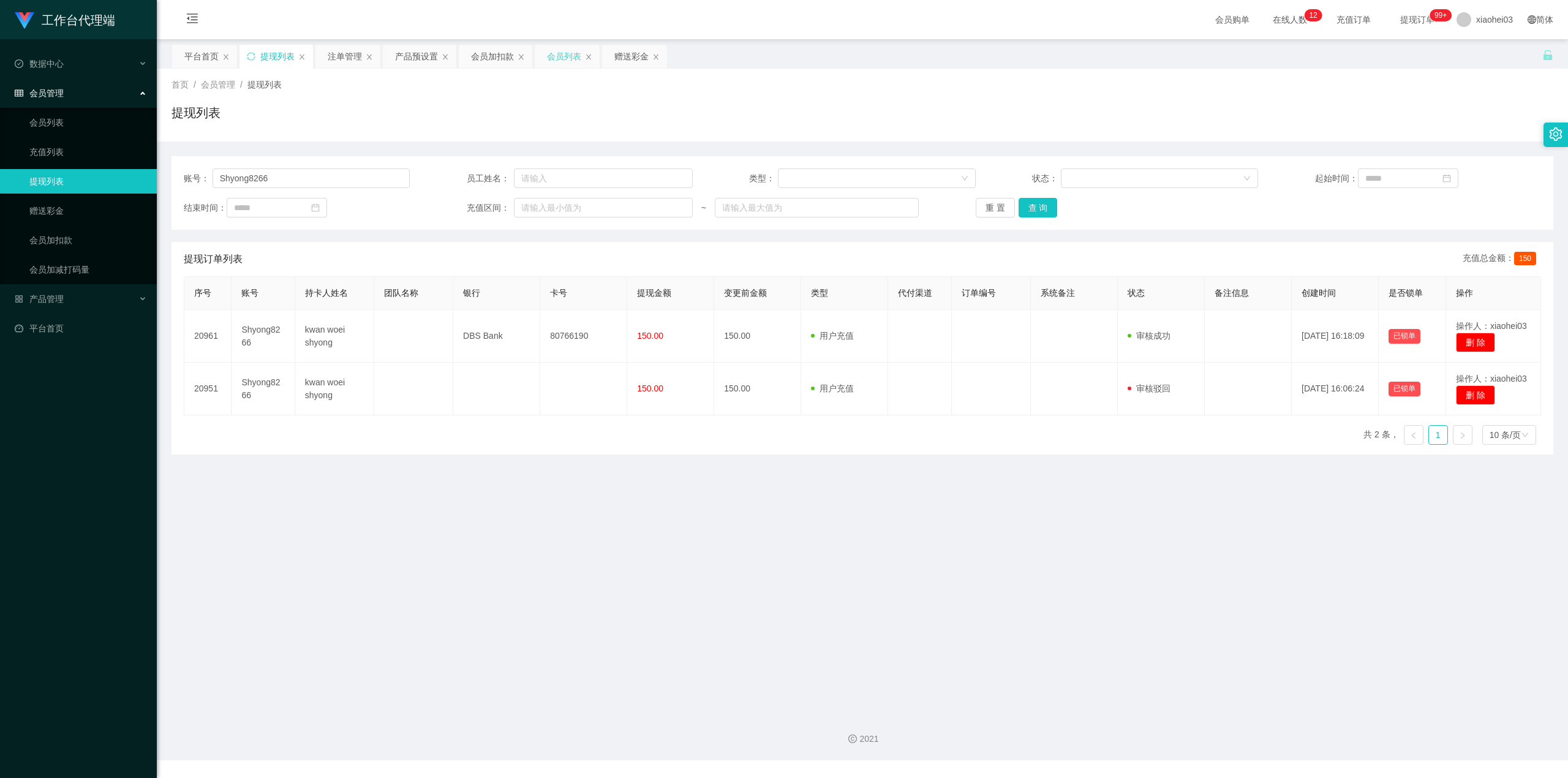
click at [569, 57] on div "会员列表" at bounding box center [565, 57] width 35 height 24
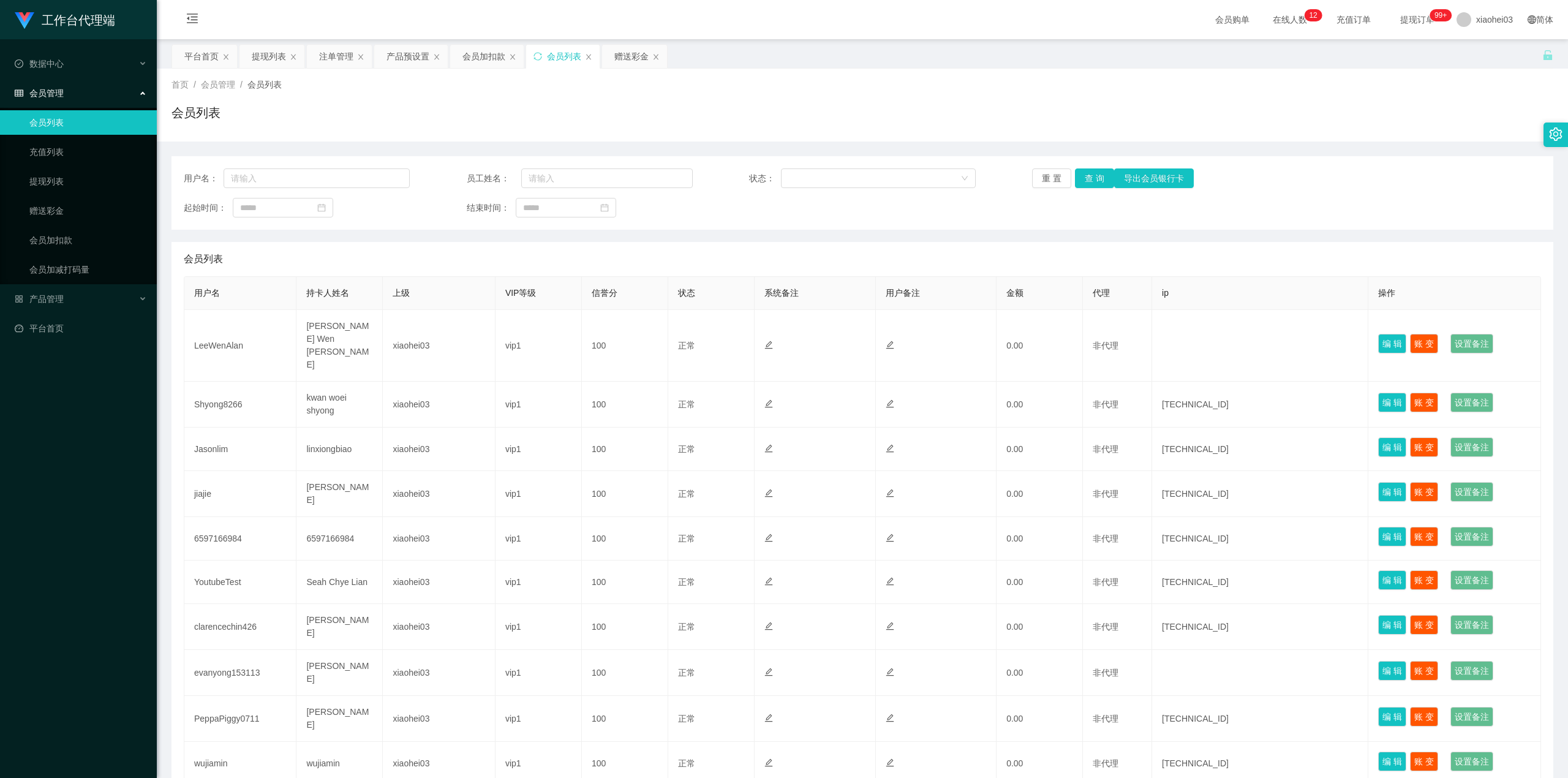
click at [272, 64] on div "提现列表" at bounding box center [269, 57] width 35 height 24
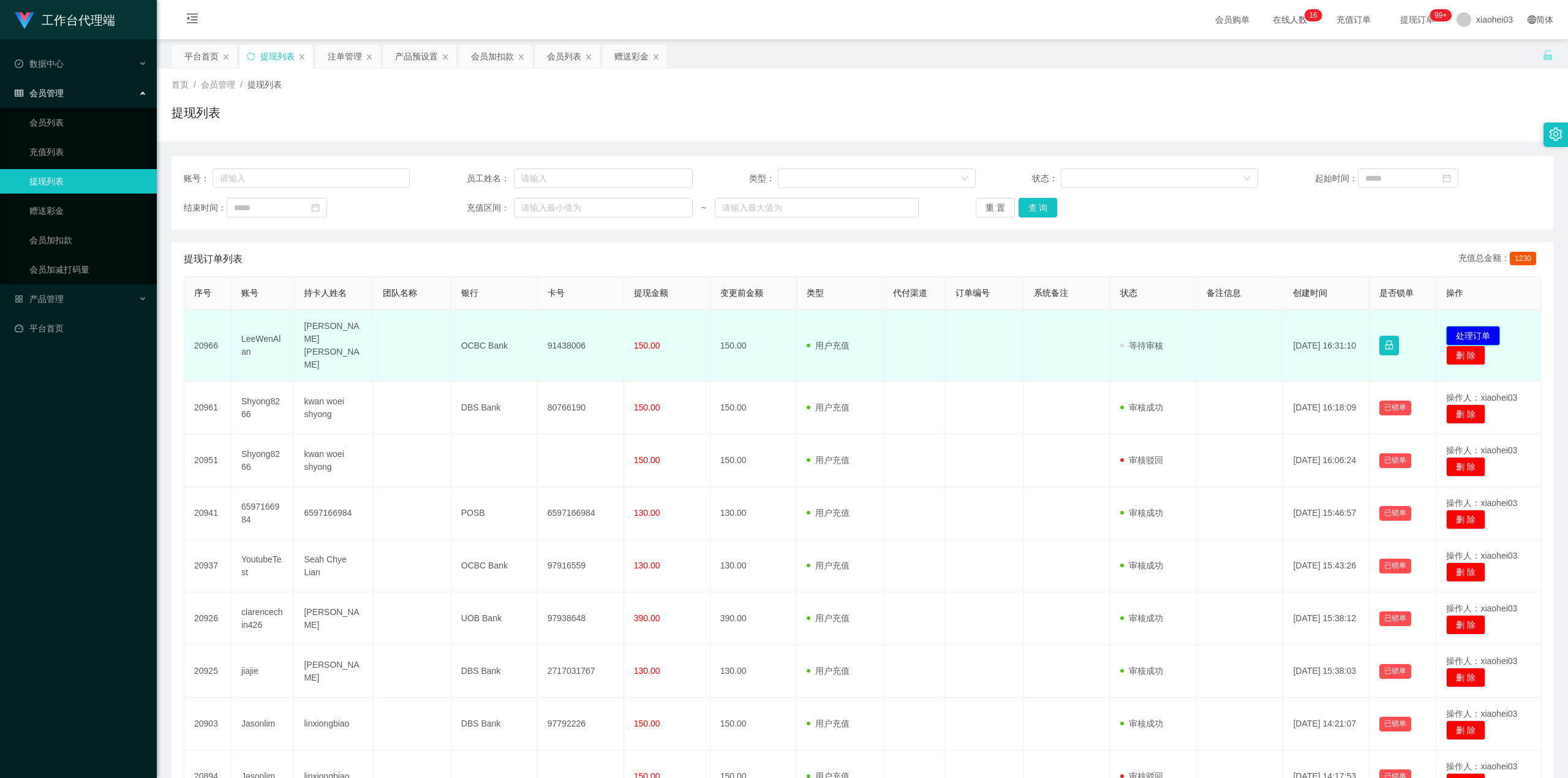
click at [1495, 329] on td "发起代付 处理订单 删 除" at bounding box center [1488, 346] width 105 height 72
click at [1477, 326] on button "处理订单" at bounding box center [1473, 335] width 54 height 20
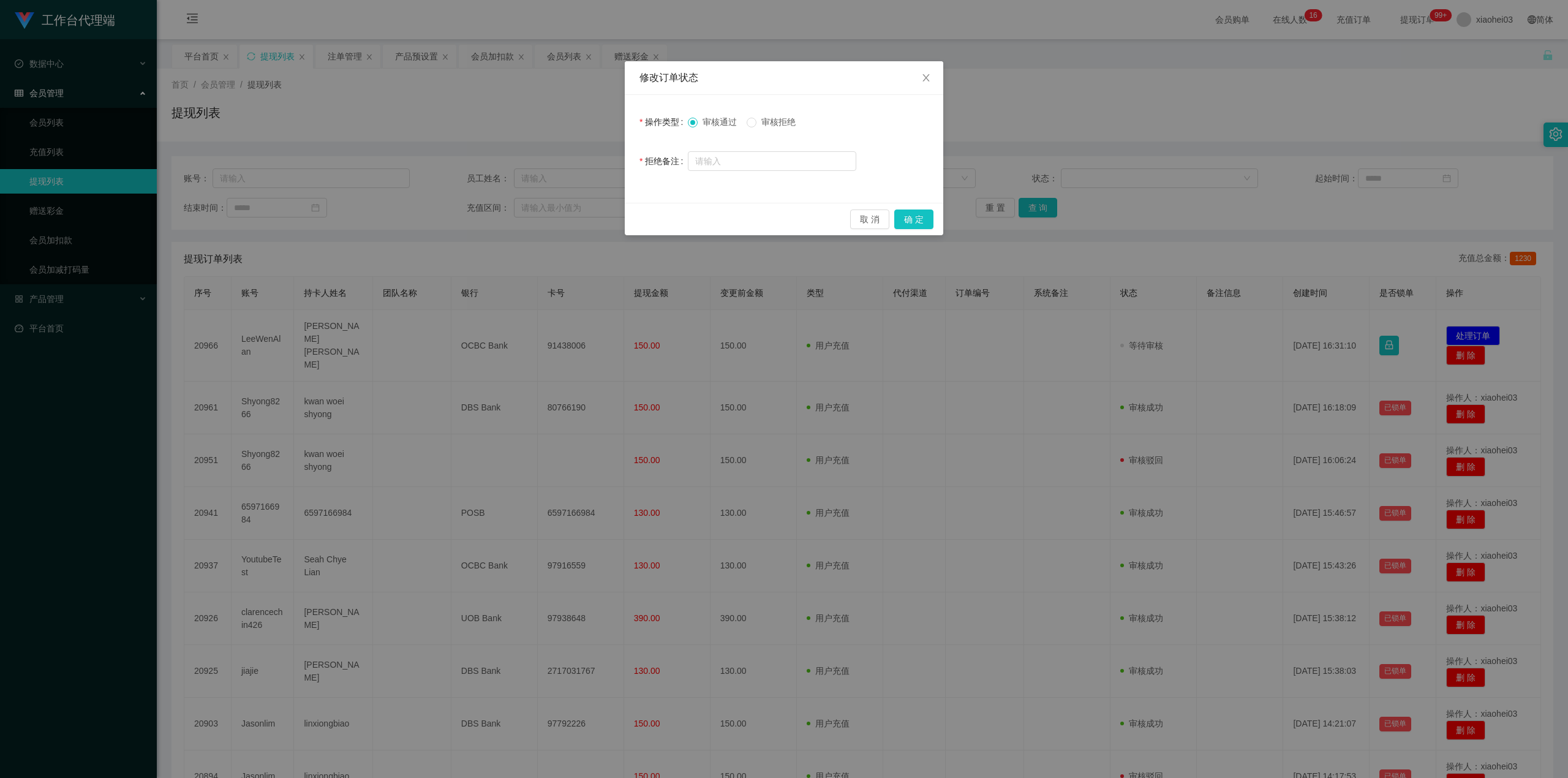
drag, startPoint x: 924, startPoint y: 230, endPoint x: 922, endPoint y: 216, distance: 14.1
click at [924, 228] on div "取 消 确 定" at bounding box center [784, 218] width 318 height 32
click at [922, 216] on button "确 定" at bounding box center [914, 219] width 39 height 20
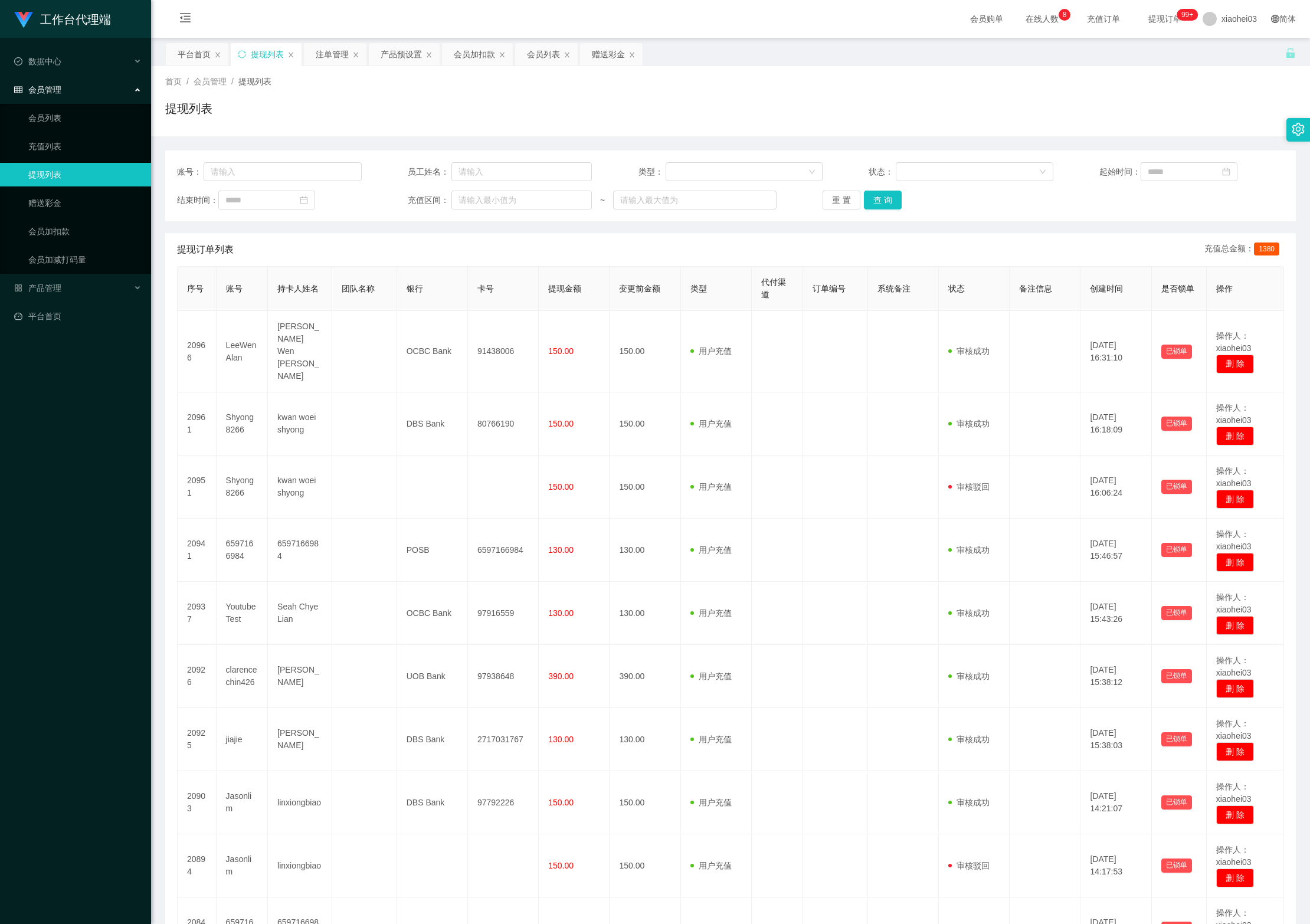
click at [1011, 25] on span "在线人数 0 1 2 3 4 5 6 7 8 9 0 1 2 3 4 5 6 7 8 9 0 1 2 3 4 5 6 7 8 9" at bounding box center [1041, 19] width 61 height 38
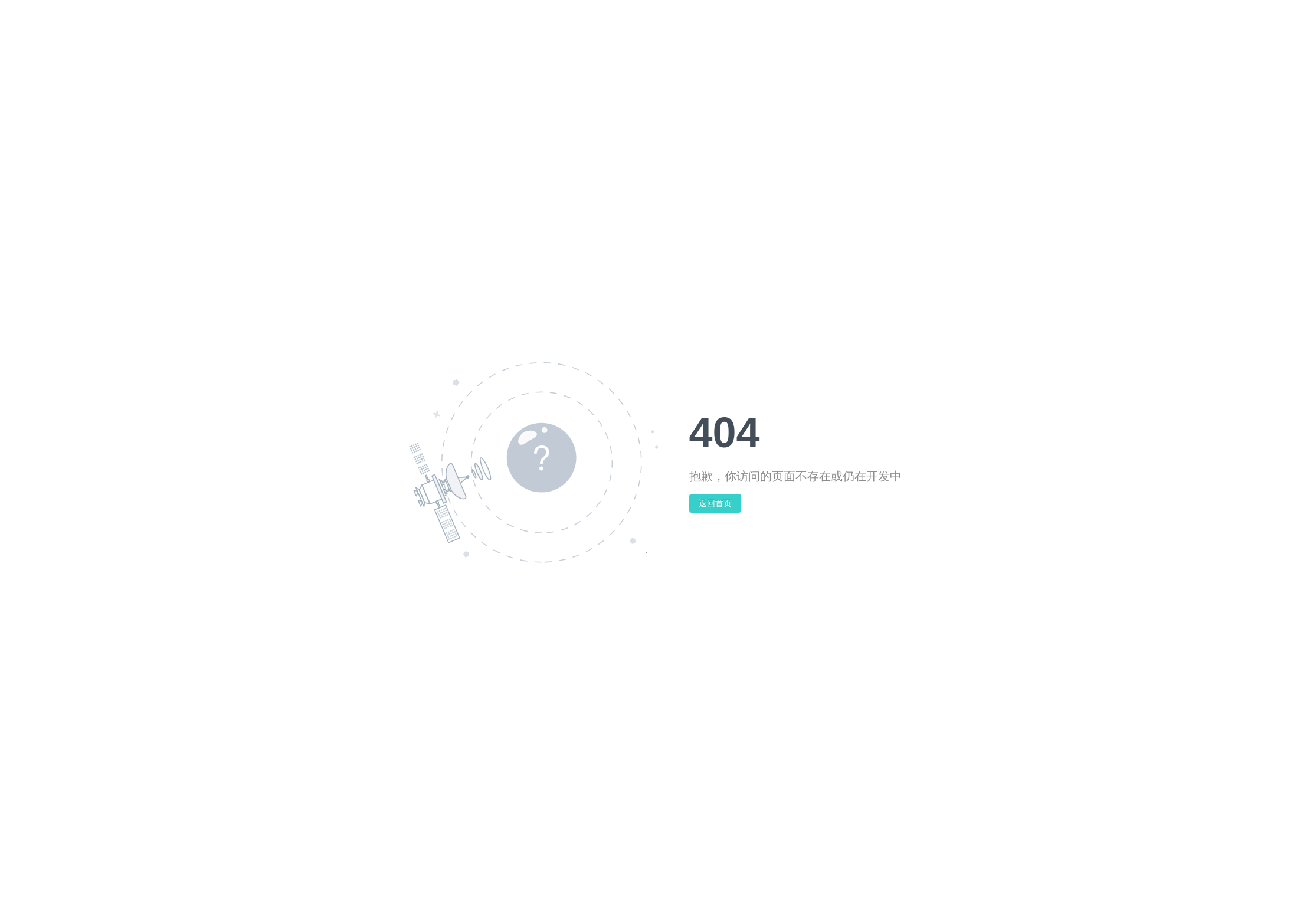
click at [724, 503] on button "返回首页" at bounding box center [715, 503] width 52 height 19
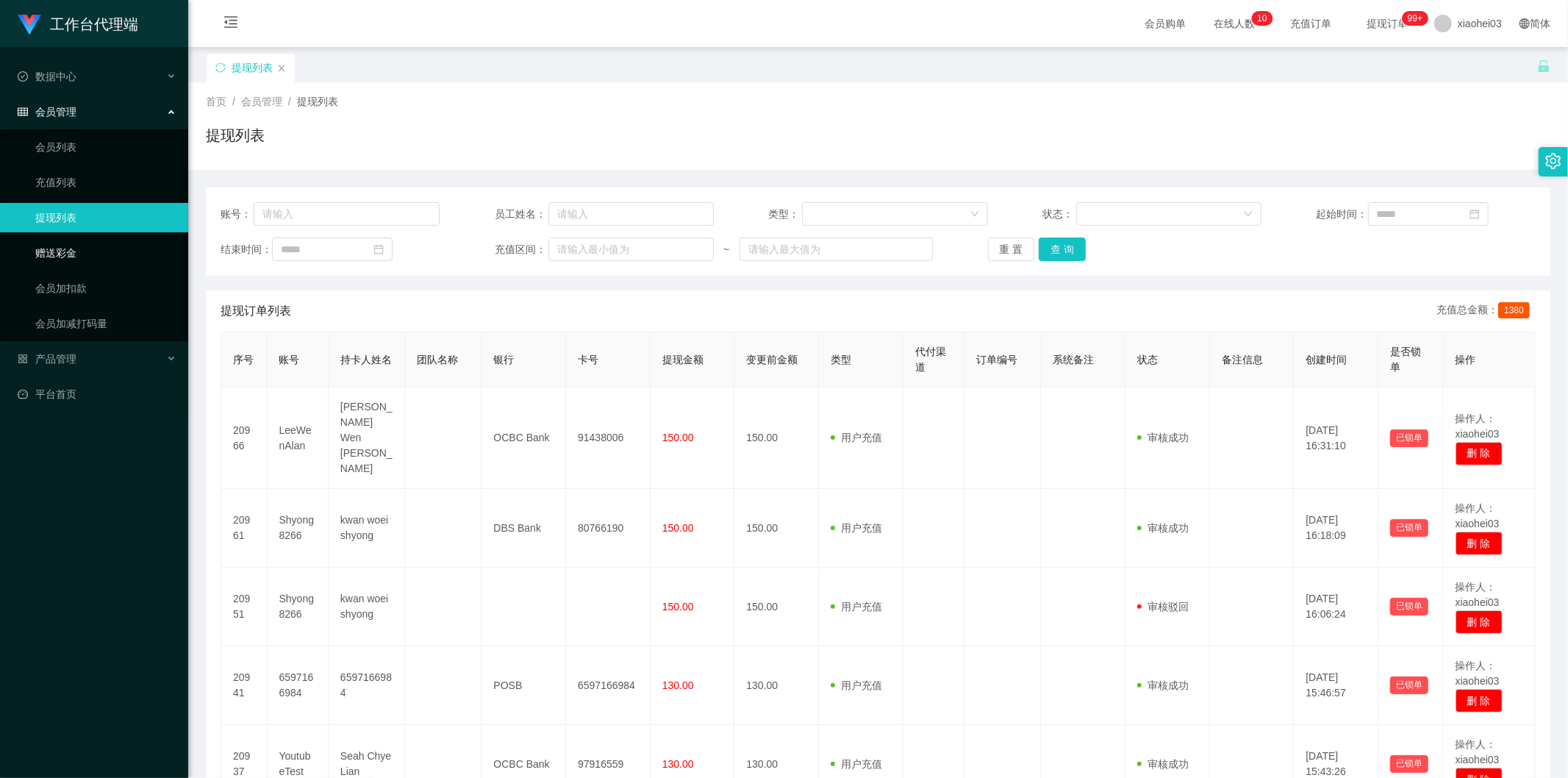
click at [76, 249] on link "赠送彩金" at bounding box center [105, 252] width 141 height 29
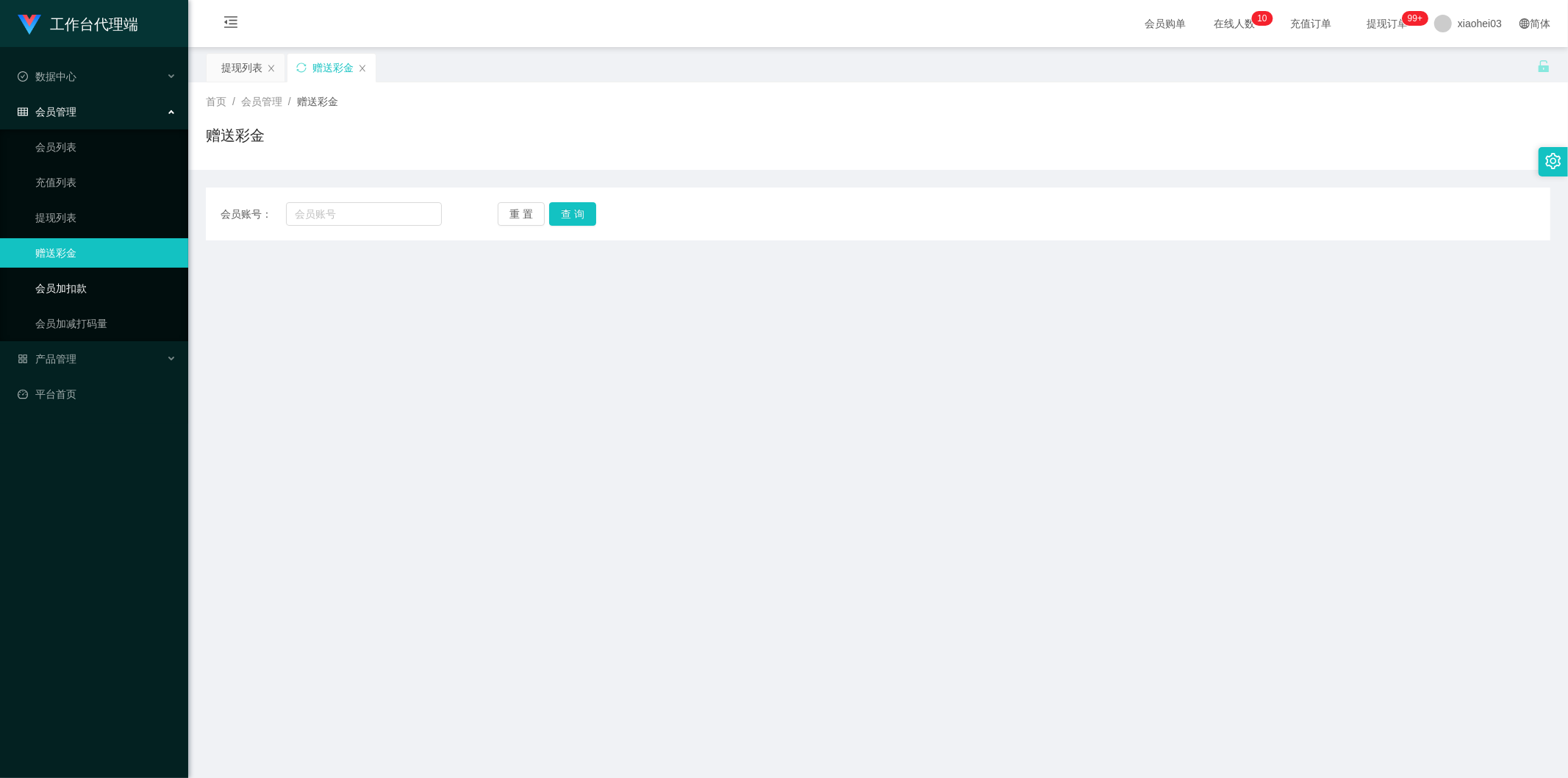
click at [90, 290] on link "会员加扣款" at bounding box center [105, 287] width 141 height 29
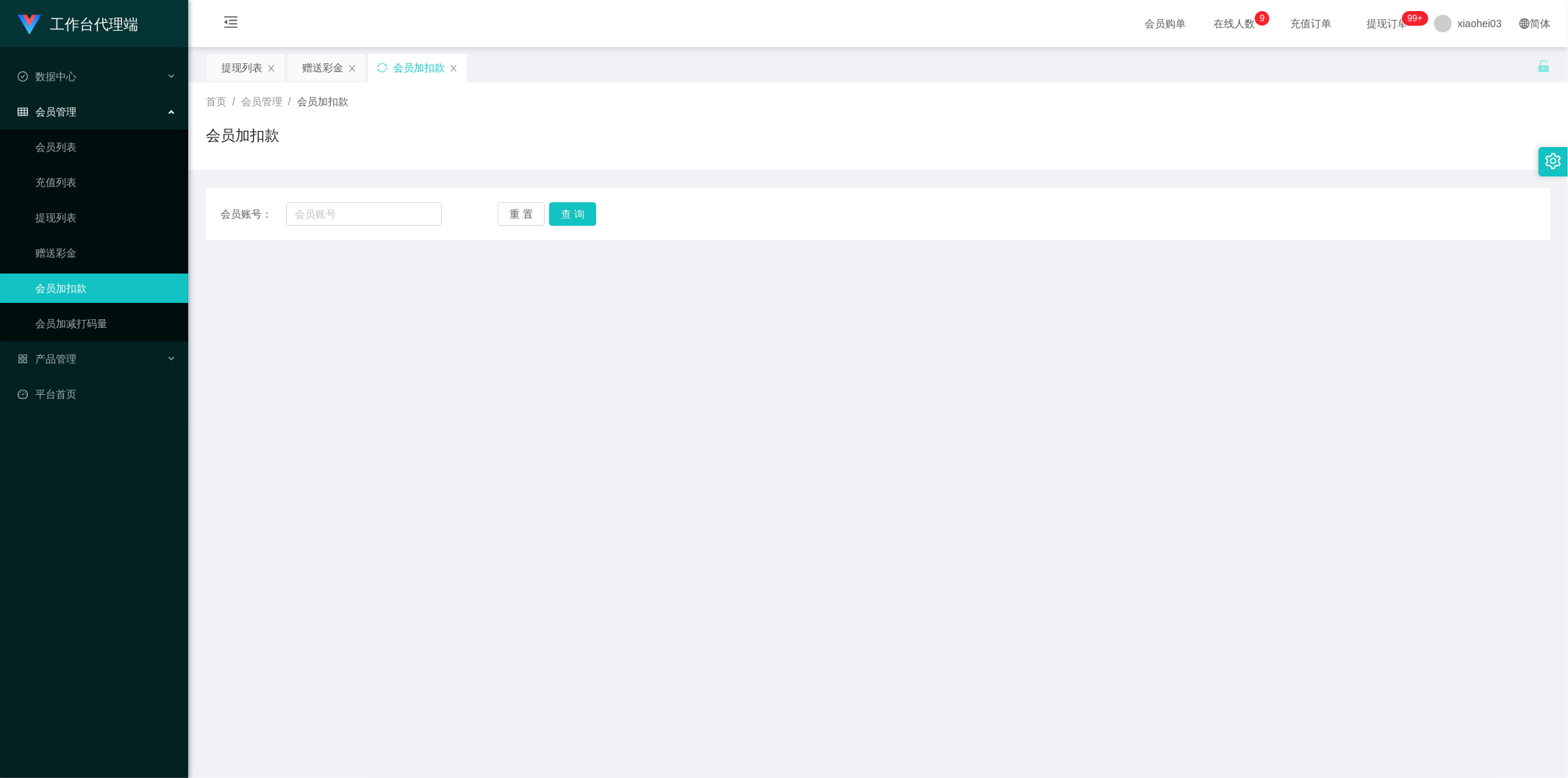
click at [104, 107] on div "会员管理" at bounding box center [94, 112] width 188 height 29
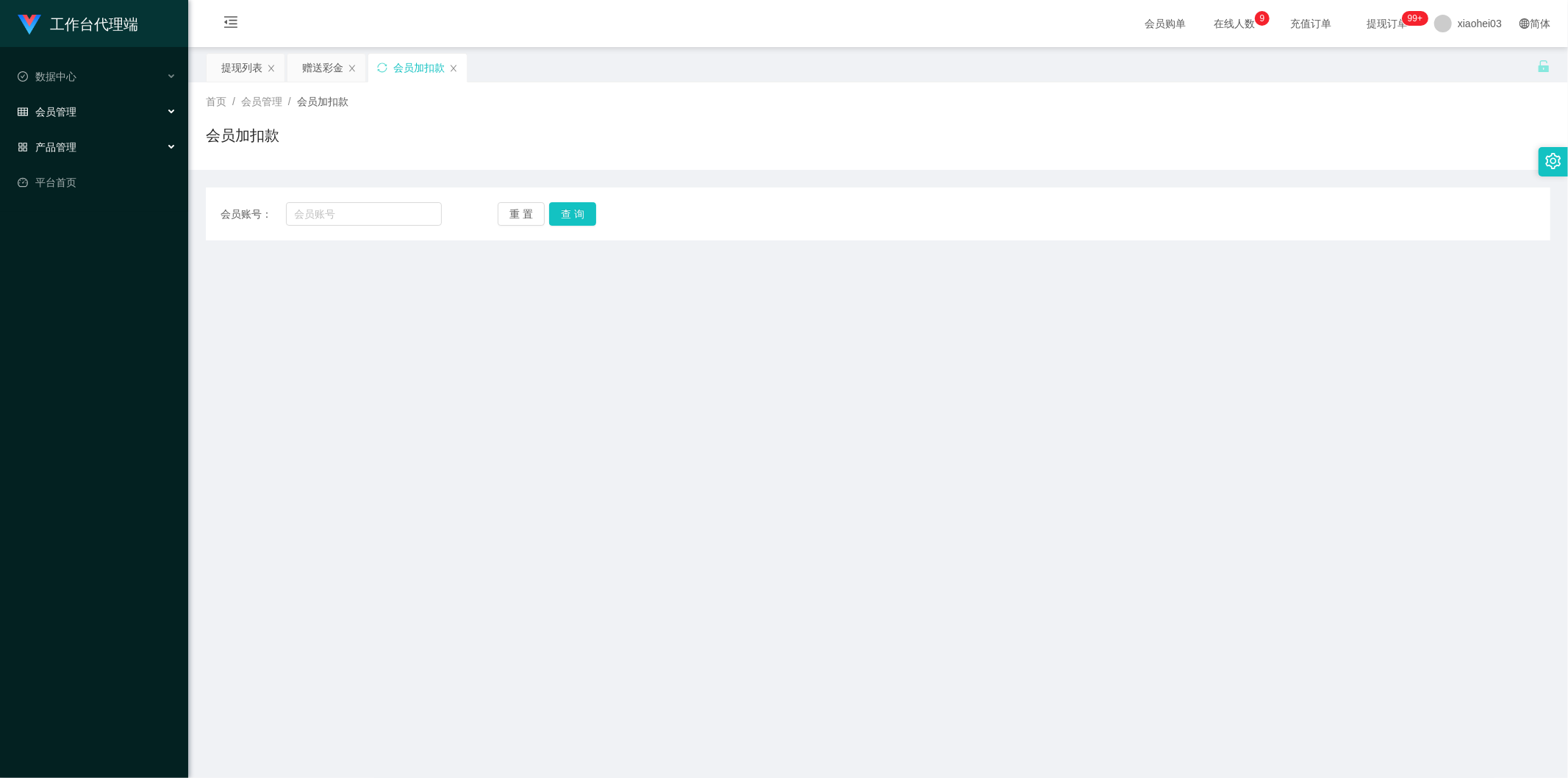
click at [91, 155] on div "产品管理" at bounding box center [94, 147] width 188 height 29
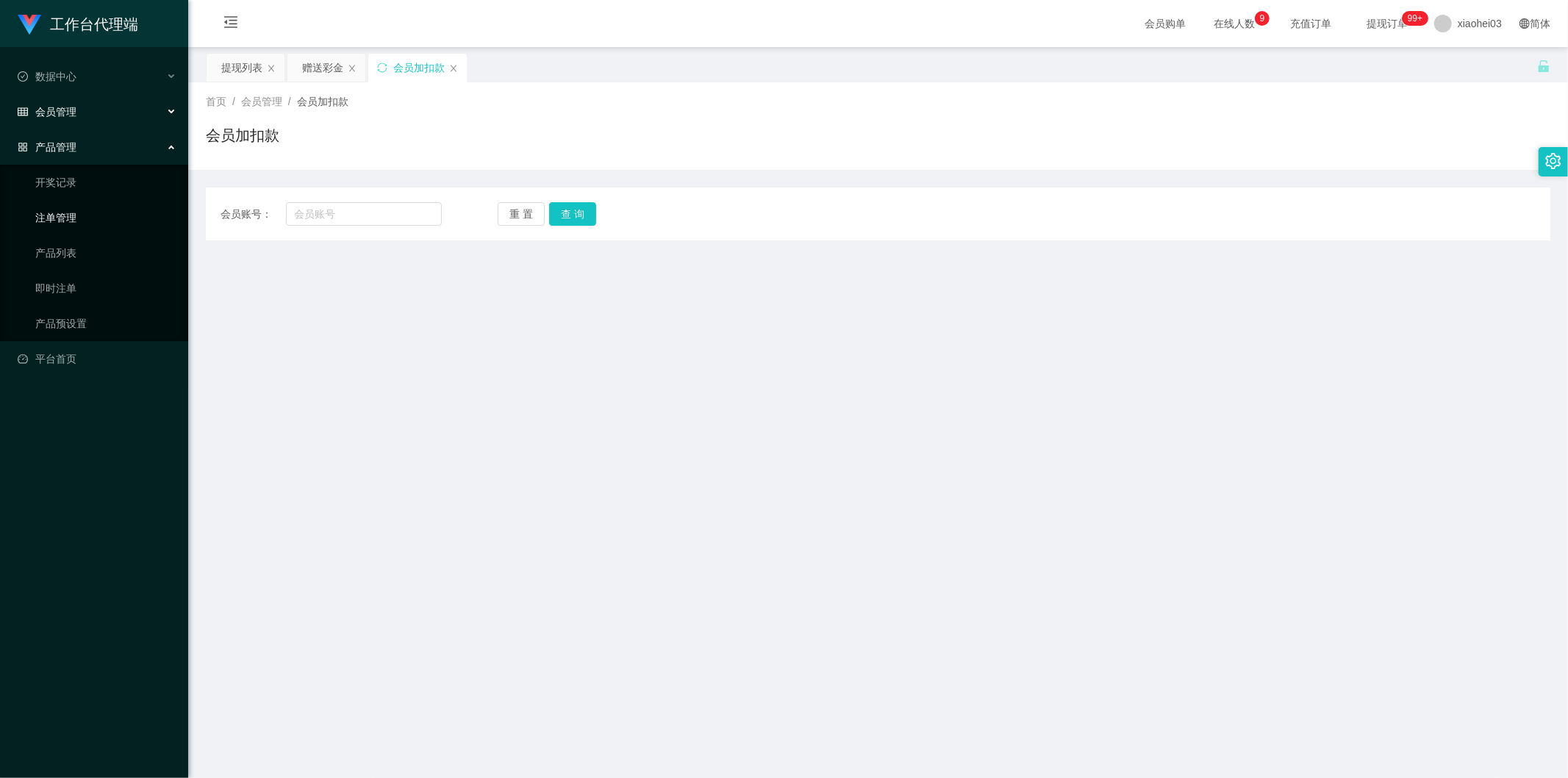
click at [82, 207] on link "注单管理" at bounding box center [105, 217] width 141 height 29
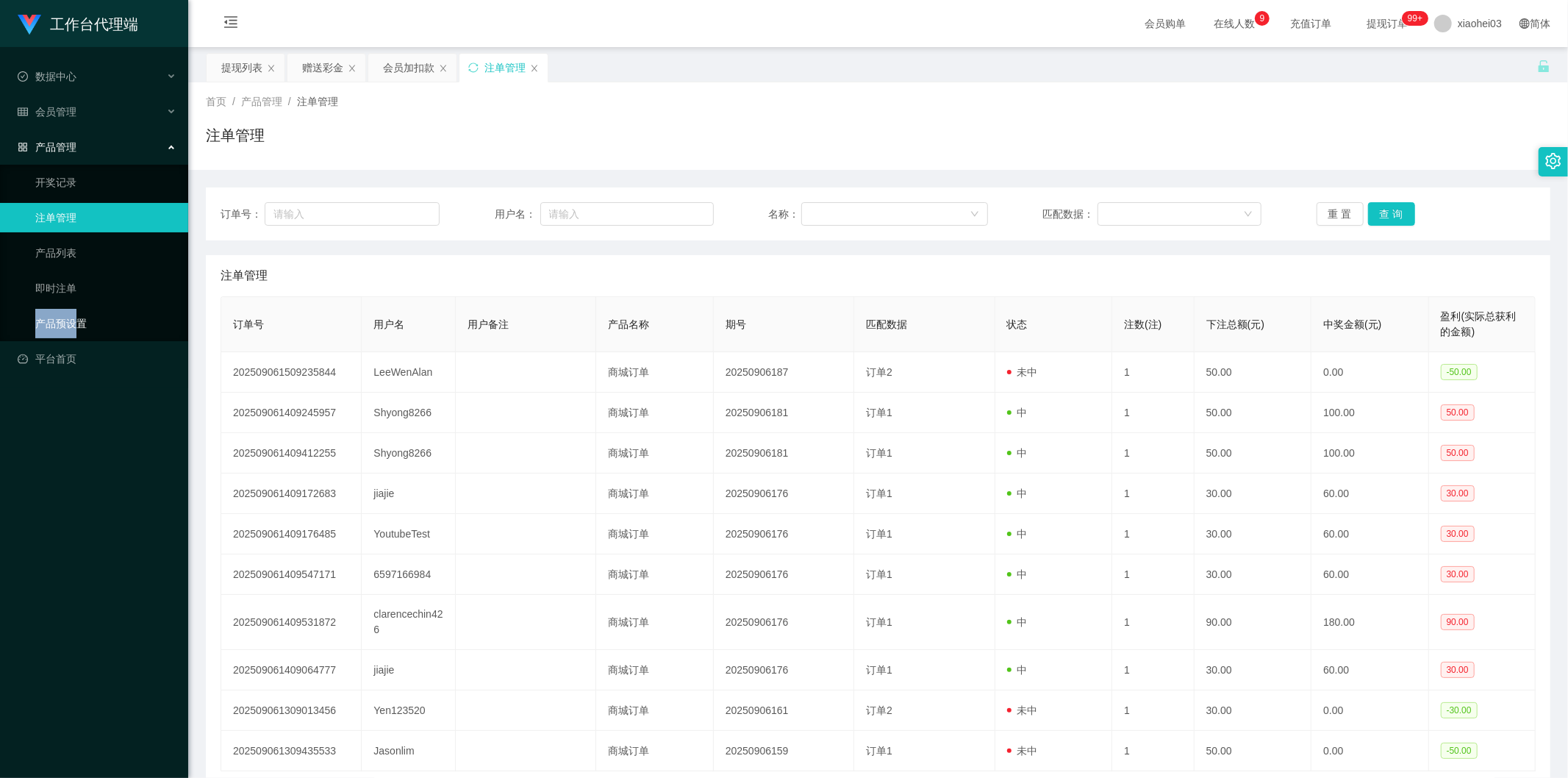
click at [75, 311] on ul "开奖记录 注单管理 产品列表 即时注单 产品预设置" at bounding box center [94, 252] width 188 height 177
click at [93, 316] on link "产品预设置" at bounding box center [105, 323] width 141 height 29
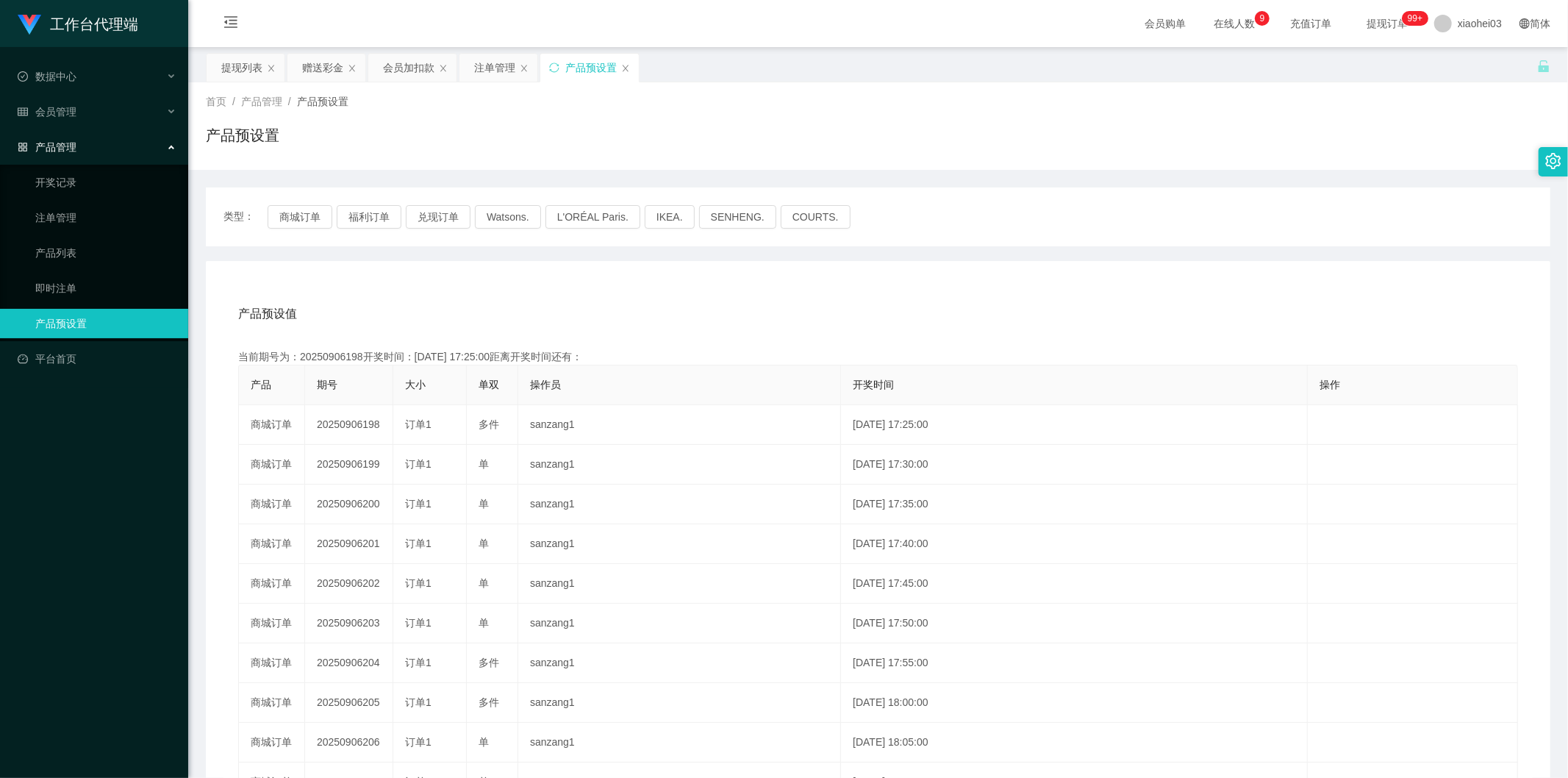
click at [422, 134] on div "产品预设置" at bounding box center [878, 141] width 1345 height 34
click at [91, 144] on div "产品管理" at bounding box center [94, 147] width 188 height 29
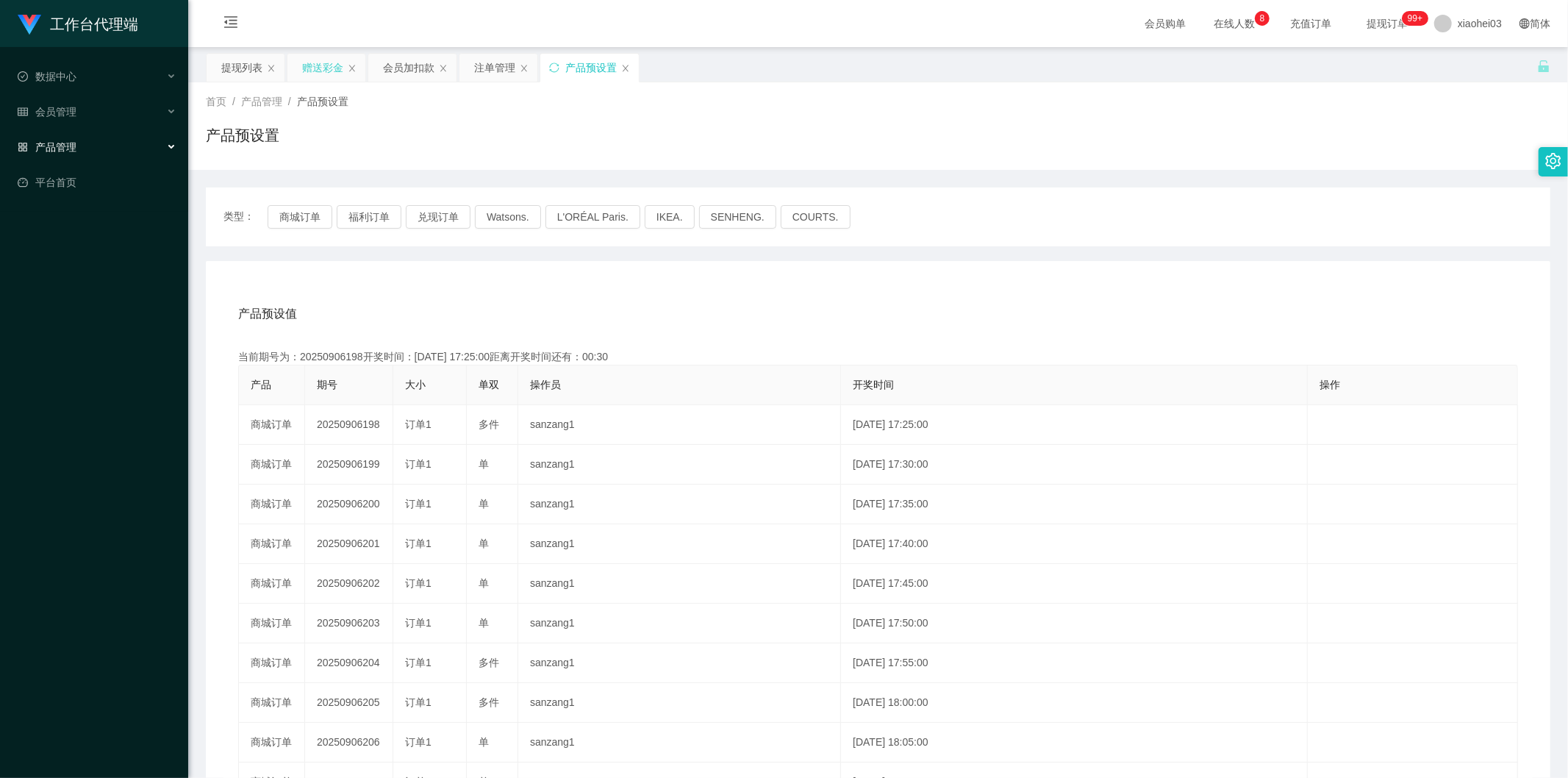
click at [326, 77] on div "赠送彩金" at bounding box center [323, 68] width 42 height 28
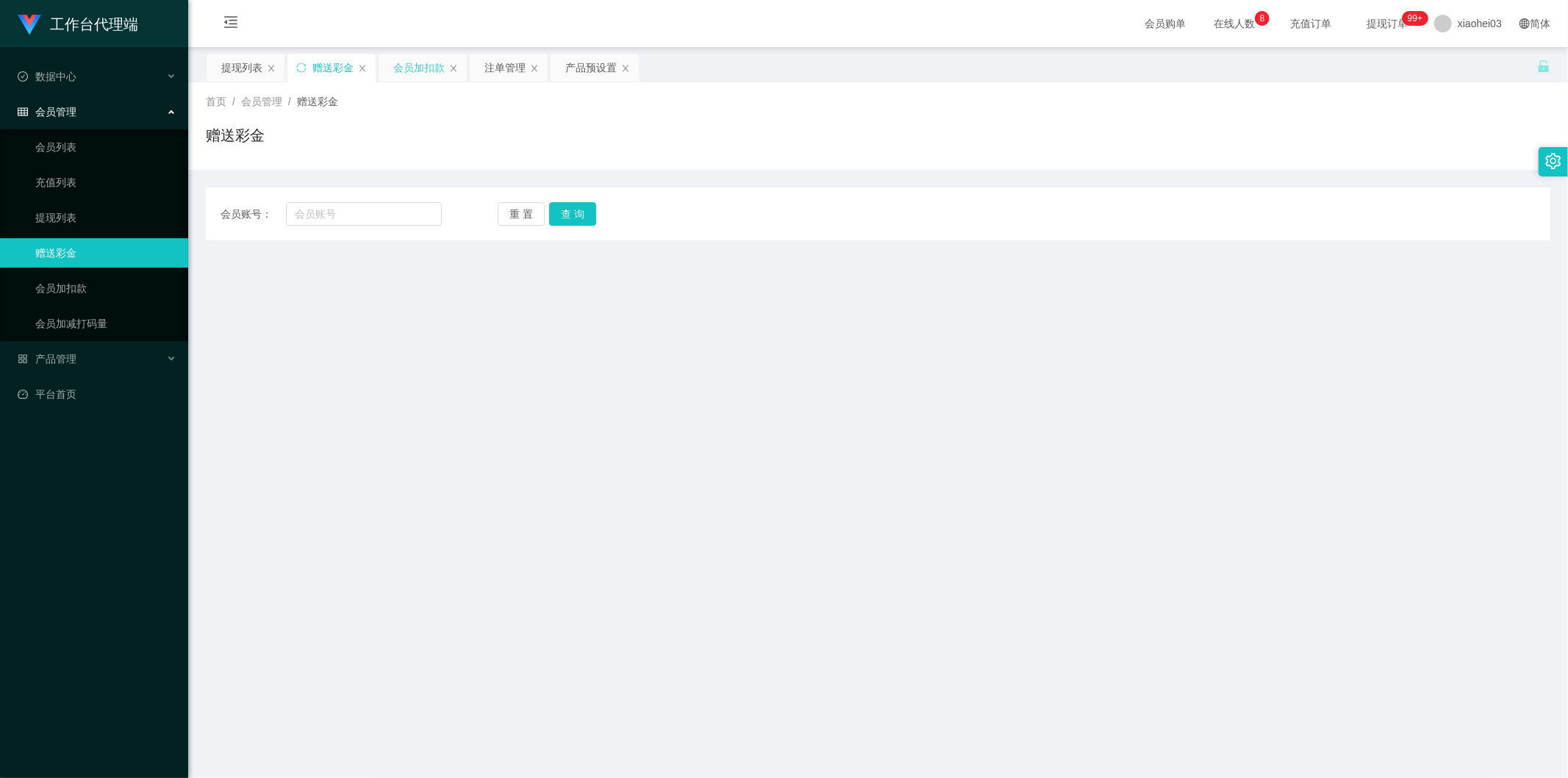
click at [387, 75] on div "会员加扣款" at bounding box center [422, 68] width 88 height 28
click at [221, 71] on div "提现列表" at bounding box center [242, 68] width 42 height 28
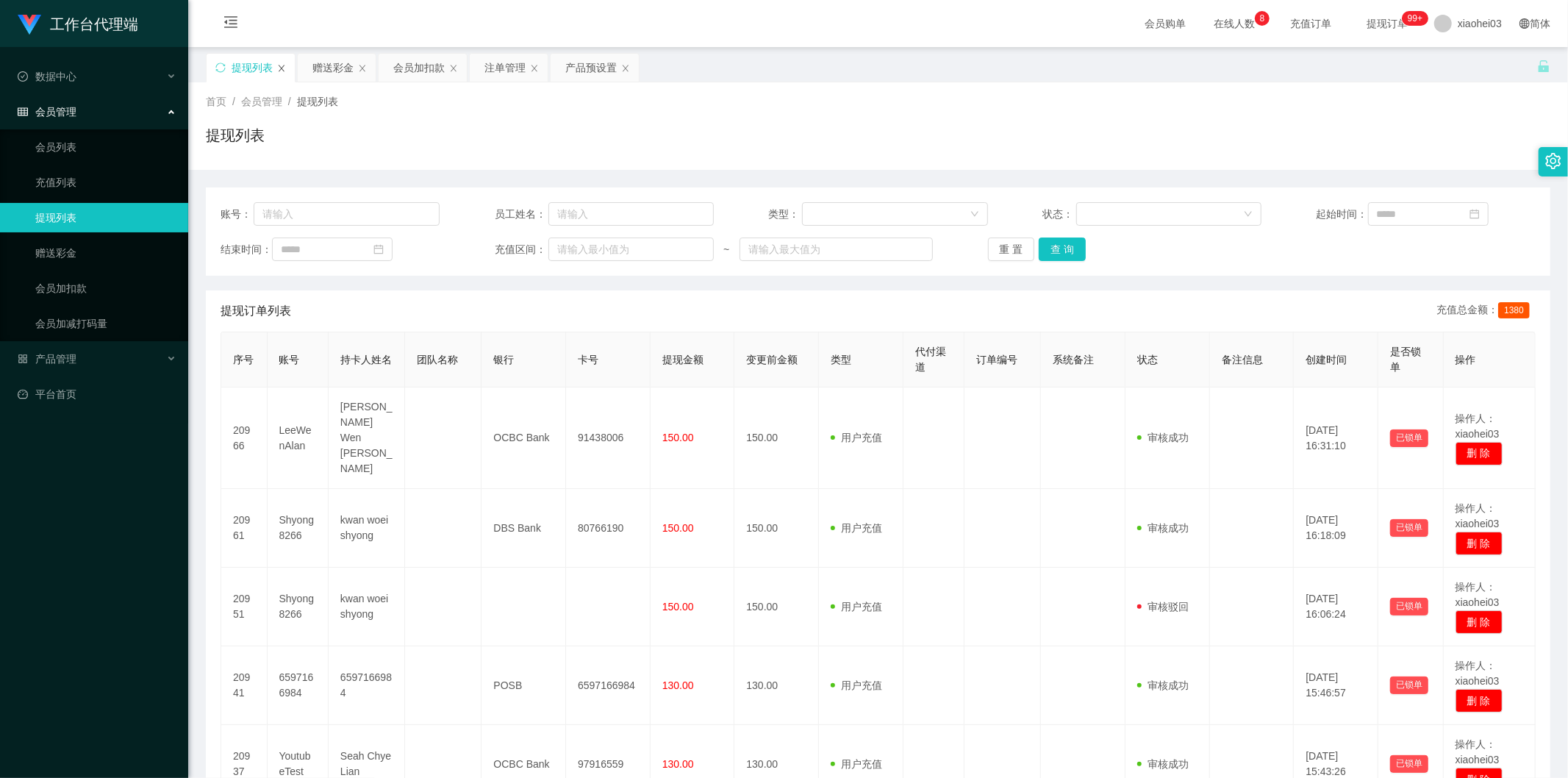
click at [284, 71] on icon "图标: close" at bounding box center [282, 67] width 6 height 7
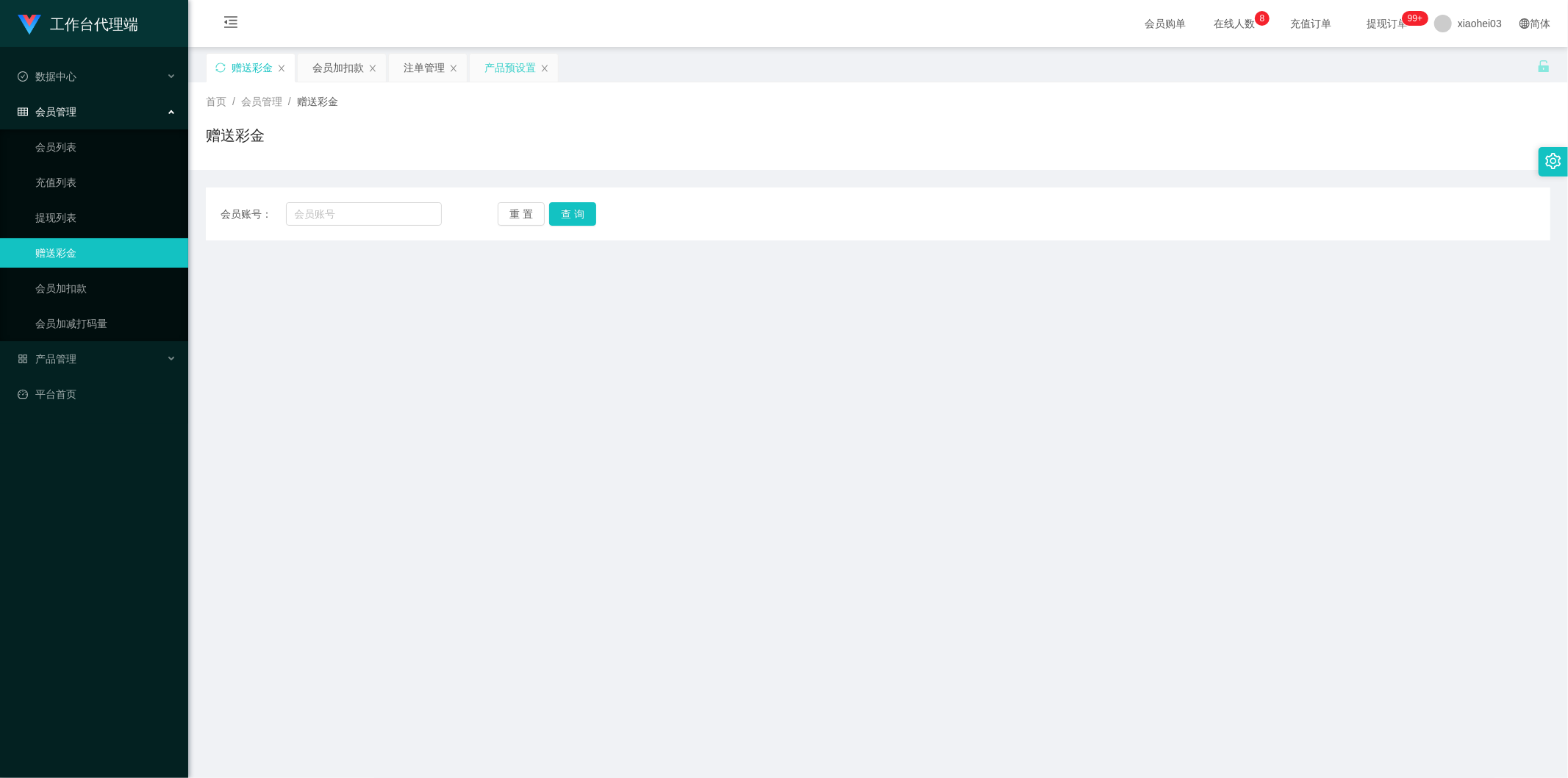
click at [492, 66] on div "产品预设置" at bounding box center [510, 68] width 51 height 28
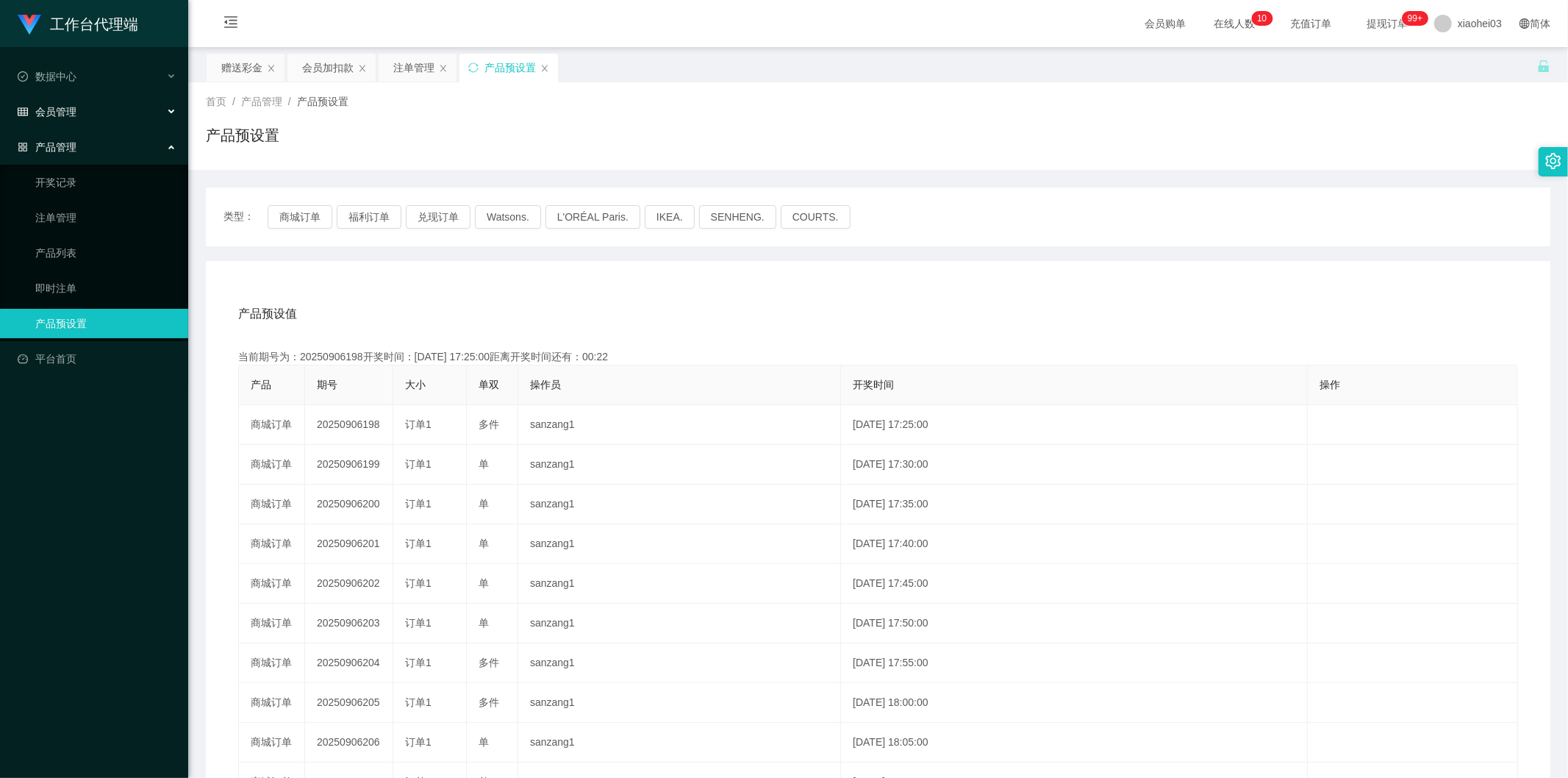
click at [128, 104] on div "会员管理" at bounding box center [94, 112] width 188 height 29
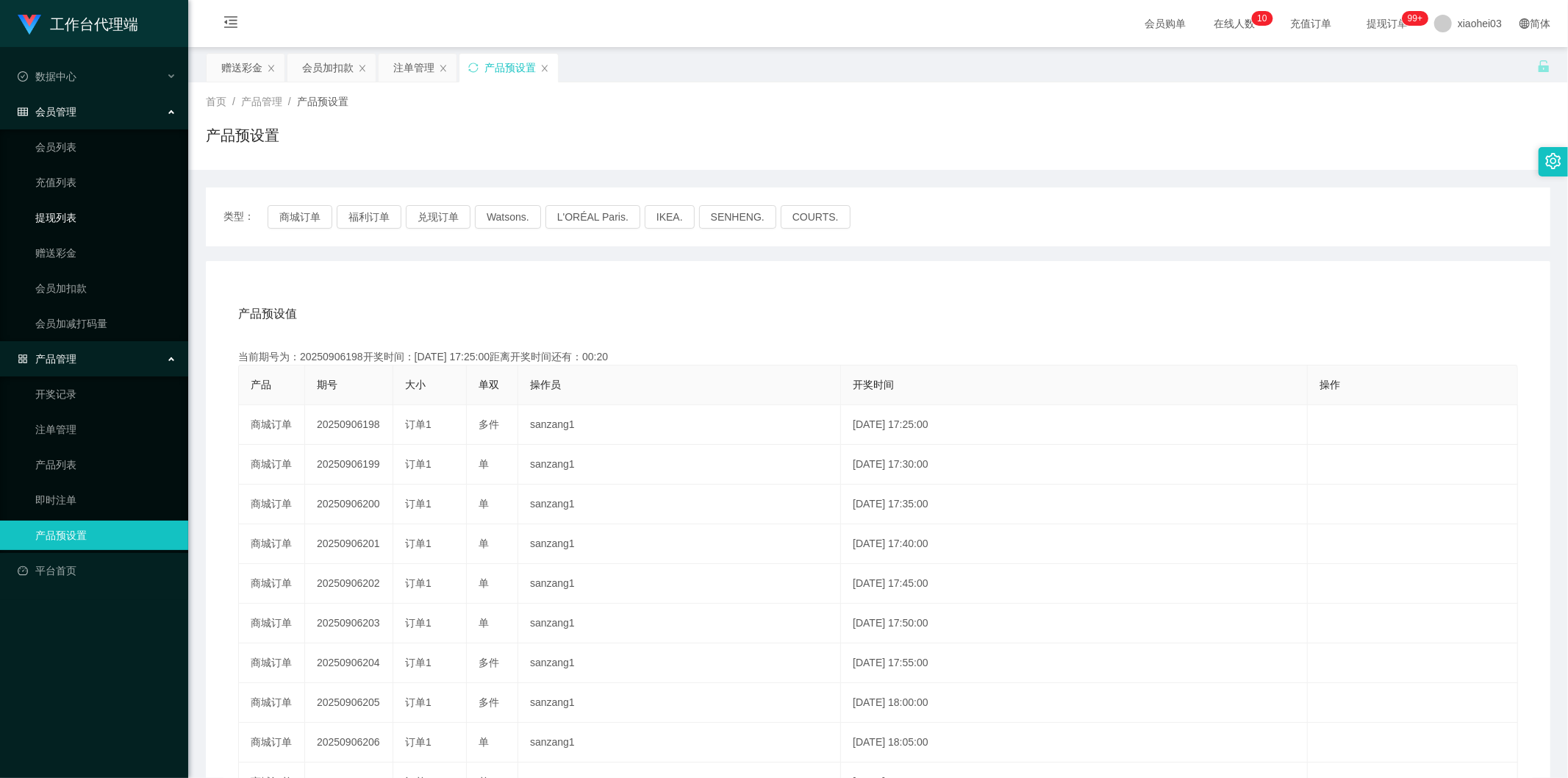
click at [132, 209] on link "提现列表" at bounding box center [105, 217] width 141 height 29
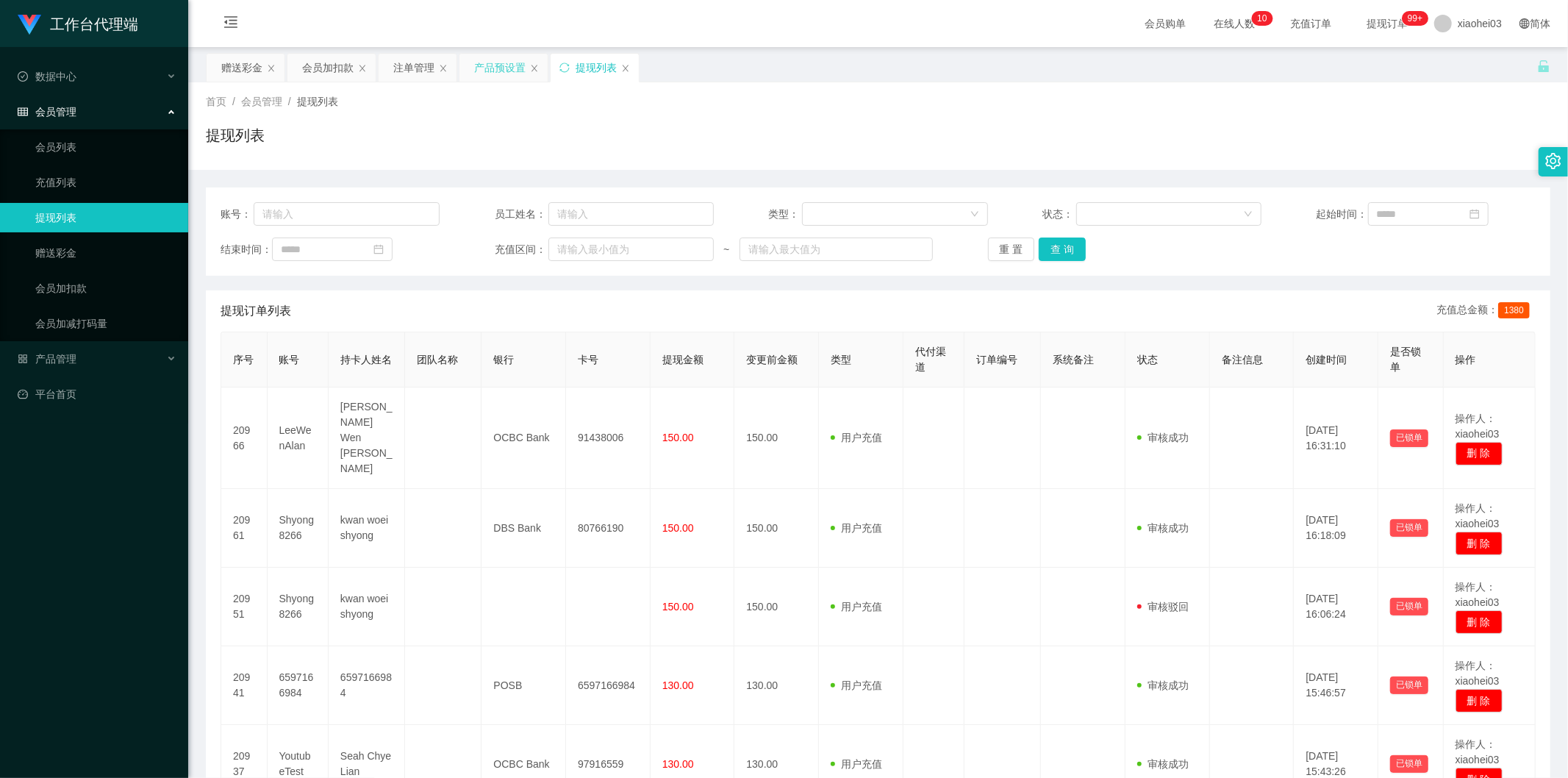
click at [485, 71] on div "产品预设置" at bounding box center [500, 68] width 51 height 28
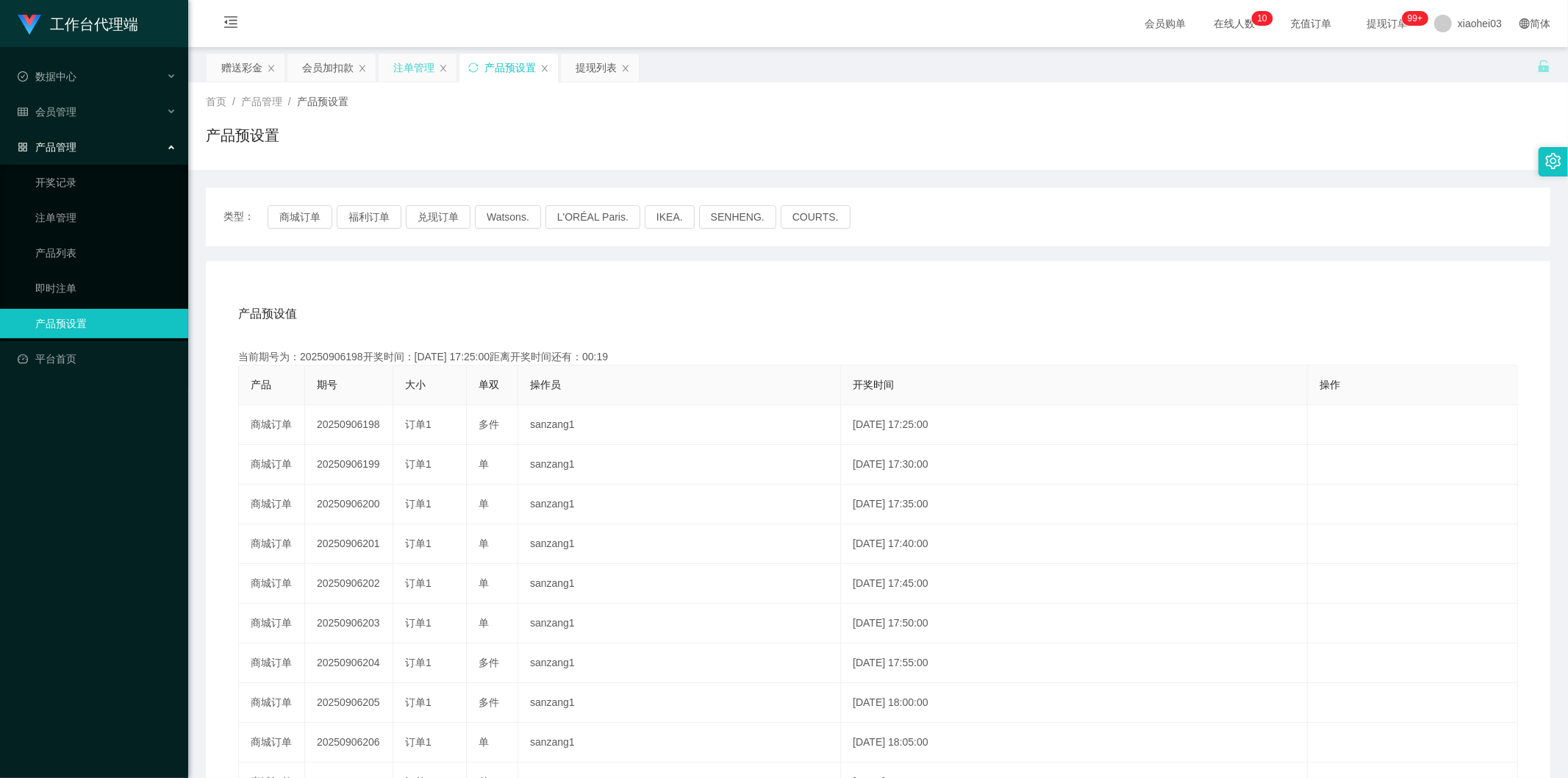
click at [406, 71] on div "注单管理" at bounding box center [414, 68] width 42 height 28
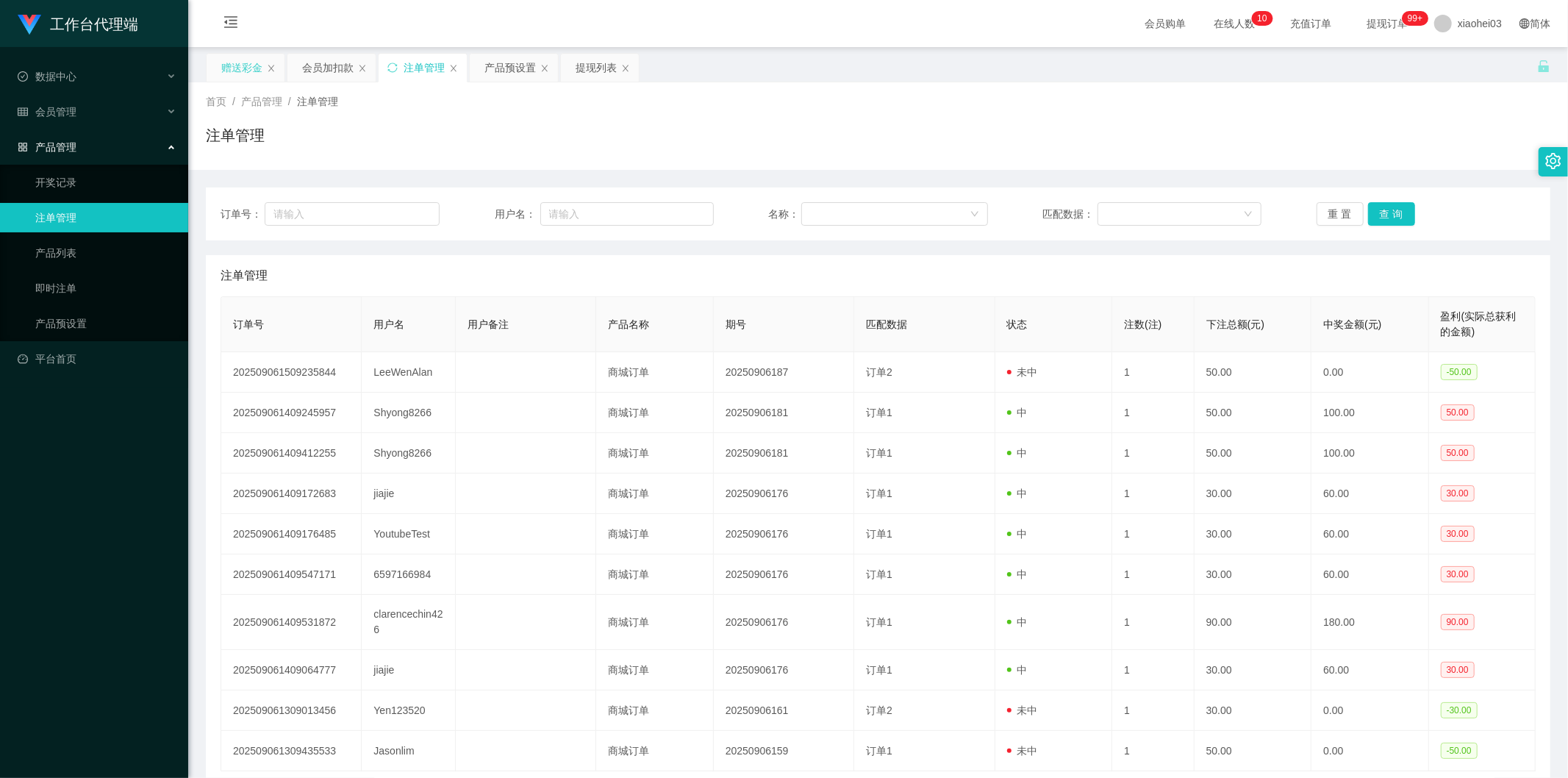
click at [247, 75] on div "赠送彩金" at bounding box center [242, 68] width 42 height 28
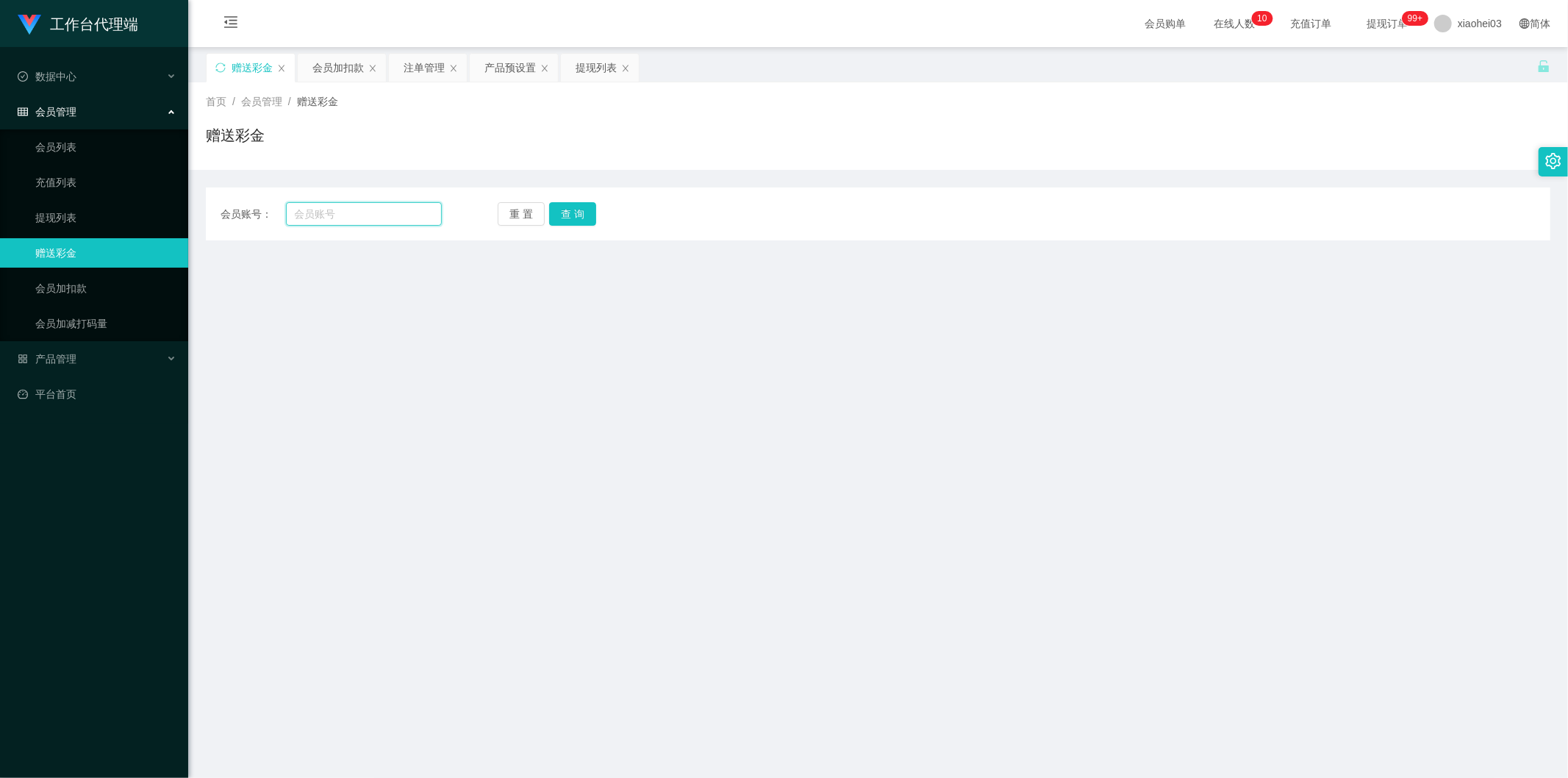
click at [387, 204] on input "text" at bounding box center [365, 214] width 157 height 24
paste input "hellokitty"
type input "hellokitty"
click at [584, 203] on button "查 询" at bounding box center [573, 214] width 47 height 24
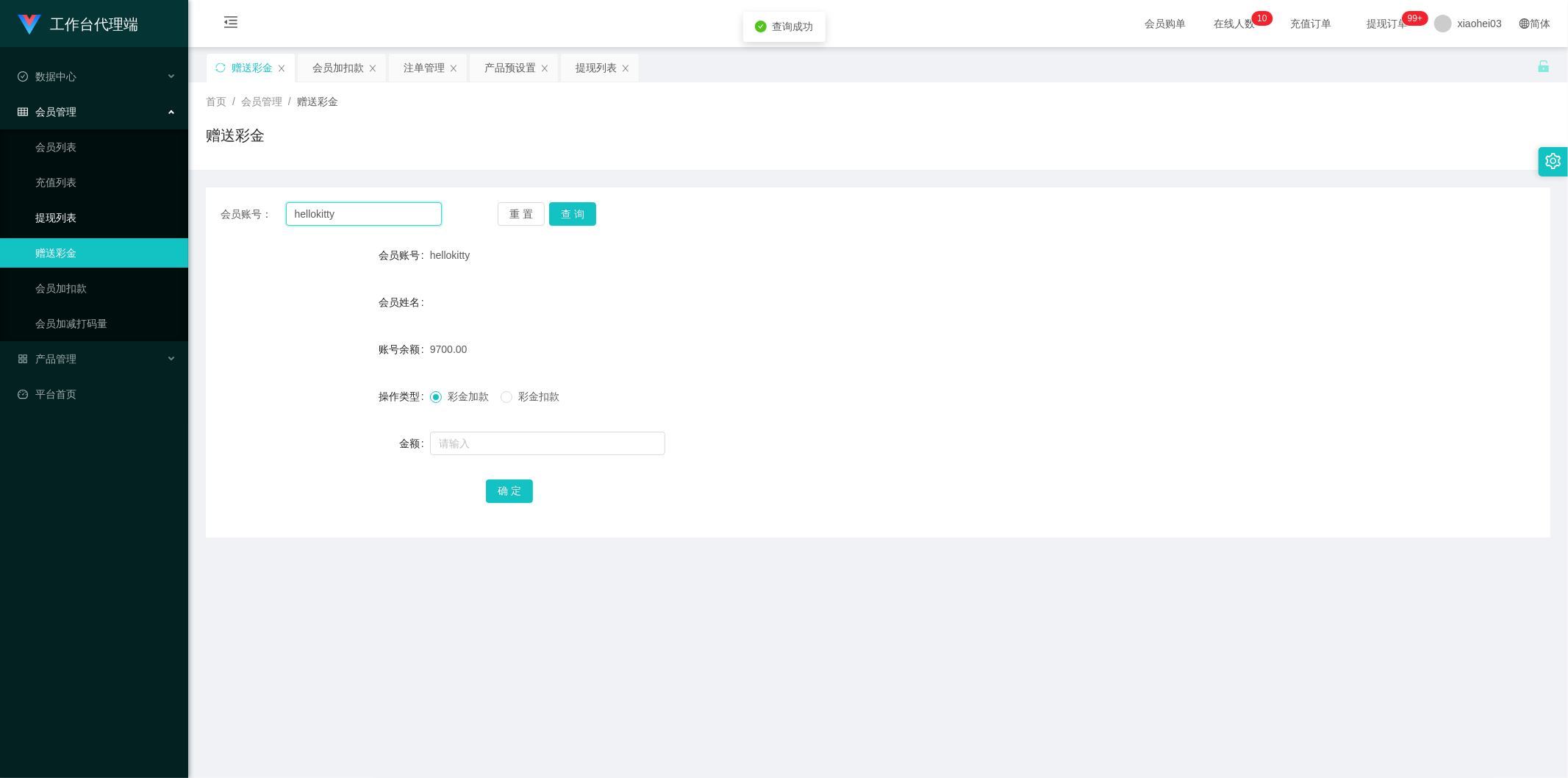
drag, startPoint x: 309, startPoint y: 215, endPoint x: 0, endPoint y: 214, distance: 309.0
click at [0, 214] on section "工作台代理端 数据中心 会员管理 会员列表 充值列表 提现列表 赠送彩金 会员加扣款 会员加减打码量 产品管理 开奖记录 注单管理 产品列表 即时注单 产品预…" at bounding box center [784, 565] width 1568 height 1131
drag, startPoint x: 581, startPoint y: 206, endPoint x: 589, endPoint y: 203, distance: 8.5
click at [579, 207] on button "查 询" at bounding box center [573, 214] width 47 height 24
click at [329, 68] on div "会员加扣款" at bounding box center [338, 68] width 51 height 28
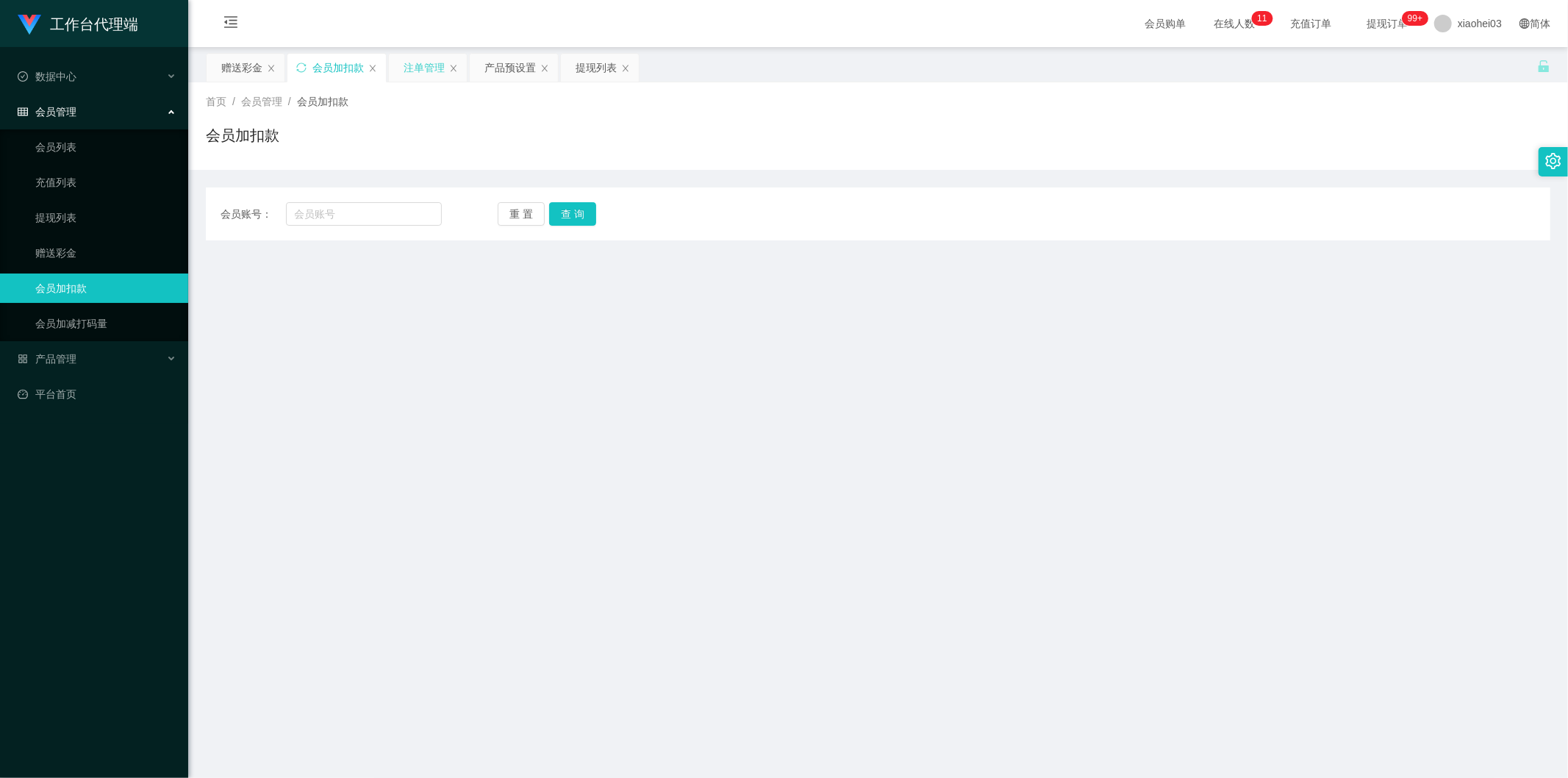
click at [430, 69] on div "注单管理" at bounding box center [424, 68] width 42 height 28
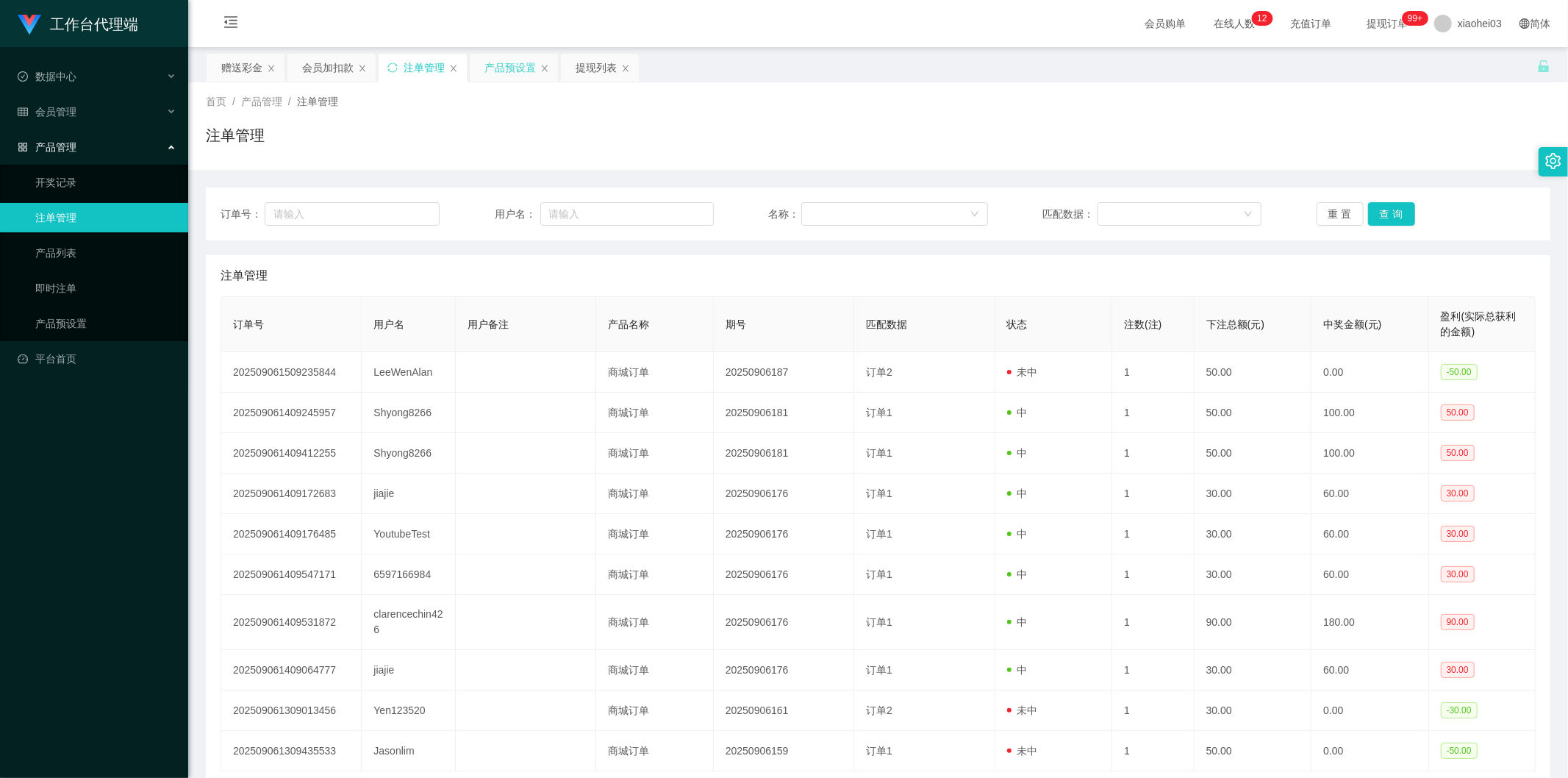
click at [519, 61] on div "产品预设置" at bounding box center [510, 68] width 51 height 28
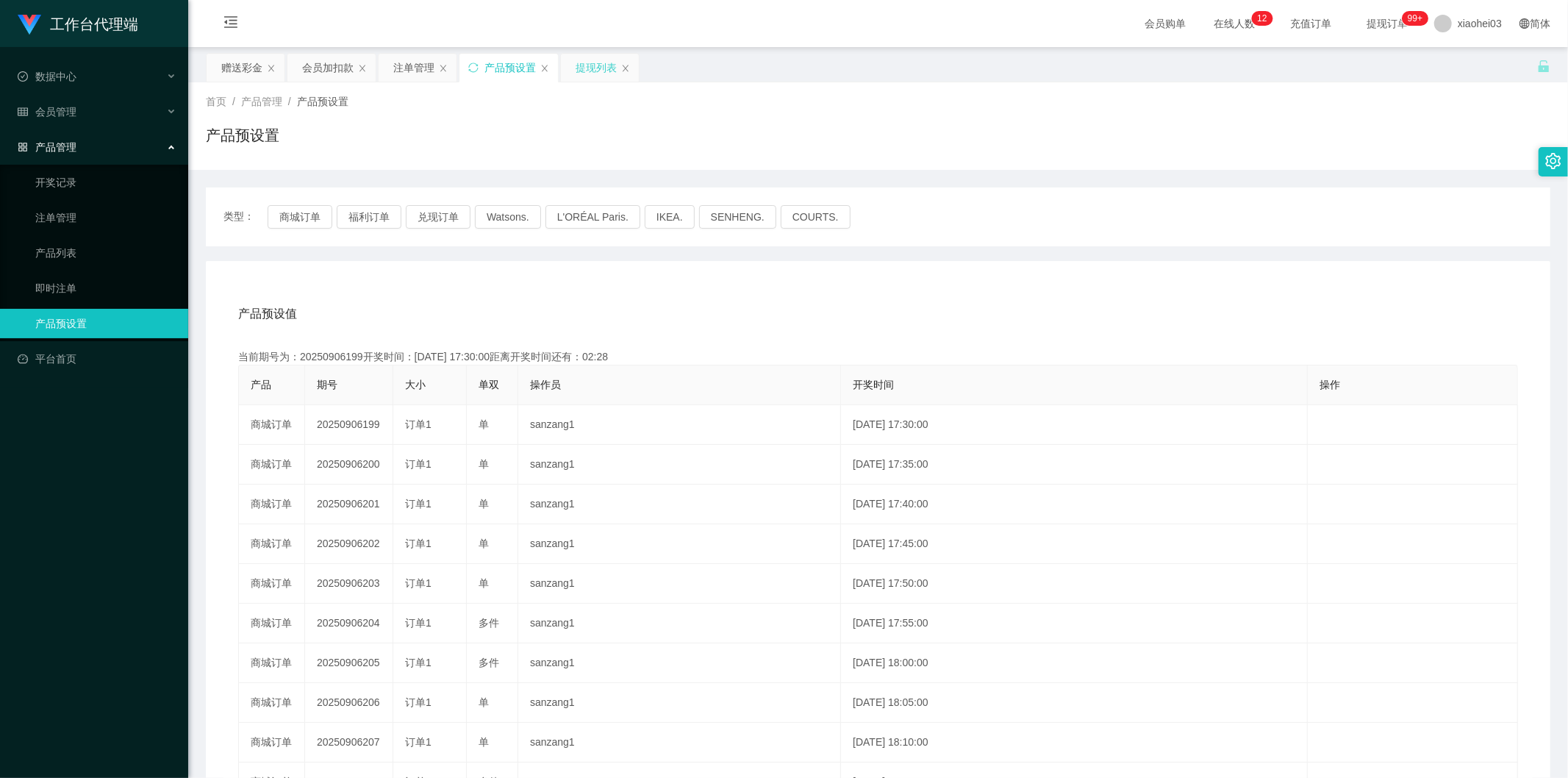
click at [603, 64] on div "提现列表" at bounding box center [596, 68] width 42 height 28
